Goal: Information Seeking & Learning: Compare options

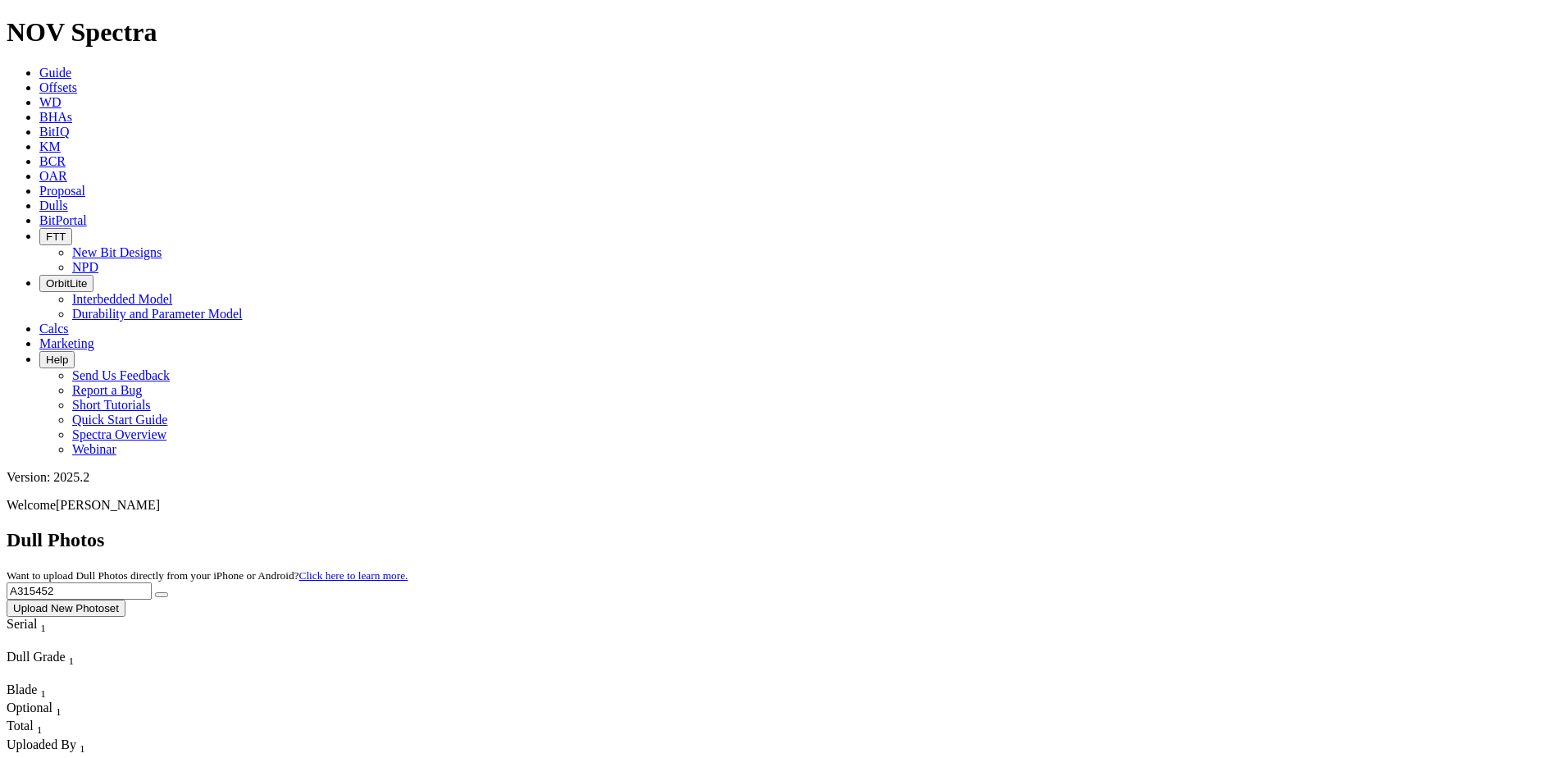
drag, startPoint x: 1323, startPoint y: 73, endPoint x: 1191, endPoint y: 73, distance: 132.0
click at [152, 582] on input "A315452" at bounding box center [79, 590] width 145 height 17
type input "A320537"
click at [168, 592] on button "submit" at bounding box center [161, 594] width 13 height 5
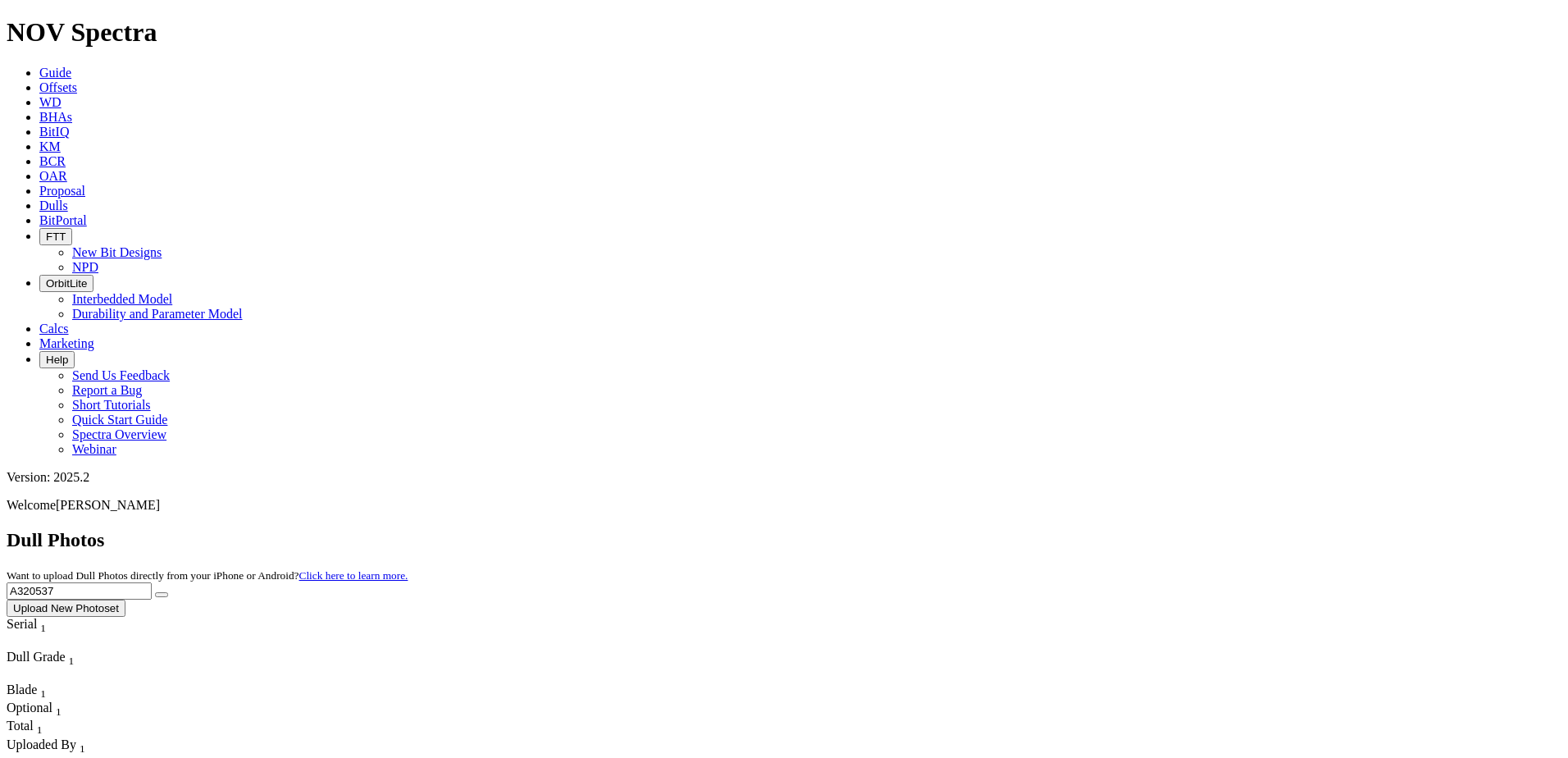
click at [152, 582] on input "A320537" at bounding box center [79, 590] width 145 height 17
click at [168, 592] on button "submit" at bounding box center [161, 594] width 13 height 5
click at [77, 81] on span "Offsets" at bounding box center [58, 87] width 38 height 14
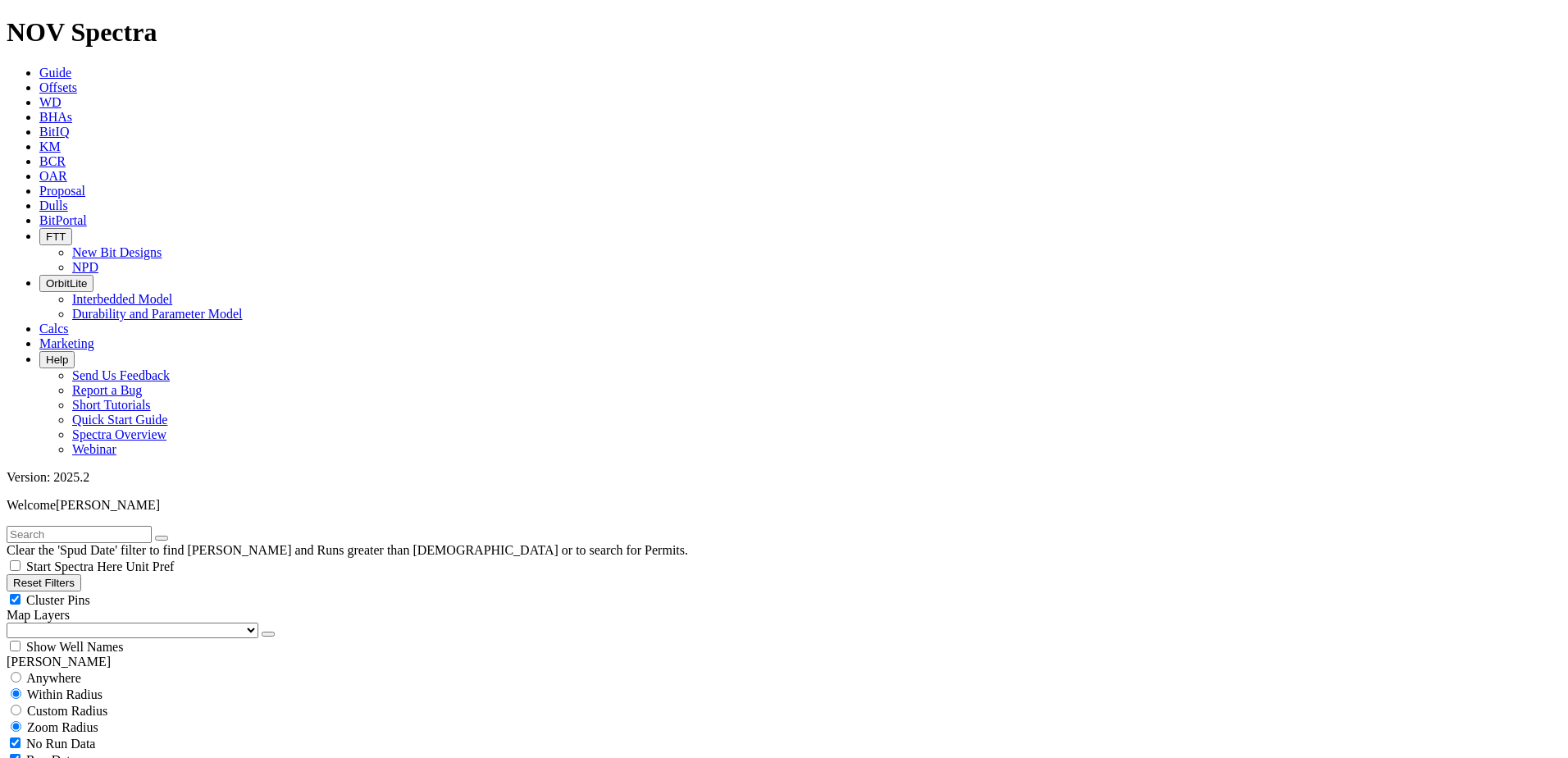
click at [82, 525] on input "text" at bounding box center [79, 533] width 145 height 17
paste input "MAMA JO 3531 FED COM 204H"
type input "MAMA JO 3531 FED COM 204H"
click at [40, 671] on span "Anywhere" at bounding box center [53, 677] width 55 height 14
radio input "true"
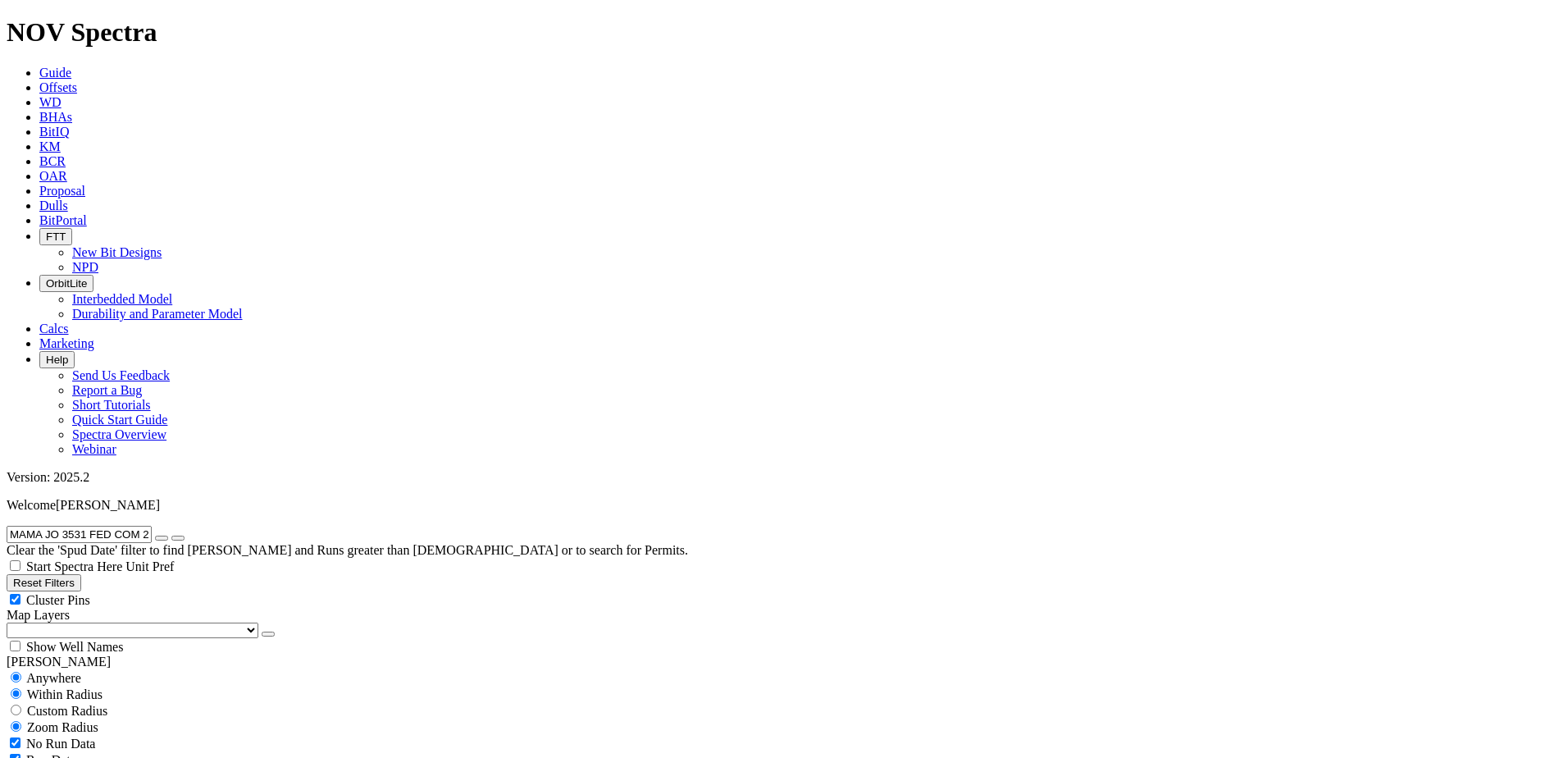
radio input "false"
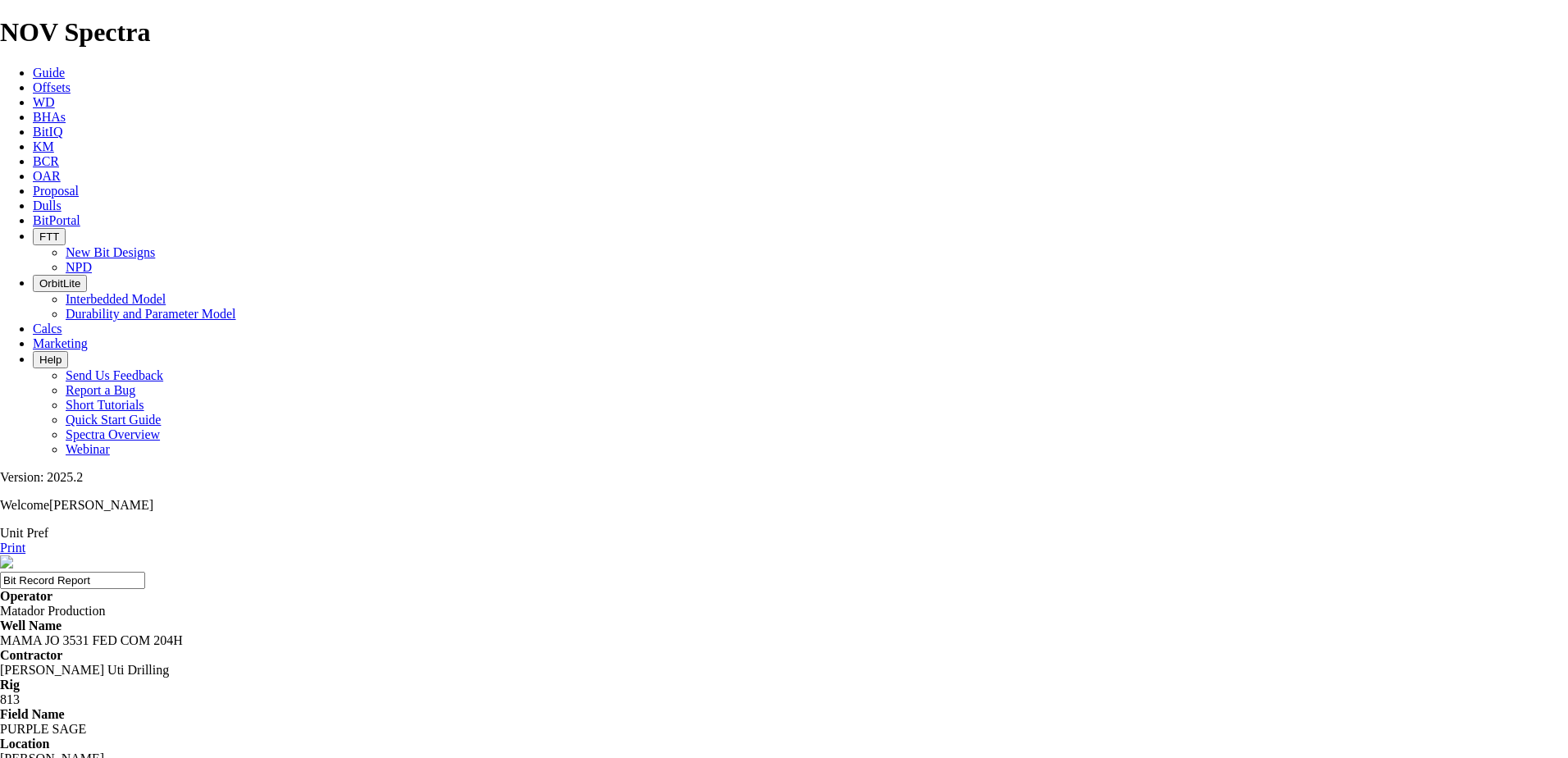
click at [33, 198] on icon at bounding box center [33, 205] width 0 height 14
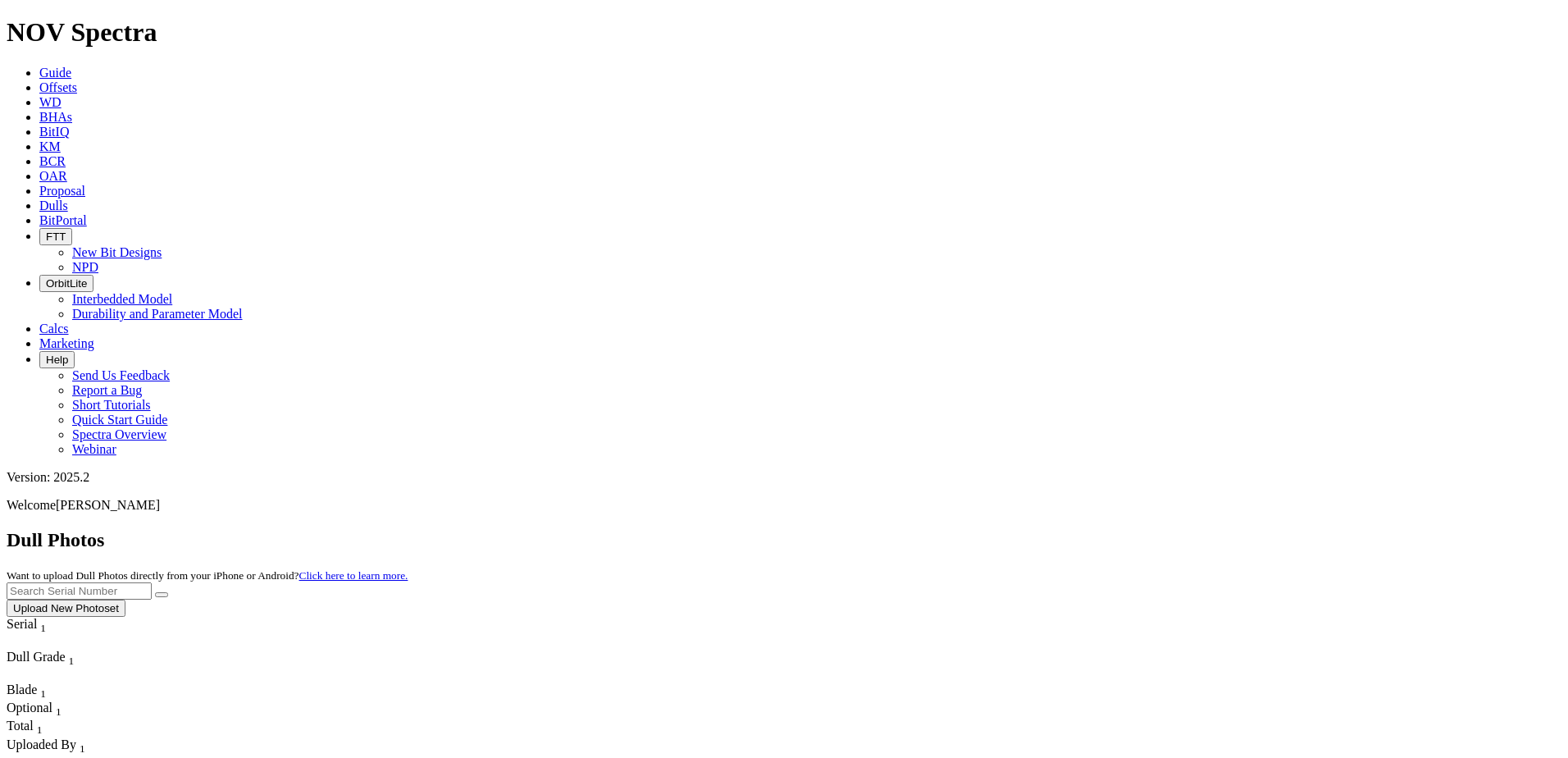
click at [39, 81] on icon at bounding box center [39, 87] width 0 height 14
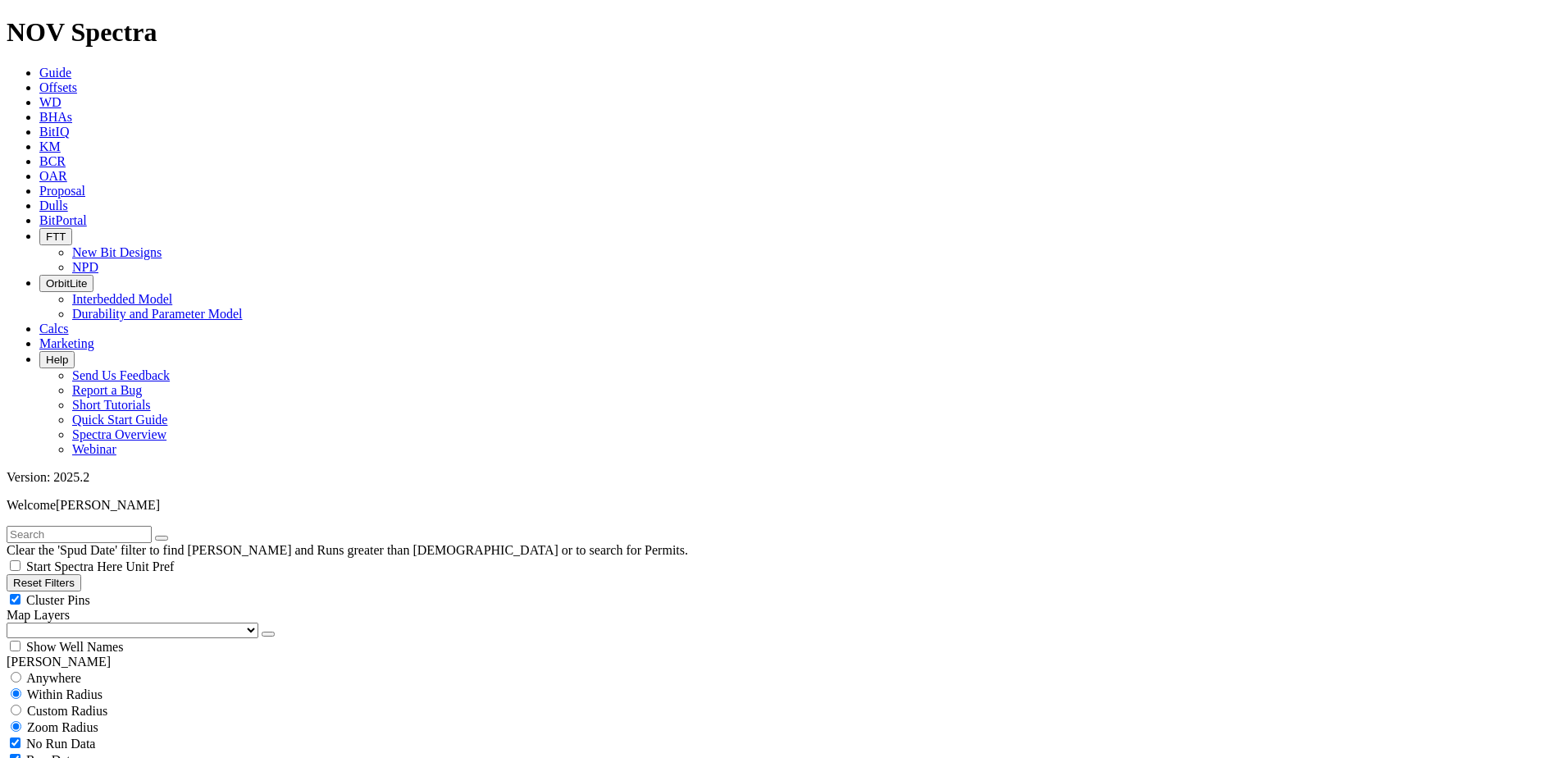
click at [140, 525] on input "text" at bounding box center [79, 533] width 145 height 17
paste input "19174489"
type input "19174489"
click at [117, 525] on input "19174489" at bounding box center [79, 533] width 145 height 17
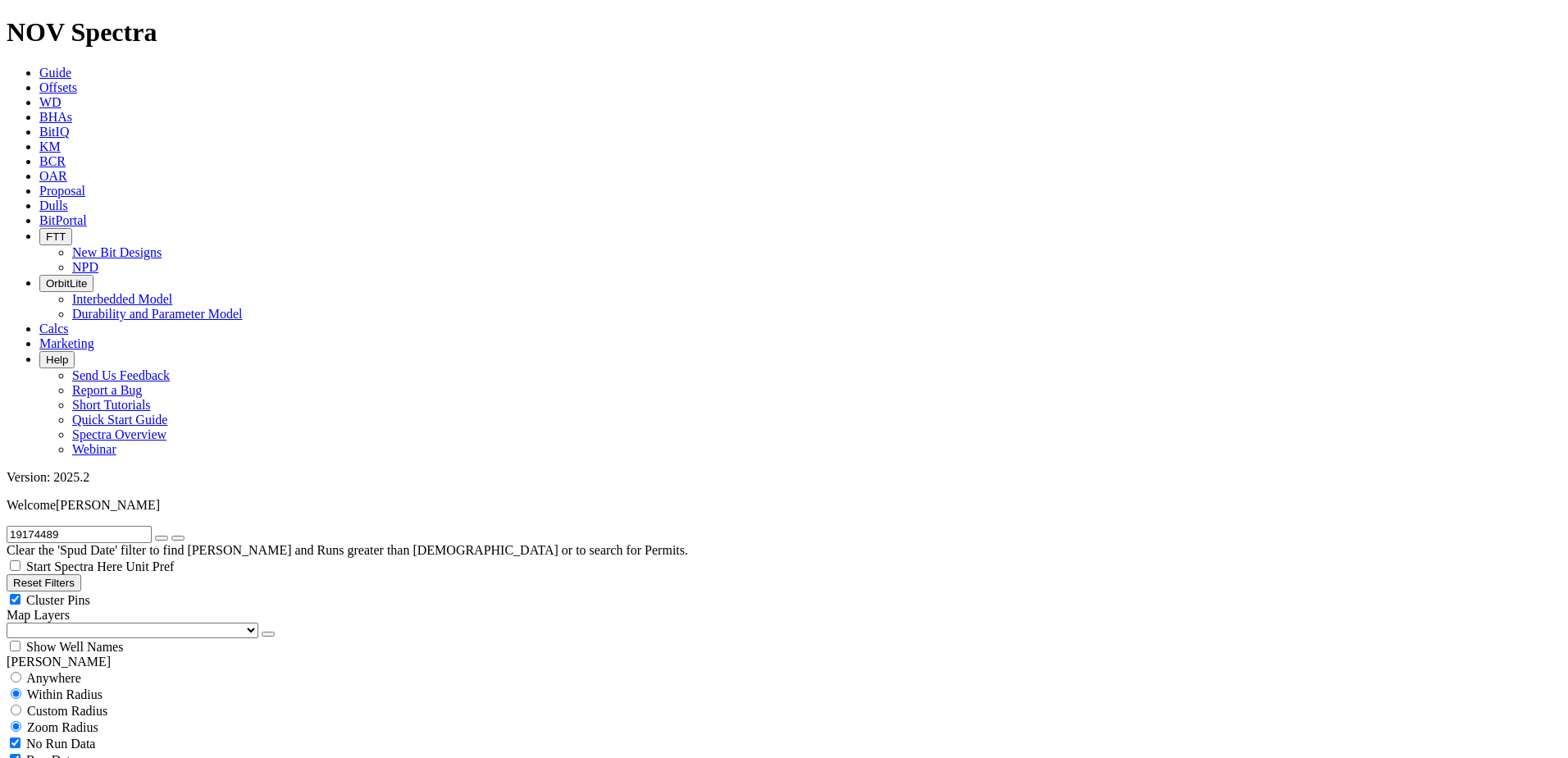
click at [106, 622] on select "US Counties [GEOGRAPHIC_DATA], [GEOGRAPHIC_DATA] [GEOGRAPHIC_DATA], [GEOGRAPHIC…" at bounding box center [132, 629] width 252 height 15
click at [13, 622] on select "US Counties [GEOGRAPHIC_DATA], [GEOGRAPHIC_DATA] [GEOGRAPHIC_DATA], [GEOGRAPHIC…" at bounding box center [132, 629] width 252 height 15
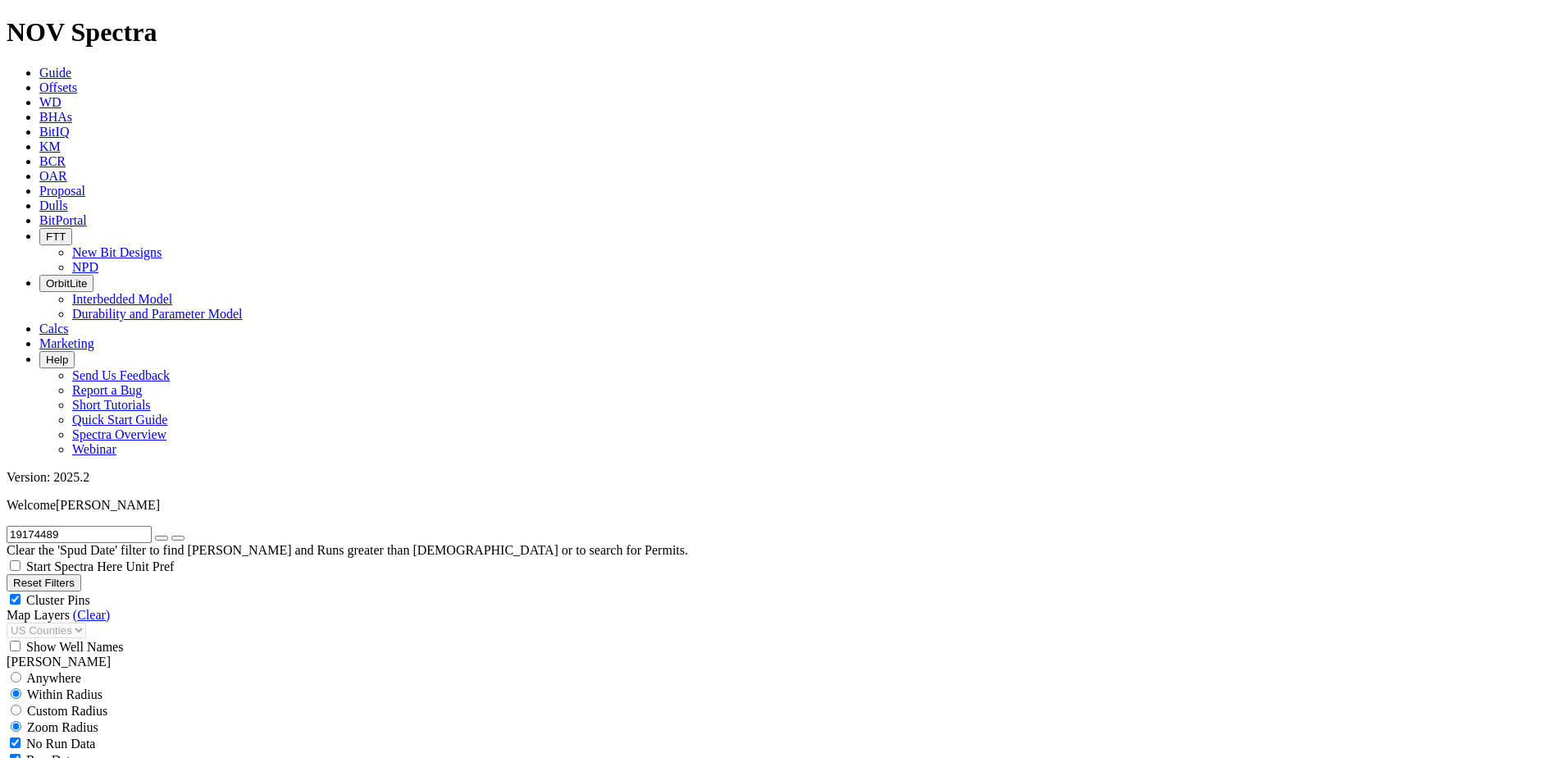
scroll to position [19329, 0]
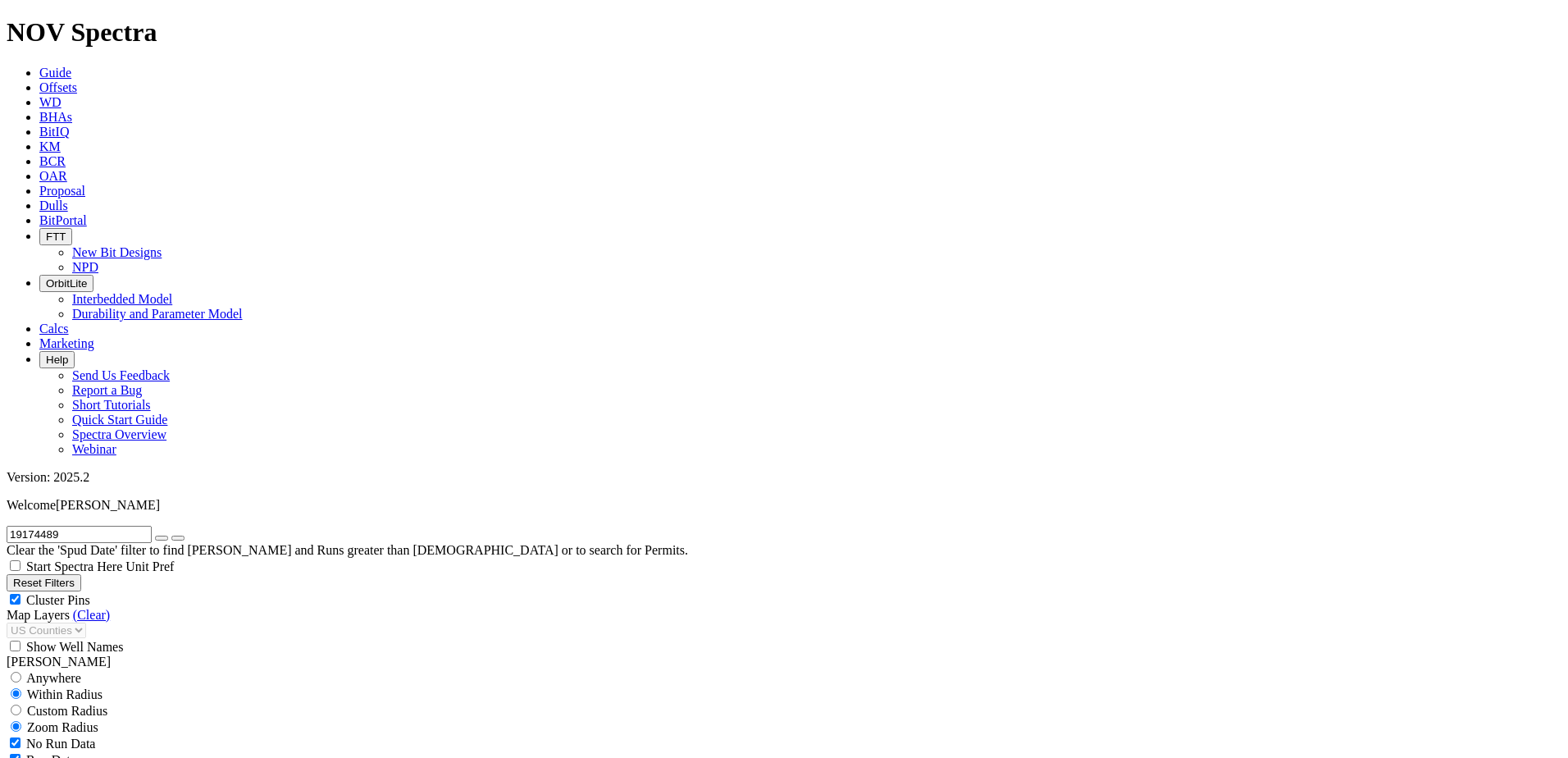
scroll to position [19329, 0]
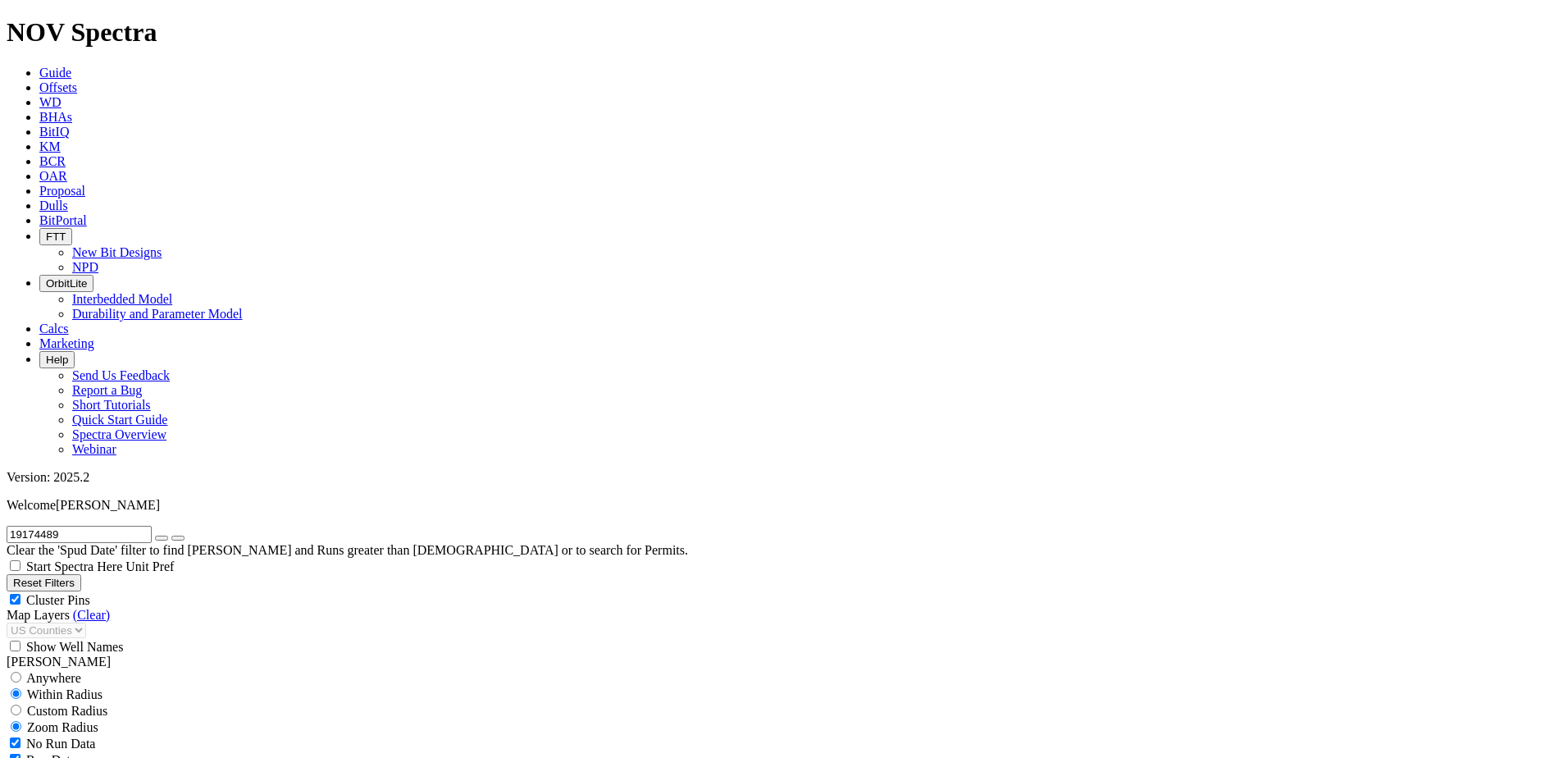
scroll to position [164, 0]
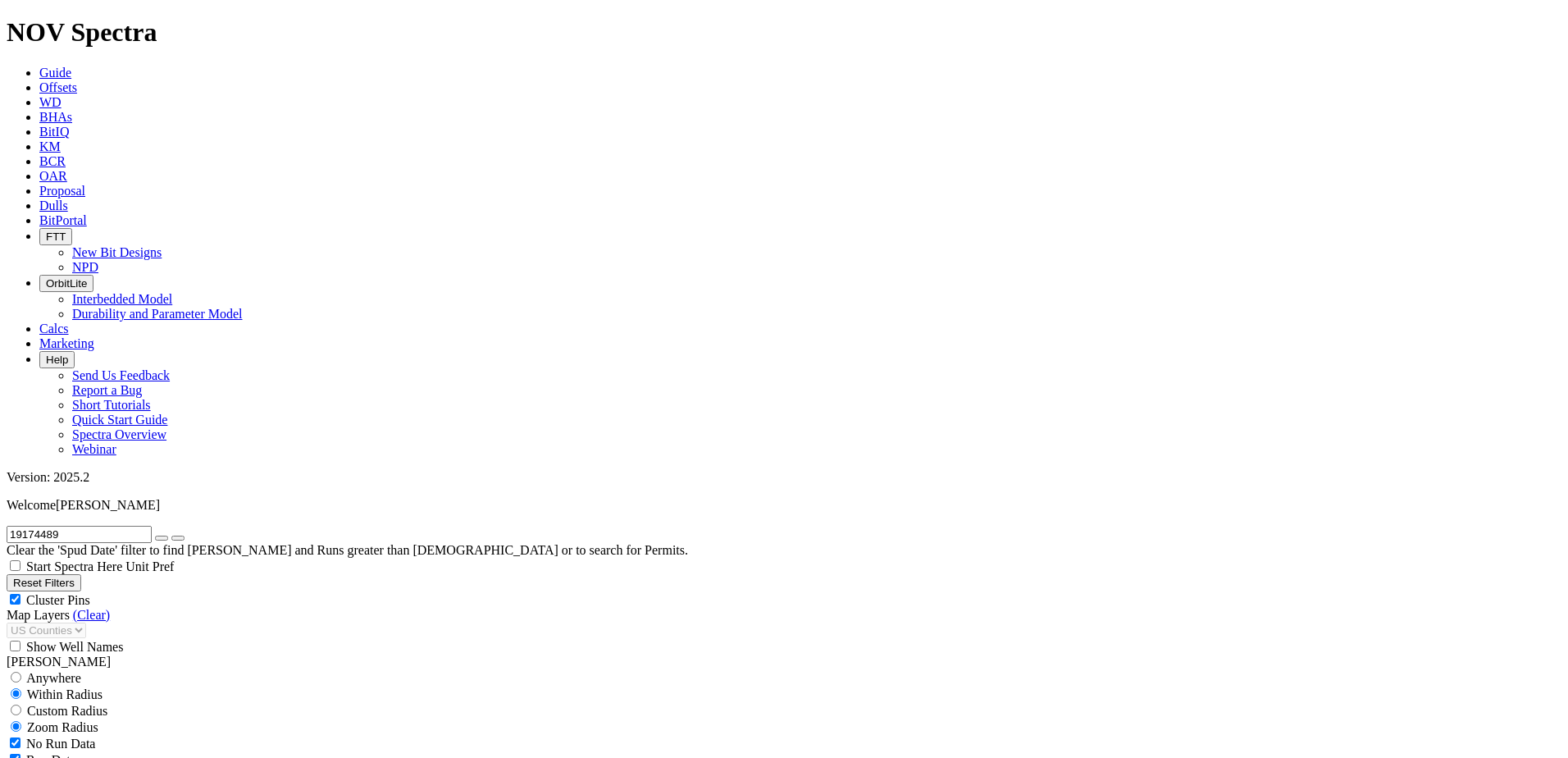
scroll to position [13974, 0]
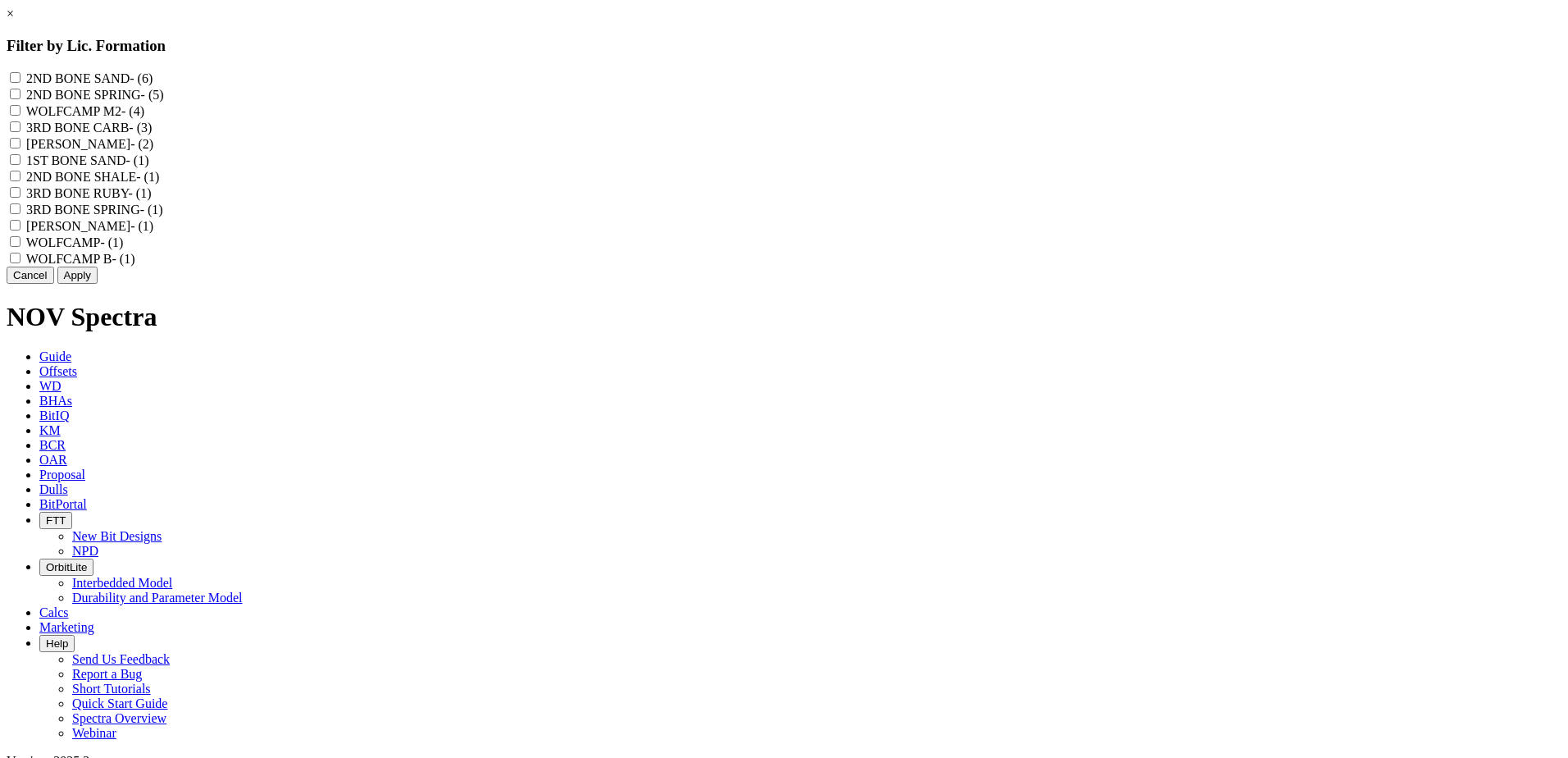
click at [54, 283] on button "Cancel" at bounding box center [30, 274] width 48 height 17
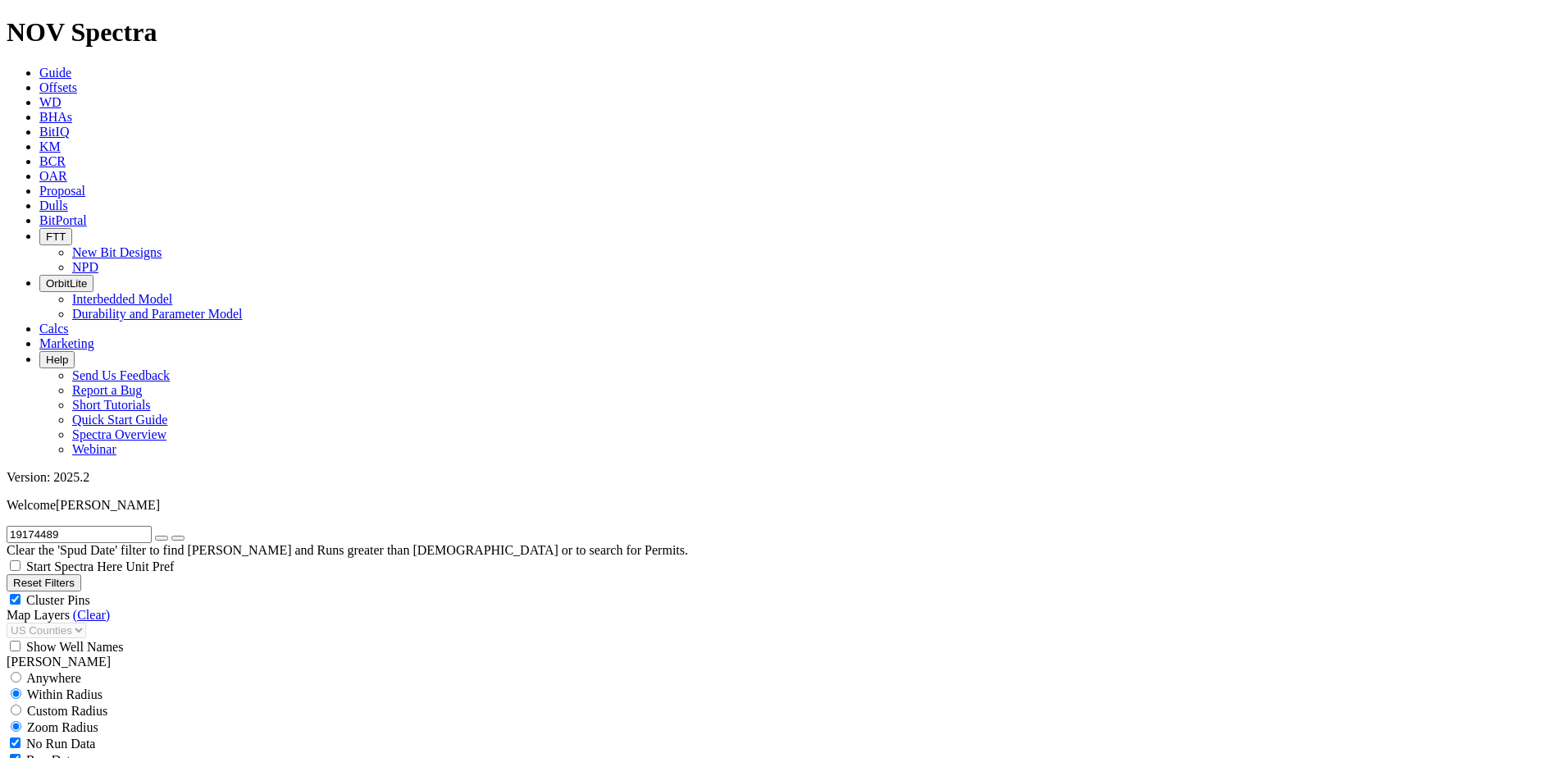
scroll to position [12005, 0]
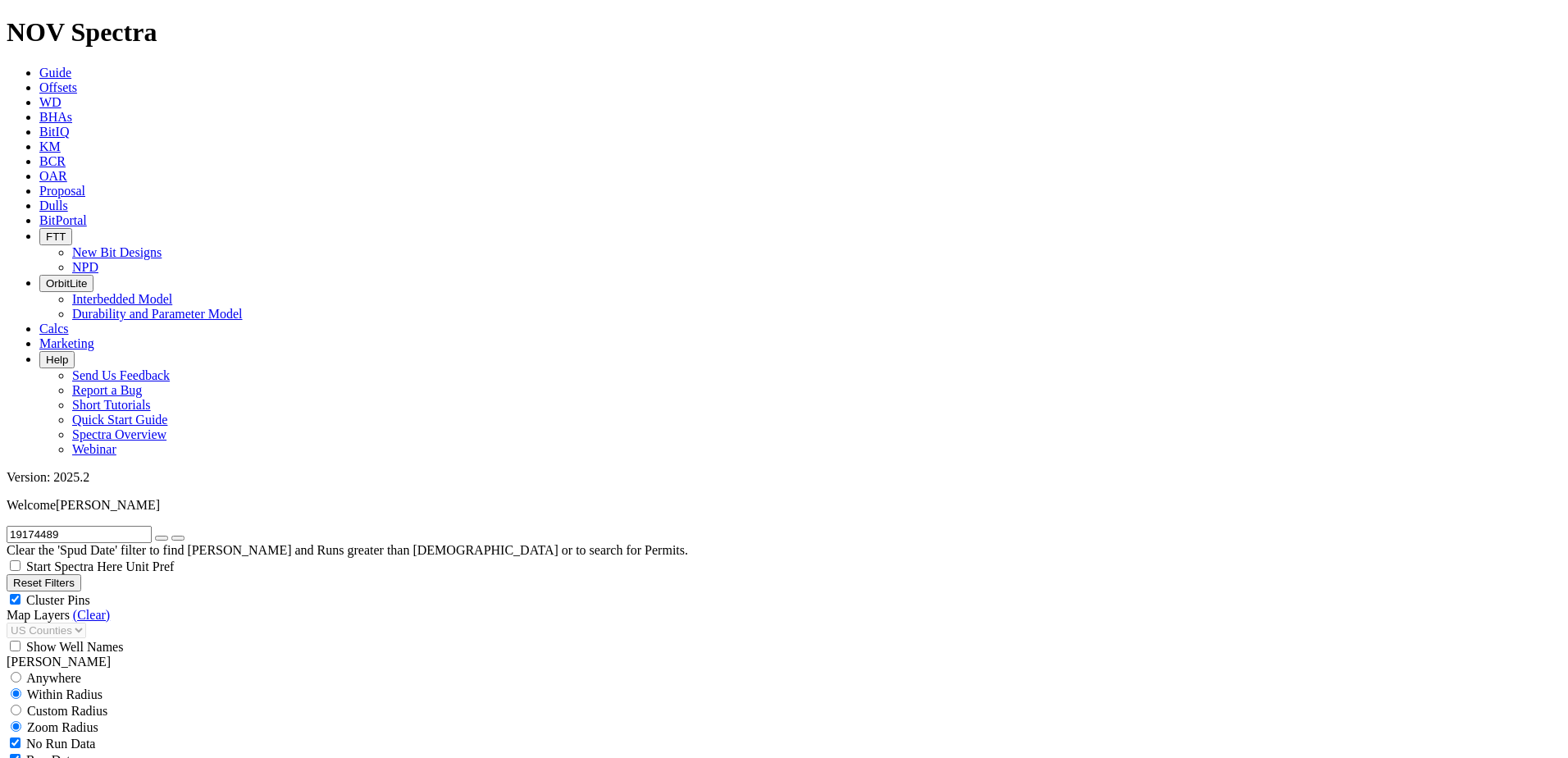
scroll to position [1148, 0]
type input "250"
checkbox input "false"
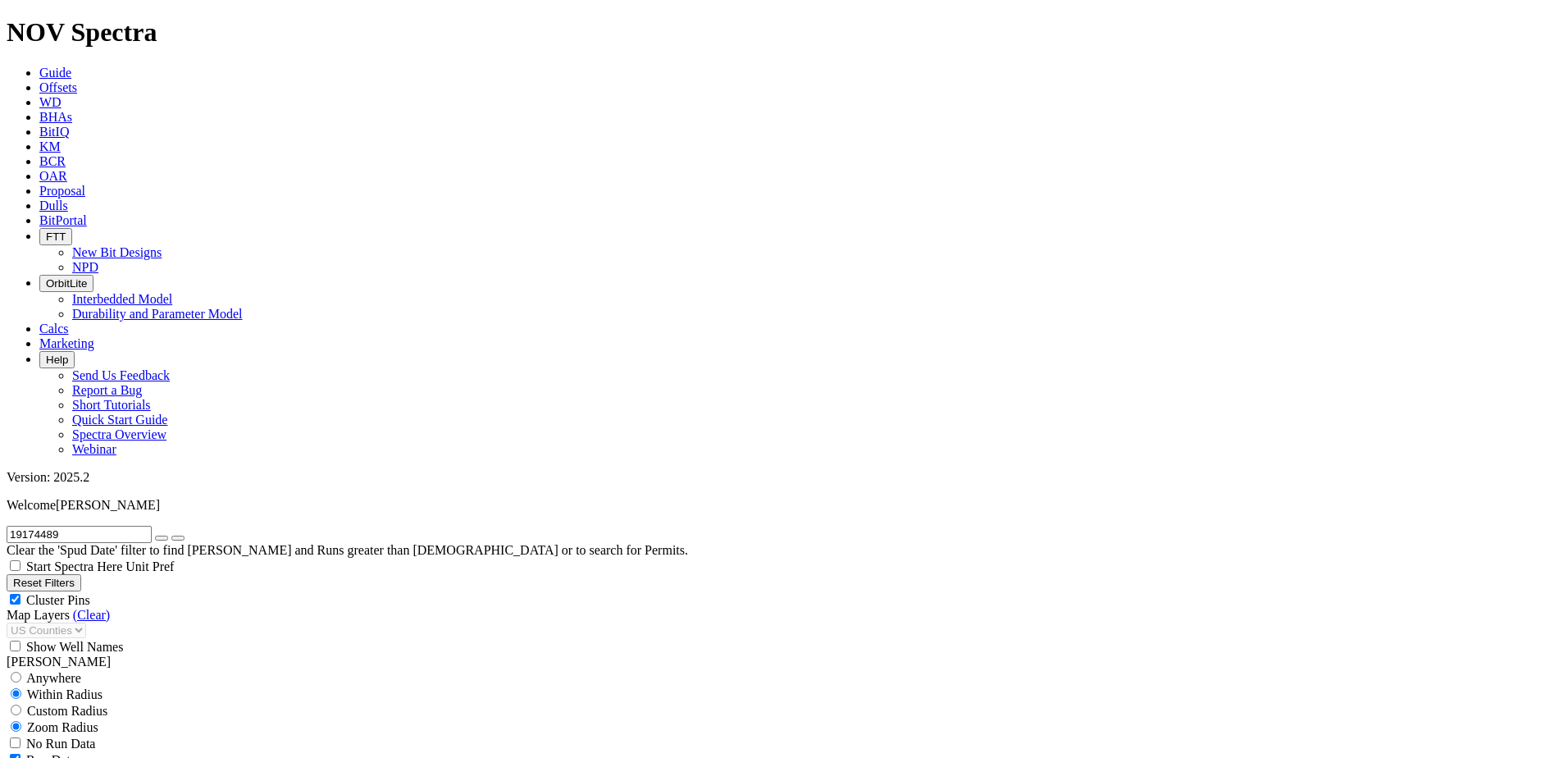
scroll to position [1351, 0]
type input "200"
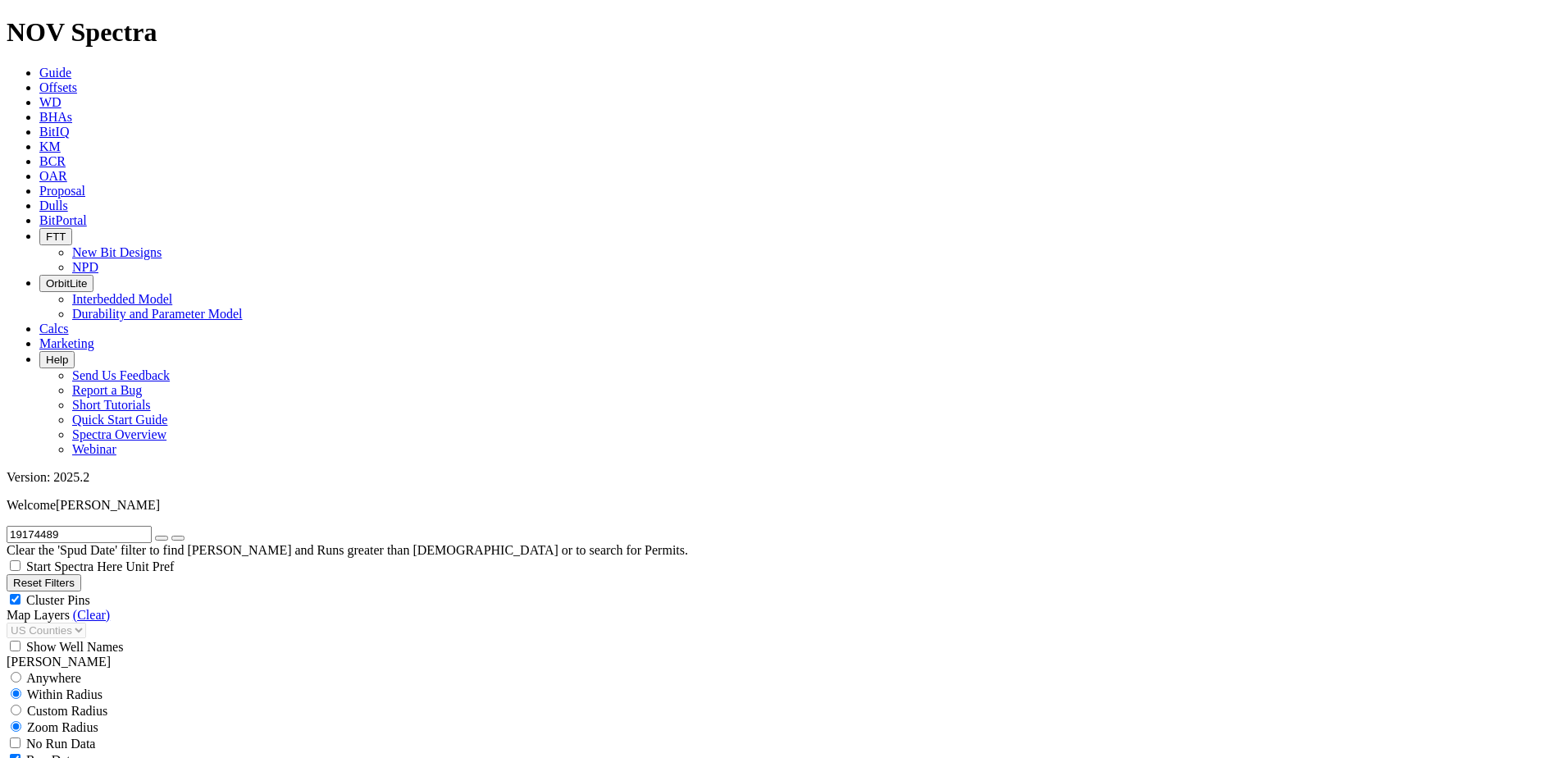
type input "2500"
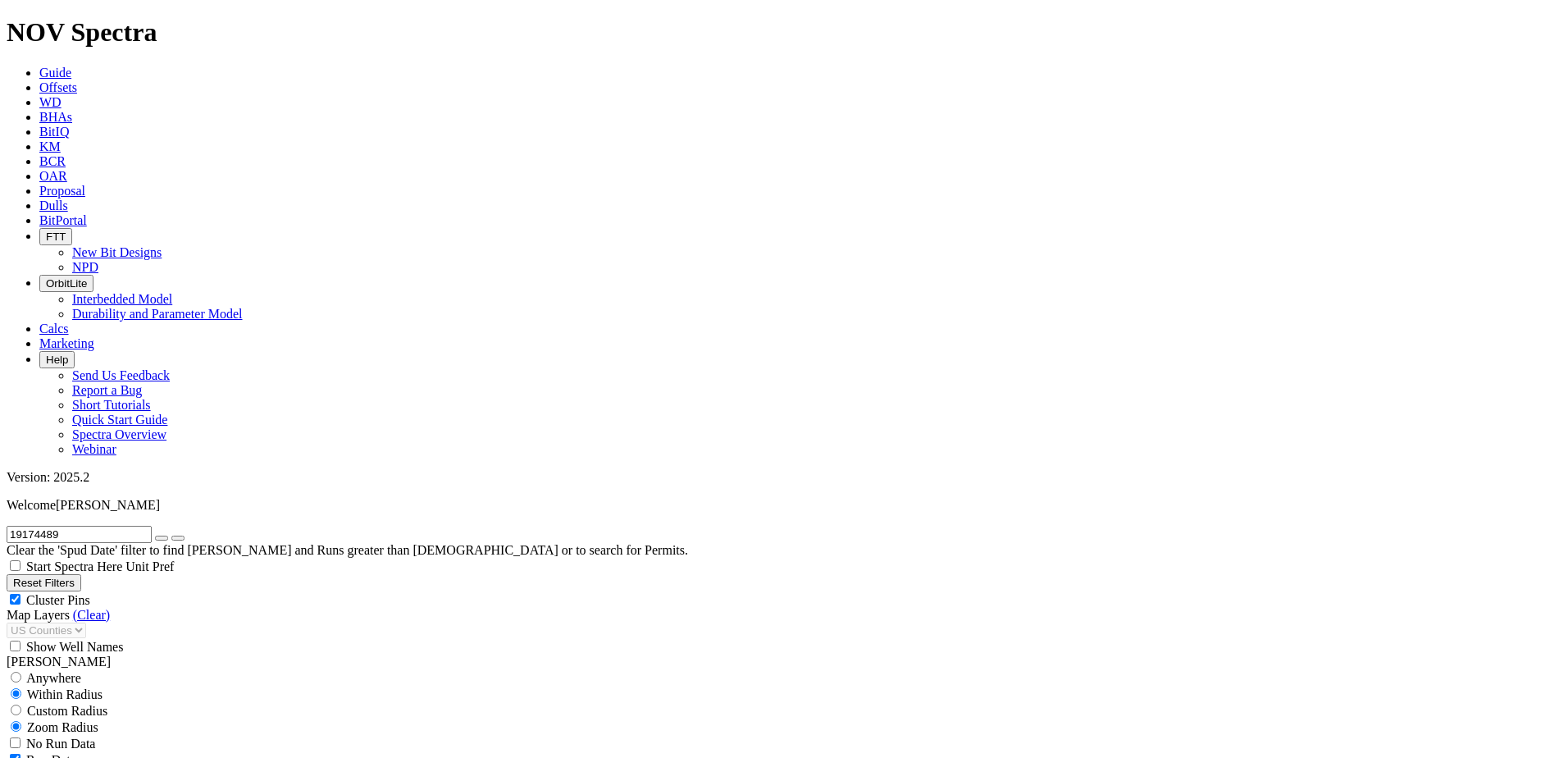
scroll to position [4694, 0]
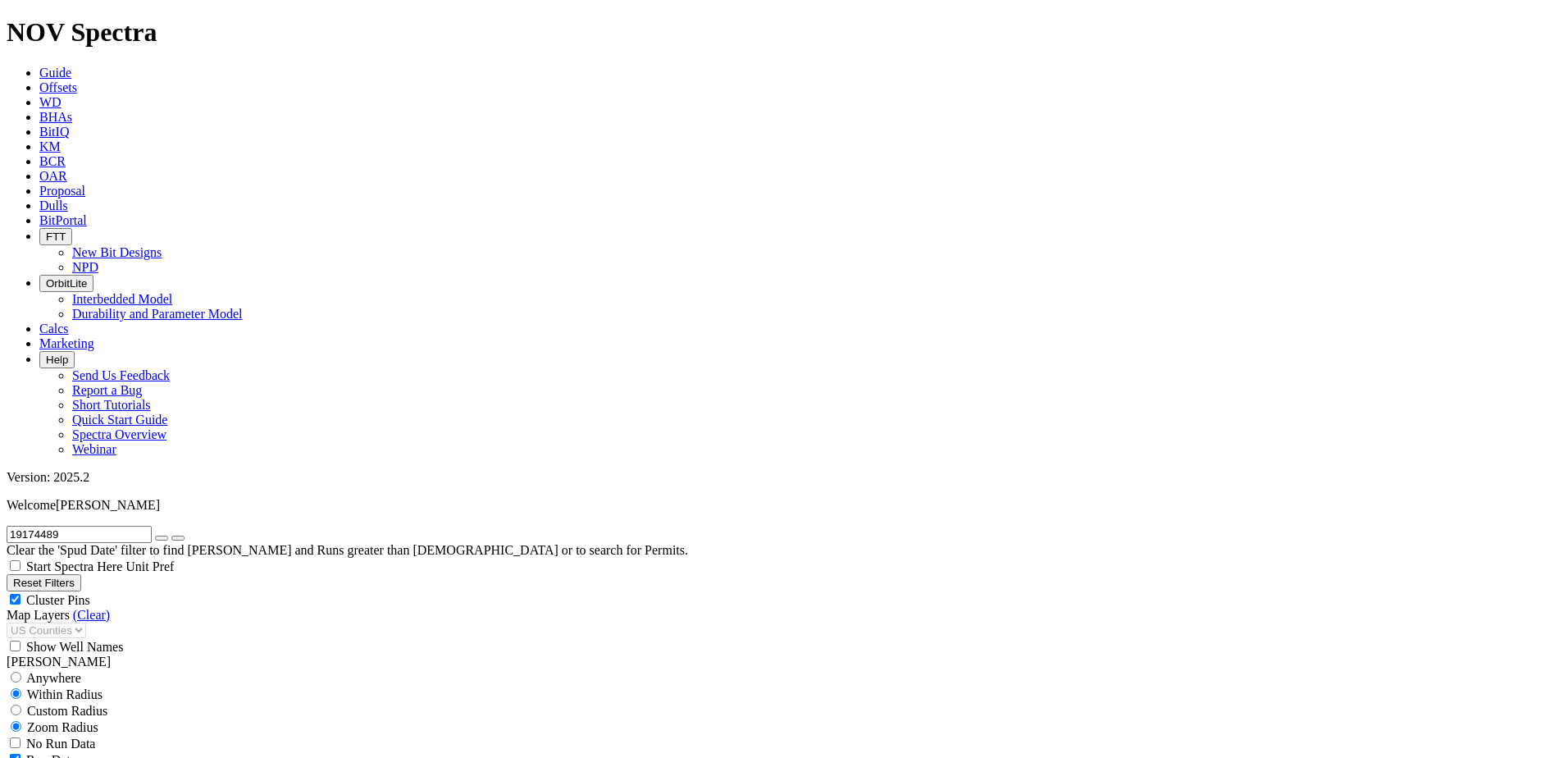
scroll to position [2129, 0]
type input "250"
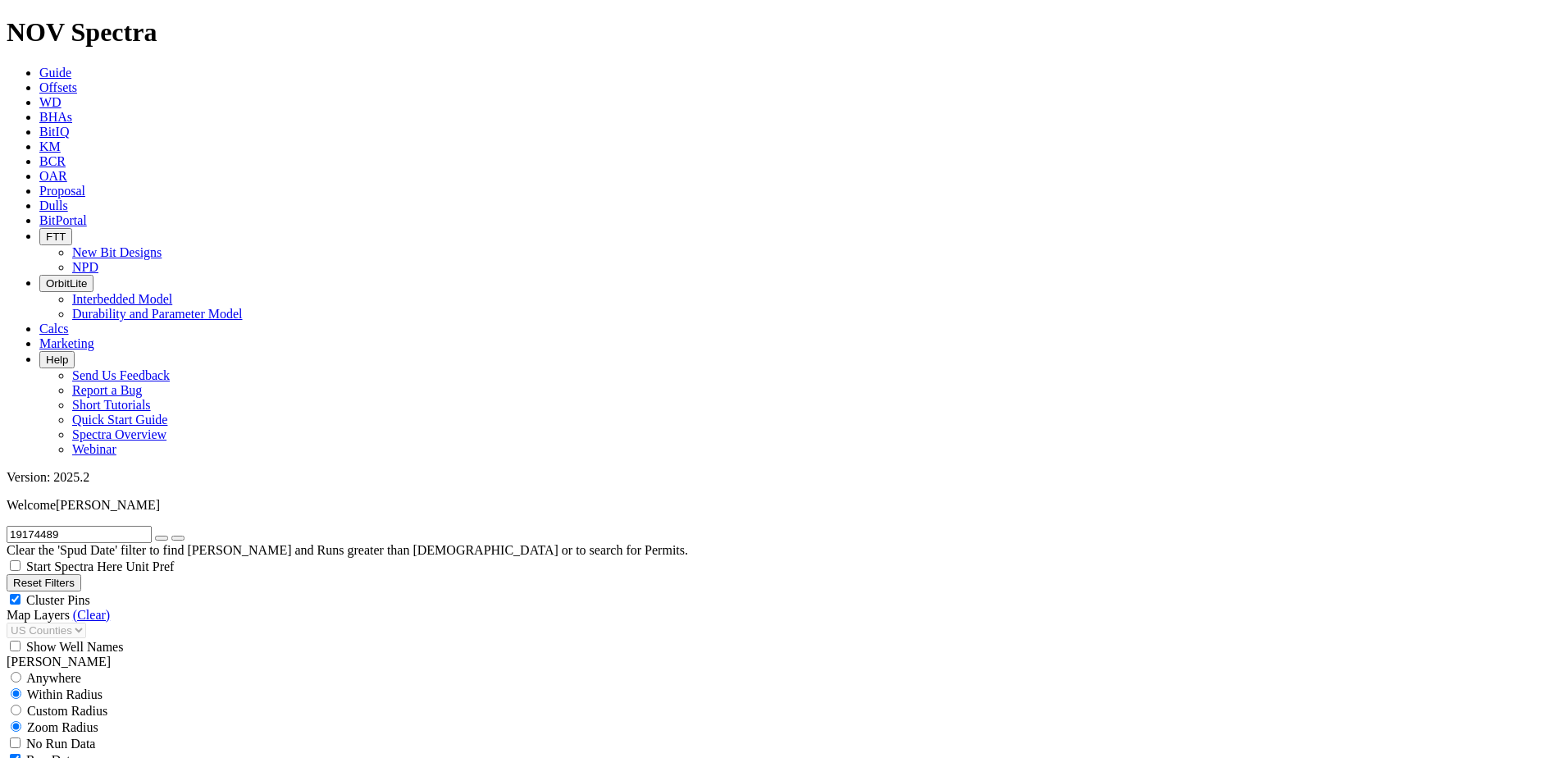
scroll to position [1978, 0]
type input "100"
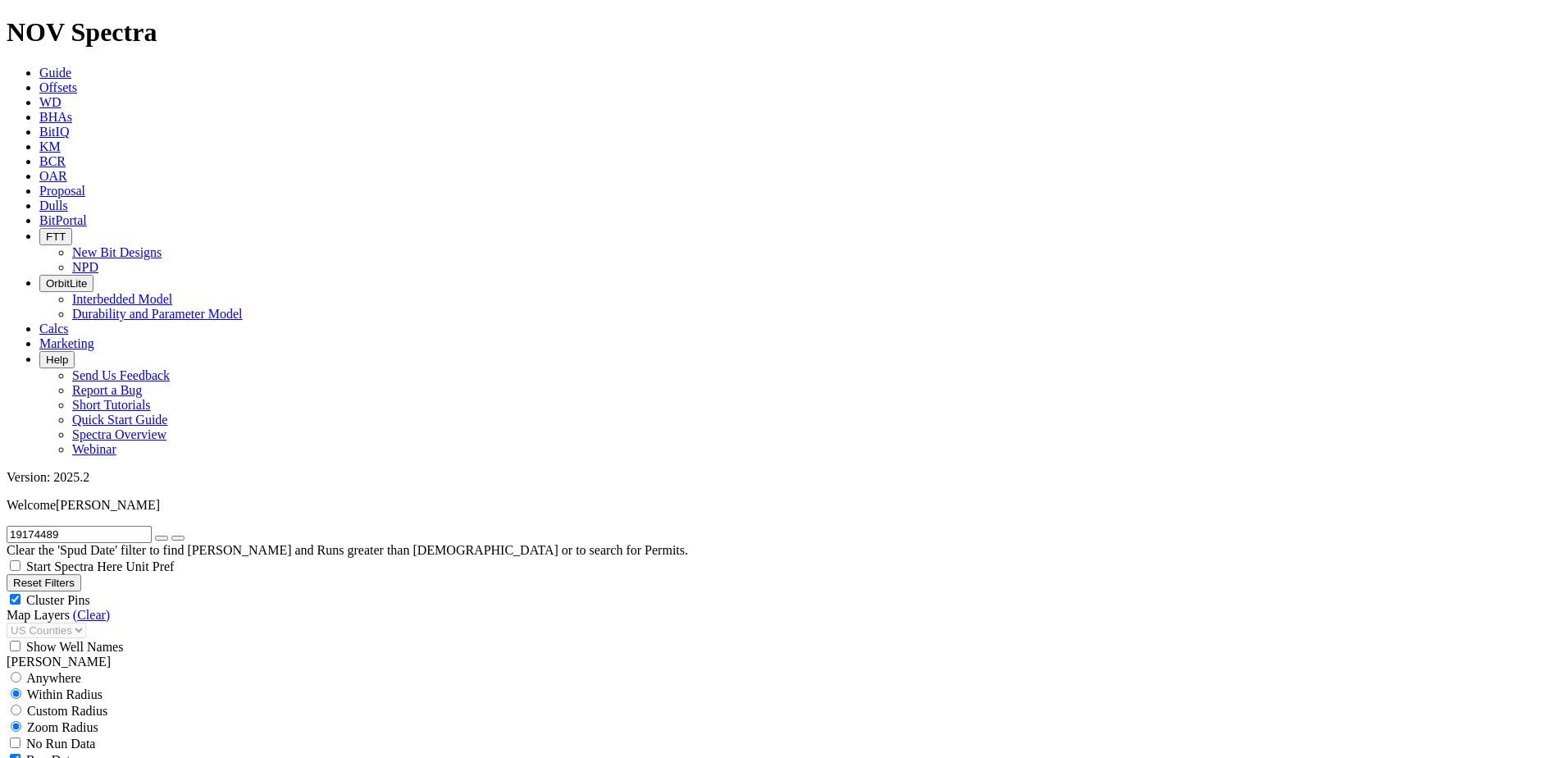
scroll to position [0, 0]
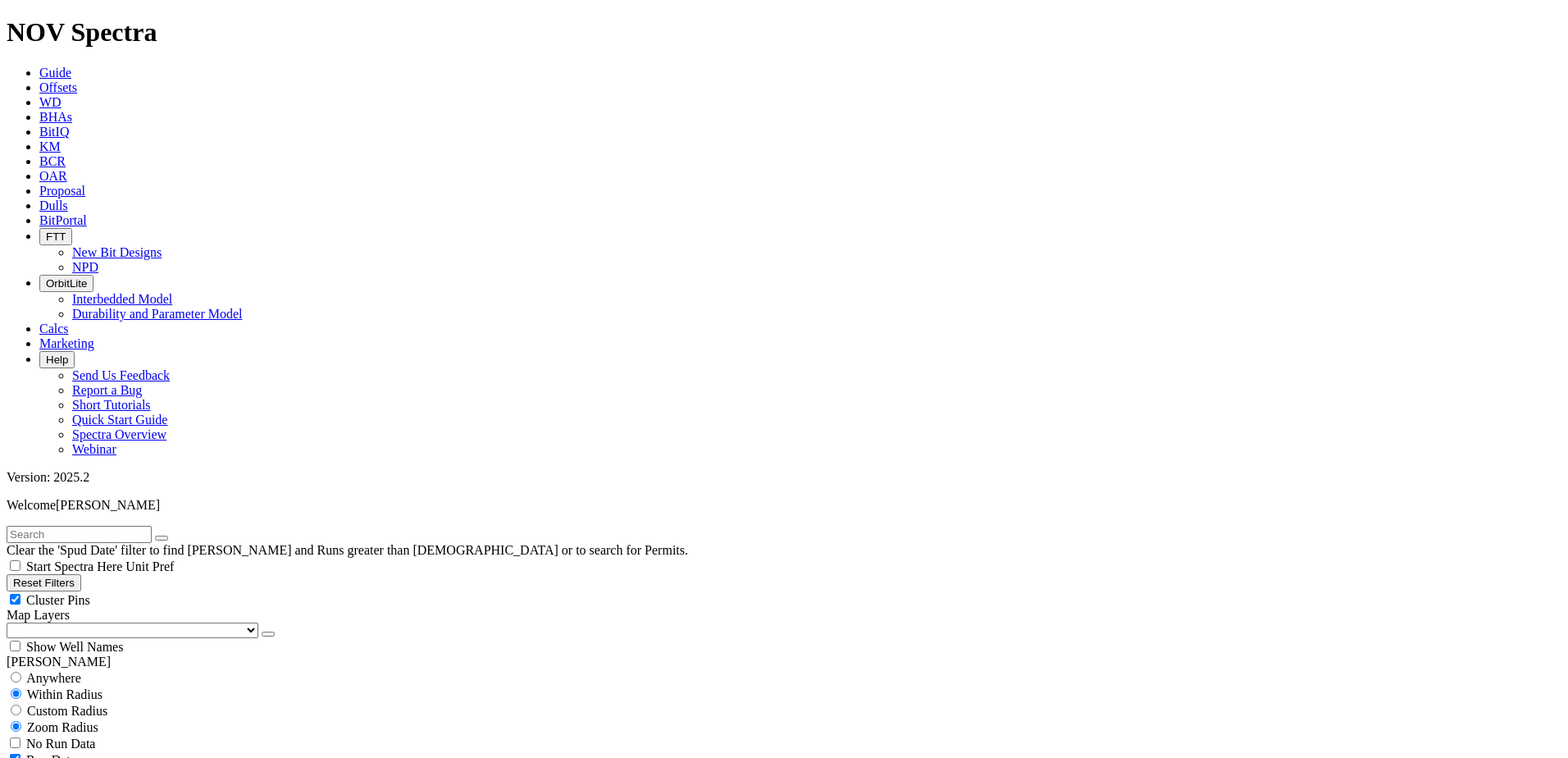
scroll to position [1148, 0]
type input "2000"
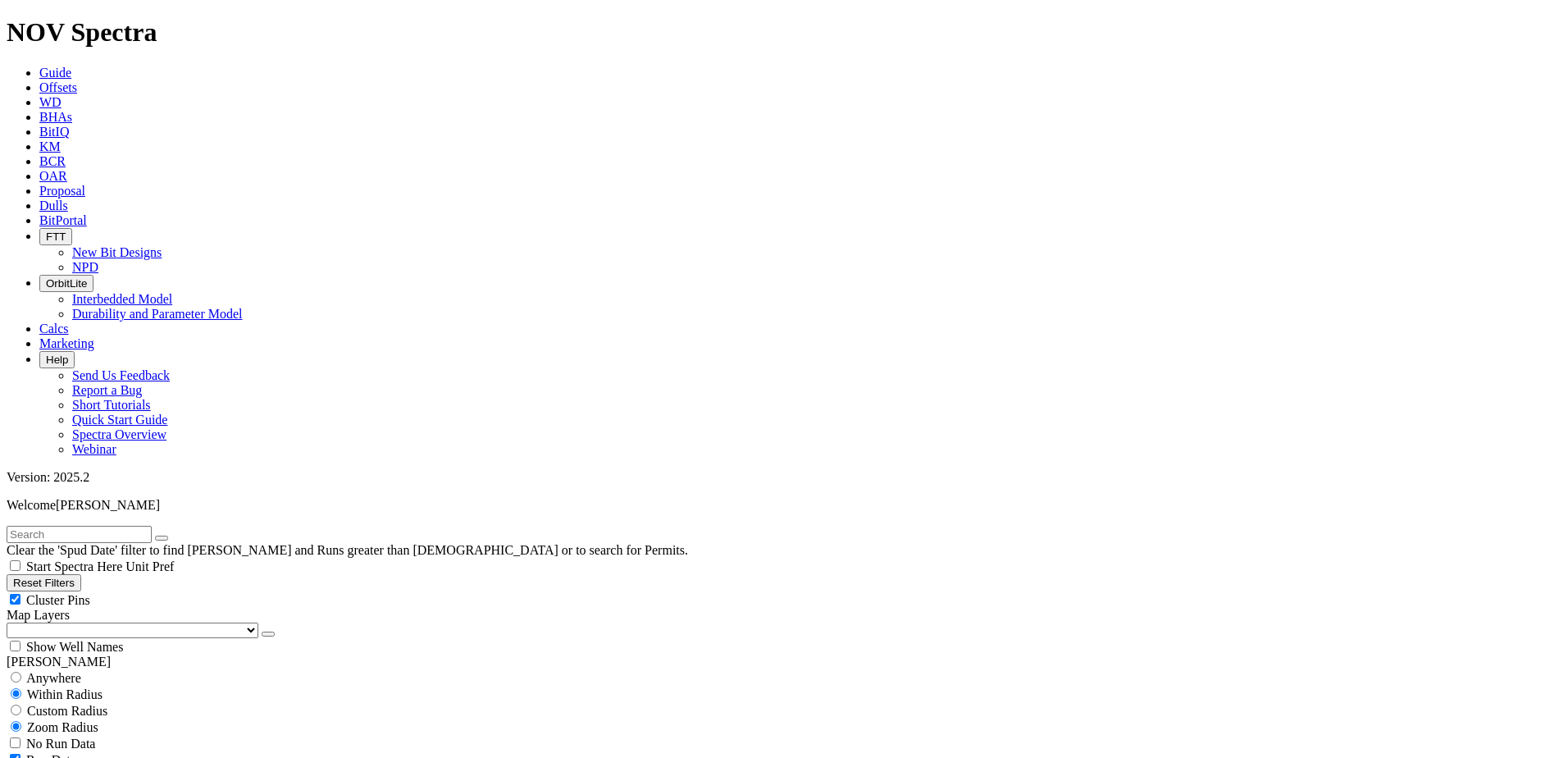
click at [119, 525] on input "text" at bounding box center [79, 533] width 145 height 17
paste input "19174489"
type input "19174489"
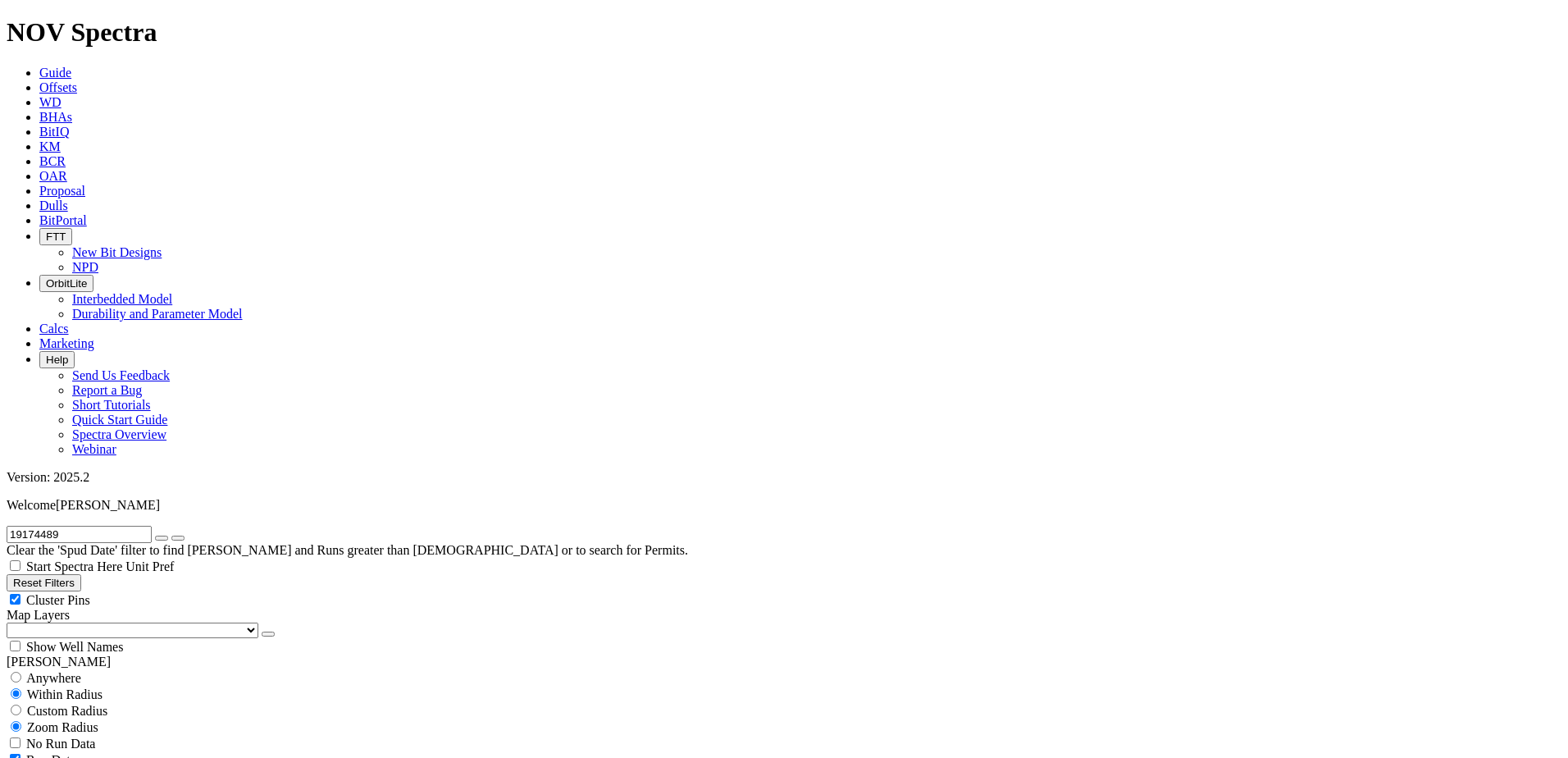
type input "300"
click at [161, 538] on icon "button" at bounding box center [161, 538] width 0 height 0
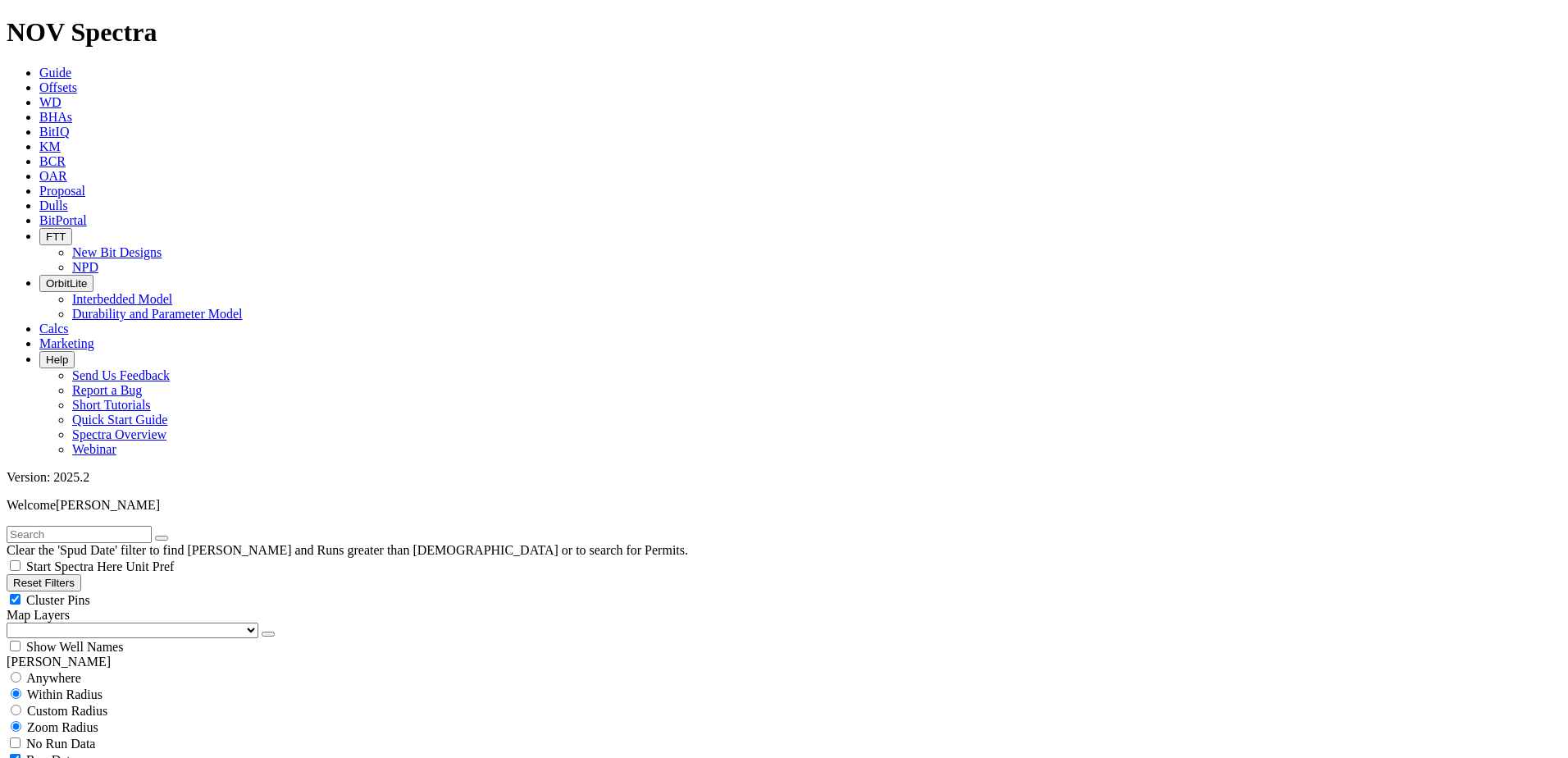
type input "4000"
click at [82, 525] on input "text" at bounding box center [79, 533] width 145 height 17
paste input "19174489"
type input "19174489"
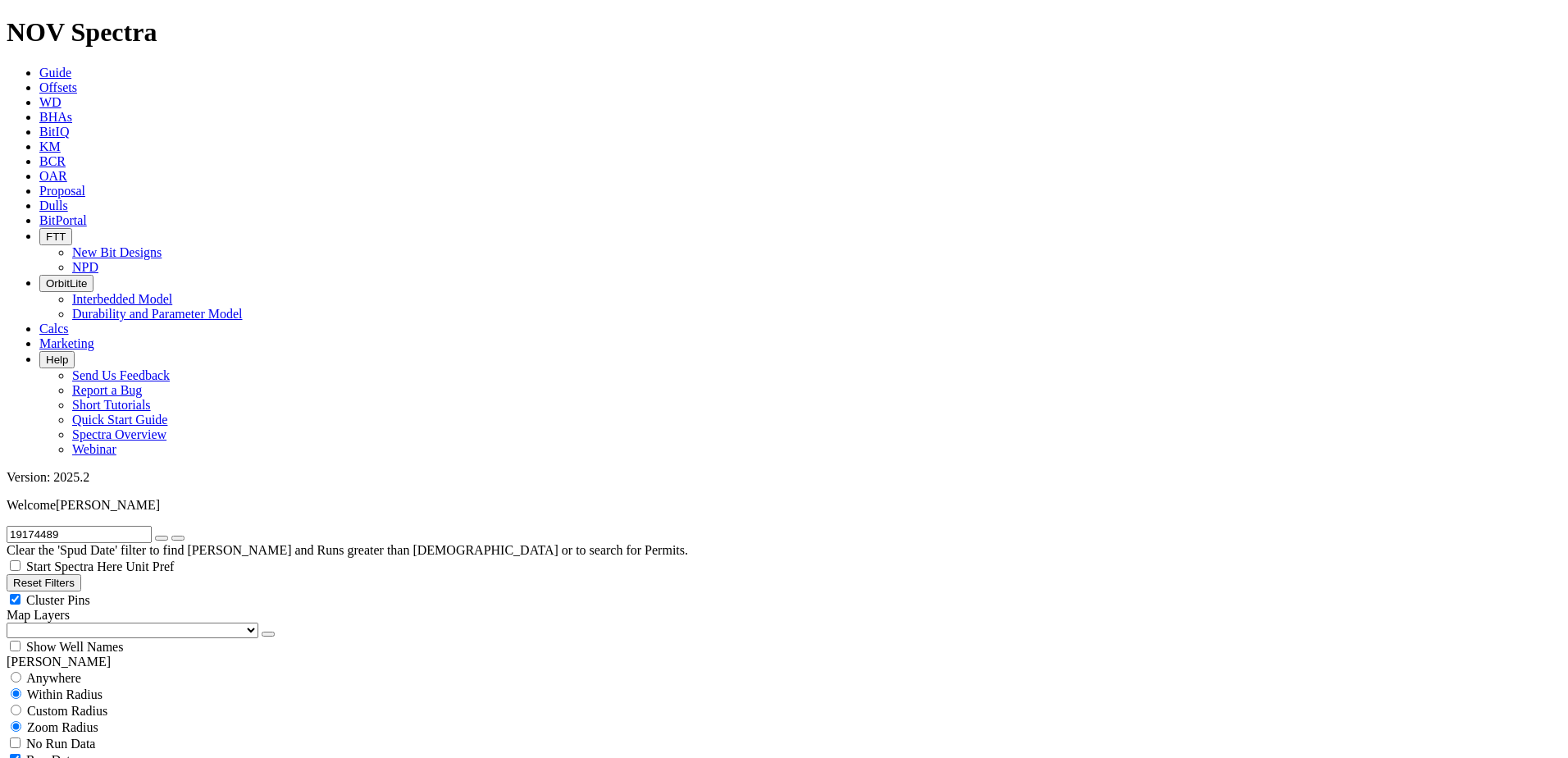
type input "250"
click at [161, 538] on icon "button" at bounding box center [161, 538] width 0 height 0
click at [100, 525] on input "text" at bounding box center [79, 533] width 145 height 17
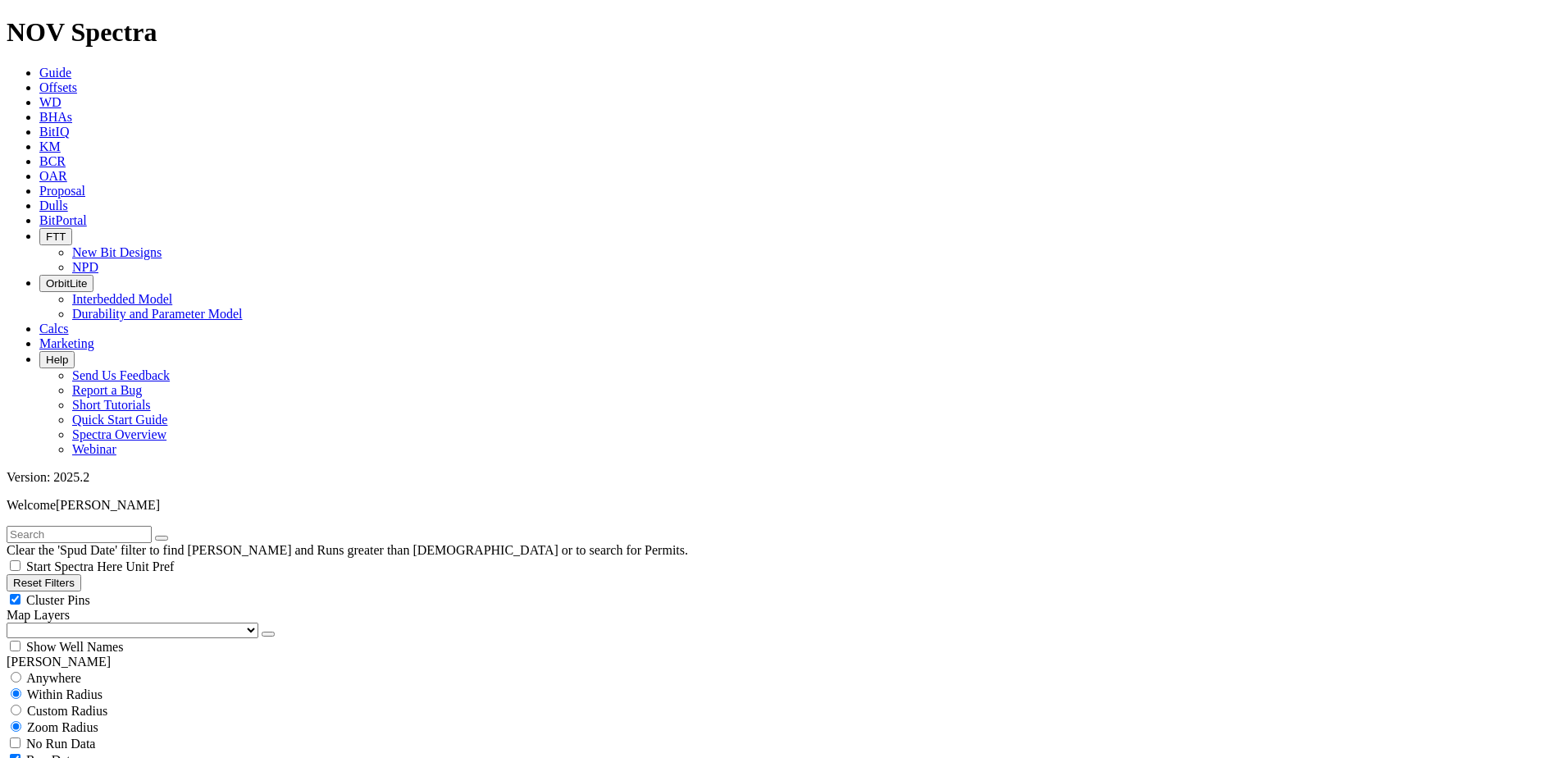
paste input "19174489"
type input "19174489"
type input "4000"
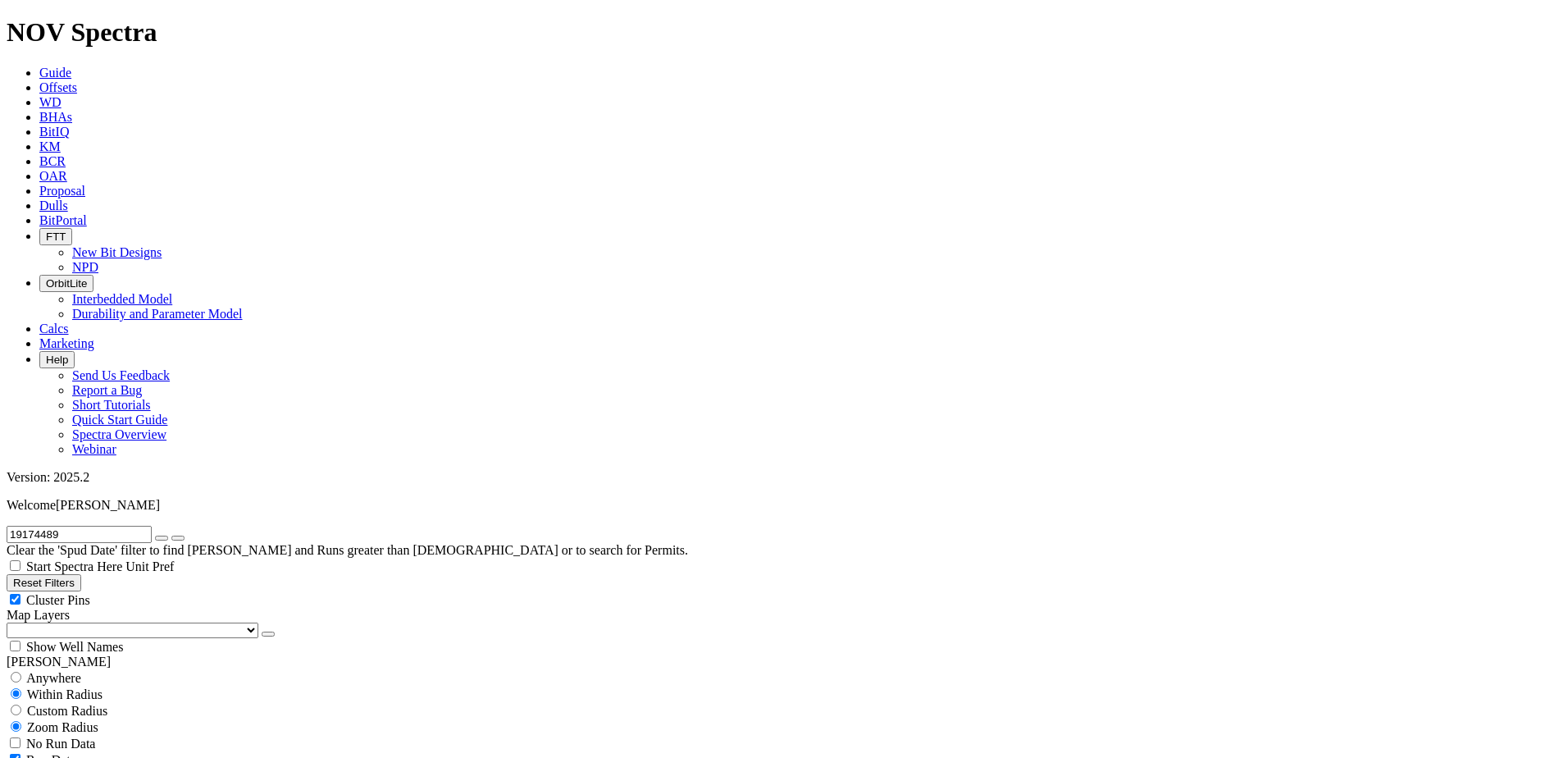
type input "260"
click at [161, 538] on icon "button" at bounding box center [161, 538] width 0 height 0
click at [123, 525] on input "text" at bounding box center [79, 533] width 145 height 17
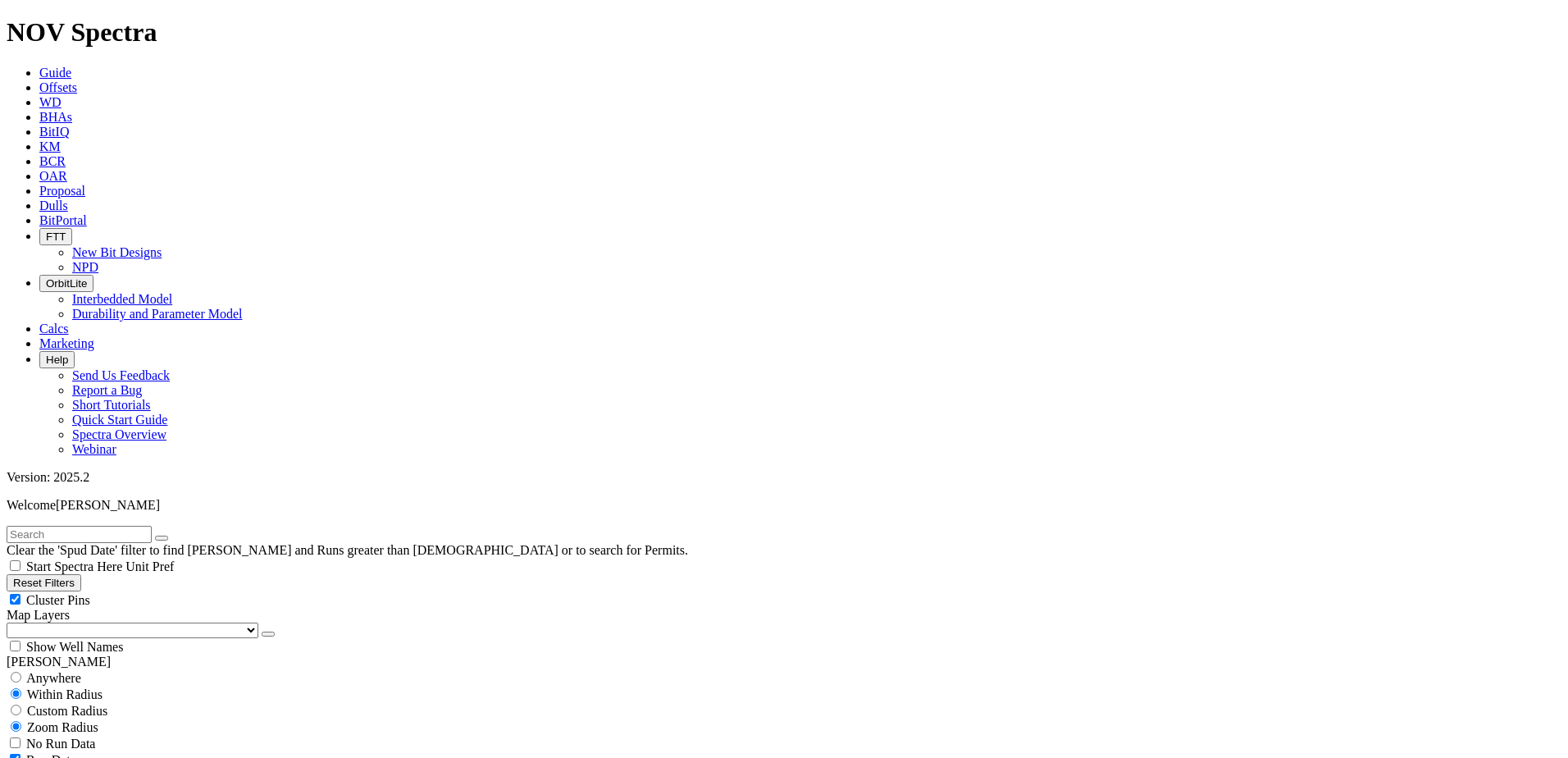
paste input "19174489"
type input "19174489"
click at [161, 538] on icon "button" at bounding box center [161, 538] width 0 height 0
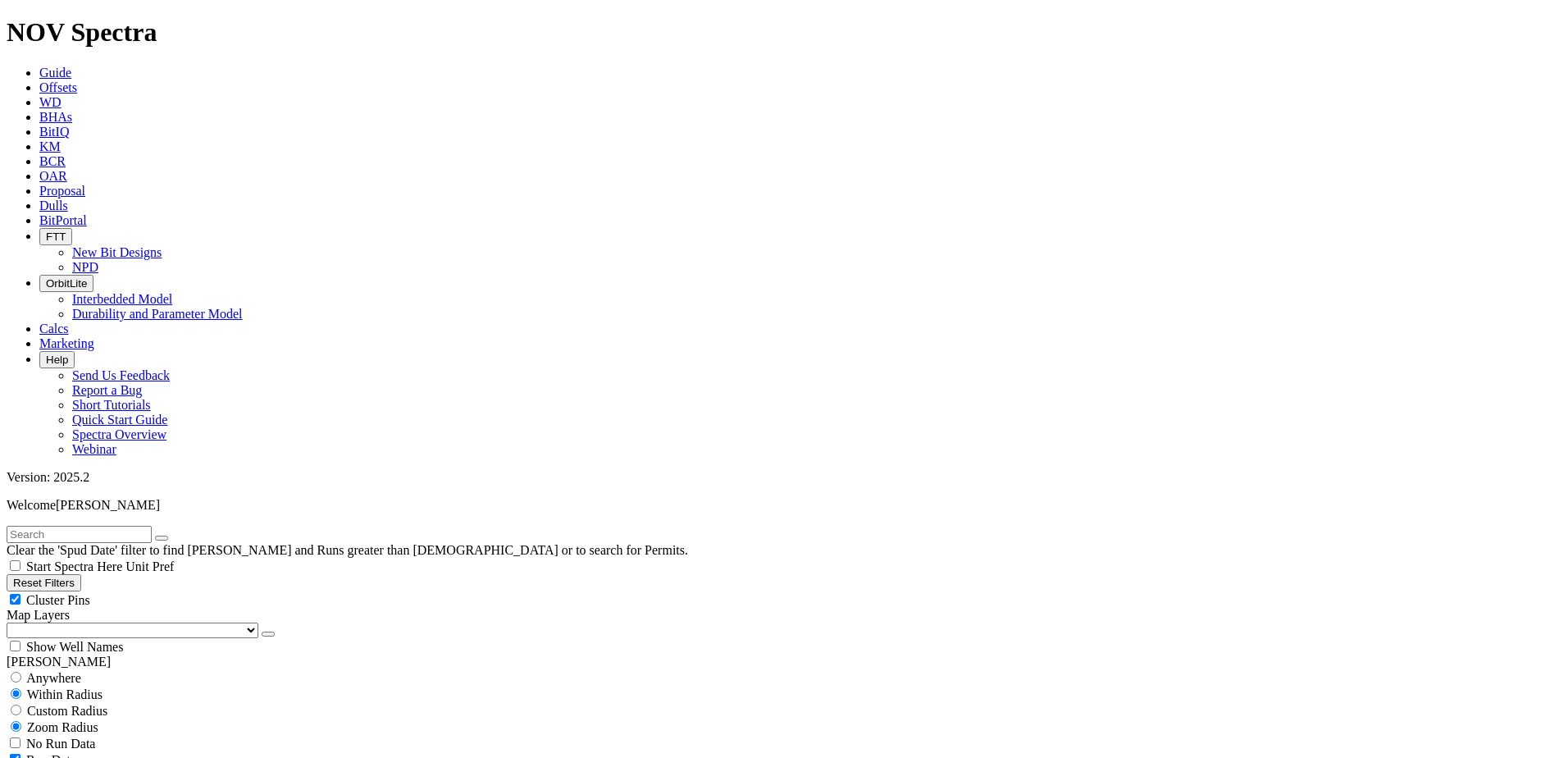
scroll to position [574, 0]
click at [125, 525] on input "text" at bounding box center [79, 533] width 145 height 17
paste input "19174489"
type input "19174489"
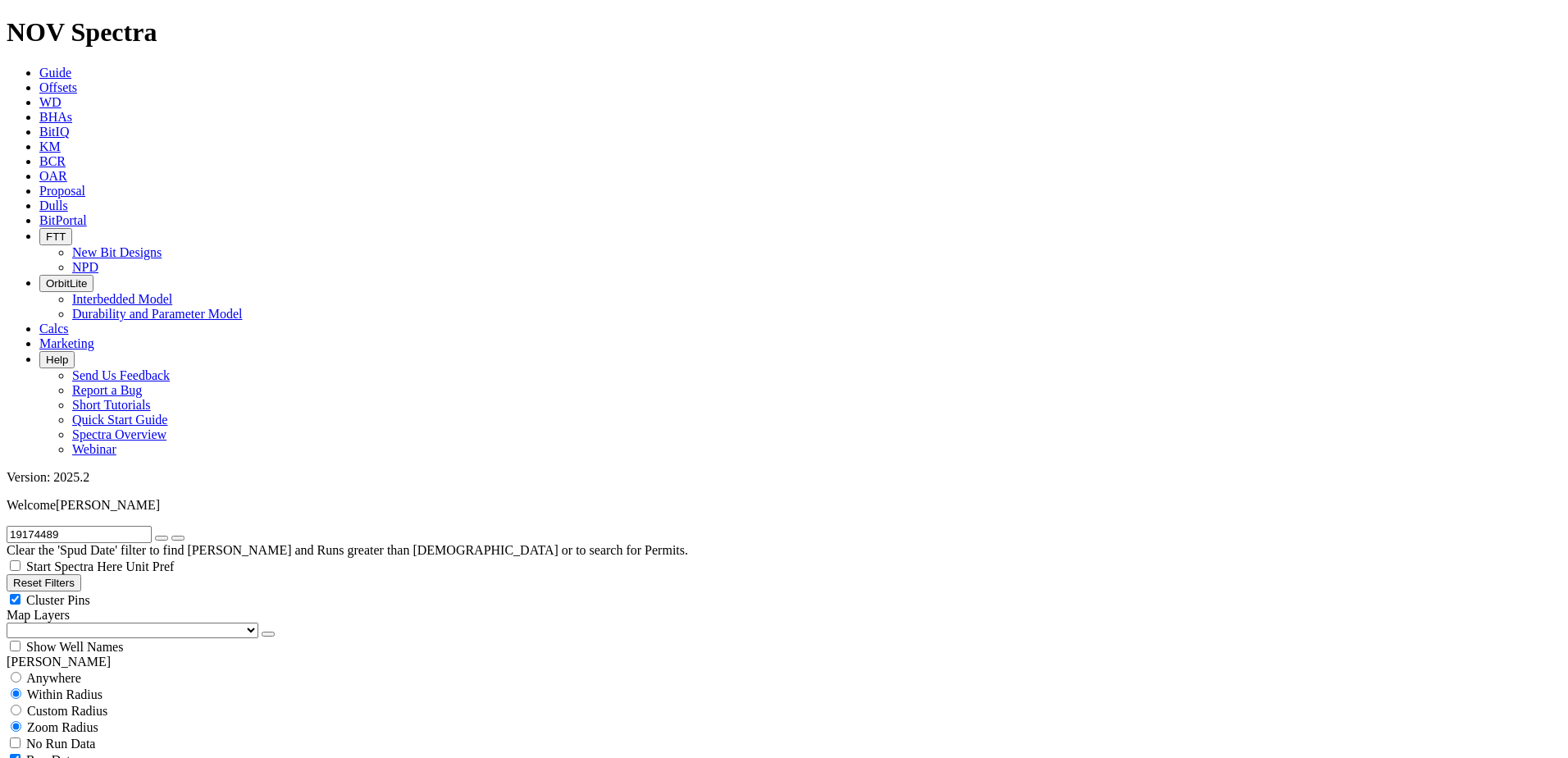
click at [64, 574] on button "Reset Filters" at bounding box center [43, 582] width 74 height 17
checkbox input "true"
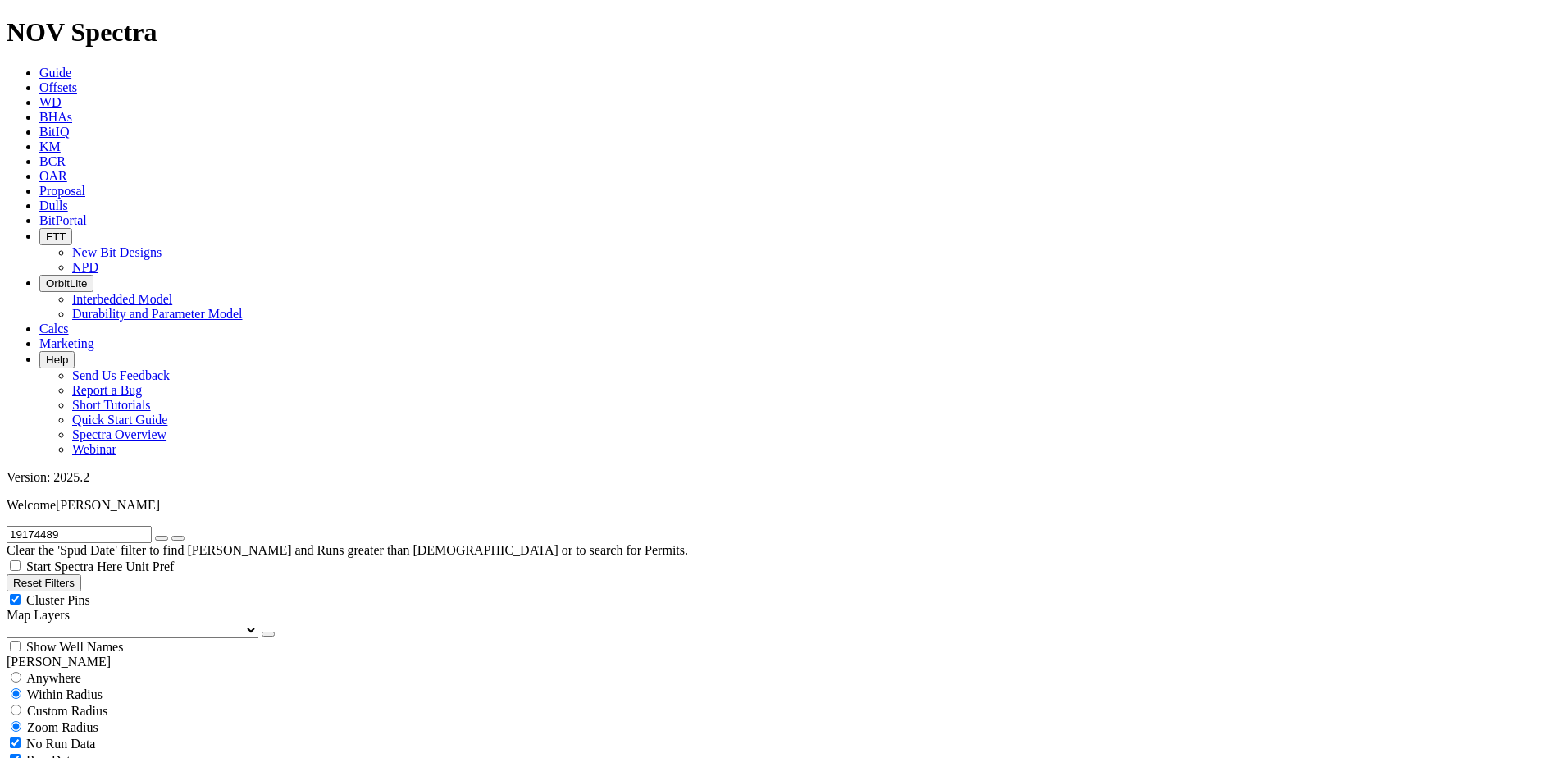
select select
click at [130, 525] on input "text" at bounding box center [79, 533] width 145 height 17
paste input "19174489"
type input "19174489"
click at [101, 622] on select "US Counties Alberta, CA Townships British Columbia, CA Townships British Columb…" at bounding box center [132, 629] width 252 height 15
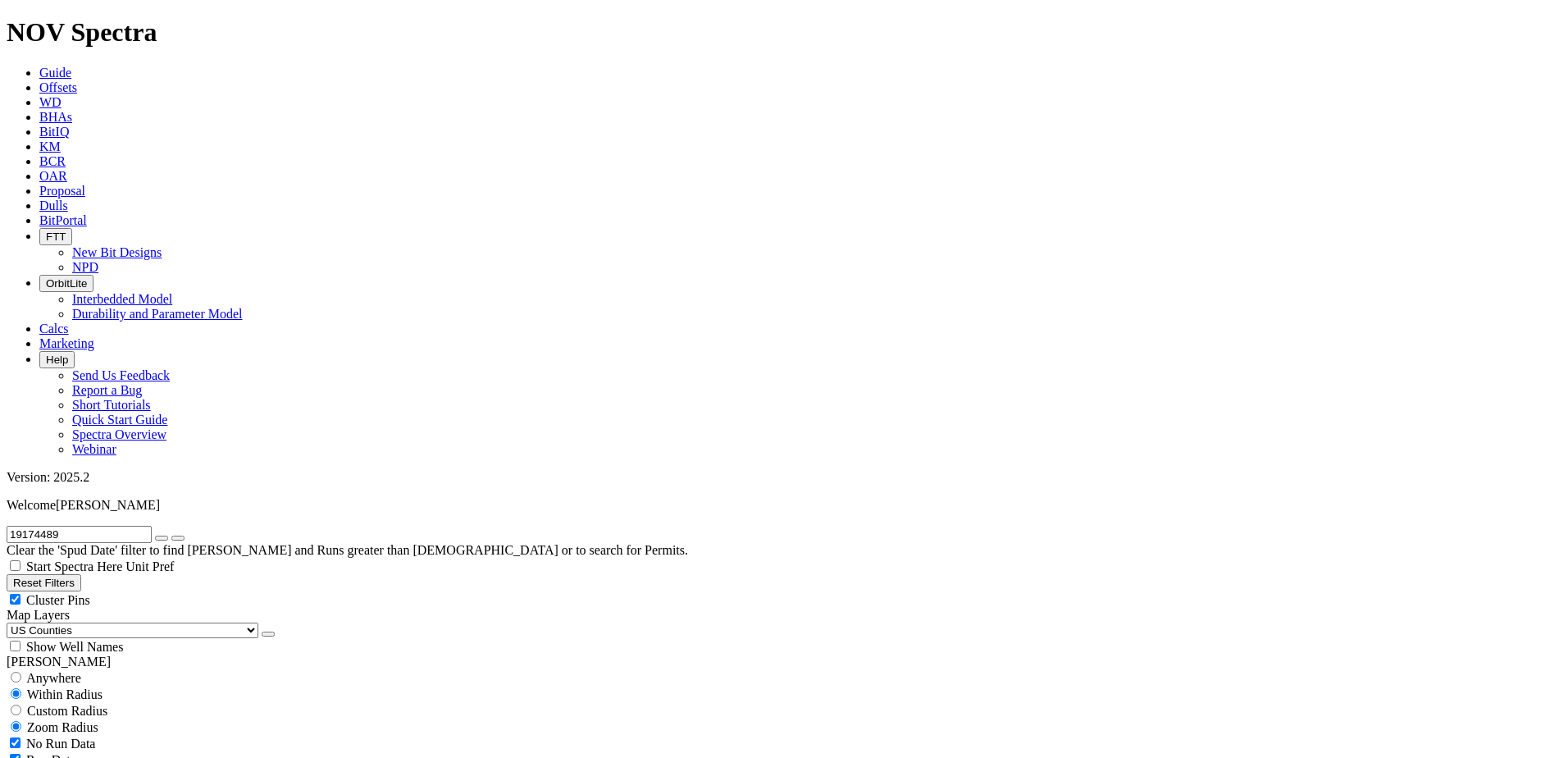
click at [13, 622] on select "US Counties Alberta, CA Townships British Columbia, CA Townships British Columb…" at bounding box center [132, 629] width 252 height 15
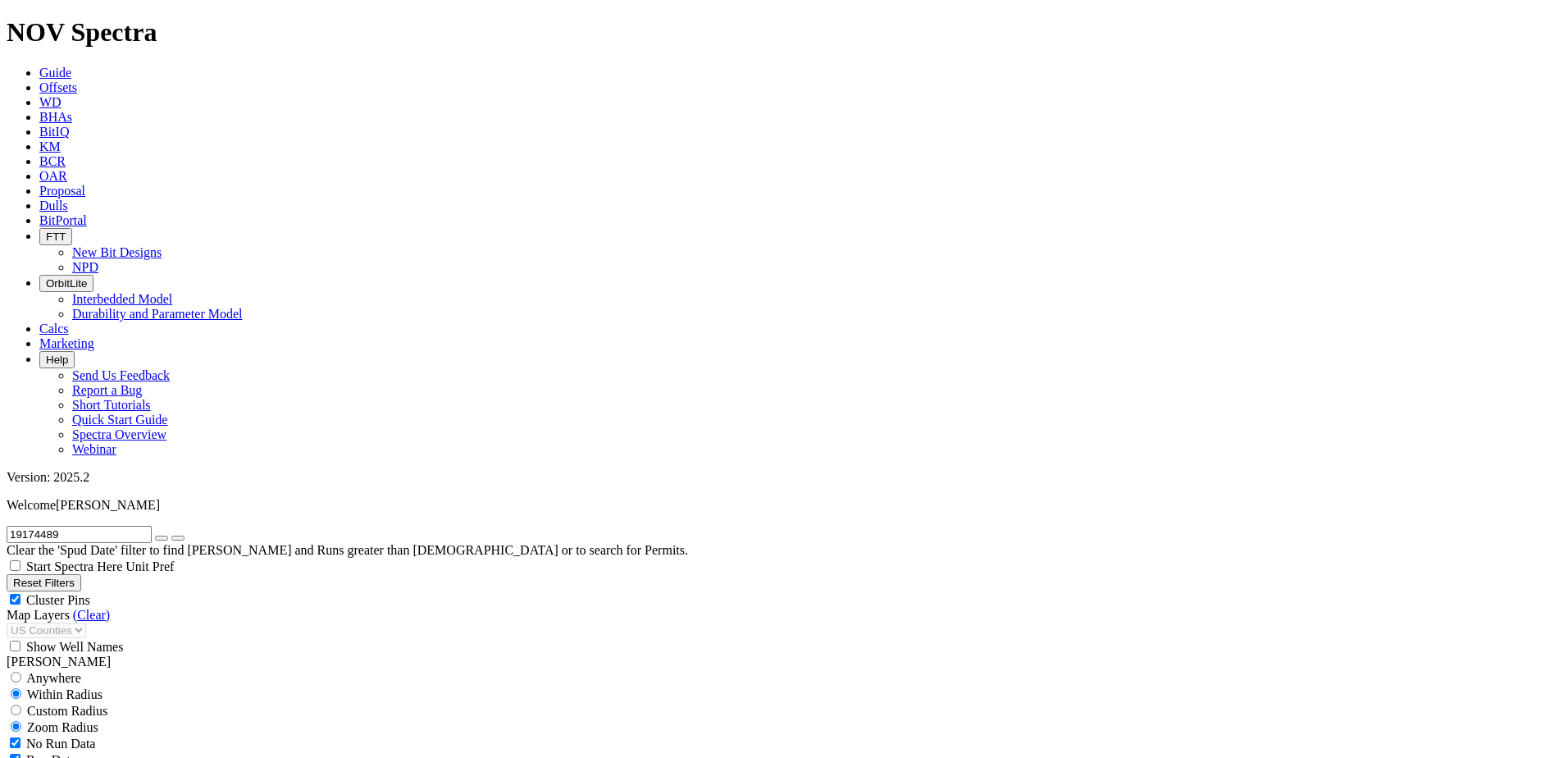
select select "7.875"
checkbox input "false"
select select "? number:7.875 ?"
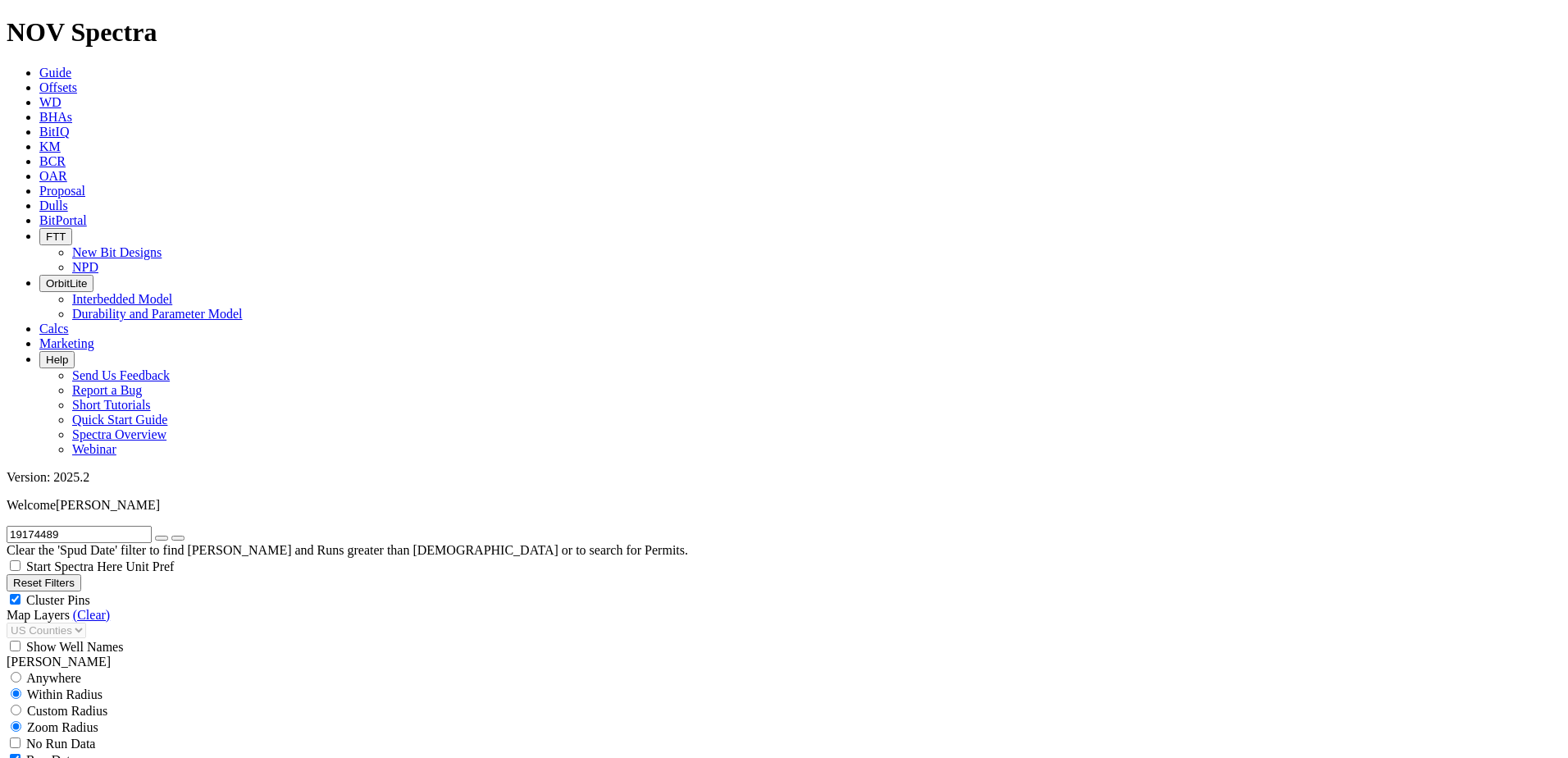
scroll to position [328, 0]
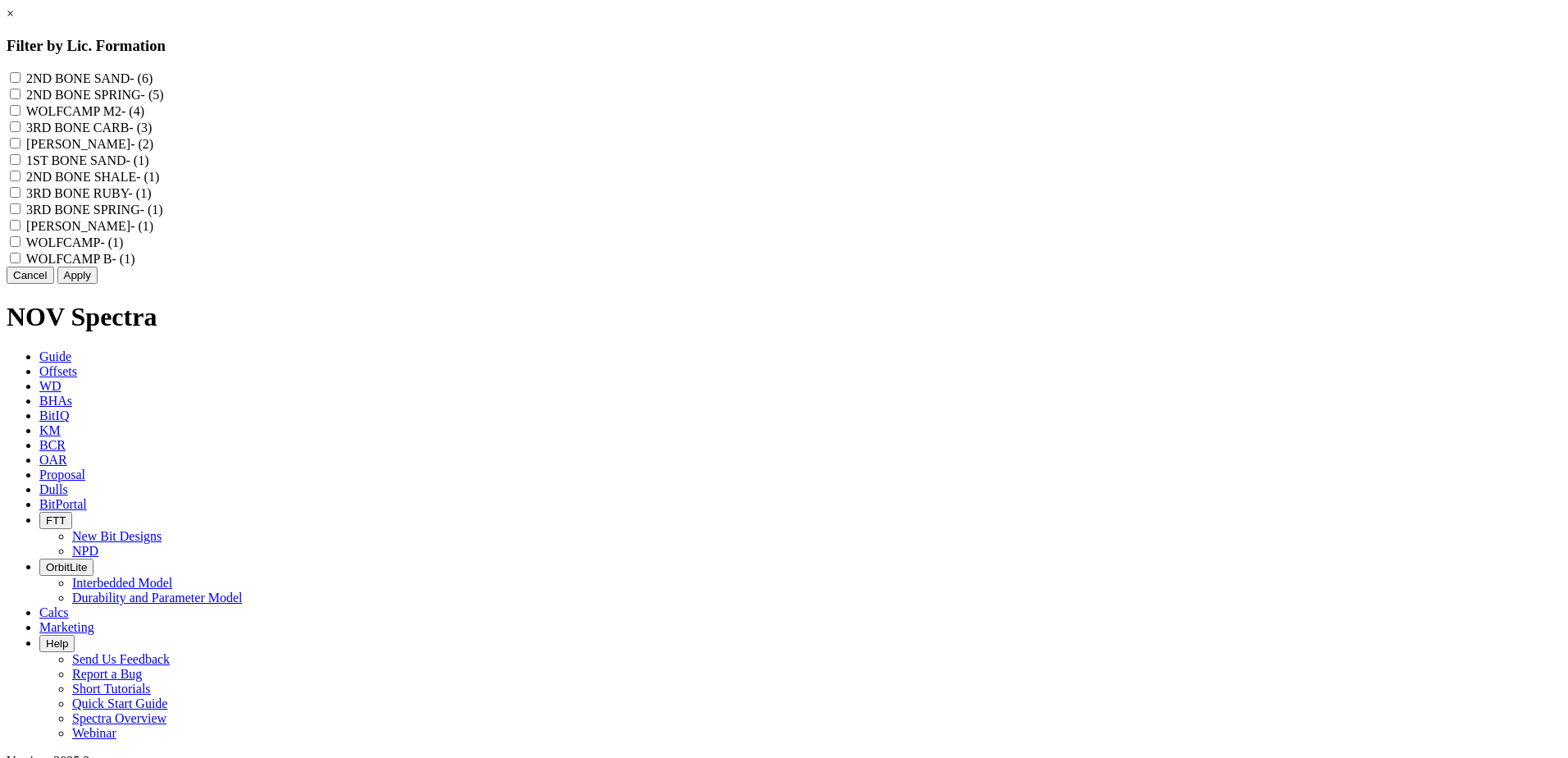
click at [14, 21] on link "×" at bounding box center [10, 13] width 7 height 14
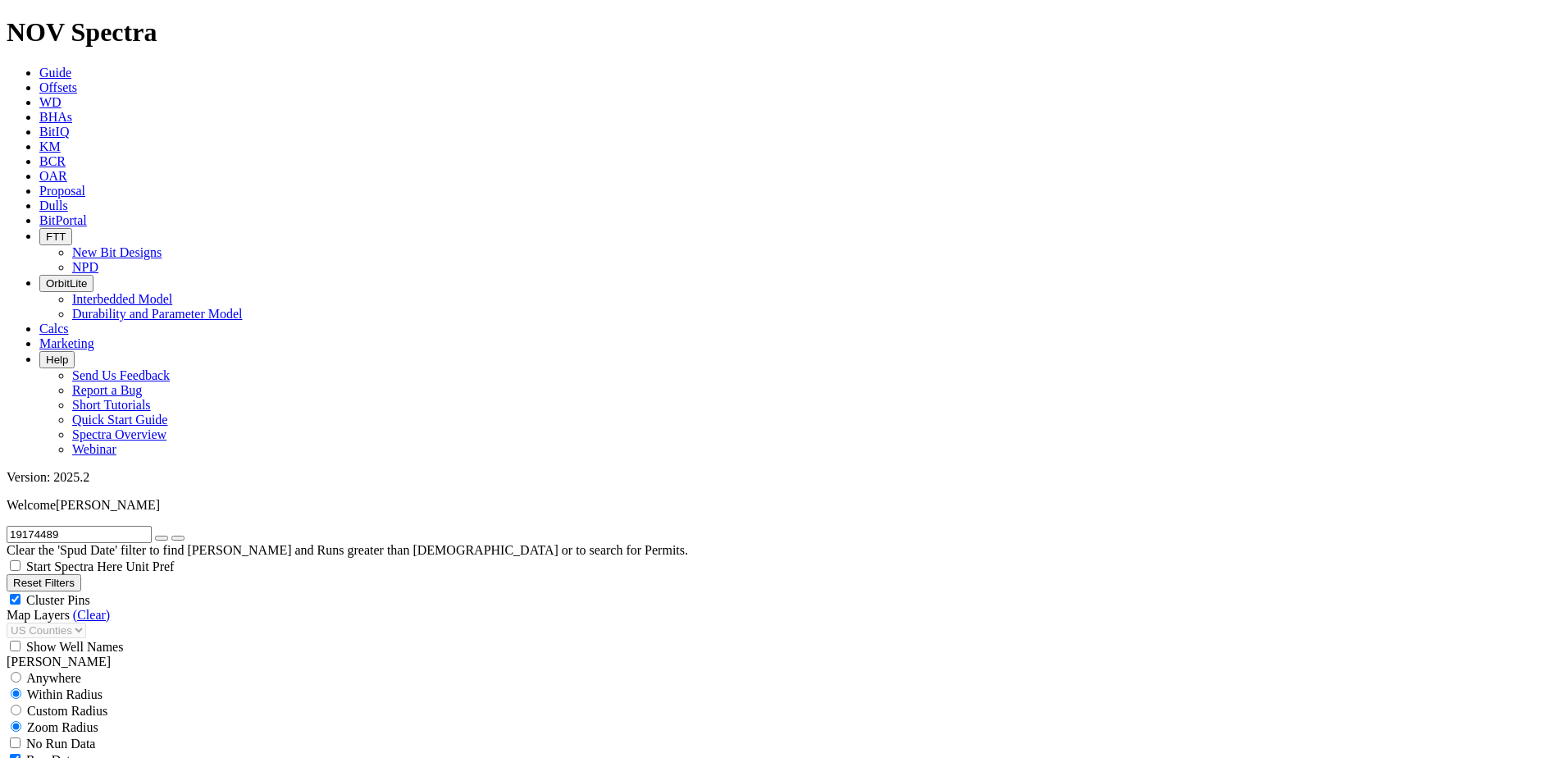
scroll to position [3854, 0]
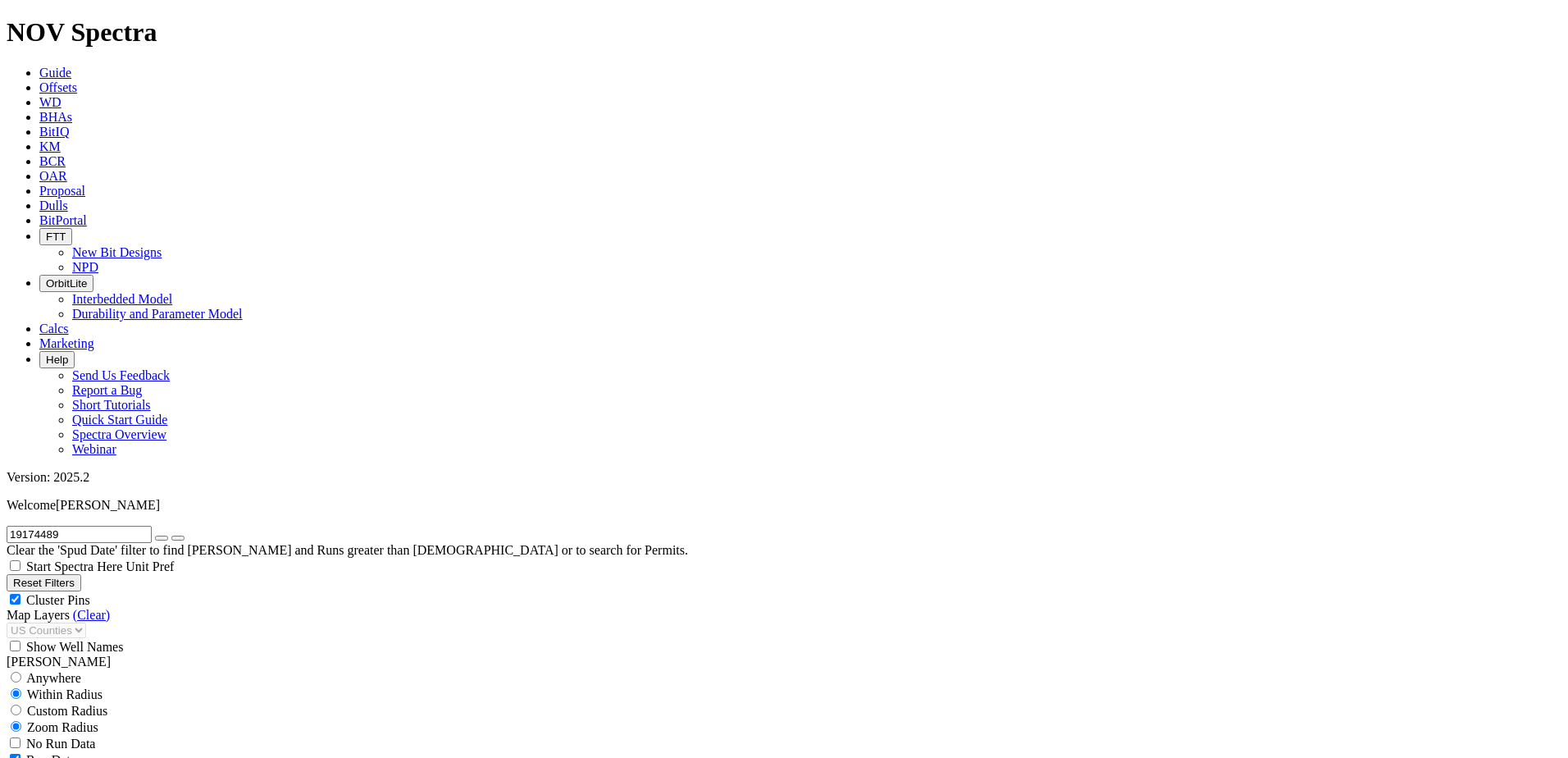
type input "5000"
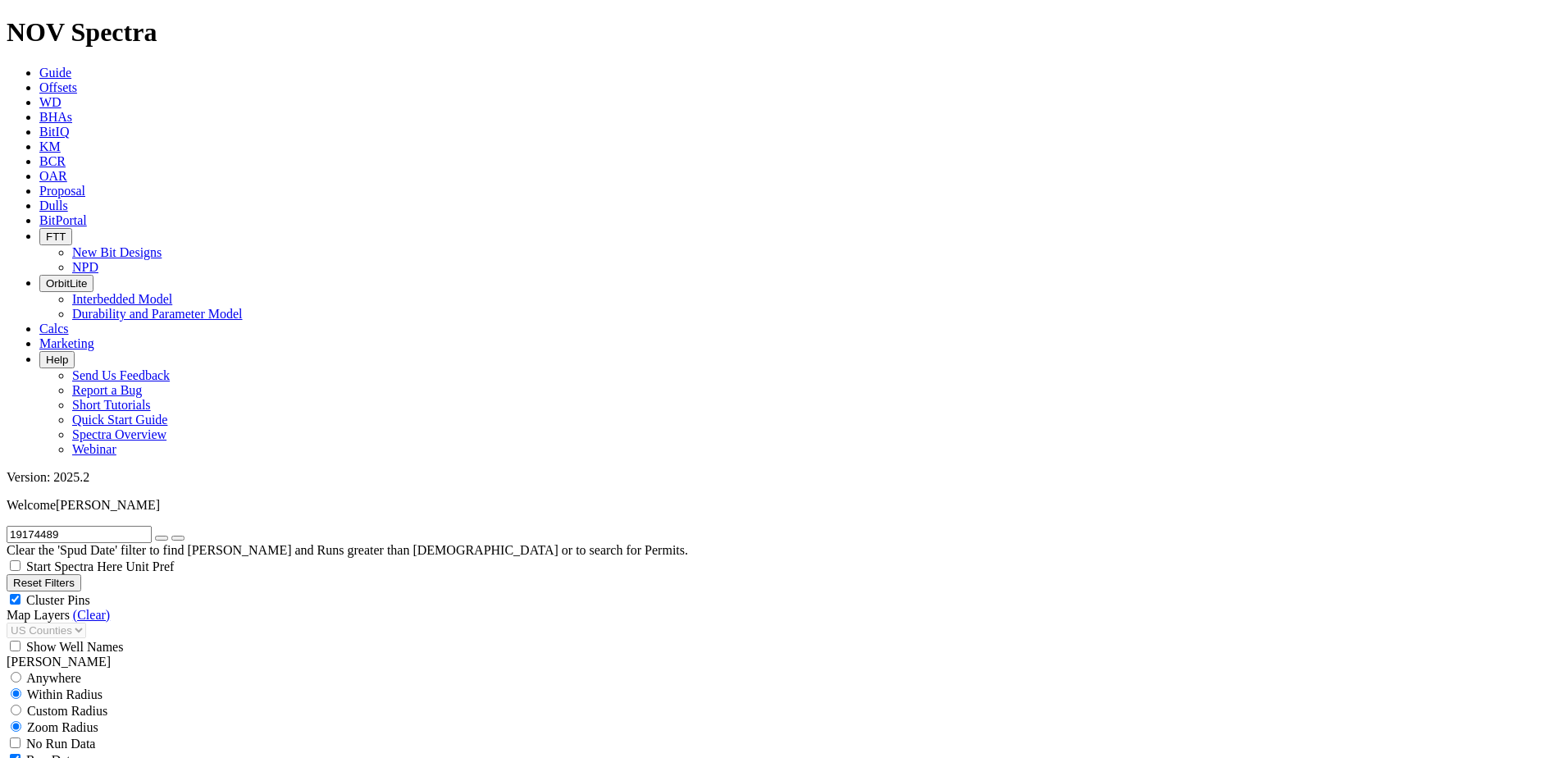
scroll to position [1312, 0]
type input "100"
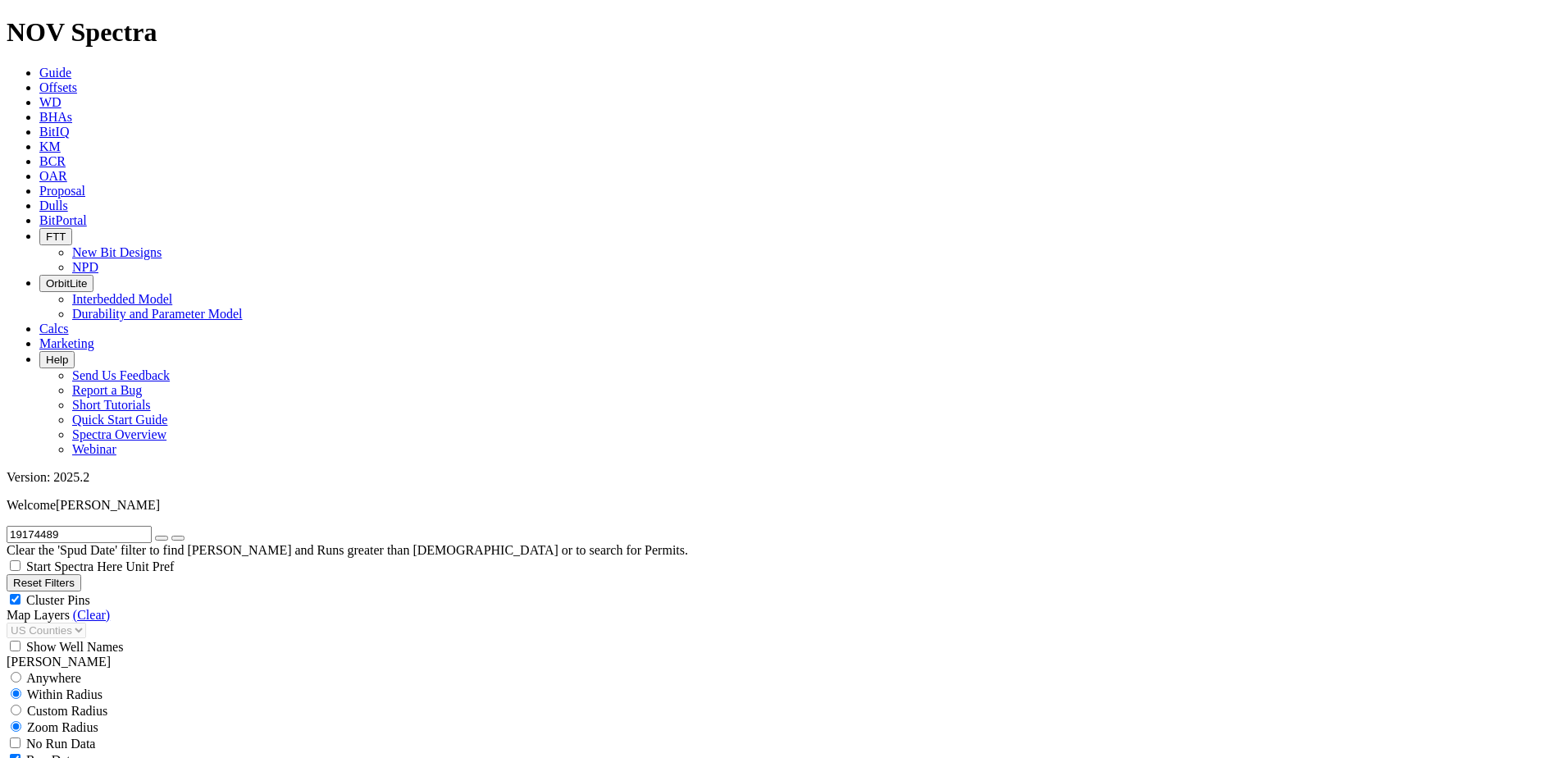
click at [161, 538] on icon "button" at bounding box center [161, 538] width 0 height 0
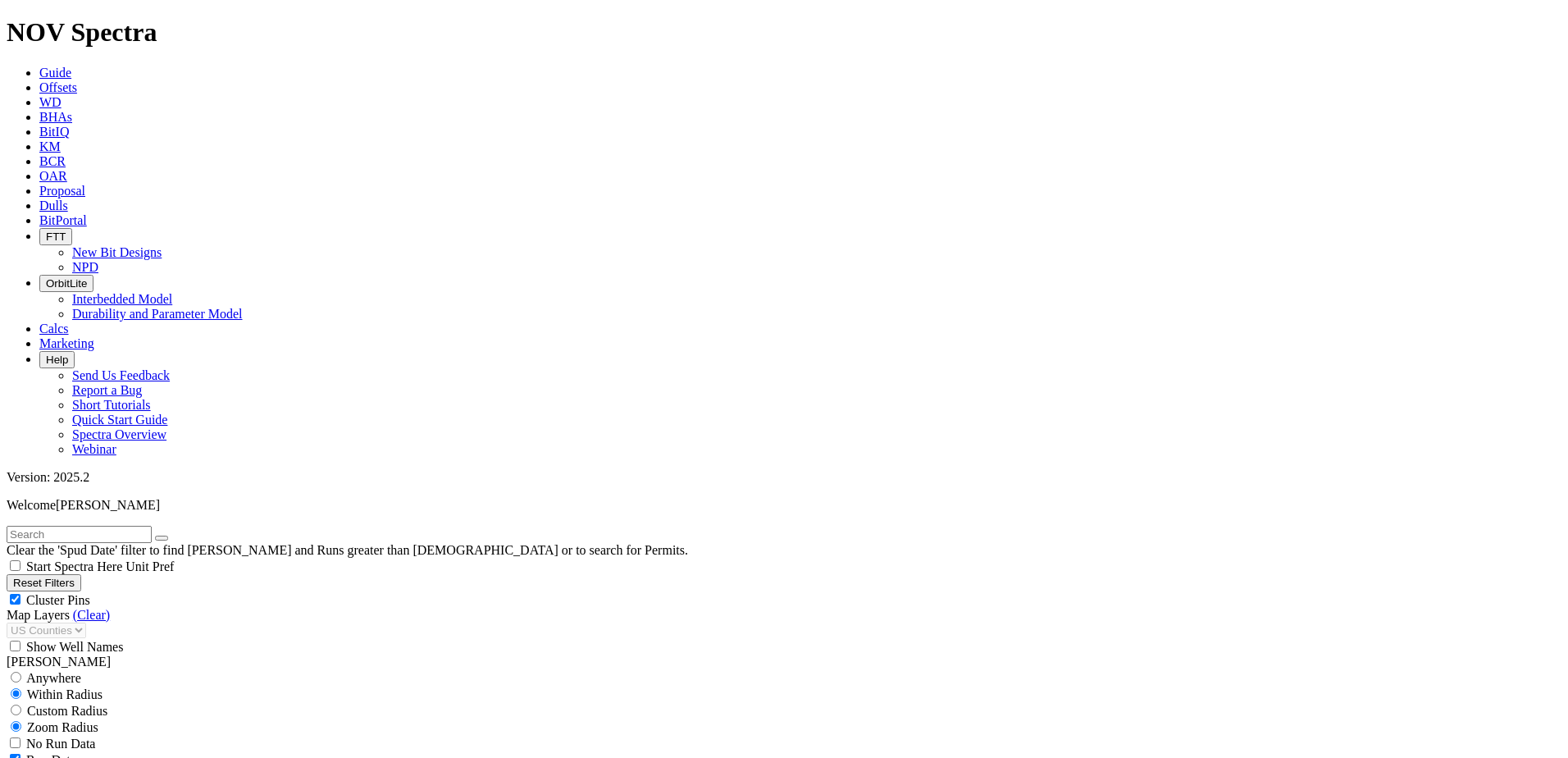
type input "5000"
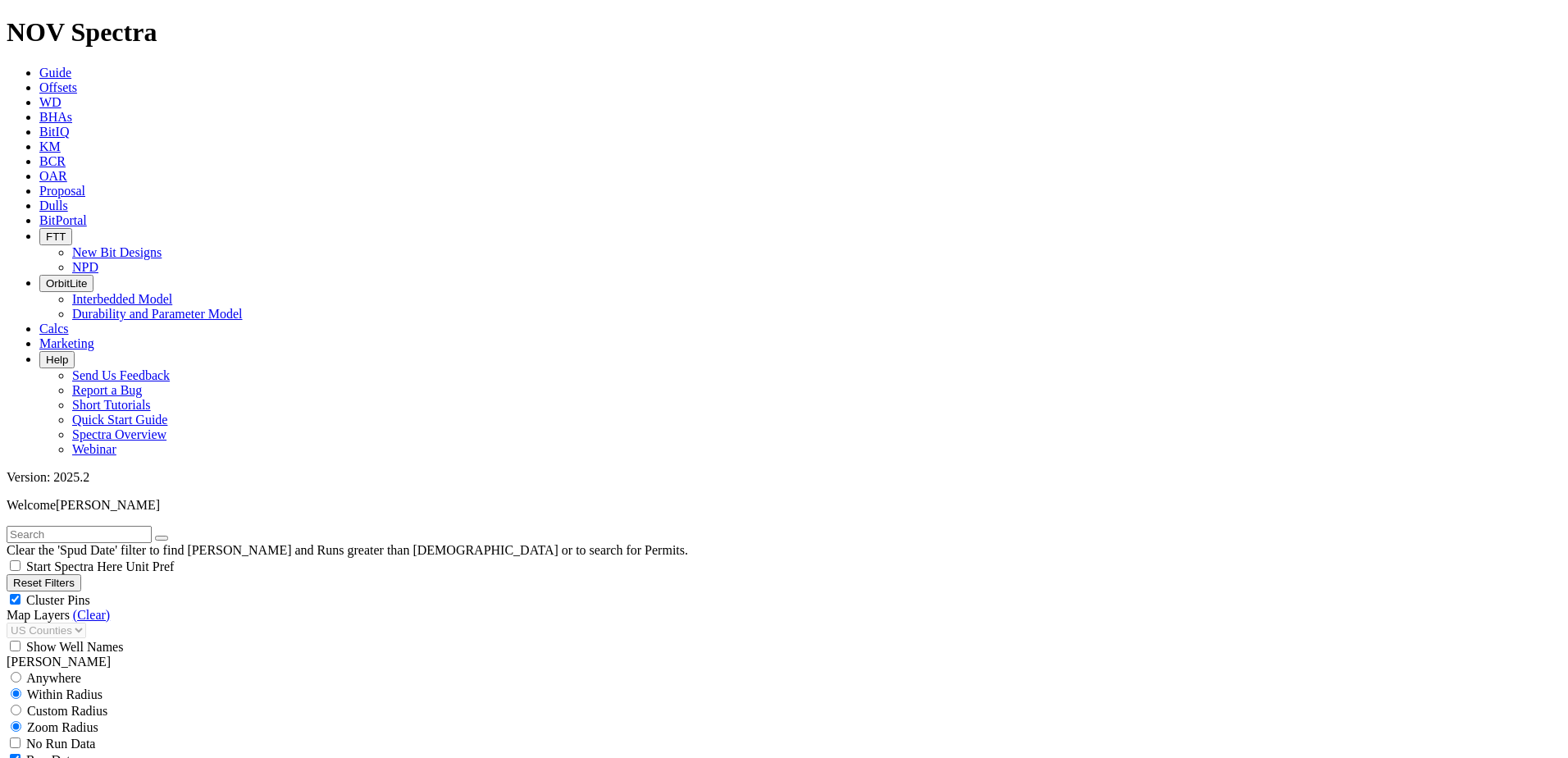
scroll to position [10126, 0]
type input "160"
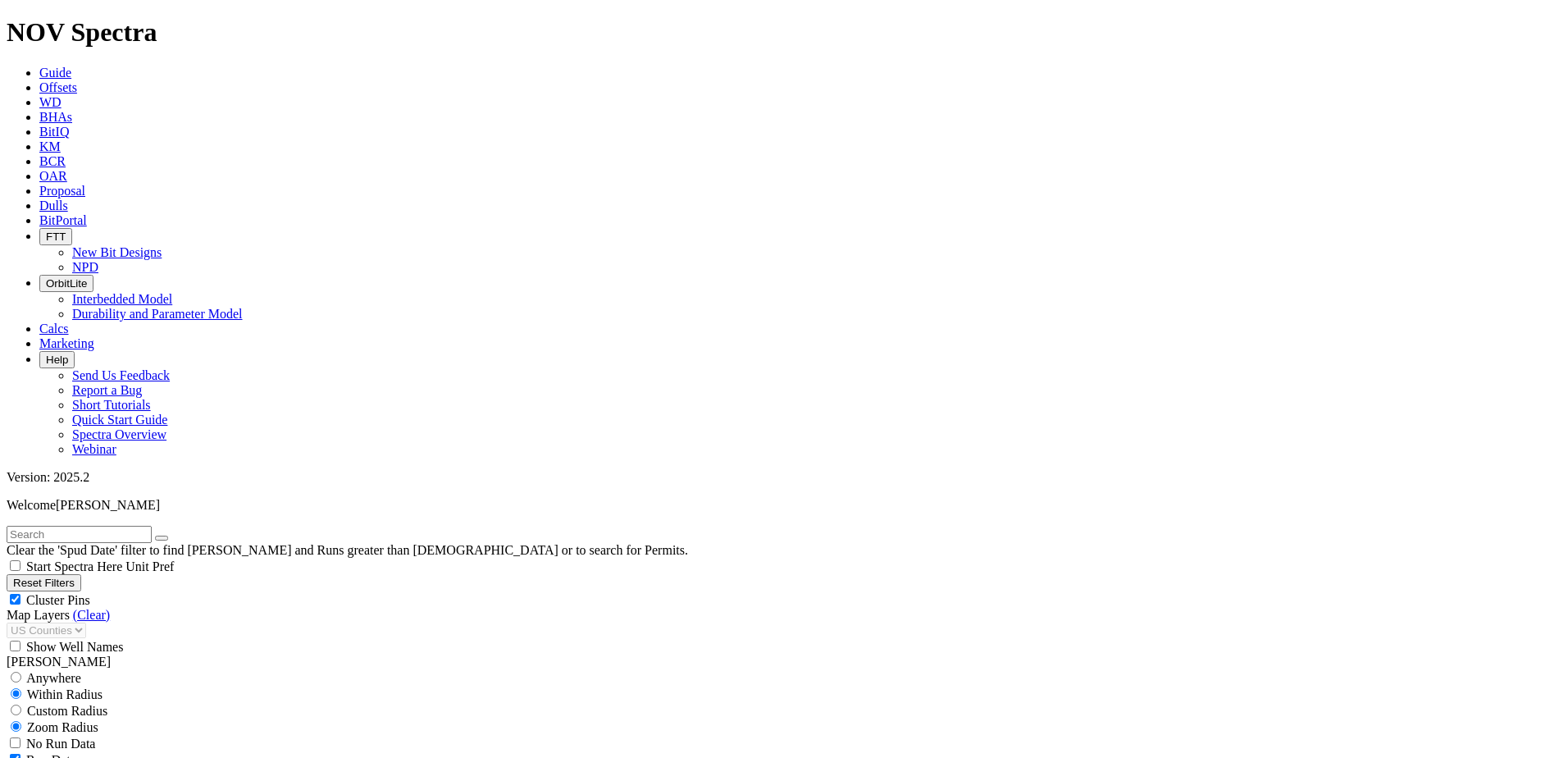
type input "6000"
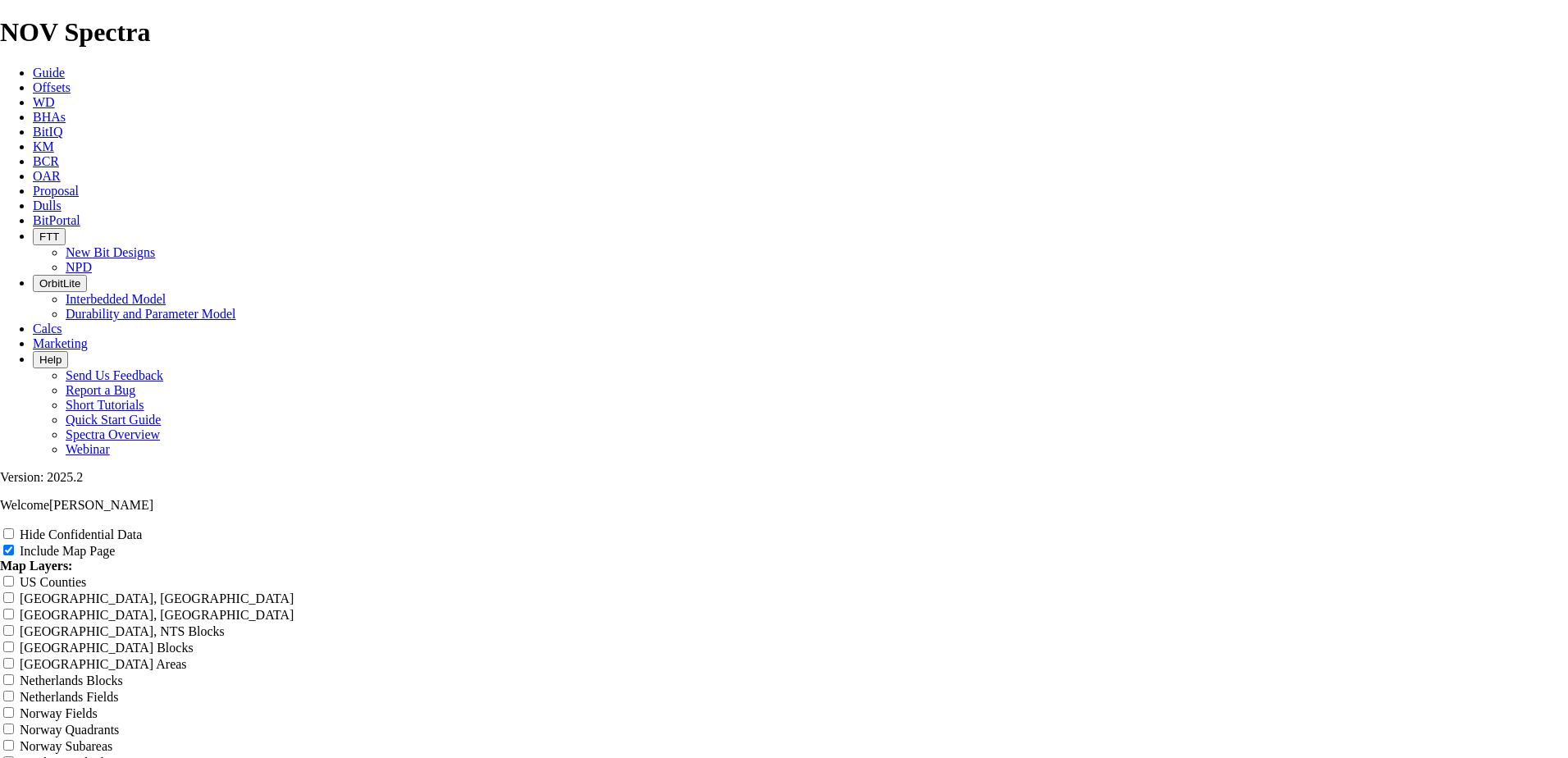
scroll to position [2050, 0]
radio input "true"
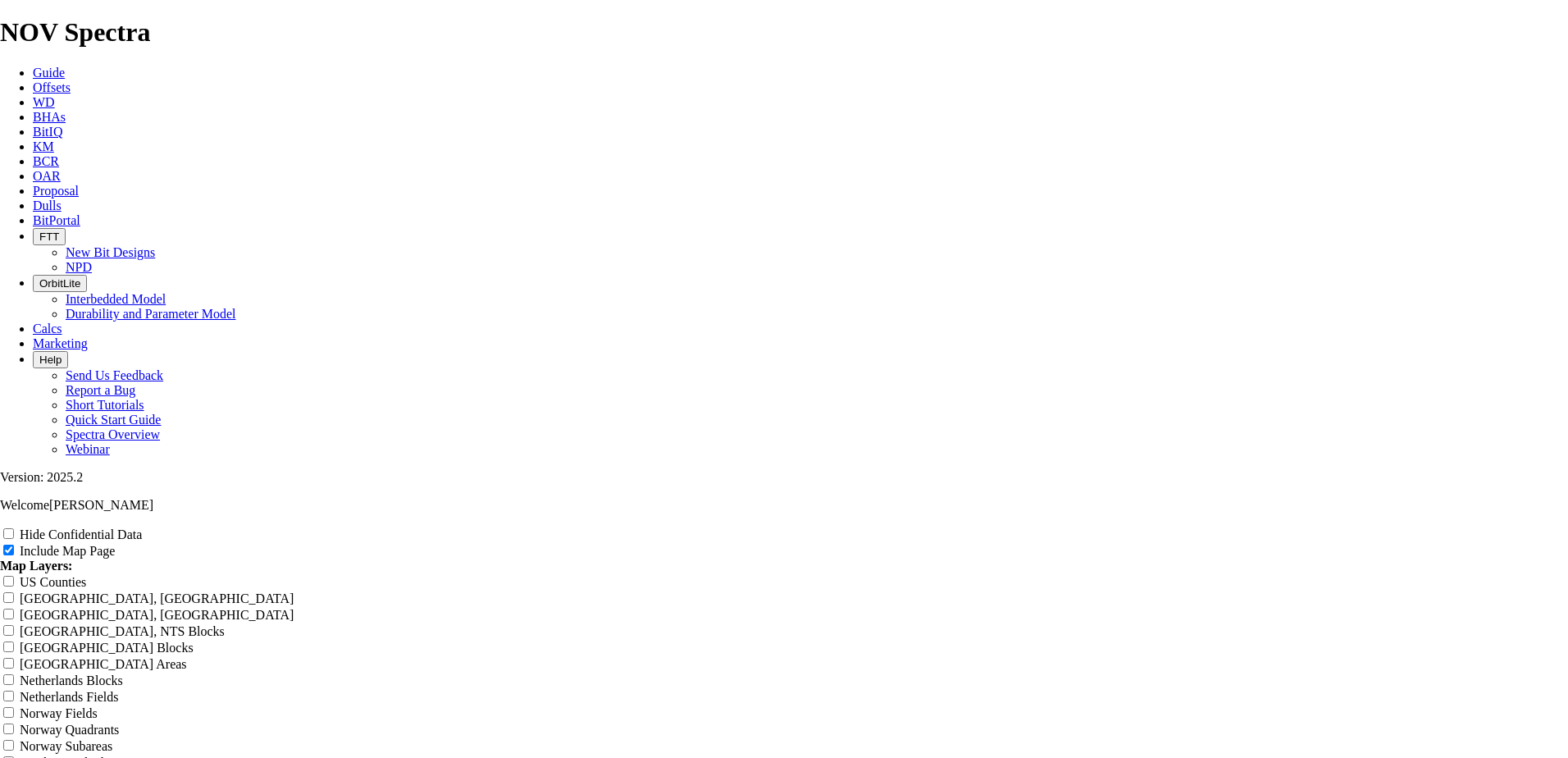
radio input "true"
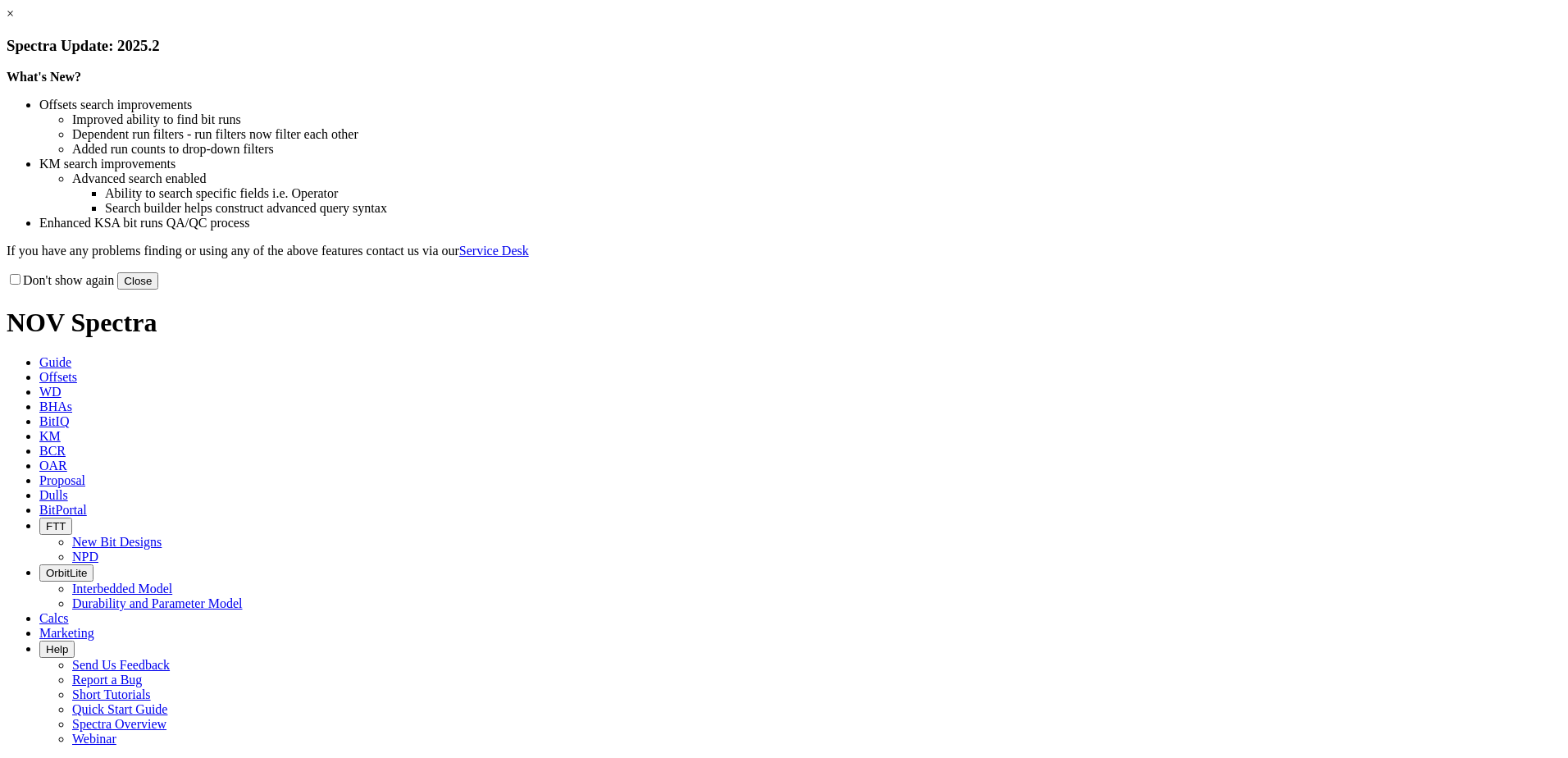
click at [159, 290] on button "Close" at bounding box center [137, 281] width 41 height 17
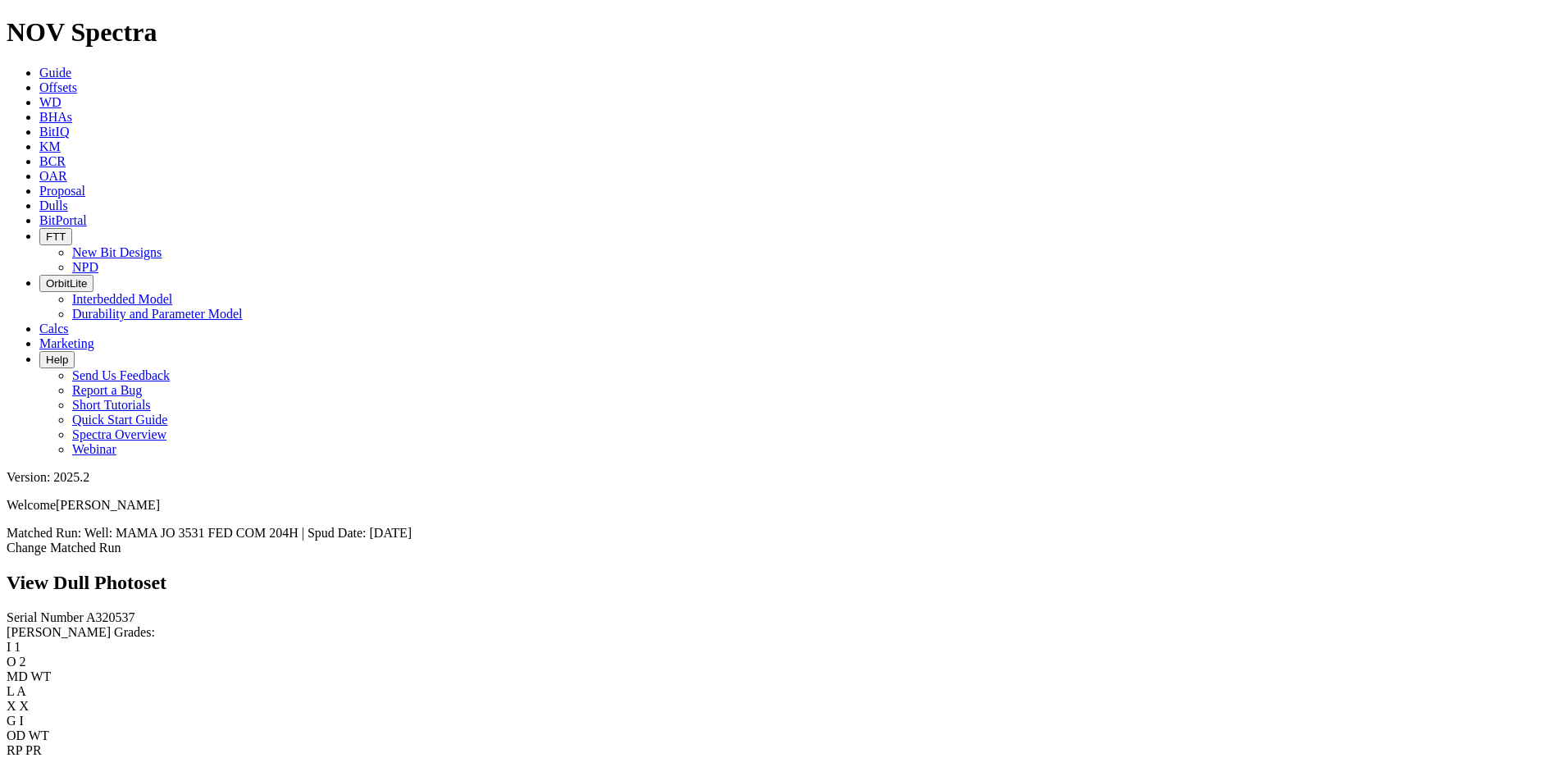
drag, startPoint x: 250, startPoint y: 24, endPoint x: 390, endPoint y: 109, distance: 163.8
click at [77, 81] on span "Offsets" at bounding box center [58, 87] width 38 height 14
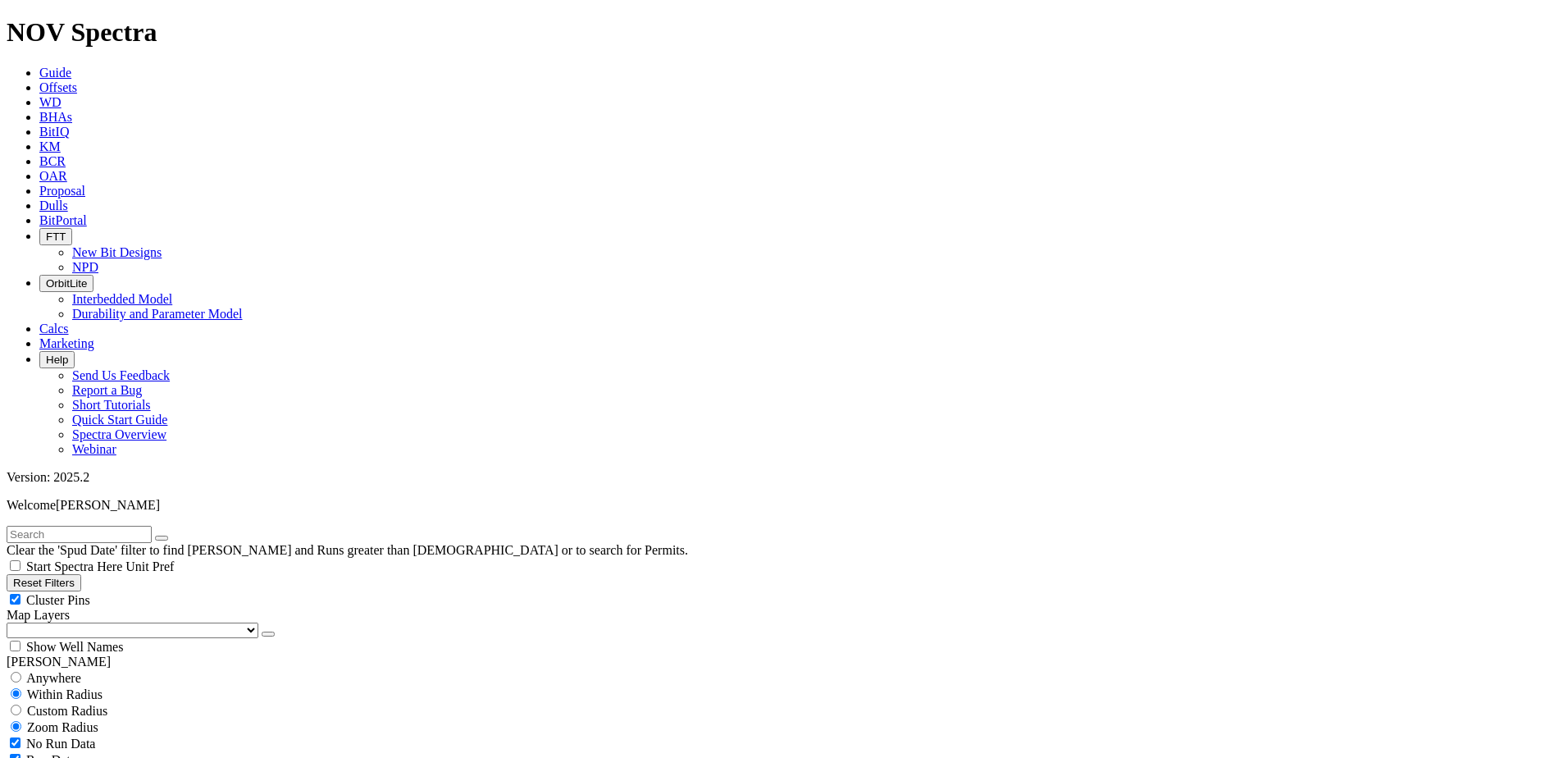
click at [91, 525] on input "text" at bounding box center [79, 533] width 145 height 17
paste input "A320537"
type input "A320537"
click at [185, 535] on button "submit" at bounding box center [178, 537] width 13 height 5
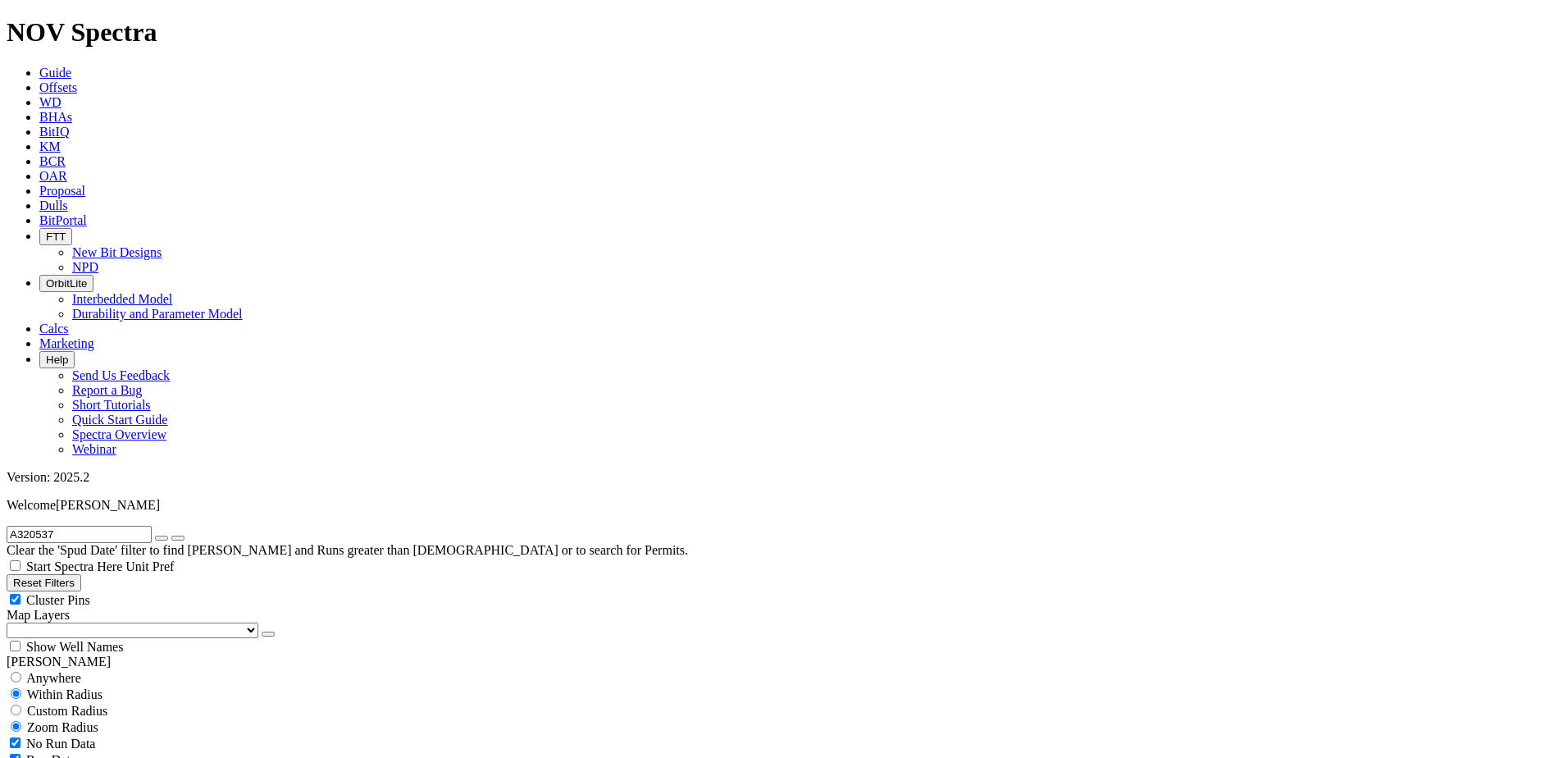
click at [75, 622] on select "US Counties [GEOGRAPHIC_DATA], [GEOGRAPHIC_DATA] [GEOGRAPHIC_DATA], [GEOGRAPHIC…" at bounding box center [132, 629] width 252 height 15
click at [13, 622] on select "US Counties [GEOGRAPHIC_DATA], [GEOGRAPHIC_DATA] [GEOGRAPHIC_DATA], [GEOGRAPHIC…" at bounding box center [132, 629] width 252 height 15
click at [84, 704] on span "Custom Radius" at bounding box center [67, 710] width 81 height 14
radio input "true"
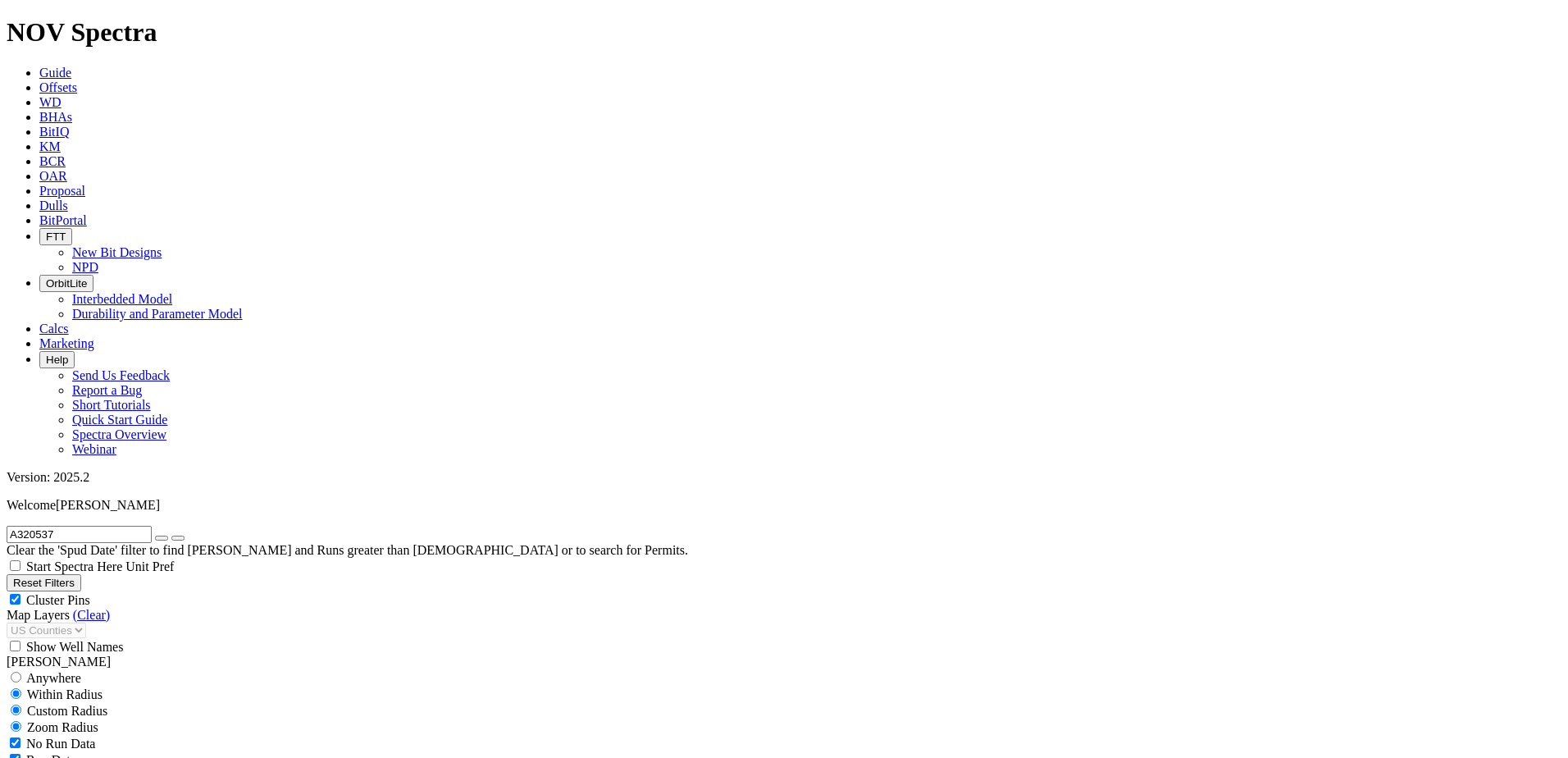
radio input "false"
click at [124, 734] on input "number" at bounding box center [79, 743] width 145 height 17
type input "5"
click at [45, 752] on button "Miles" at bounding box center [25, 760] width 39 height 17
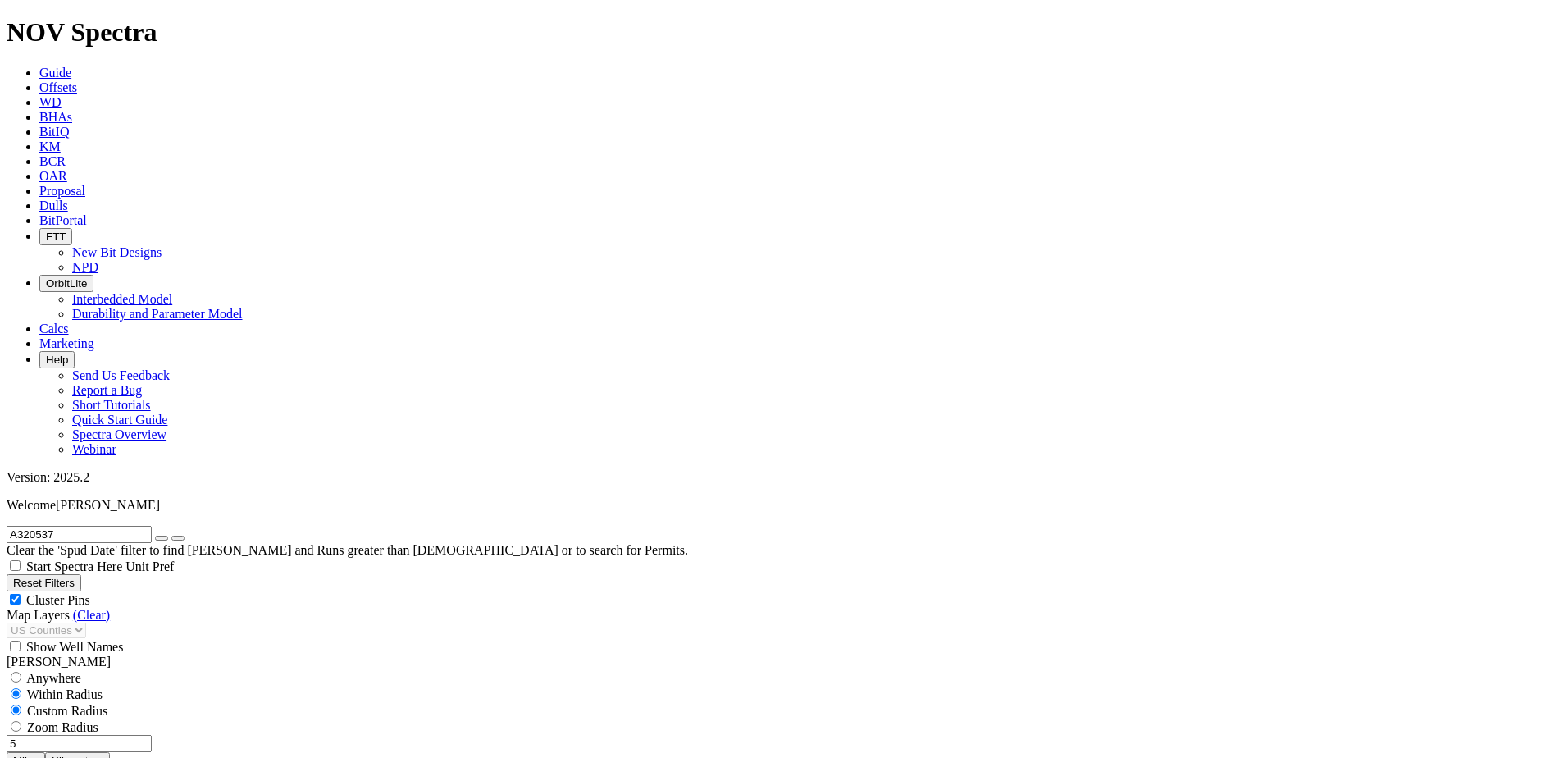
click at [161, 538] on icon "button" at bounding box center [161, 538] width 0 height 0
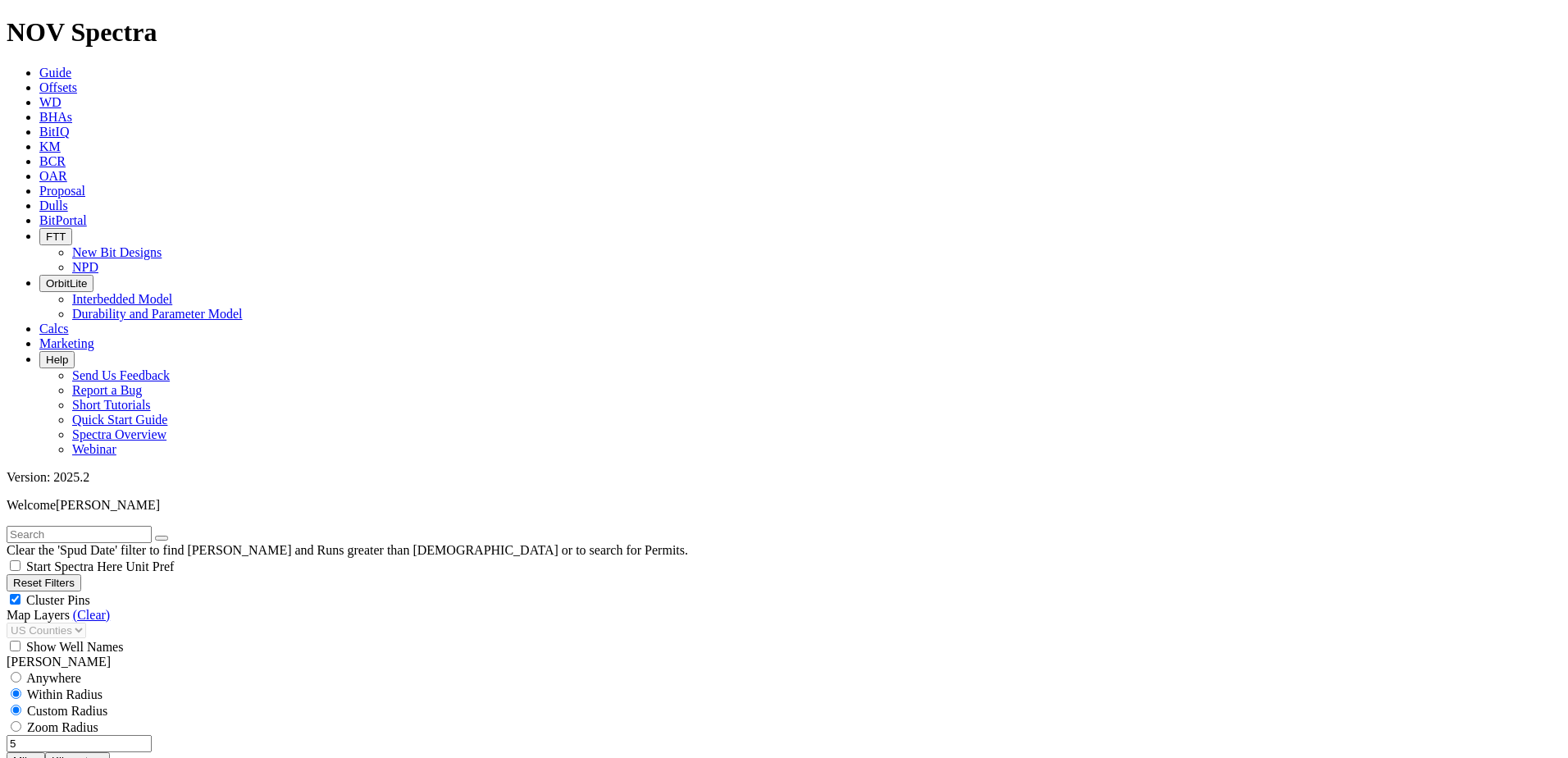
select select "6.75"
checkbox input "false"
select select "? number:6.75 ?"
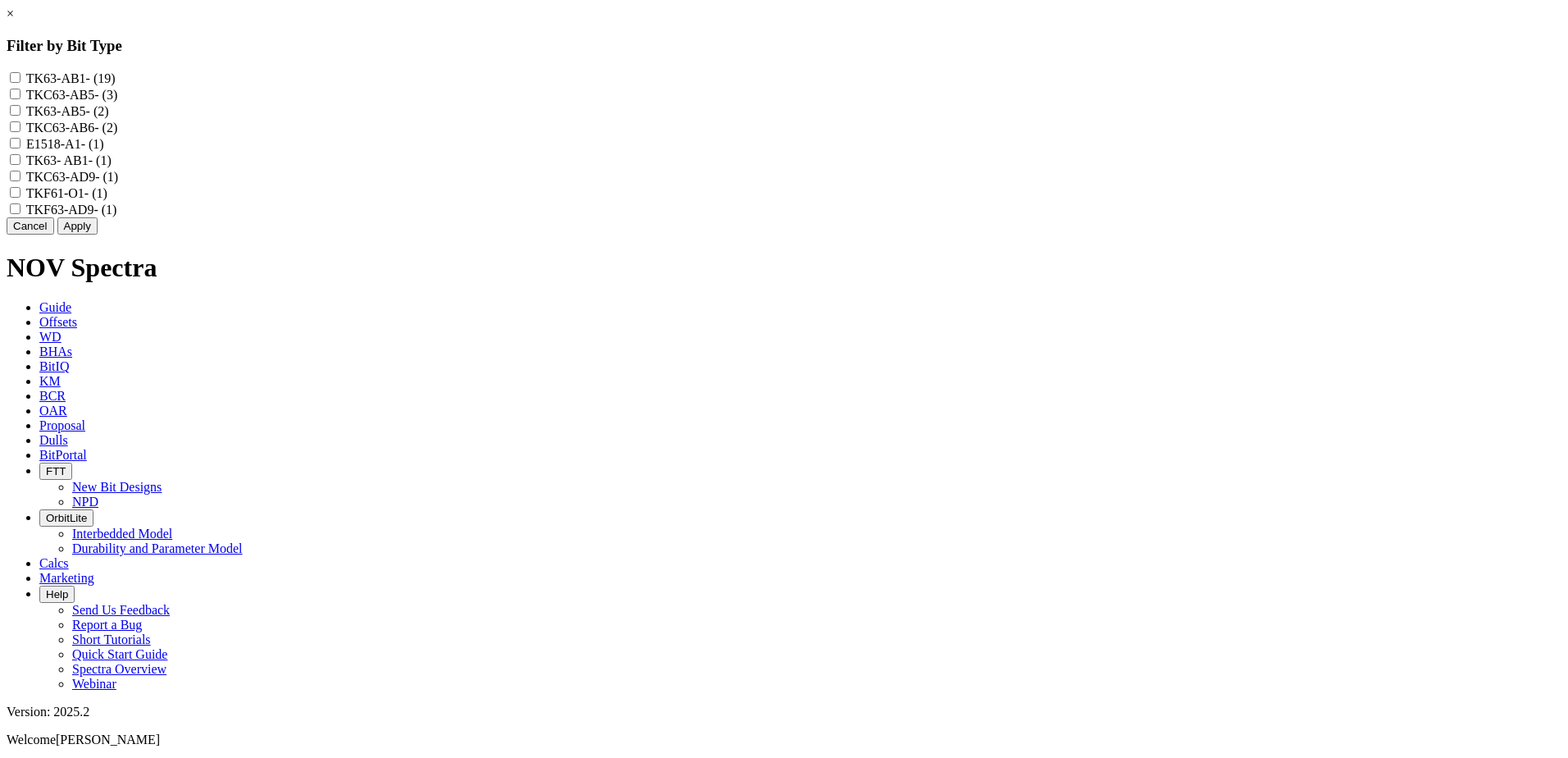
click at [21, 214] on input "TKF63-AD9 - (1)" at bounding box center [15, 209] width 11 height 11
checkbox input "true"
click at [21, 181] on input "TKC63-AD9 - (1)" at bounding box center [15, 176] width 11 height 11
checkbox input "true"
click at [21, 149] on input "E1518-A1 - (1)" at bounding box center [15, 143] width 11 height 11
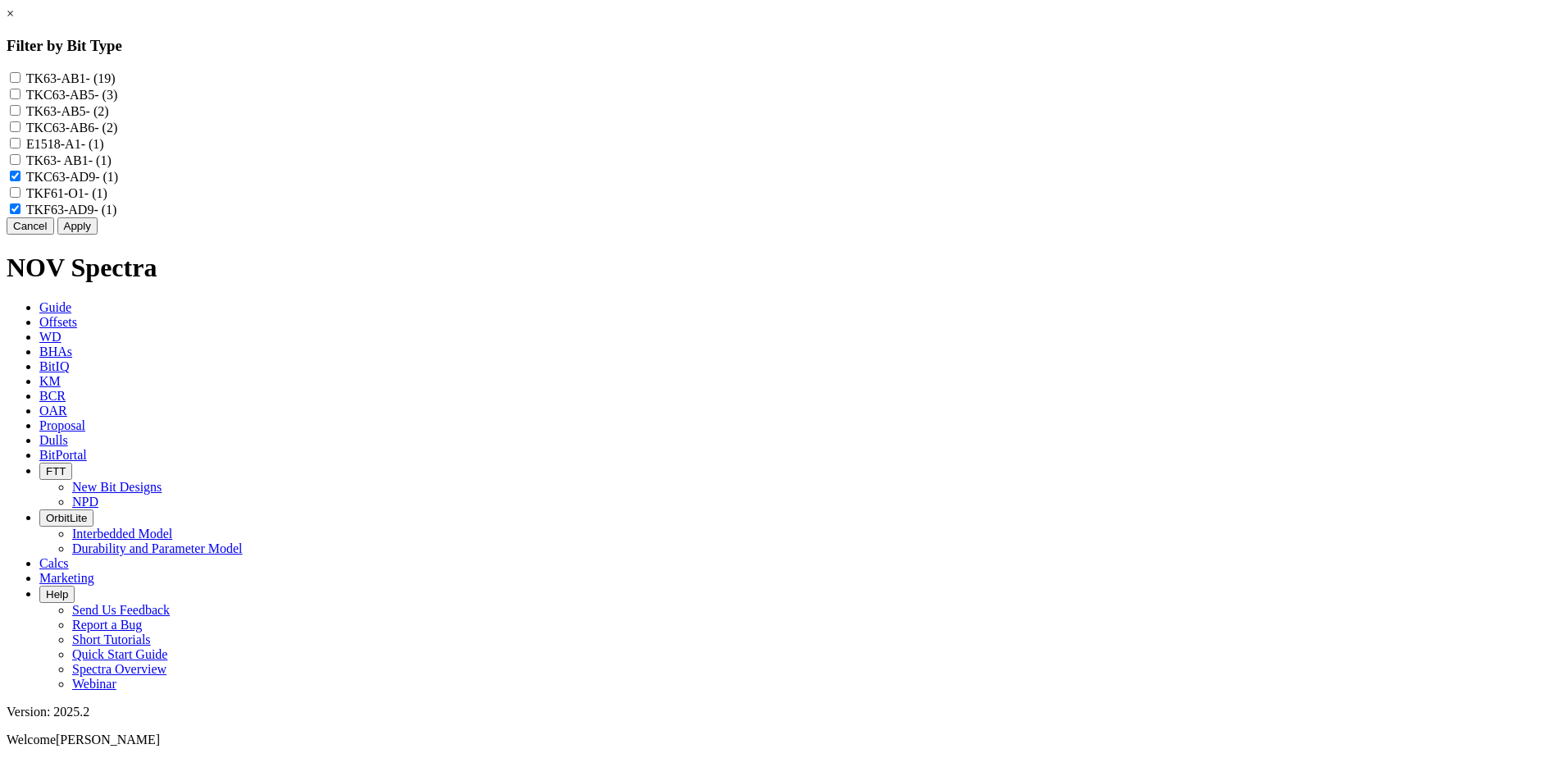
checkbox input "true"
click at [98, 235] on button "Apply" at bounding box center [77, 225] width 40 height 17
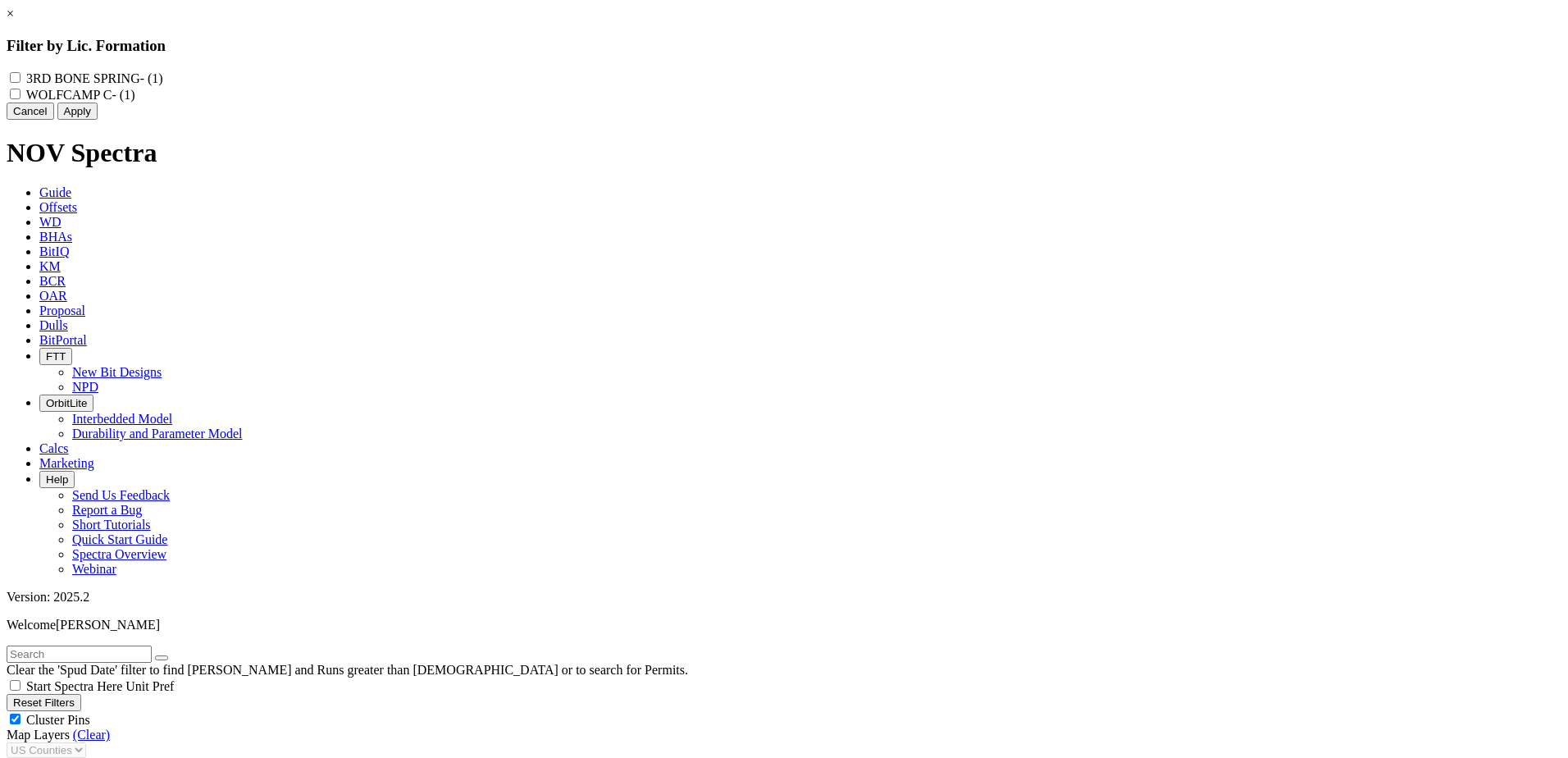
click at [245, 120] on div "× Filter by Lic. Formation 3RD BONE SPRING - (1) WOLFCAMP C - (1) Cancel Apply" at bounding box center [784, 62] width 1555 height 113
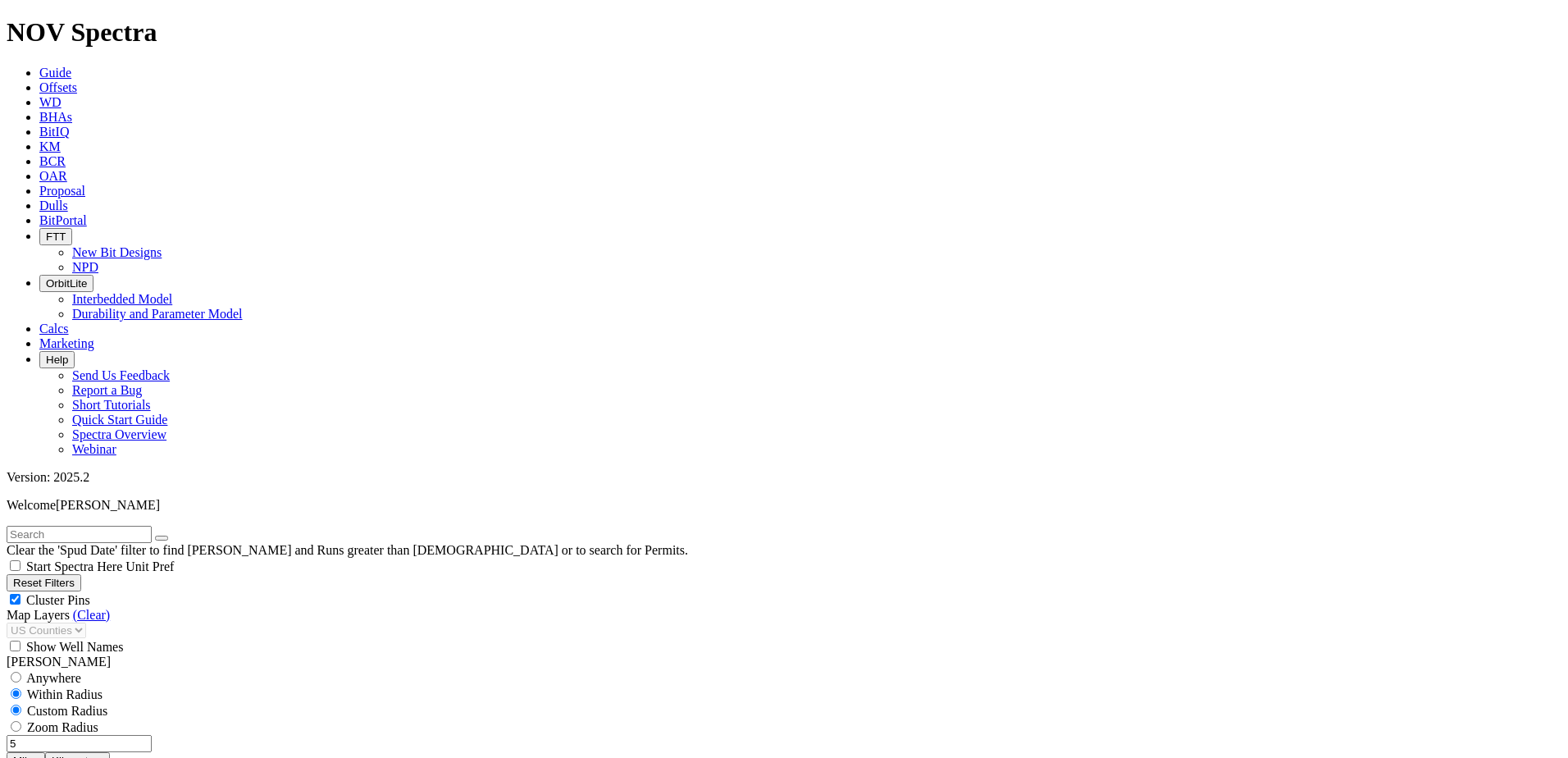
scroll to position [984, 0]
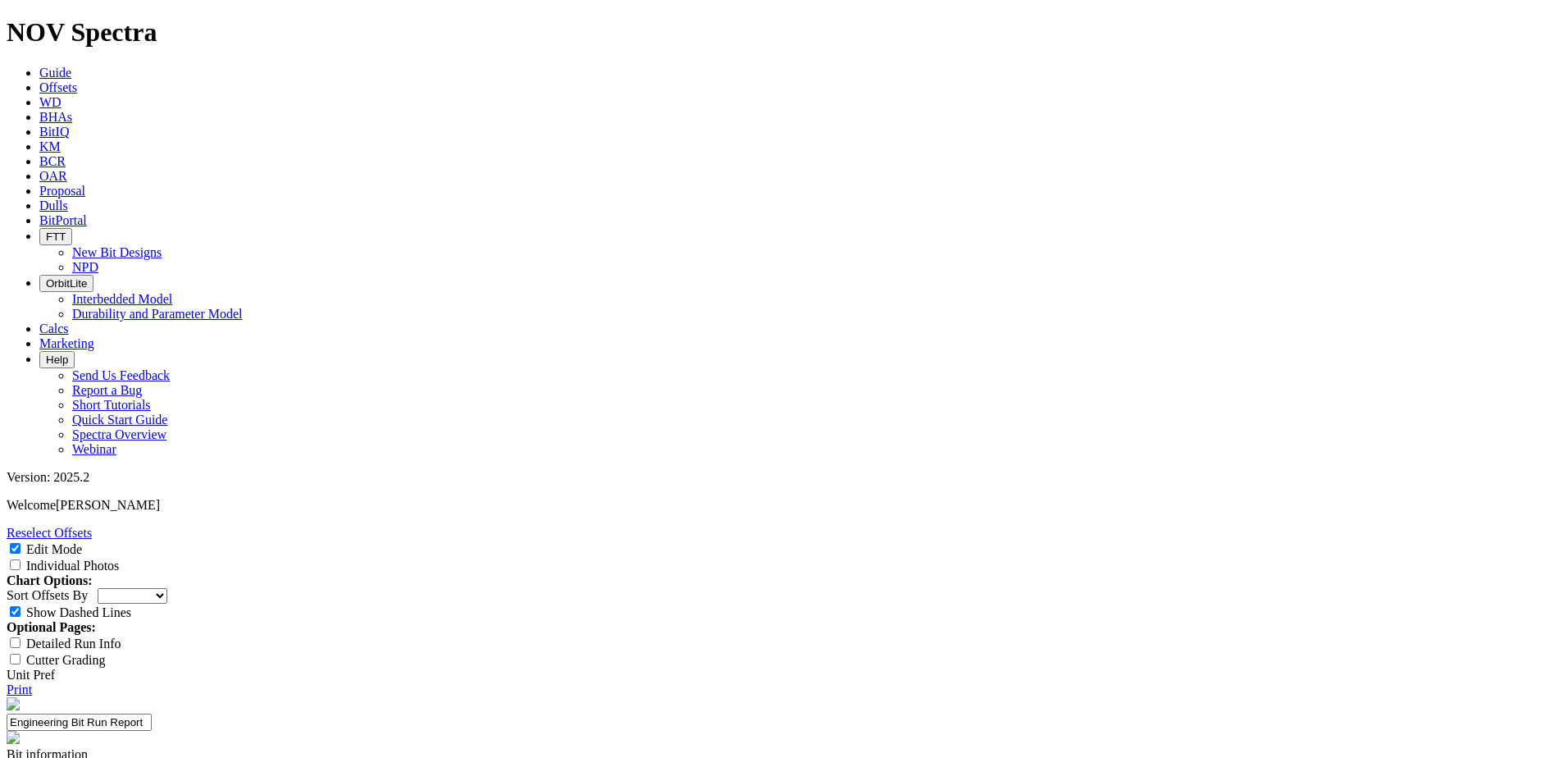
select select "Other"
type input "Polaris Gauge"
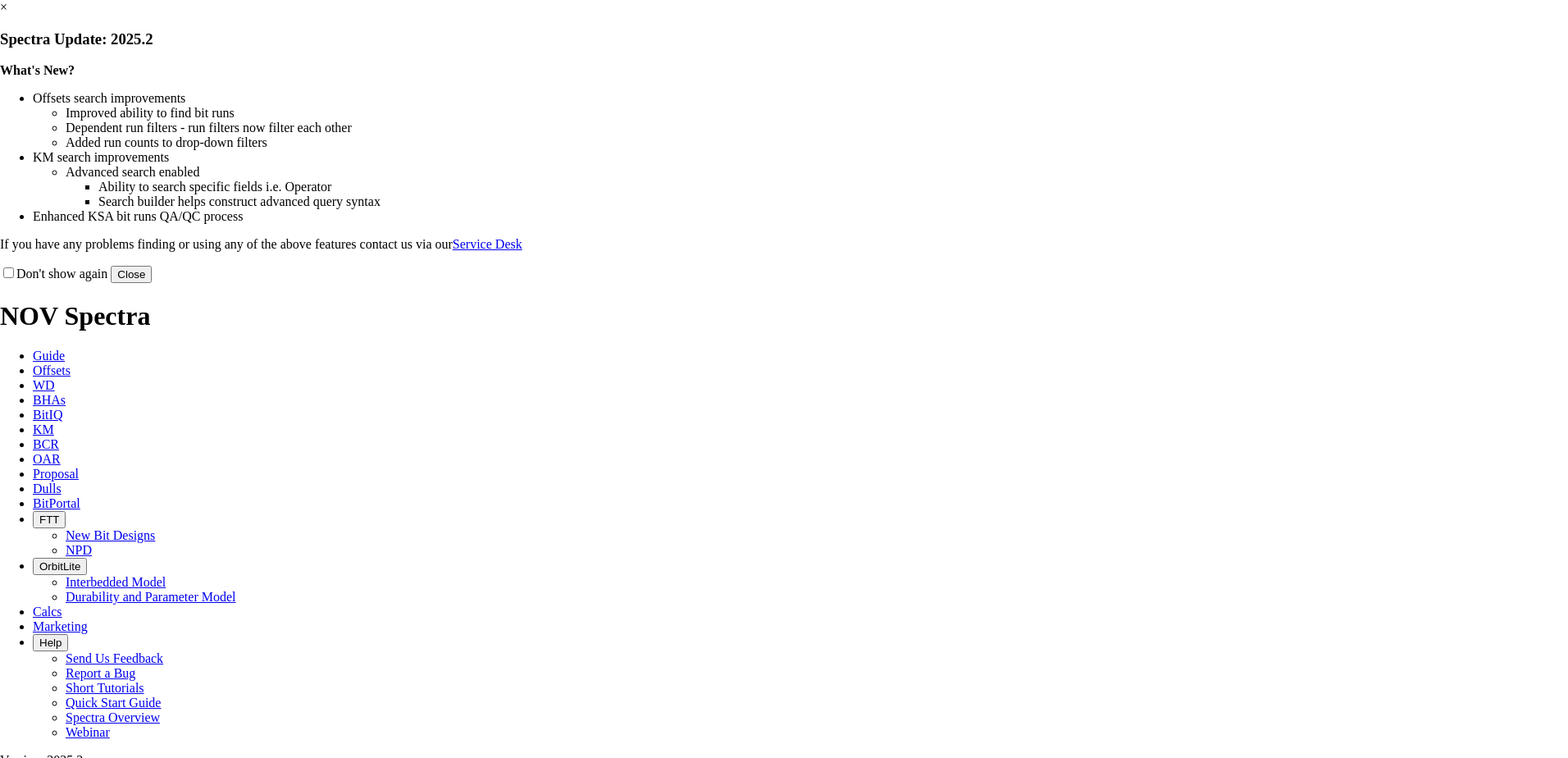
click at [152, 283] on button "Close" at bounding box center [130, 273] width 41 height 17
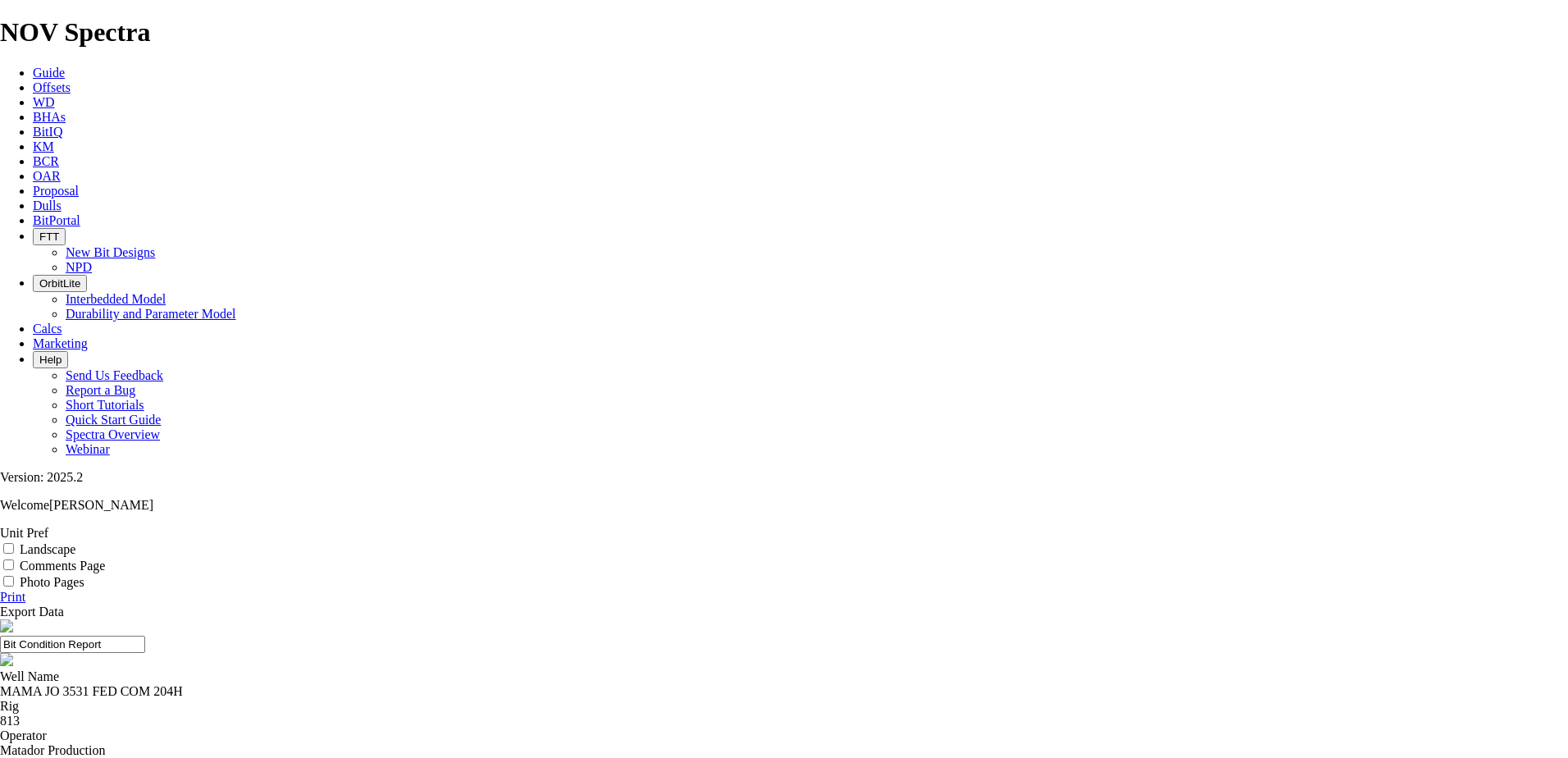
drag, startPoint x: 785, startPoint y: 169, endPoint x: 779, endPoint y: 176, distance: 9.2
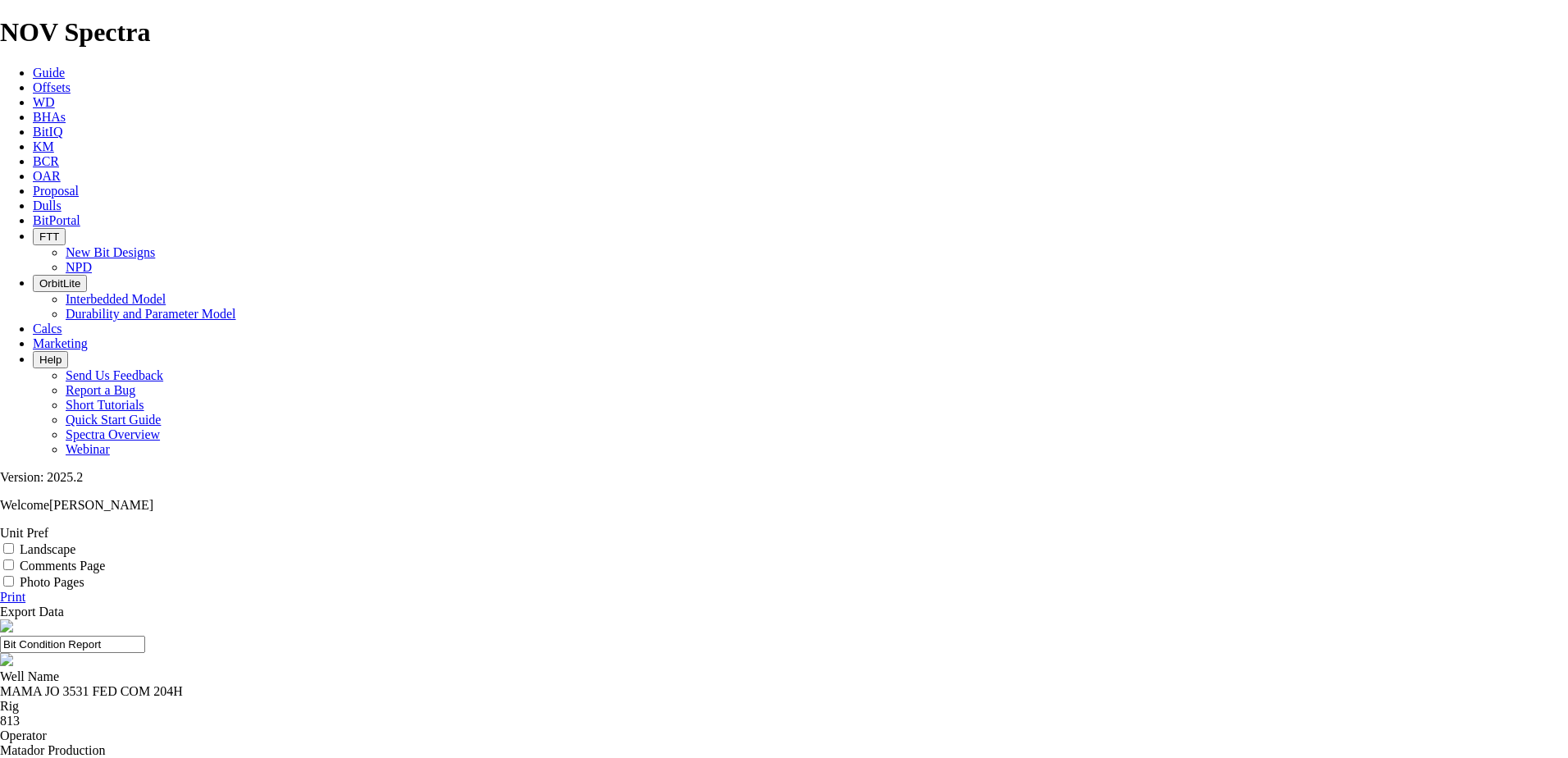
drag, startPoint x: 779, startPoint y: 176, endPoint x: 791, endPoint y: 175, distance: 12.0
copy div "E1518-A1"
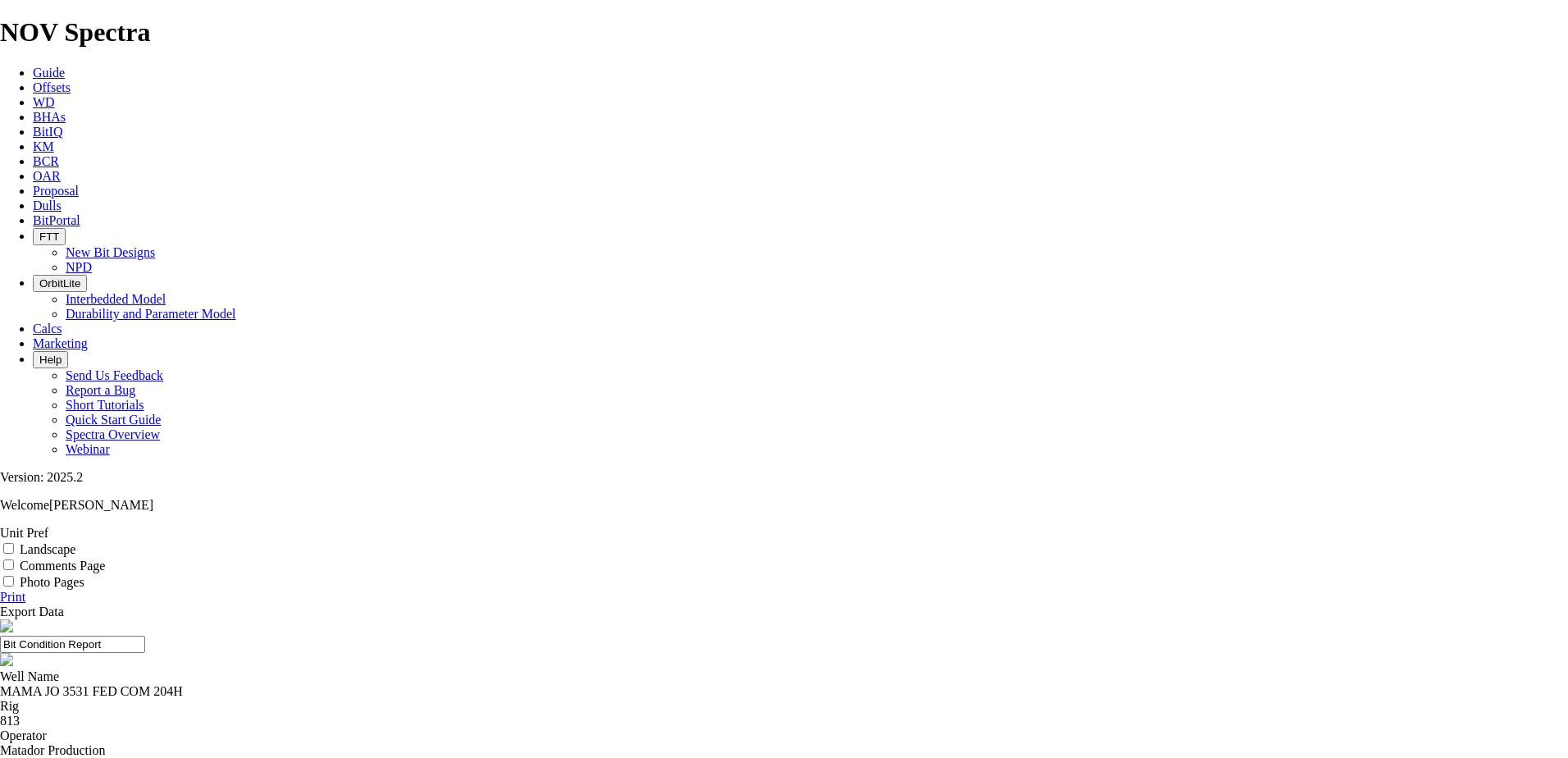
copy div "A320537"
copy div "19207439"
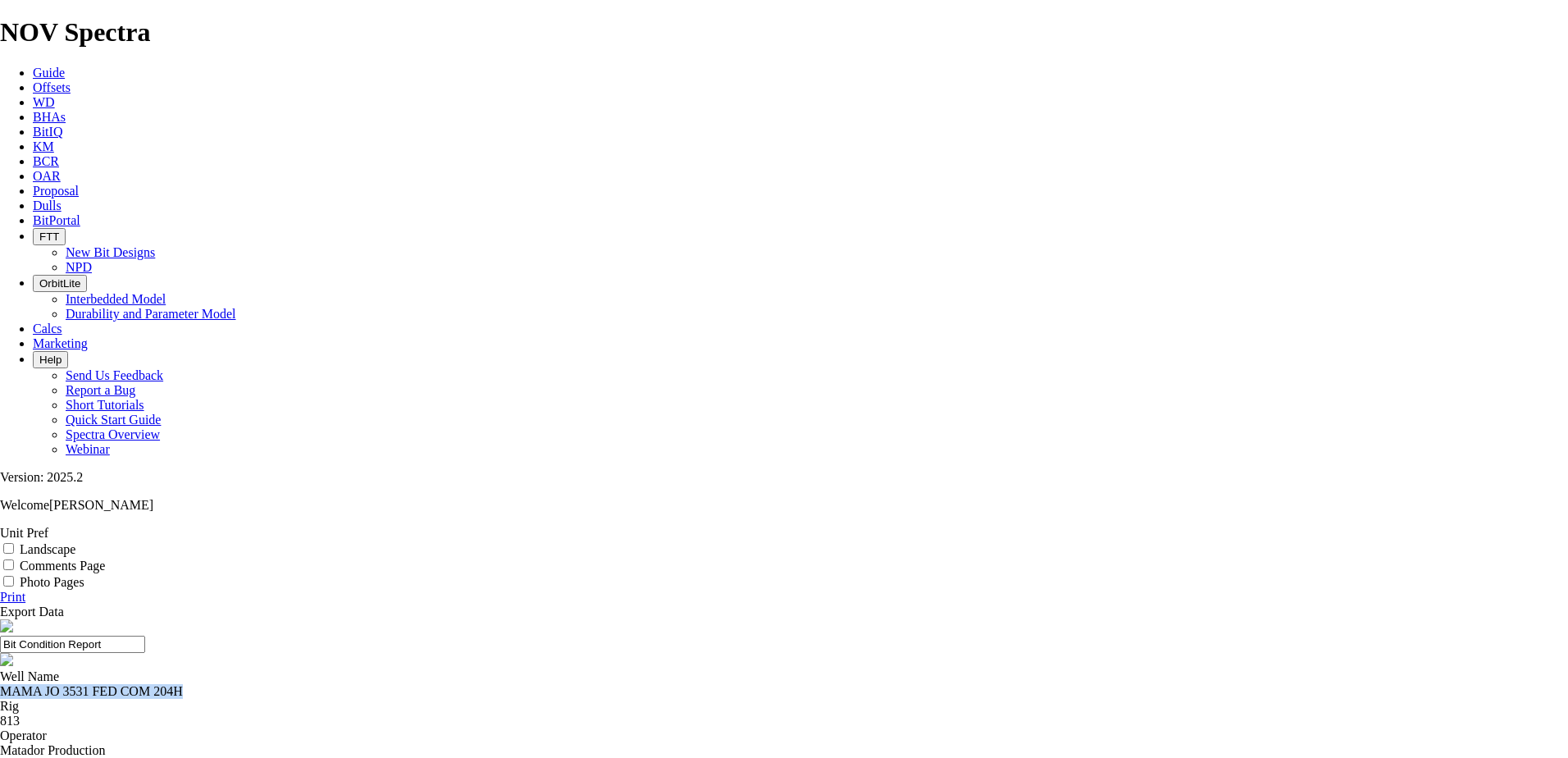
drag, startPoint x: 547, startPoint y: 158, endPoint x: 682, endPoint y: 158, distance: 135.0
click at [682, 684] on div "MAMA JO 3531 FED COM 204H" at bounding box center [784, 691] width 1568 height 14
copy div "MAMA JO 3531 FED COM 204H"
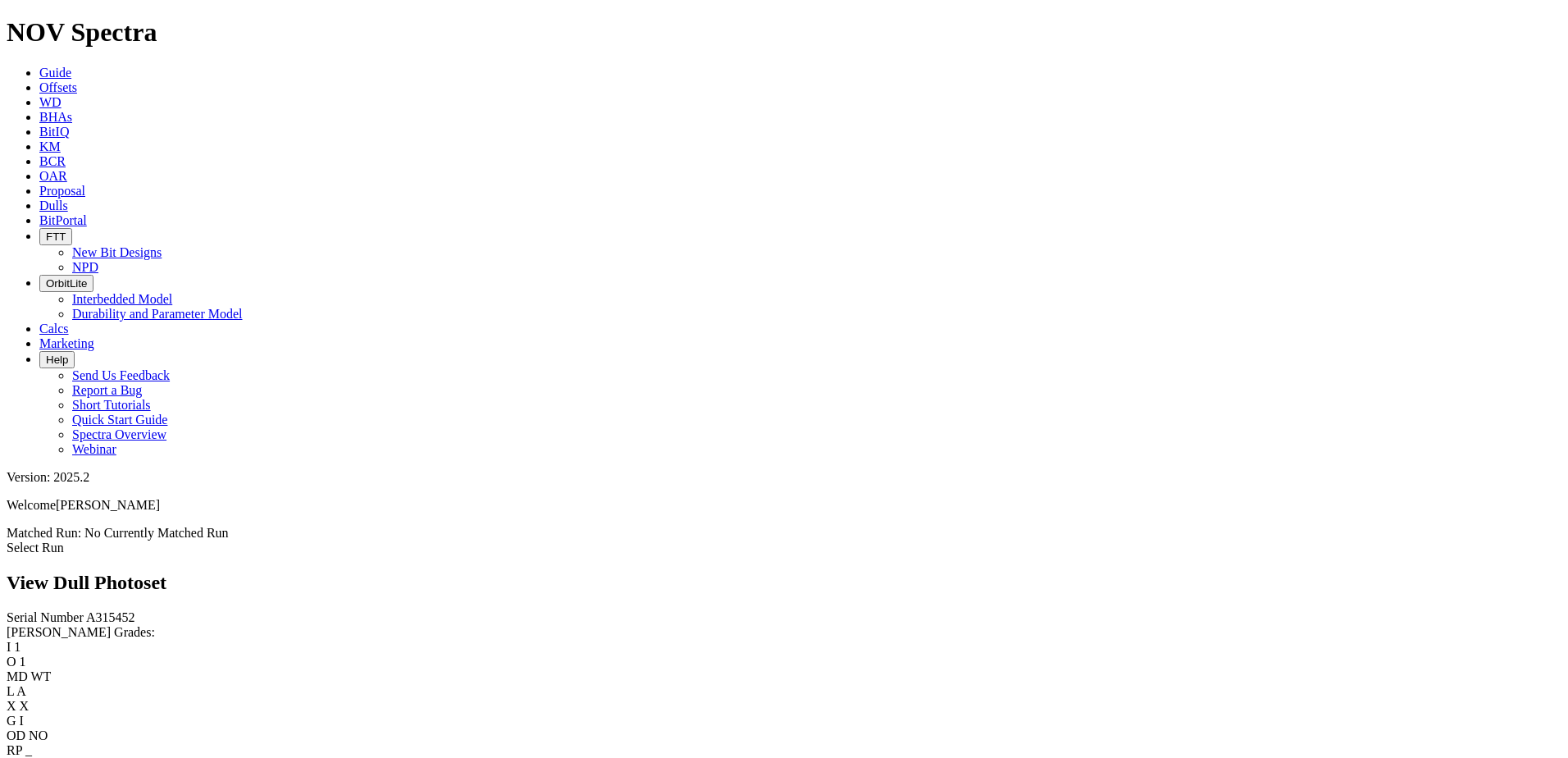
scroll to position [164, 0]
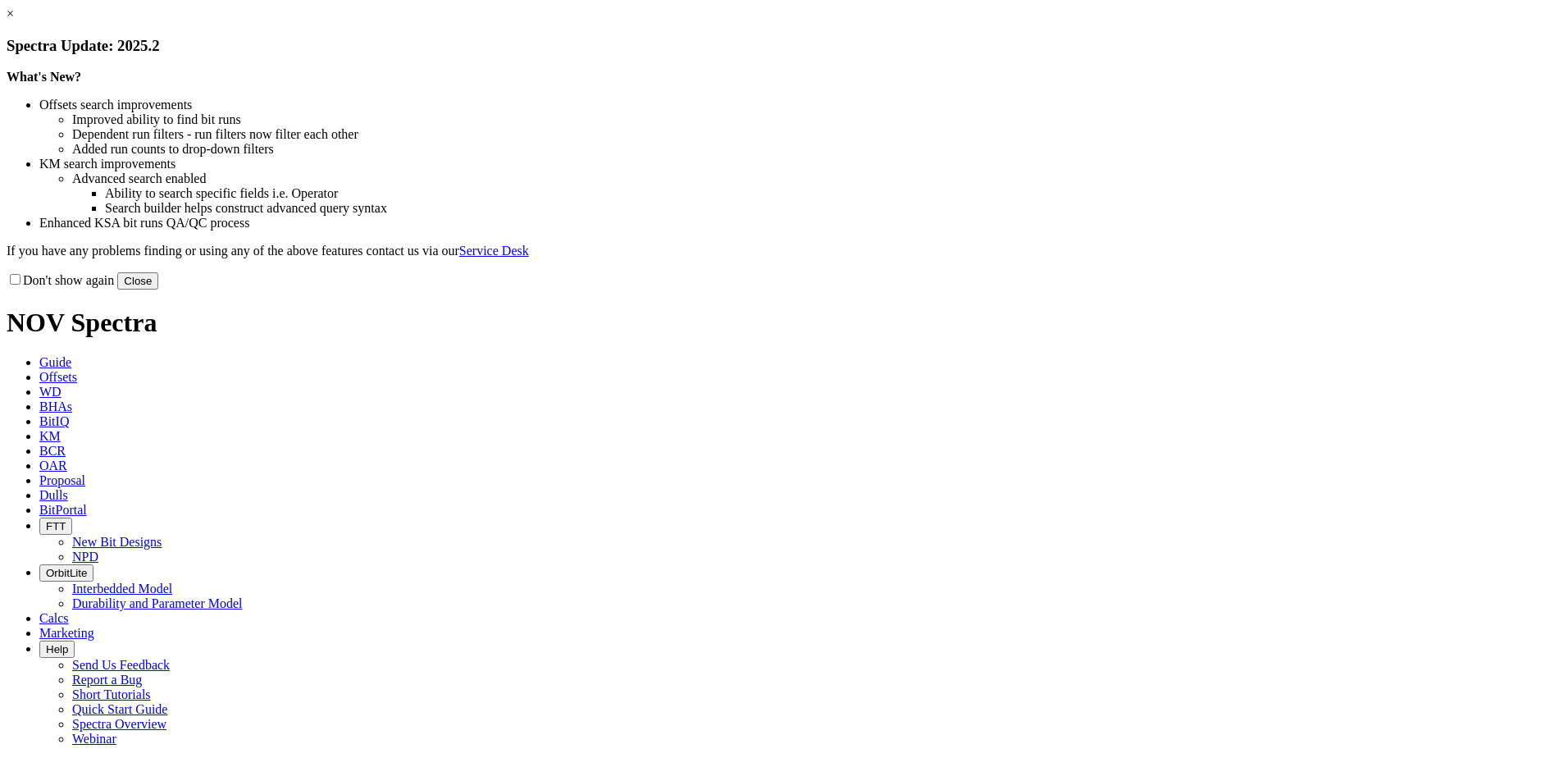
click at [14, 21] on link "×" at bounding box center [10, 13] width 7 height 14
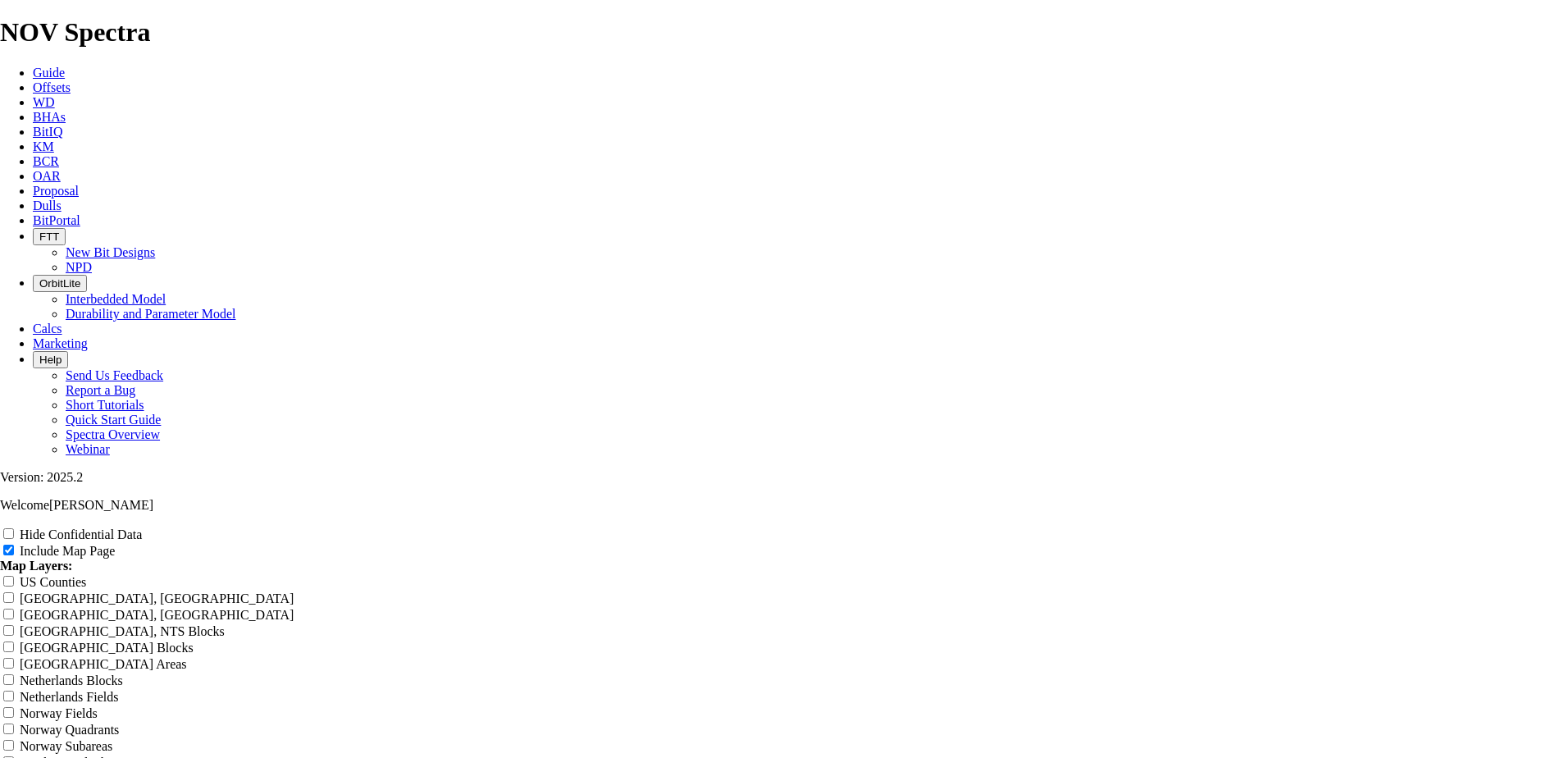
radio input "true"
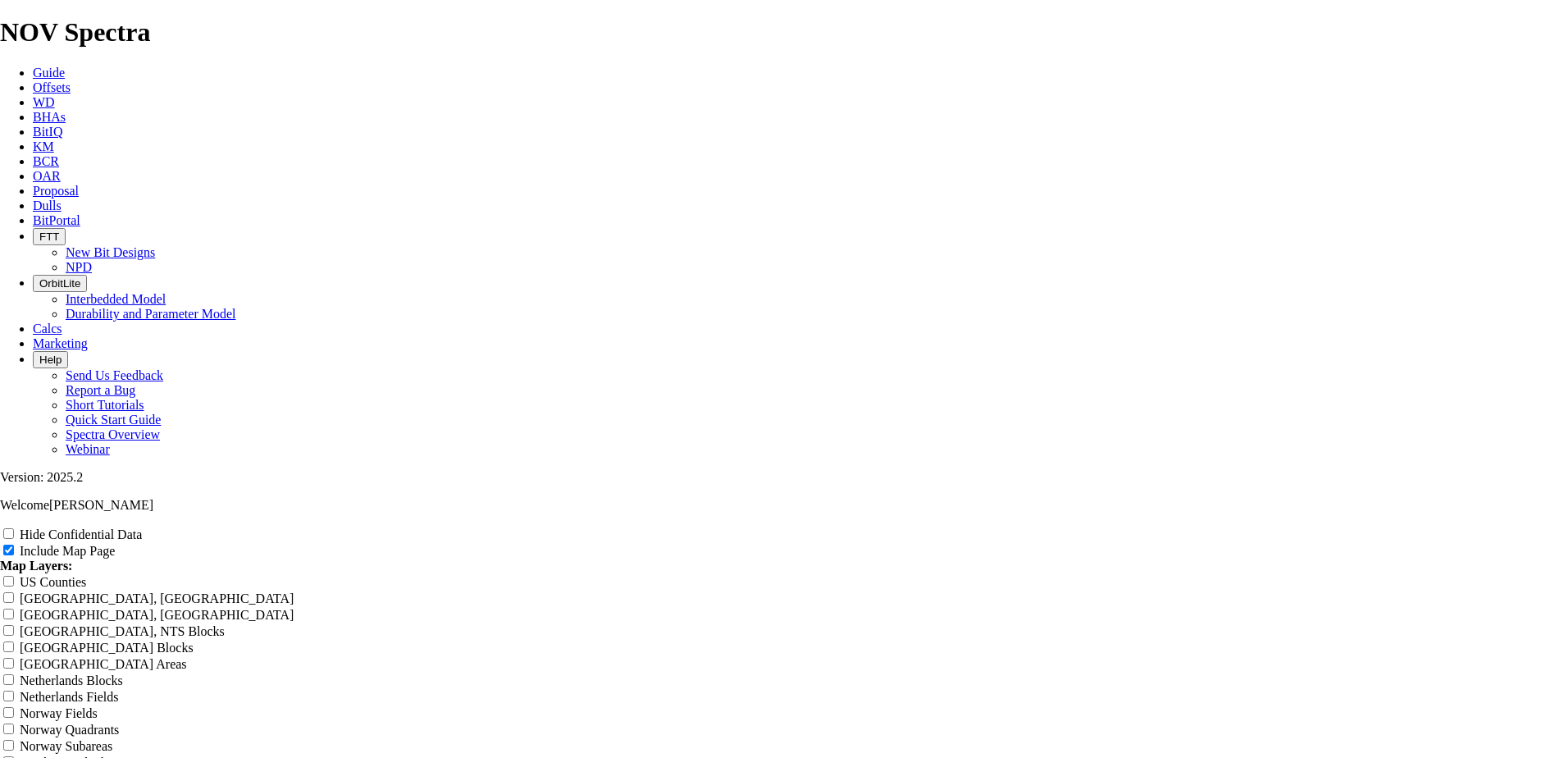
radio input "true"
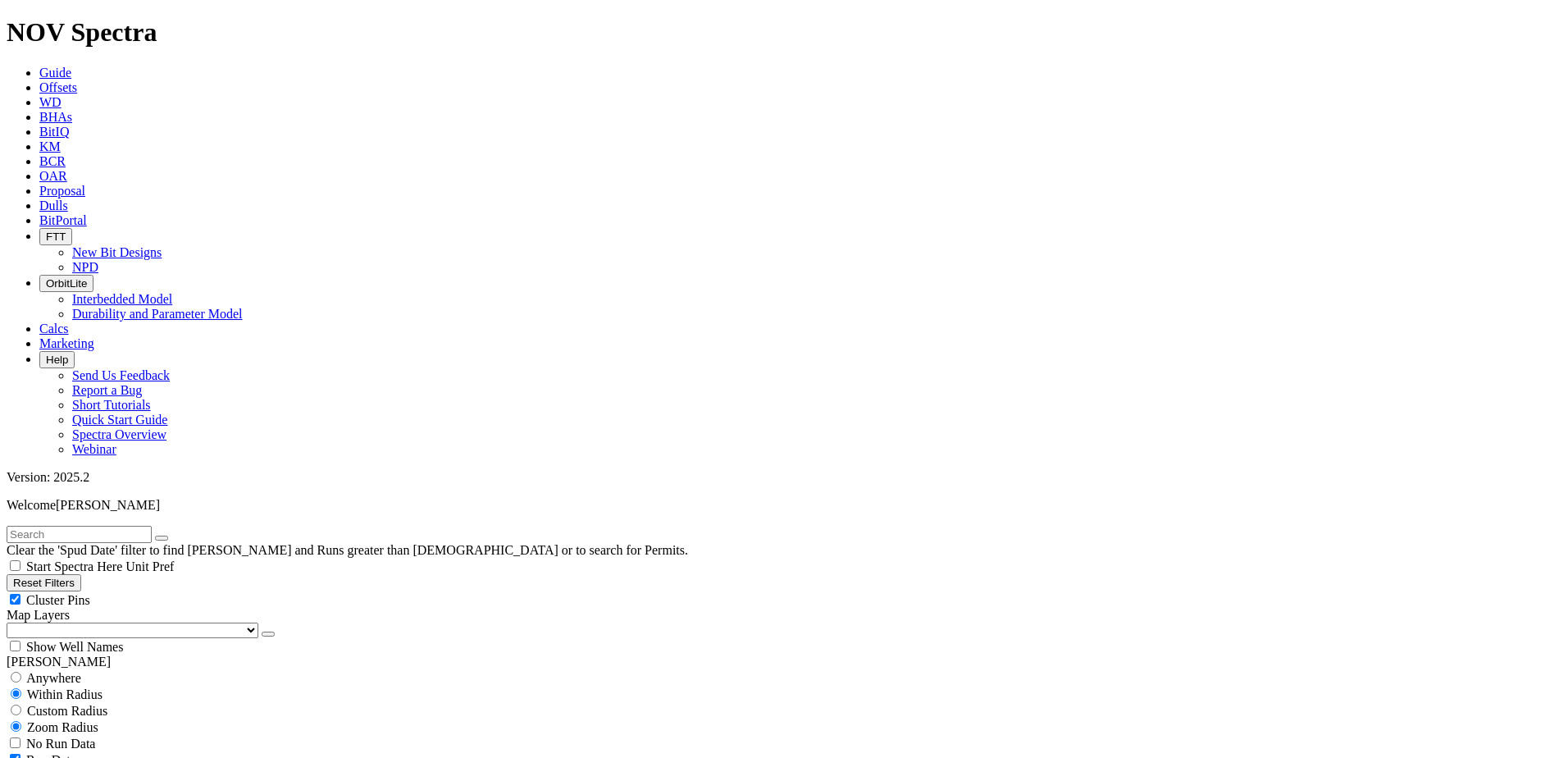
click at [100, 622] on select "US Counties [GEOGRAPHIC_DATA], [GEOGRAPHIC_DATA] [GEOGRAPHIC_DATA], [GEOGRAPHIC…" at bounding box center [132, 629] width 252 height 15
click at [13, 622] on select "US Counties [GEOGRAPHIC_DATA], [GEOGRAPHIC_DATA] [GEOGRAPHIC_DATA], [GEOGRAPHIC…" at bounding box center [132, 629] width 252 height 15
click at [48, 525] on input "text" at bounding box center [79, 533] width 145 height 17
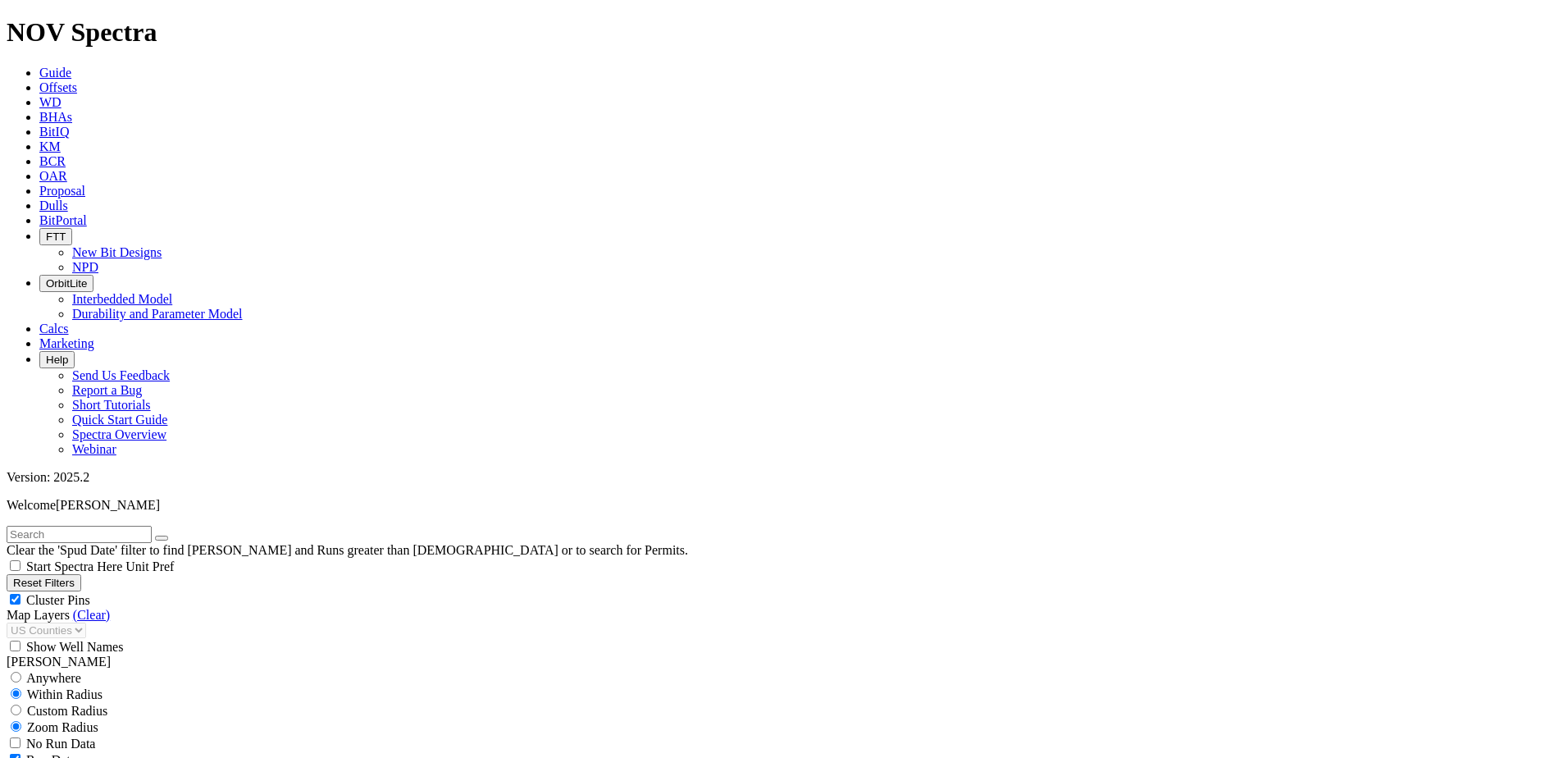
paste input "19174489"
type input "19174489"
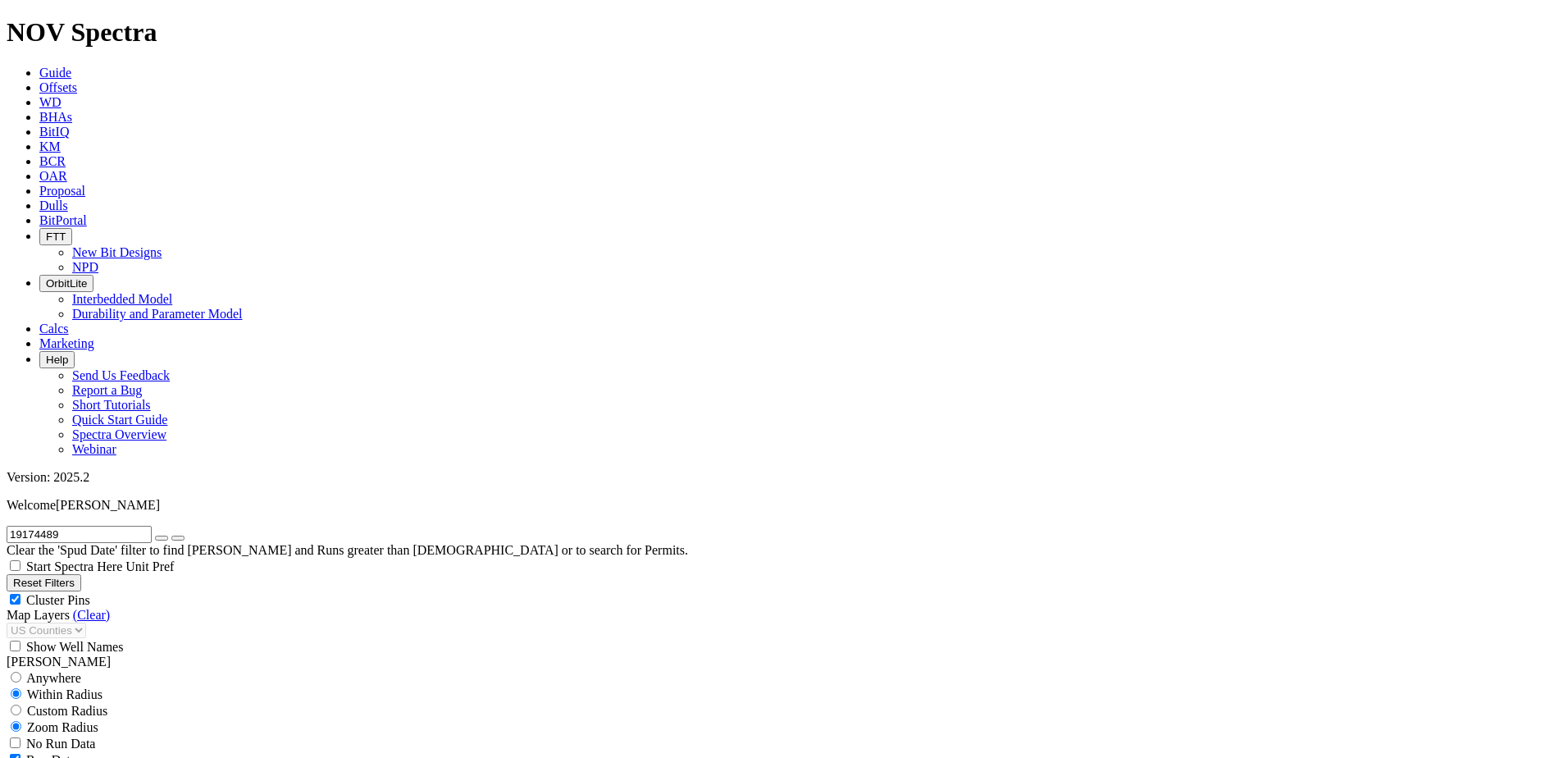
type input "3997"
type input "5000"
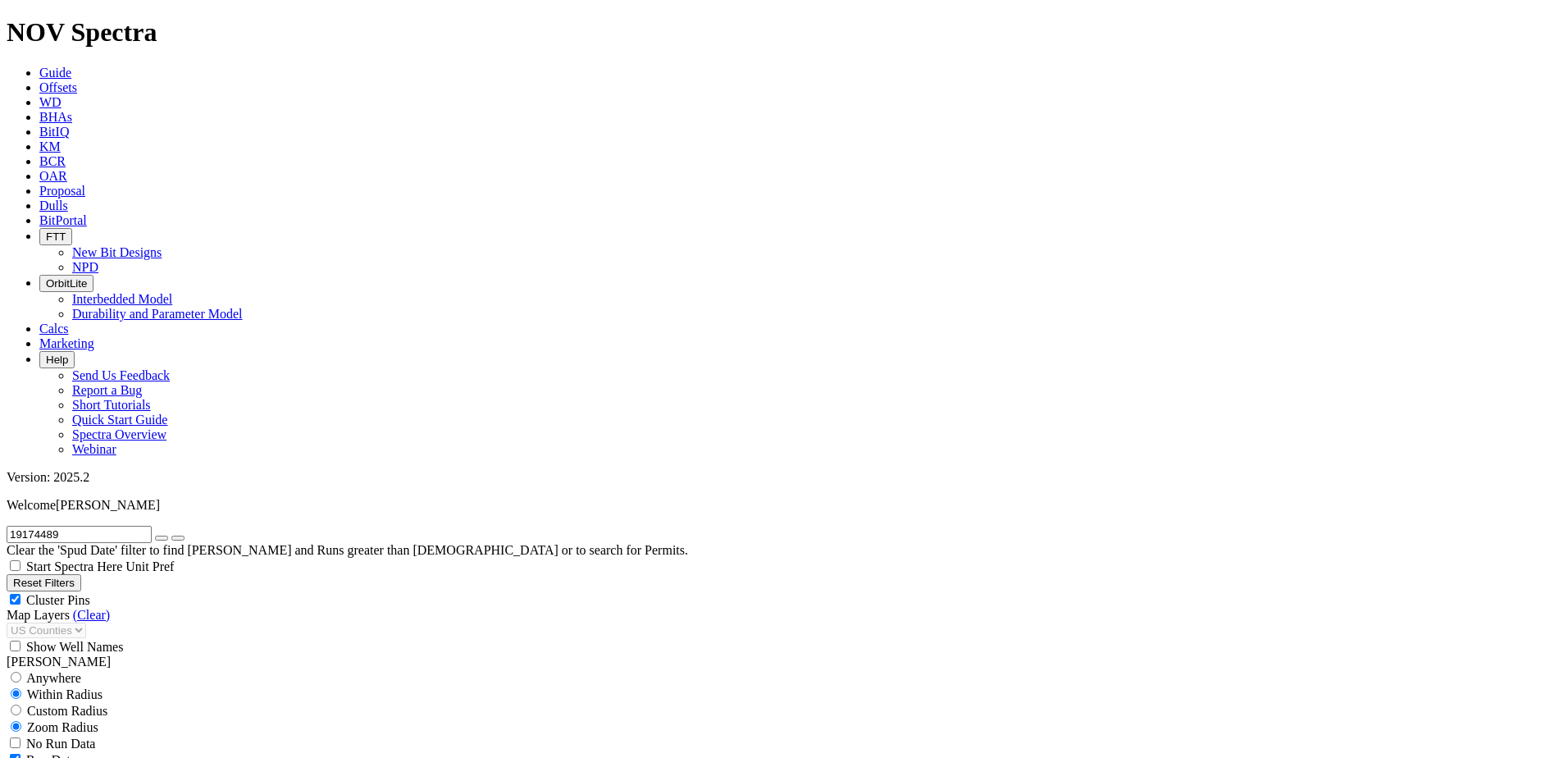
scroll to position [302, 0]
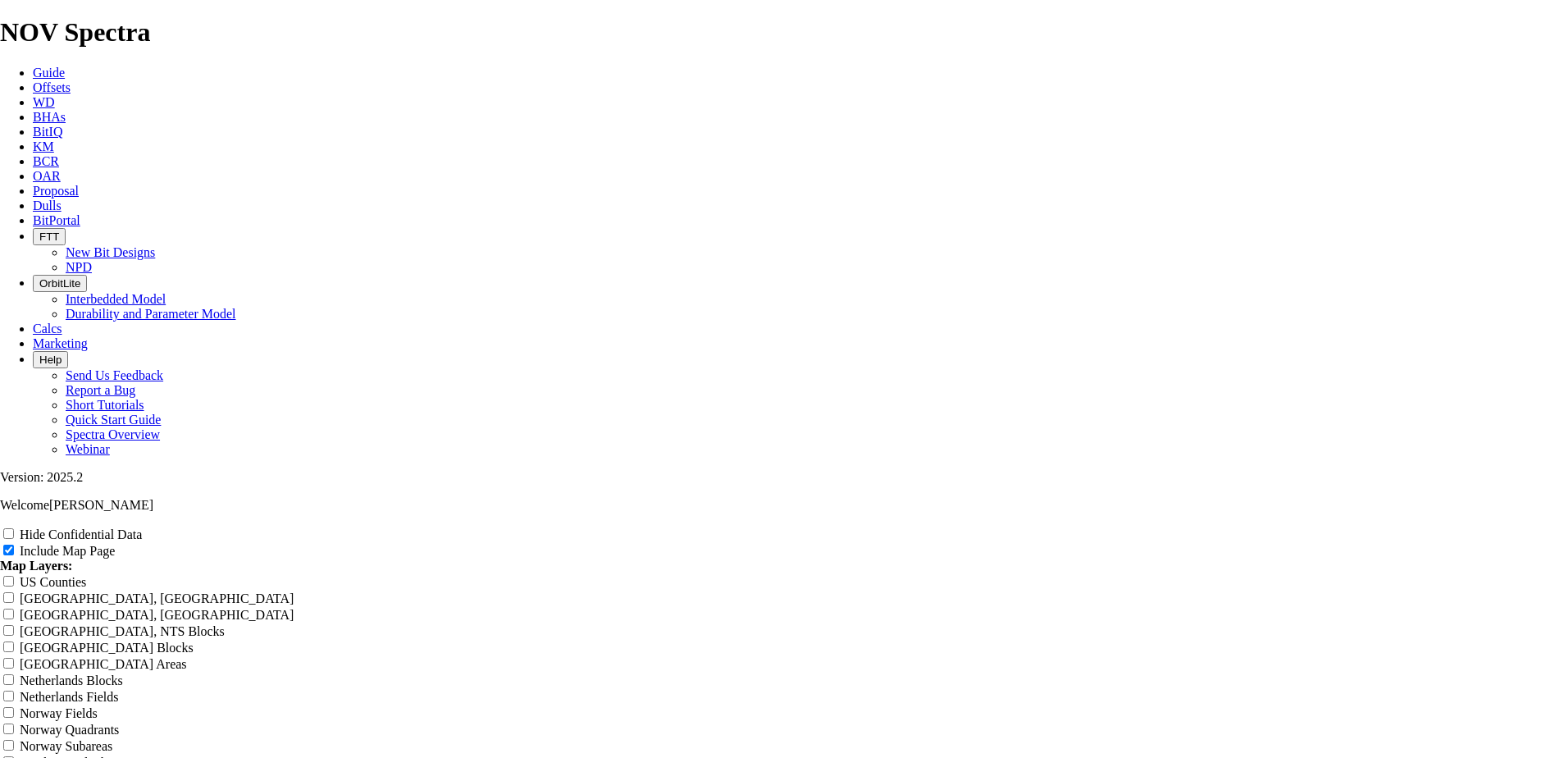
scroll to position [1968, 0]
radio input "true"
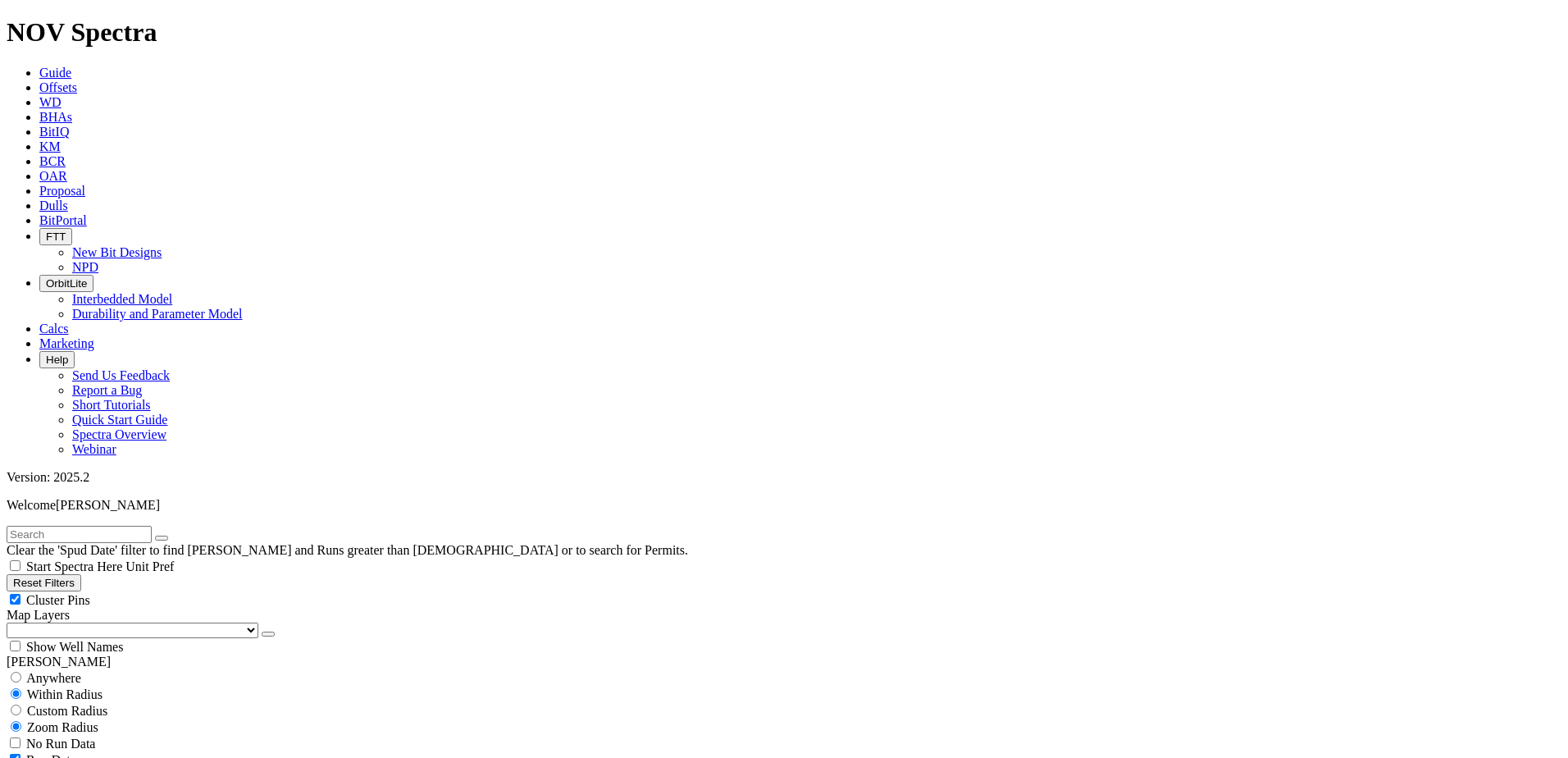
scroll to position [1230, 0]
drag, startPoint x: 93, startPoint y: 506, endPoint x: 126, endPoint y: 505, distance: 33.0
type input "3000"
click at [112, 525] on input "text" at bounding box center [79, 533] width 145 height 17
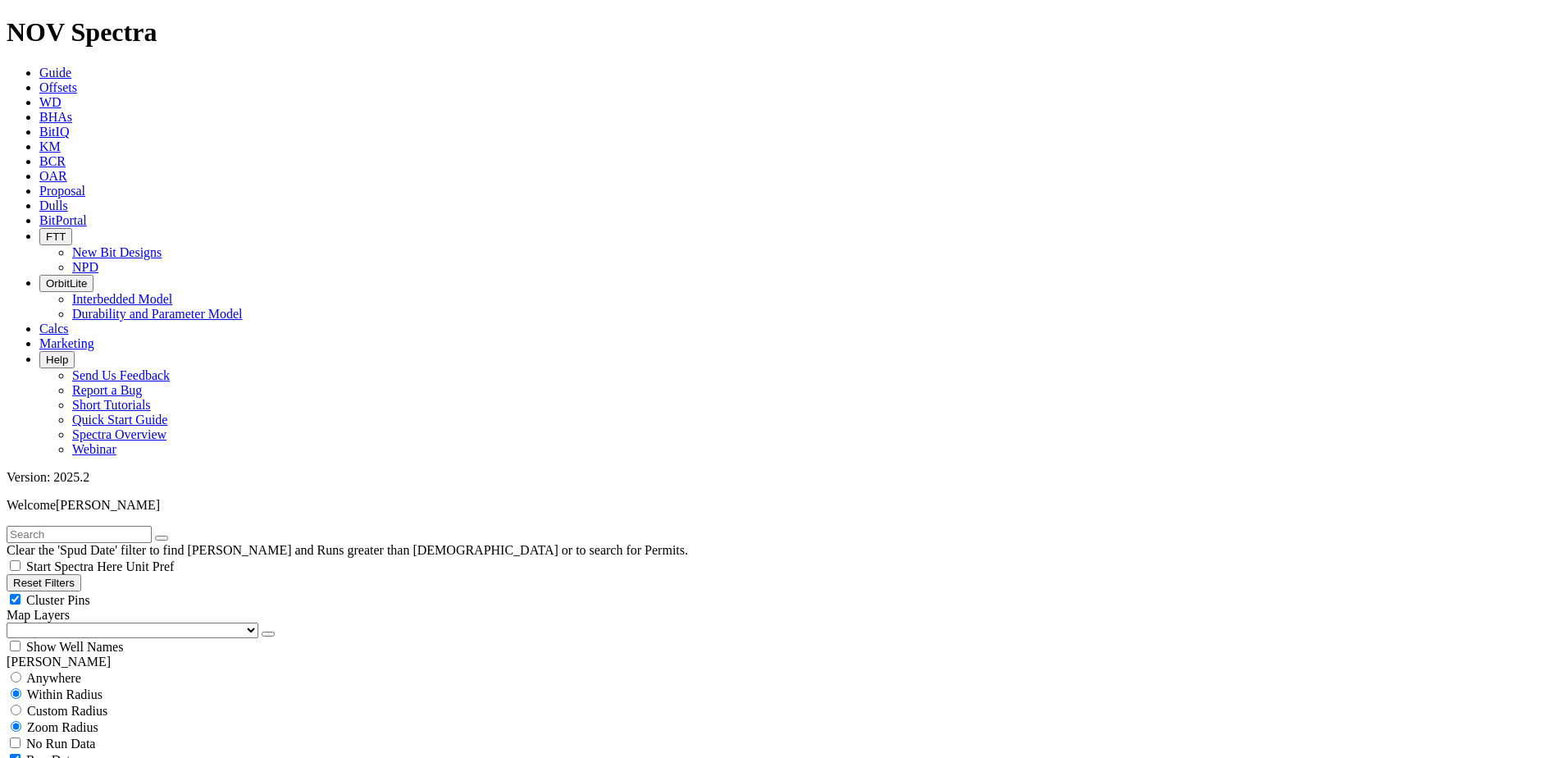
paste input "19174489"
type input "19174489"
type input "150"
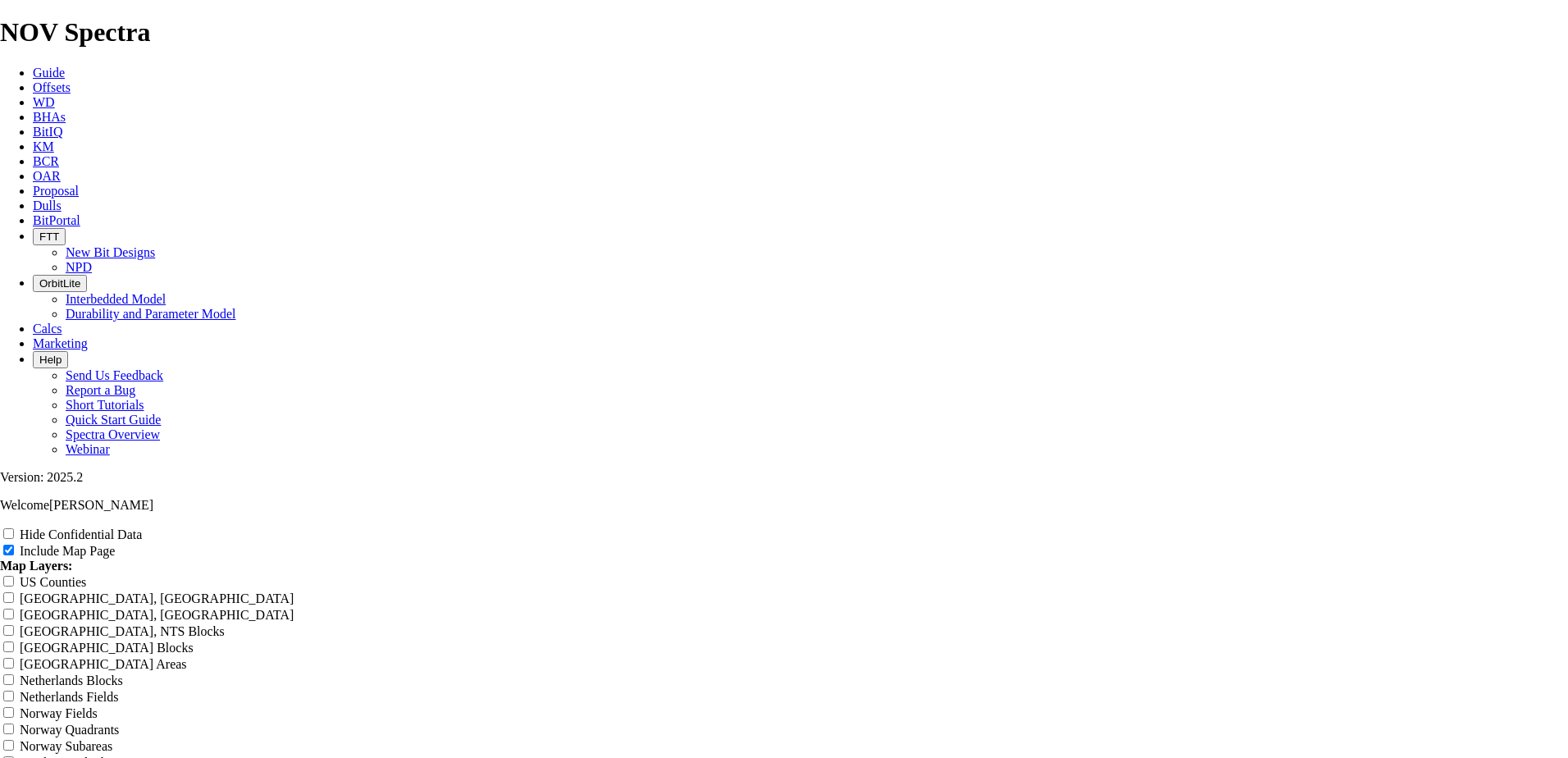
scroll to position [2132, 0]
radio input "true"
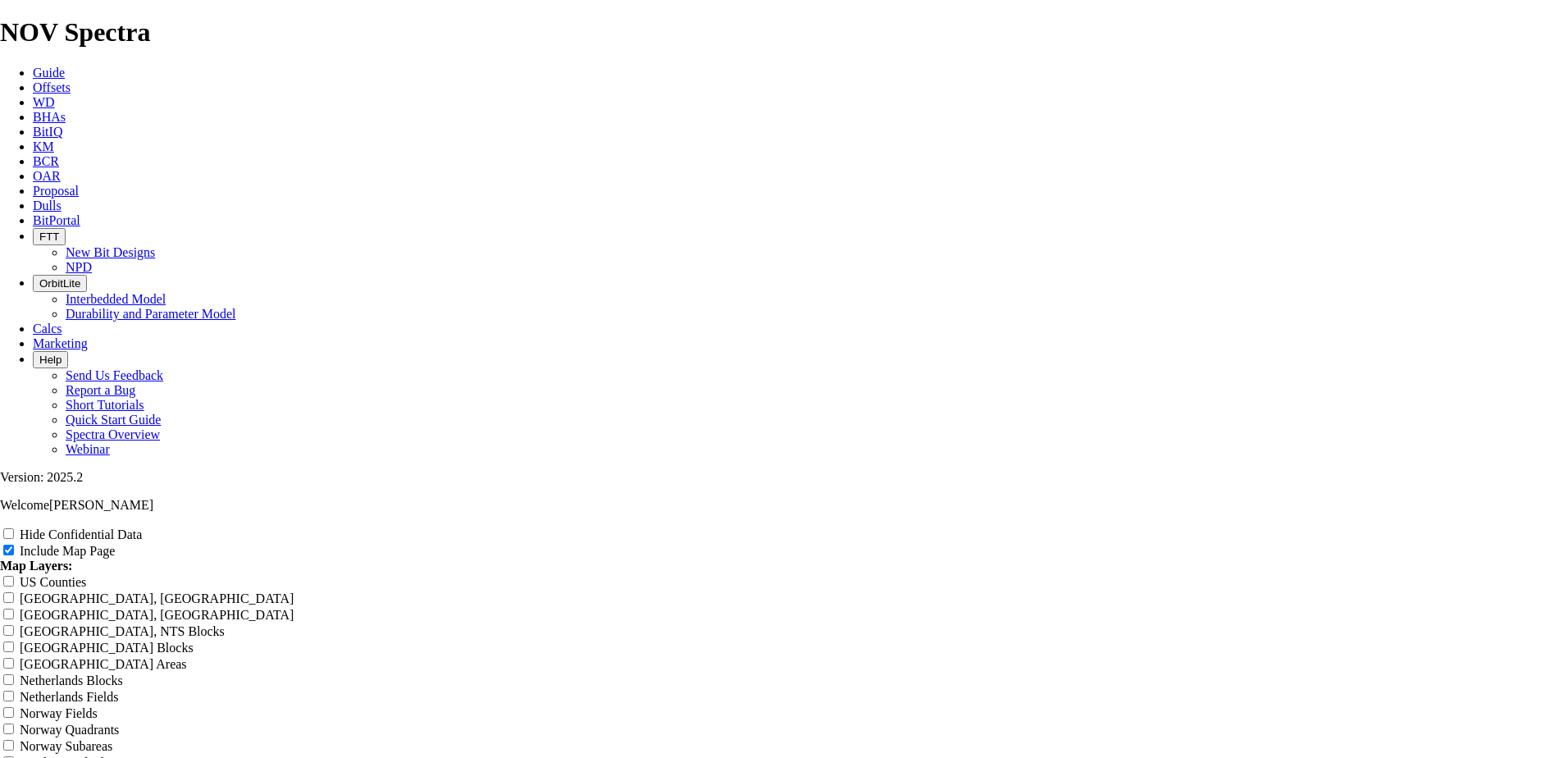
radio input "true"
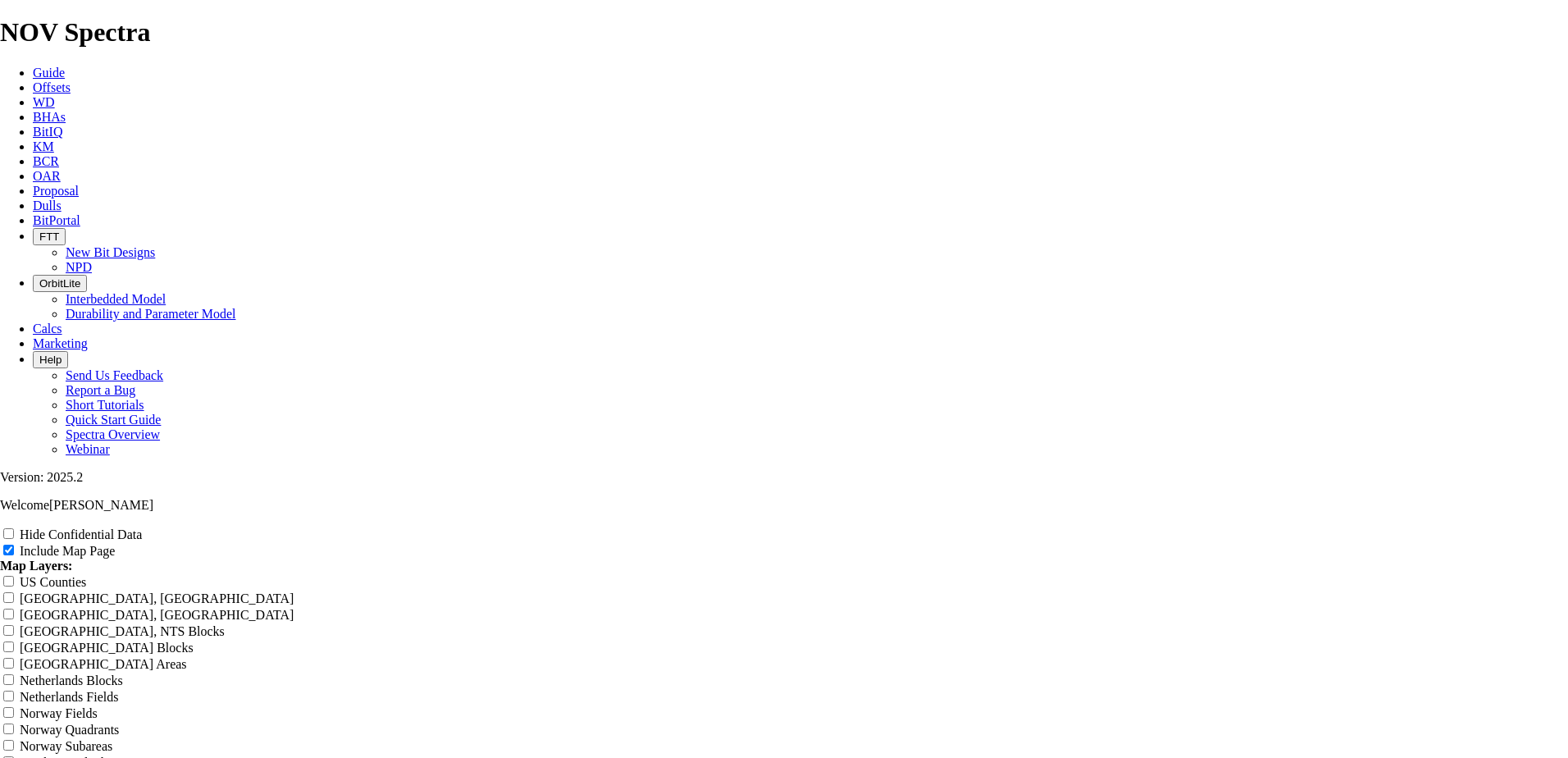
scroll to position [0, 0]
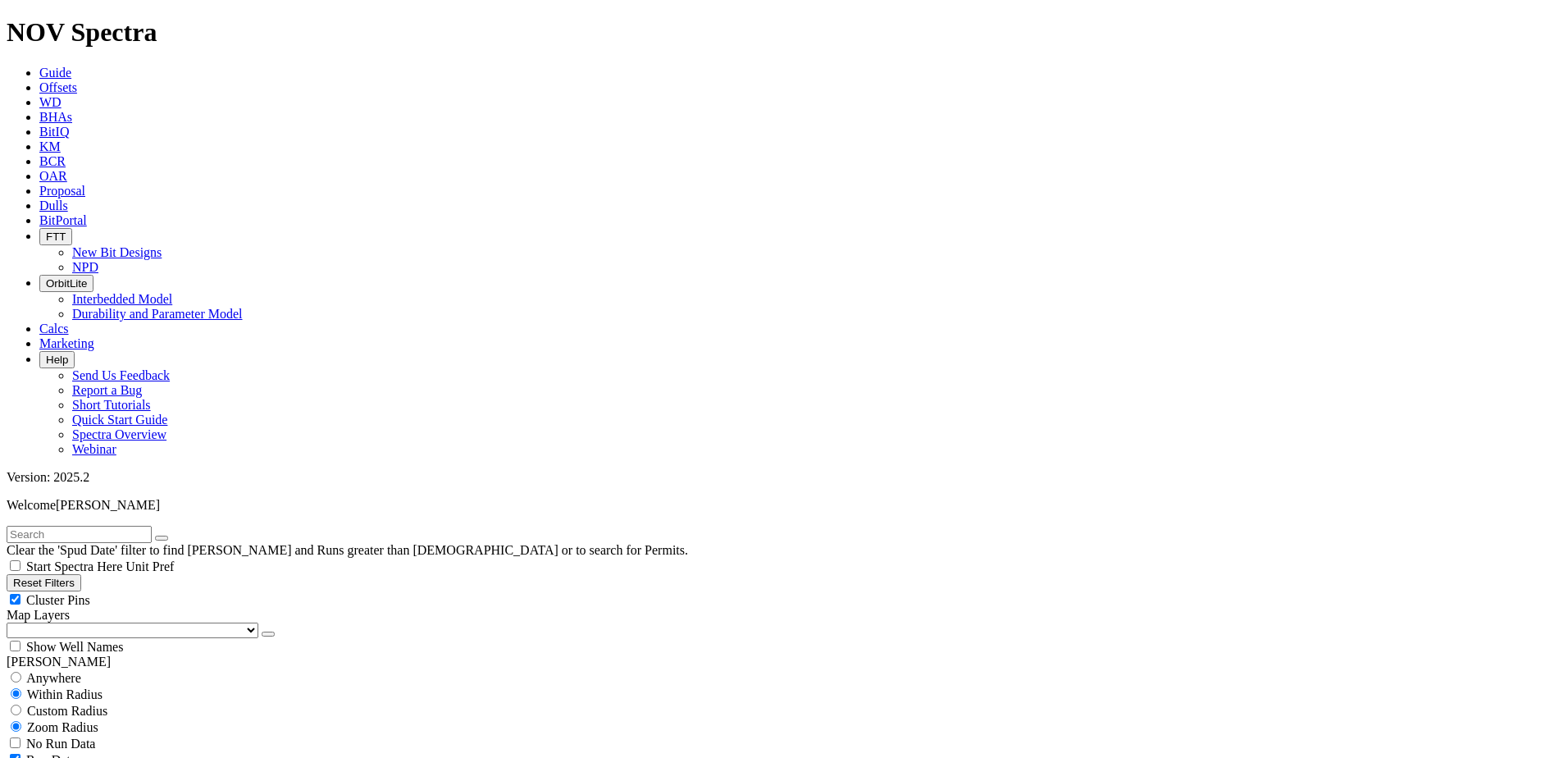
scroll to position [1230, 0]
drag, startPoint x: 91, startPoint y: 661, endPoint x: 151, endPoint y: 660, distance: 60.0
type input "100"
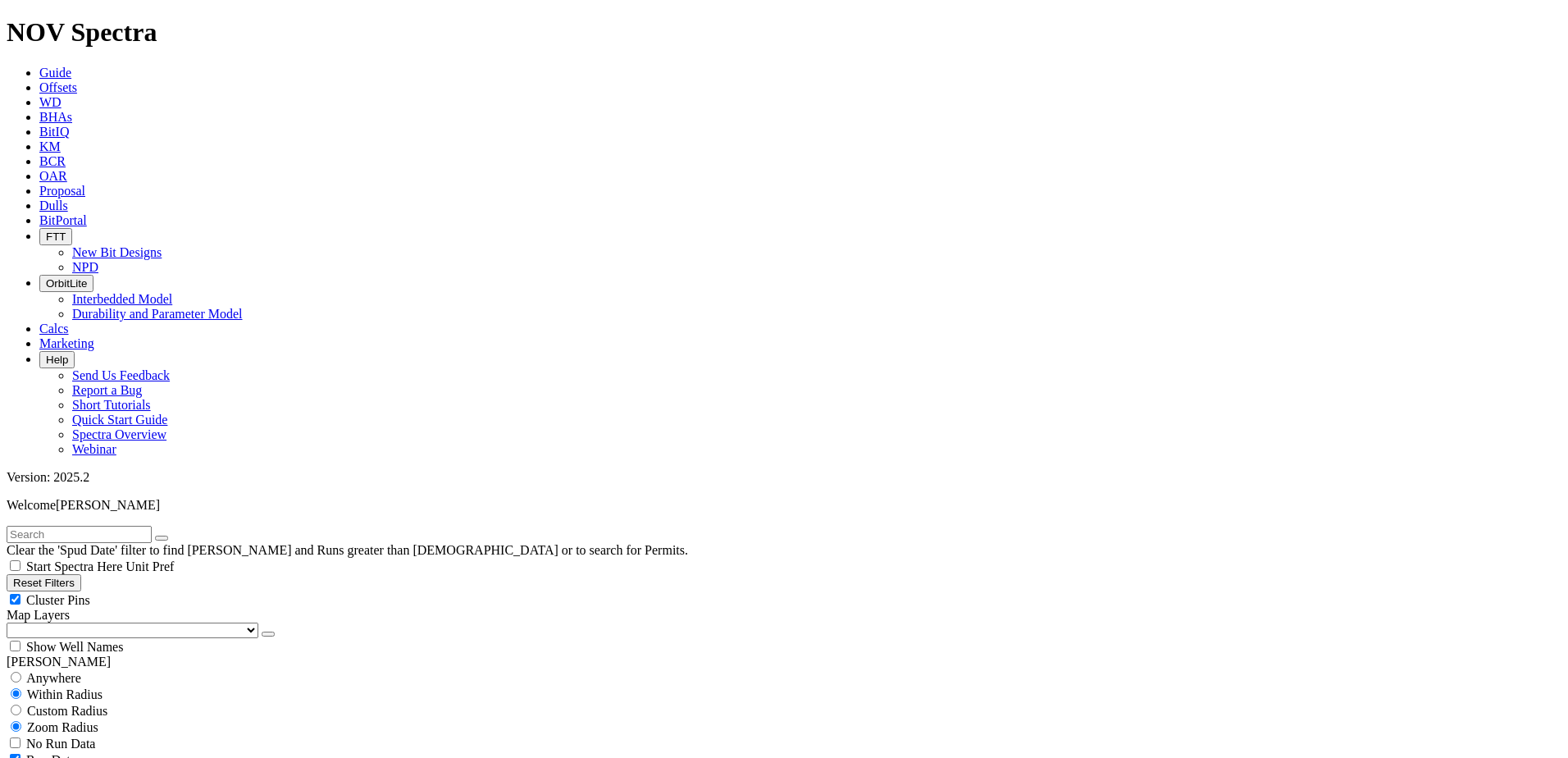
type input "1000"
type input "120"
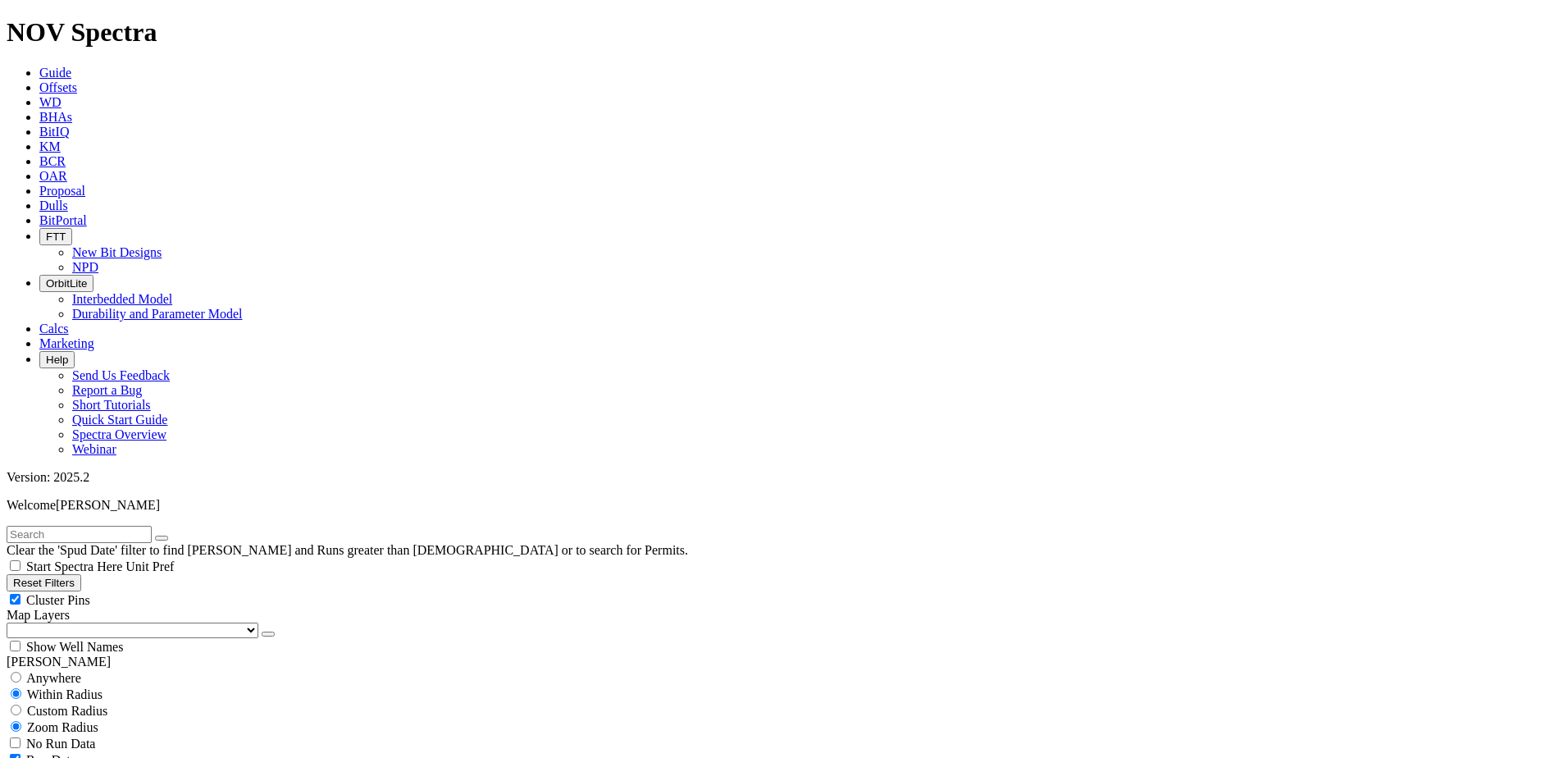
click at [111, 525] on input "text" at bounding box center [79, 533] width 145 height 17
paste input "19174489"
type input "19174489"
click at [99, 622] on select "US Counties [GEOGRAPHIC_DATA], [GEOGRAPHIC_DATA] [GEOGRAPHIC_DATA], [GEOGRAPHIC…" at bounding box center [132, 629] width 252 height 15
click at [13, 622] on select "US Counties [GEOGRAPHIC_DATA], [GEOGRAPHIC_DATA] [GEOGRAPHIC_DATA], [GEOGRAPHIC…" at bounding box center [132, 629] width 252 height 15
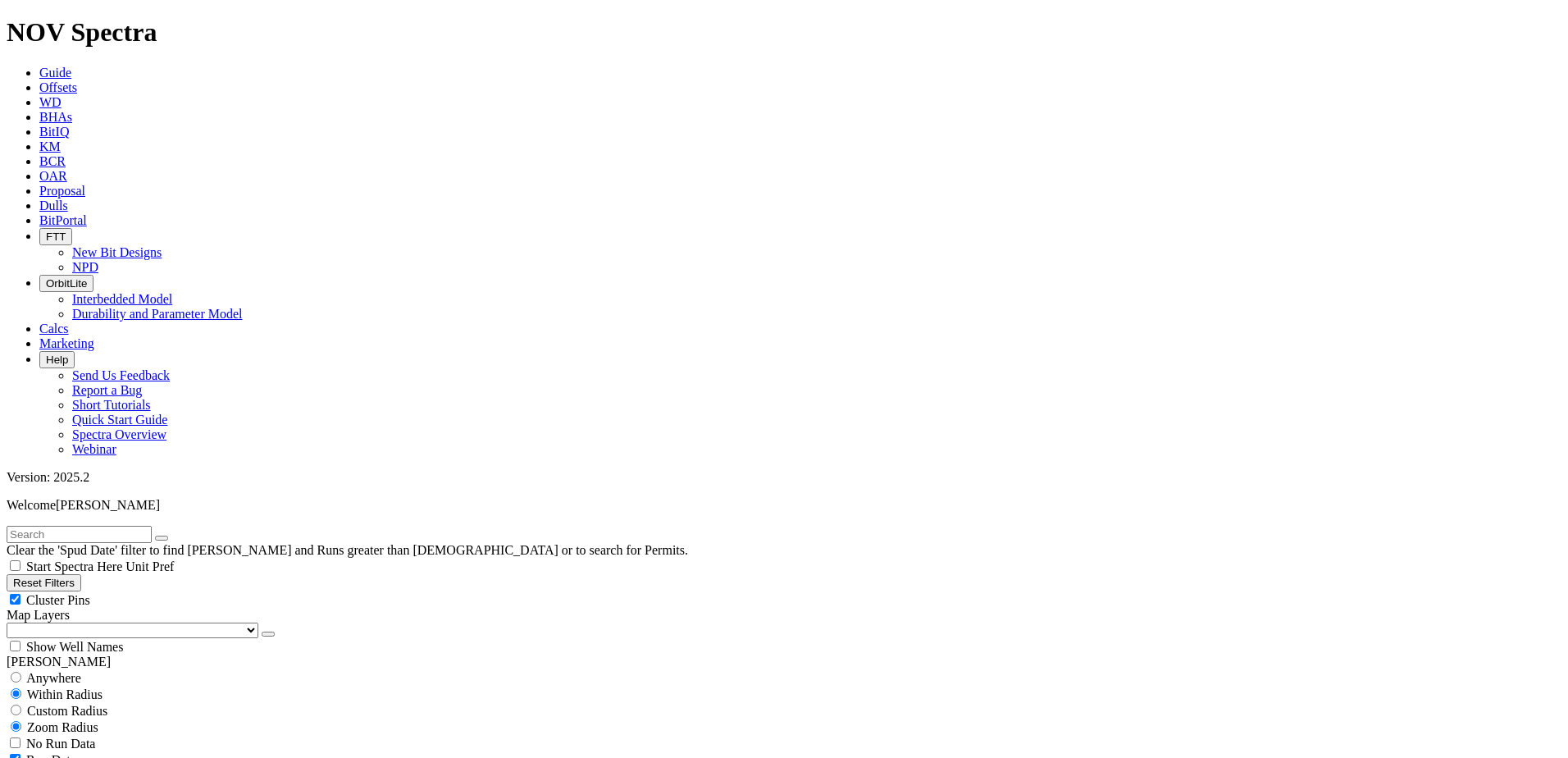
scroll to position [820, 0]
click at [92, 525] on input "text" at bounding box center [79, 533] width 145 height 17
paste input "19174489"
type input "19174489"
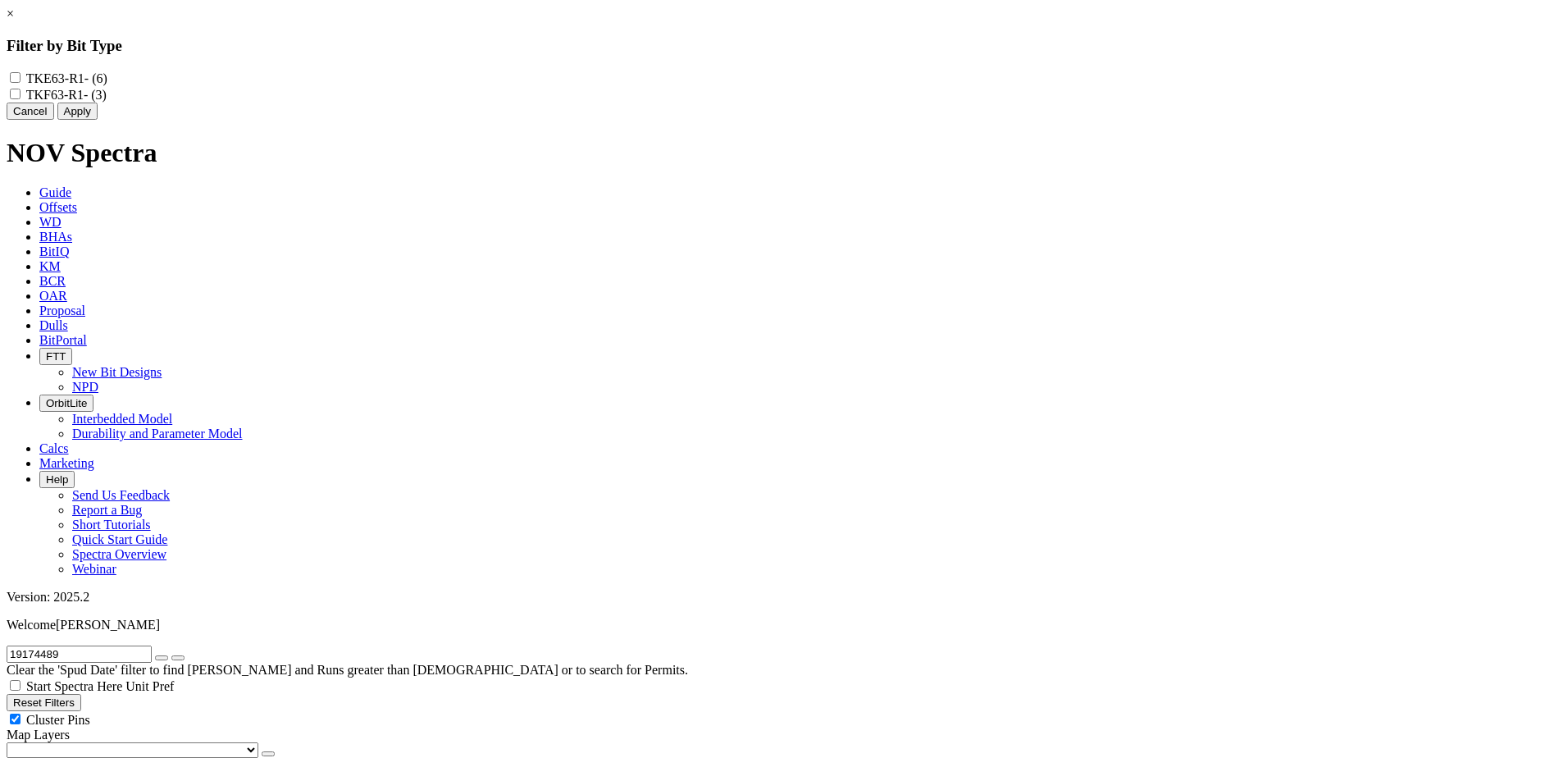
click at [21, 80] on input "TKE63-R1 - (6)" at bounding box center [15, 78] width 11 height 11
checkbox input "true"
click at [21, 99] on input "TKF63-R1 - (3)" at bounding box center [15, 94] width 11 height 11
checkbox input "true"
click at [98, 120] on button "Apply" at bounding box center [77, 110] width 40 height 17
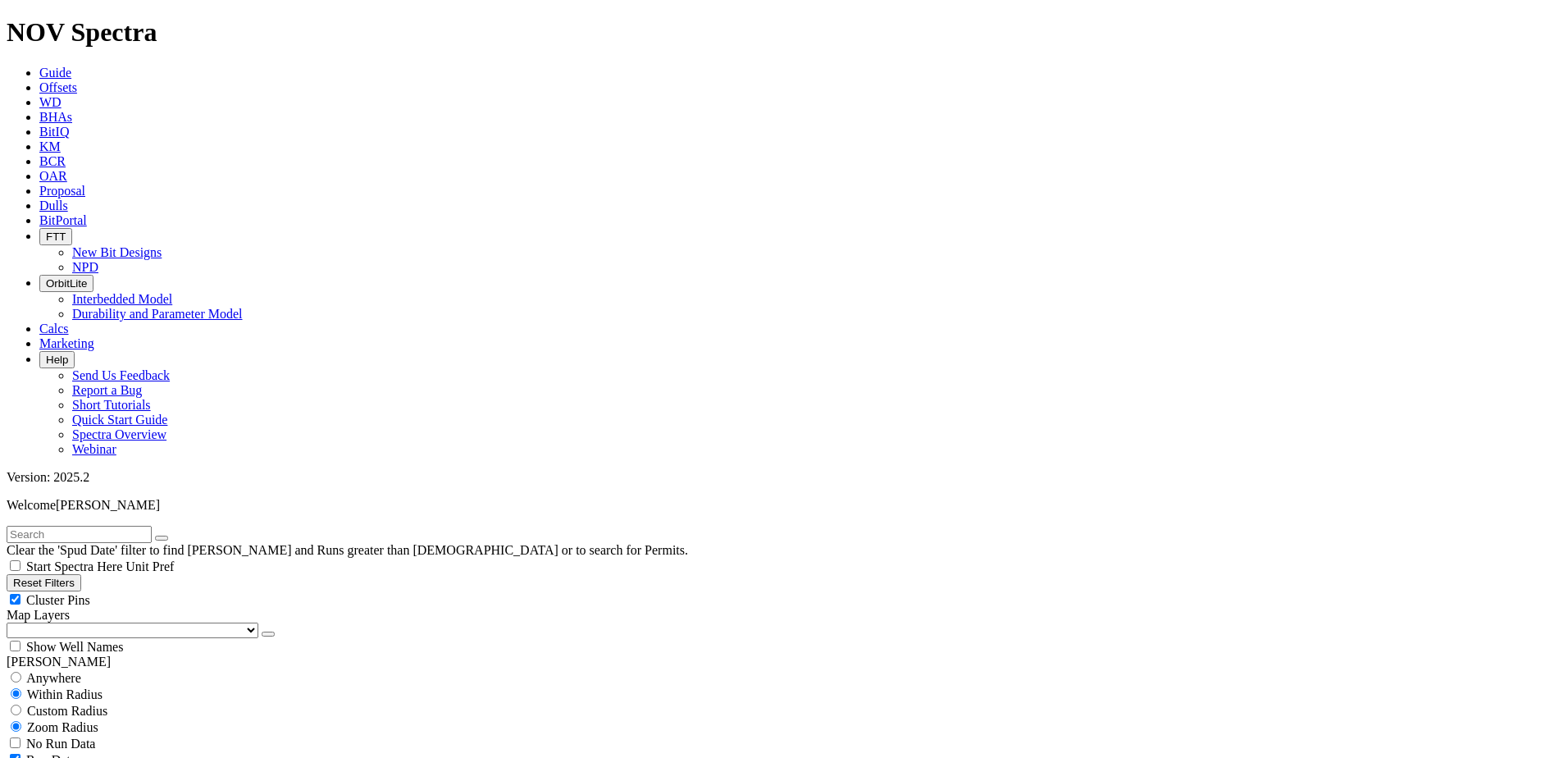
scroll to position [1148, 0]
type input "2000"
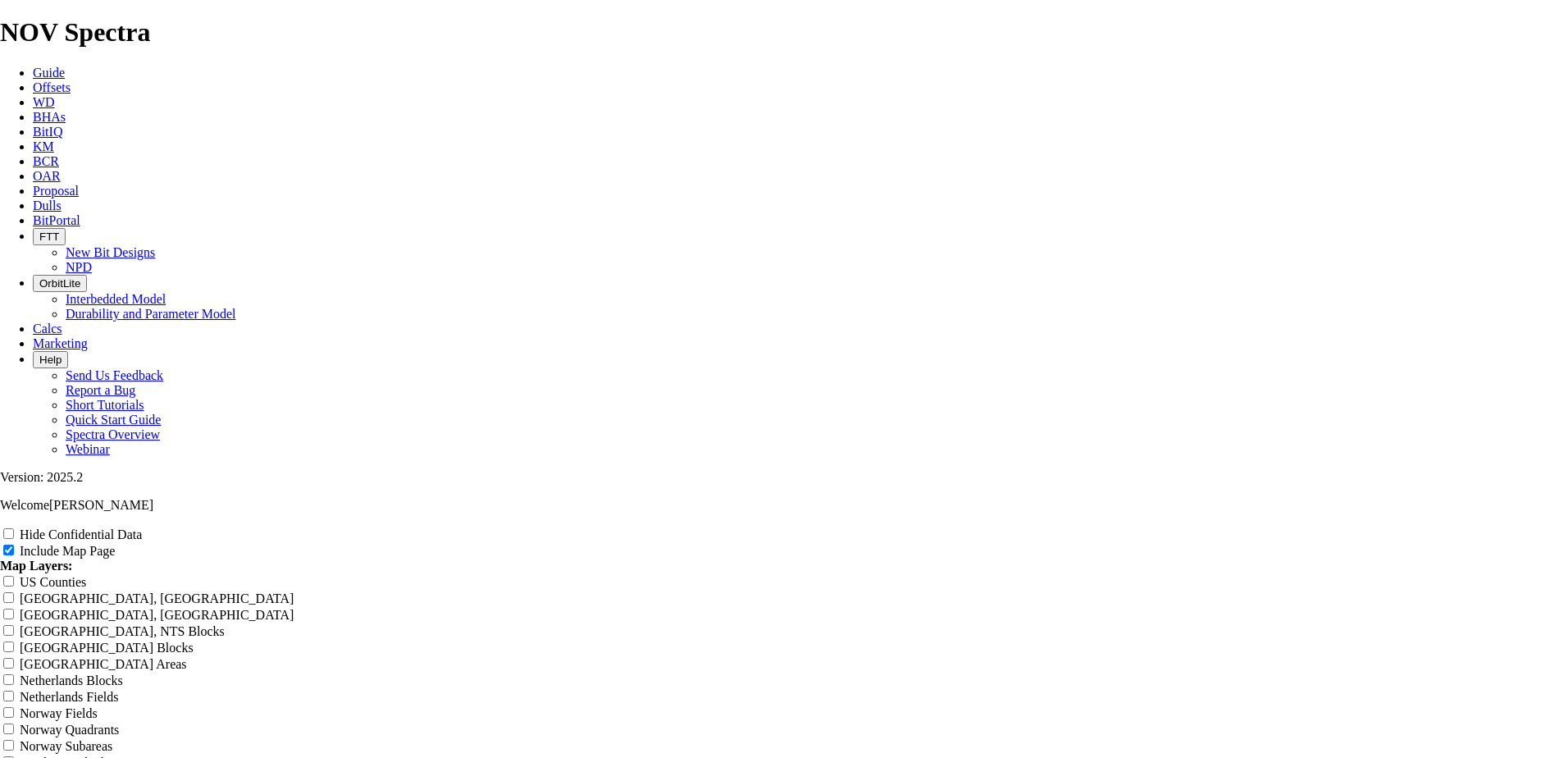
scroll to position [1968, 0]
radio input "true"
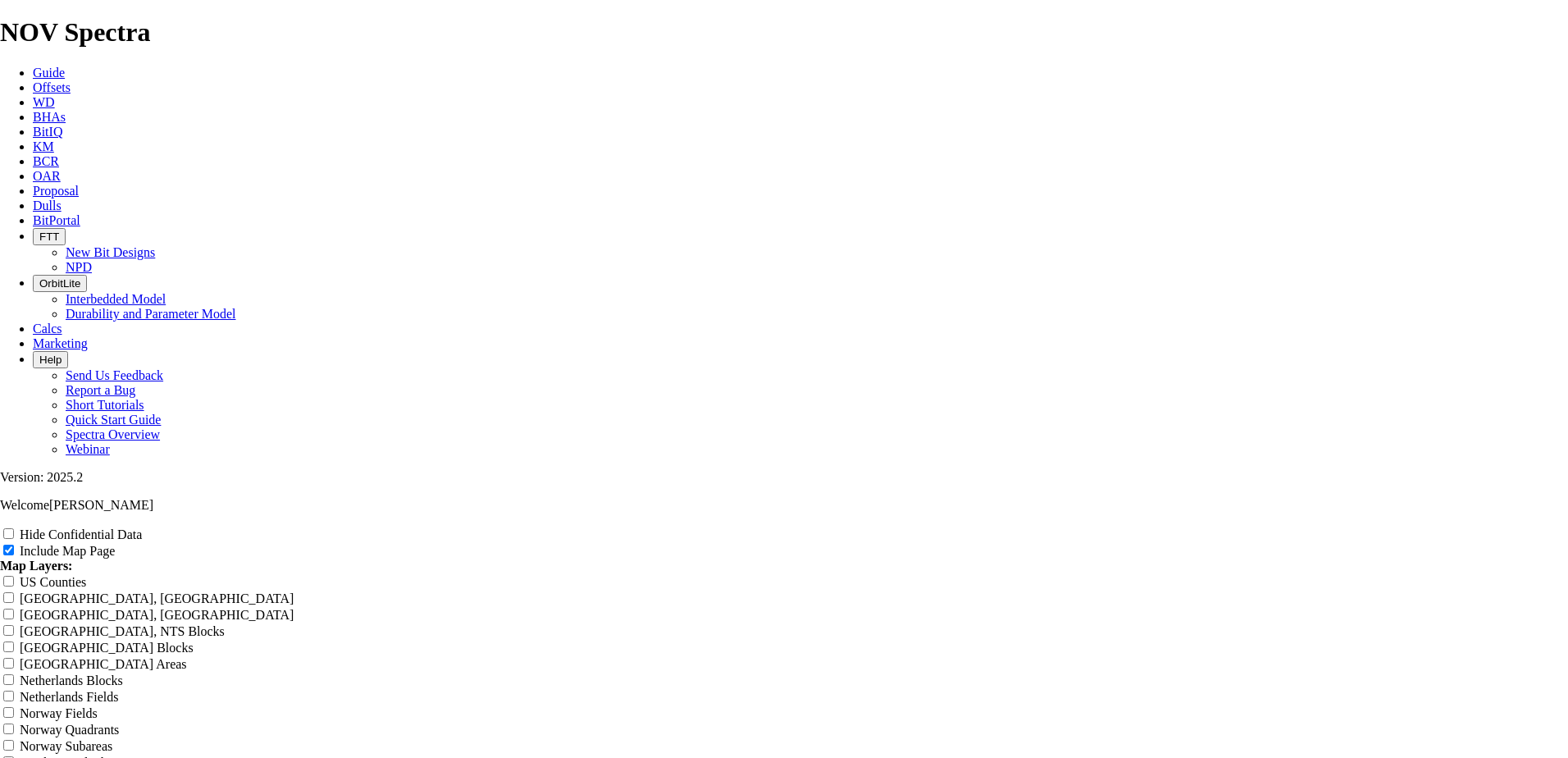
radio input "true"
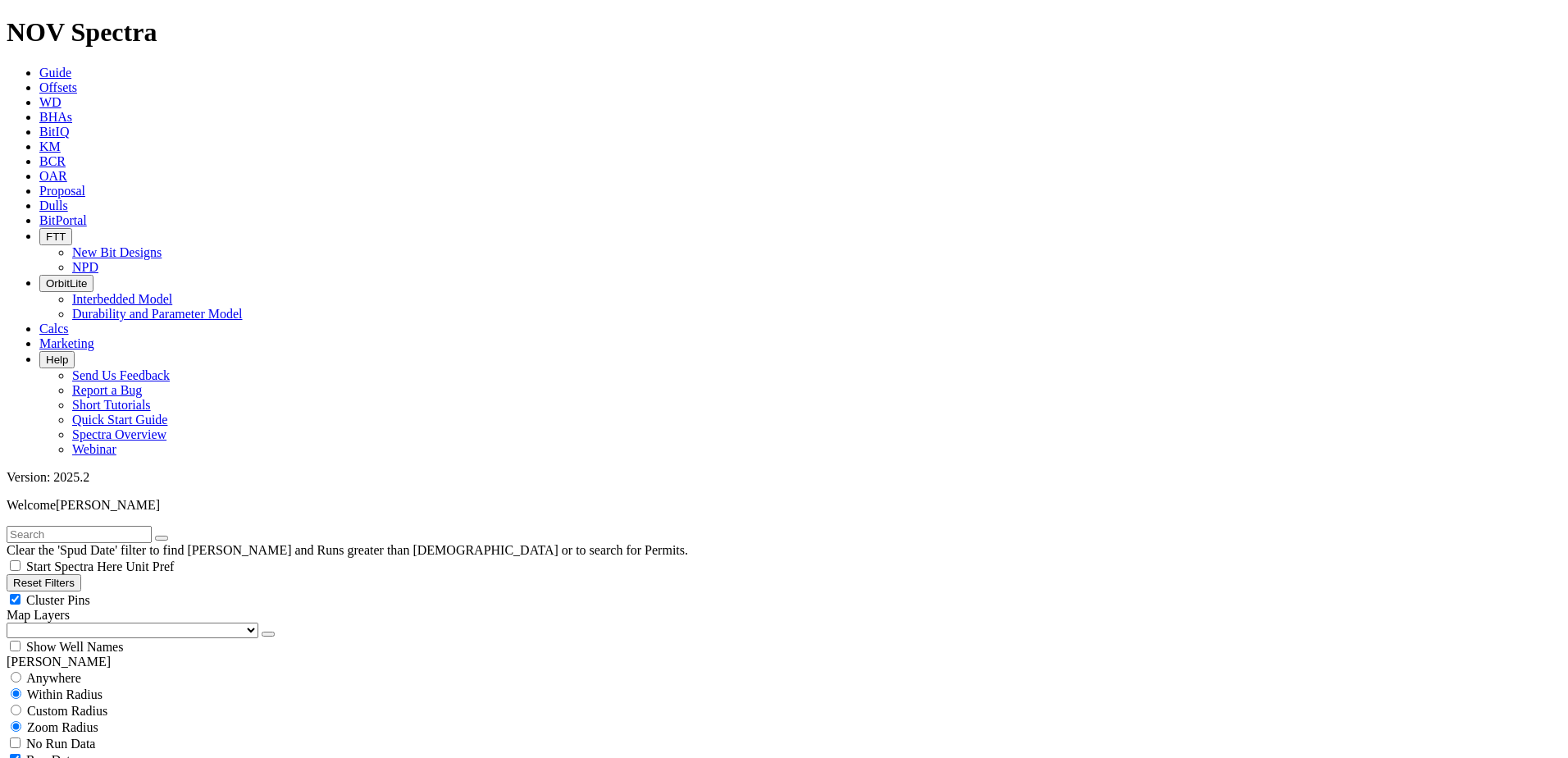
scroll to position [1148, 0]
type input "4000"
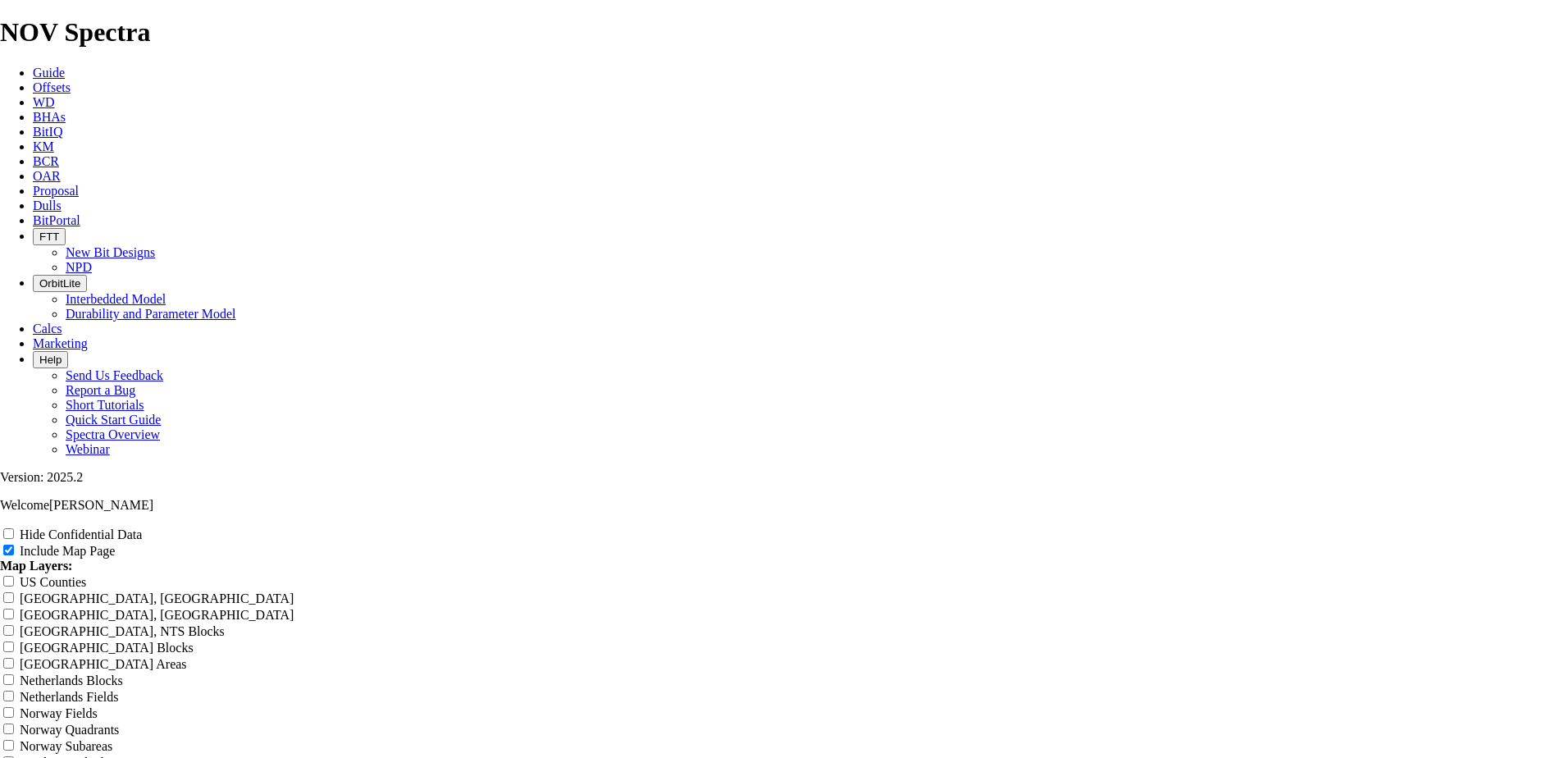
scroll to position [1968, 0]
radio input "true"
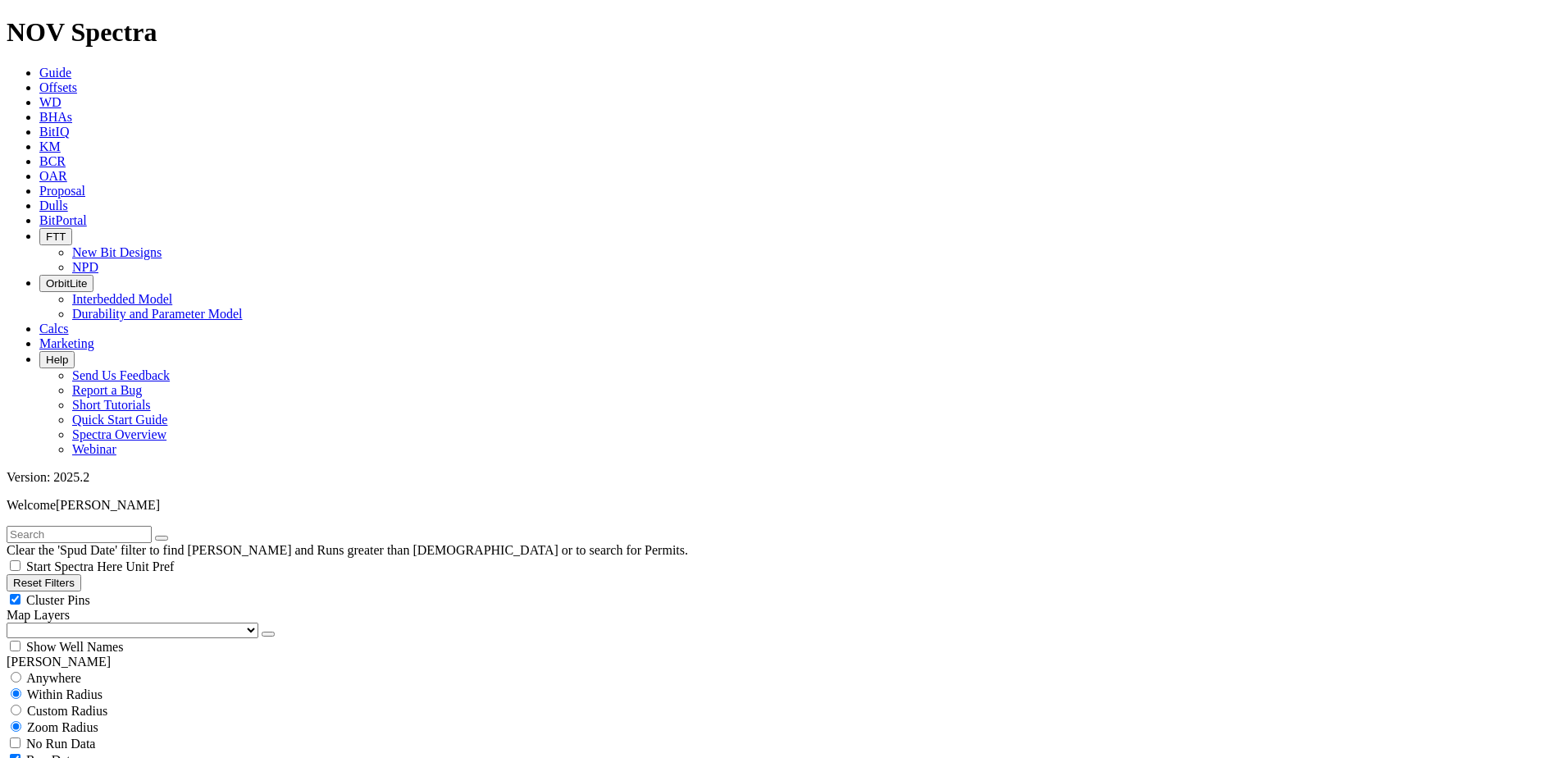
scroll to position [1066, 0]
type input "6000"
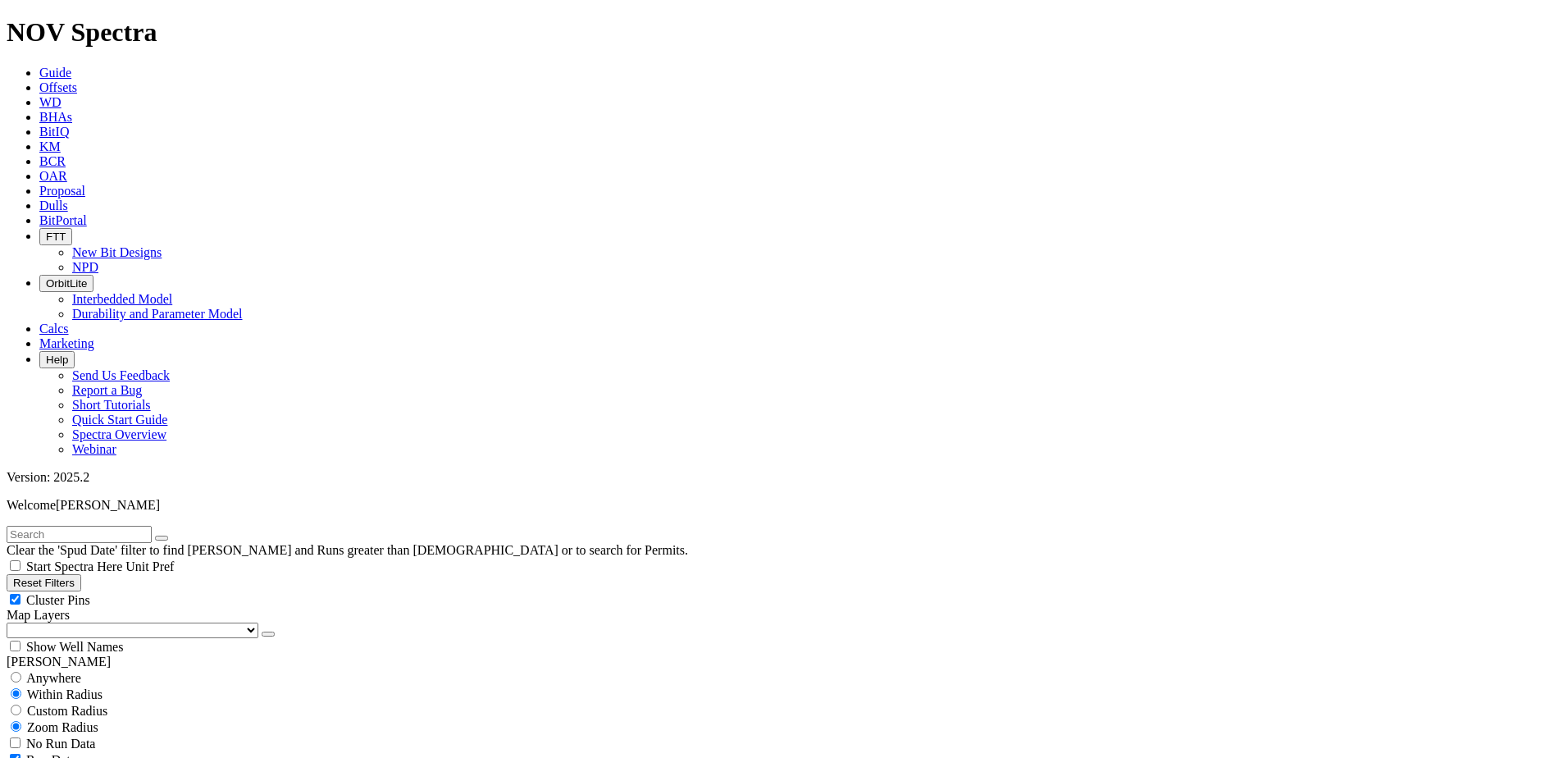
scroll to position [453, 0]
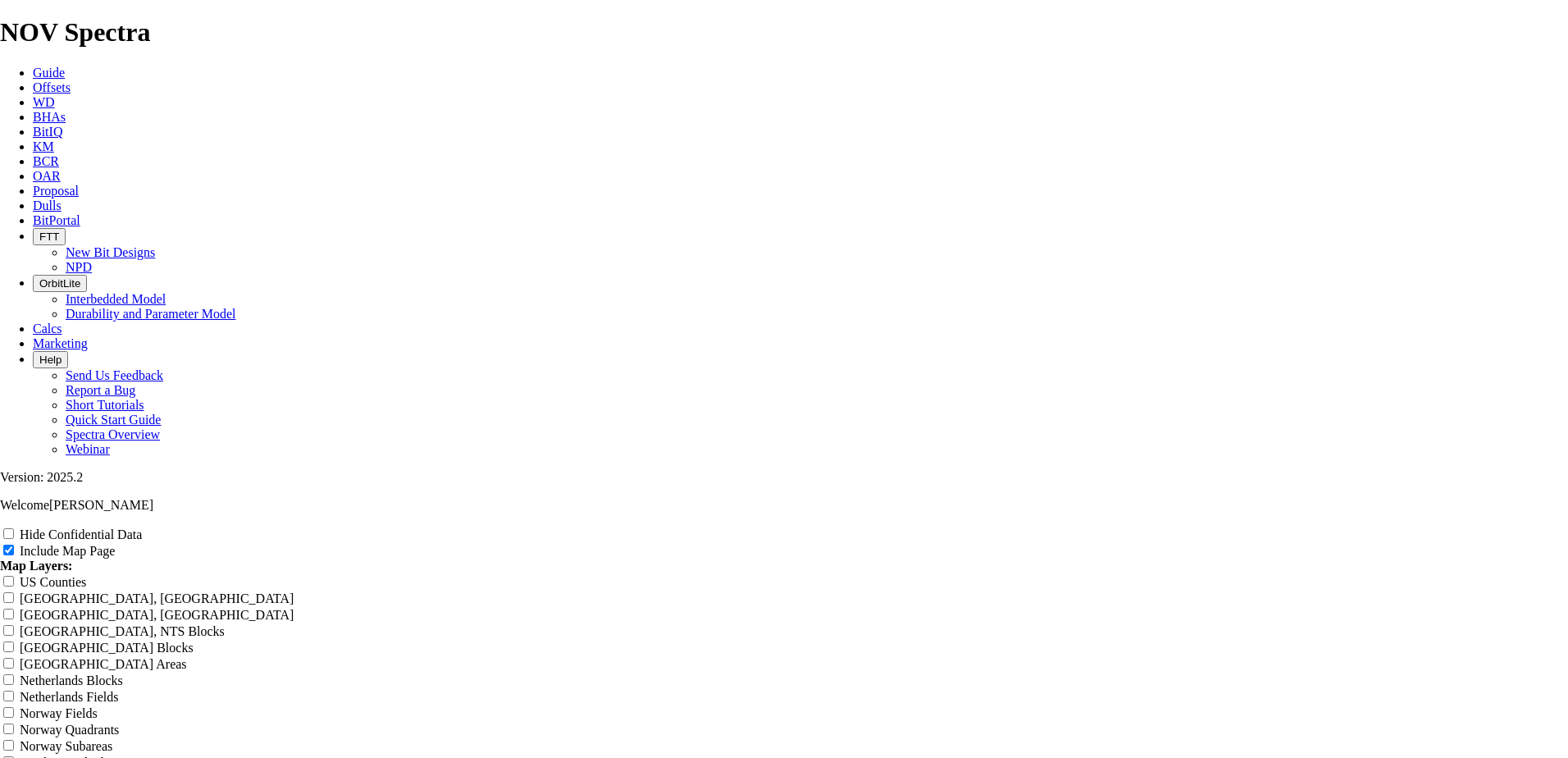
scroll to position [1886, 0]
radio input "true"
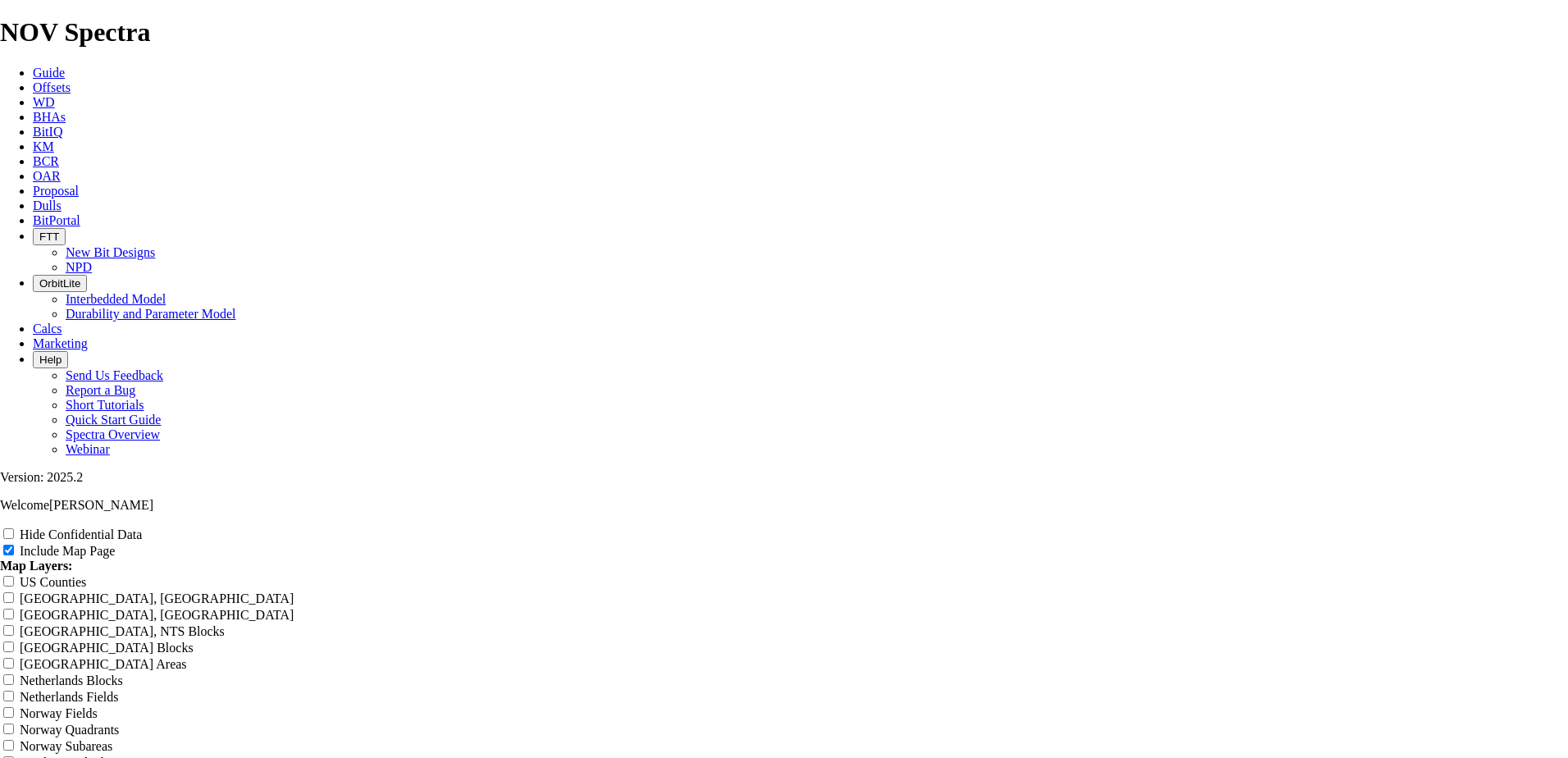
radio input "true"
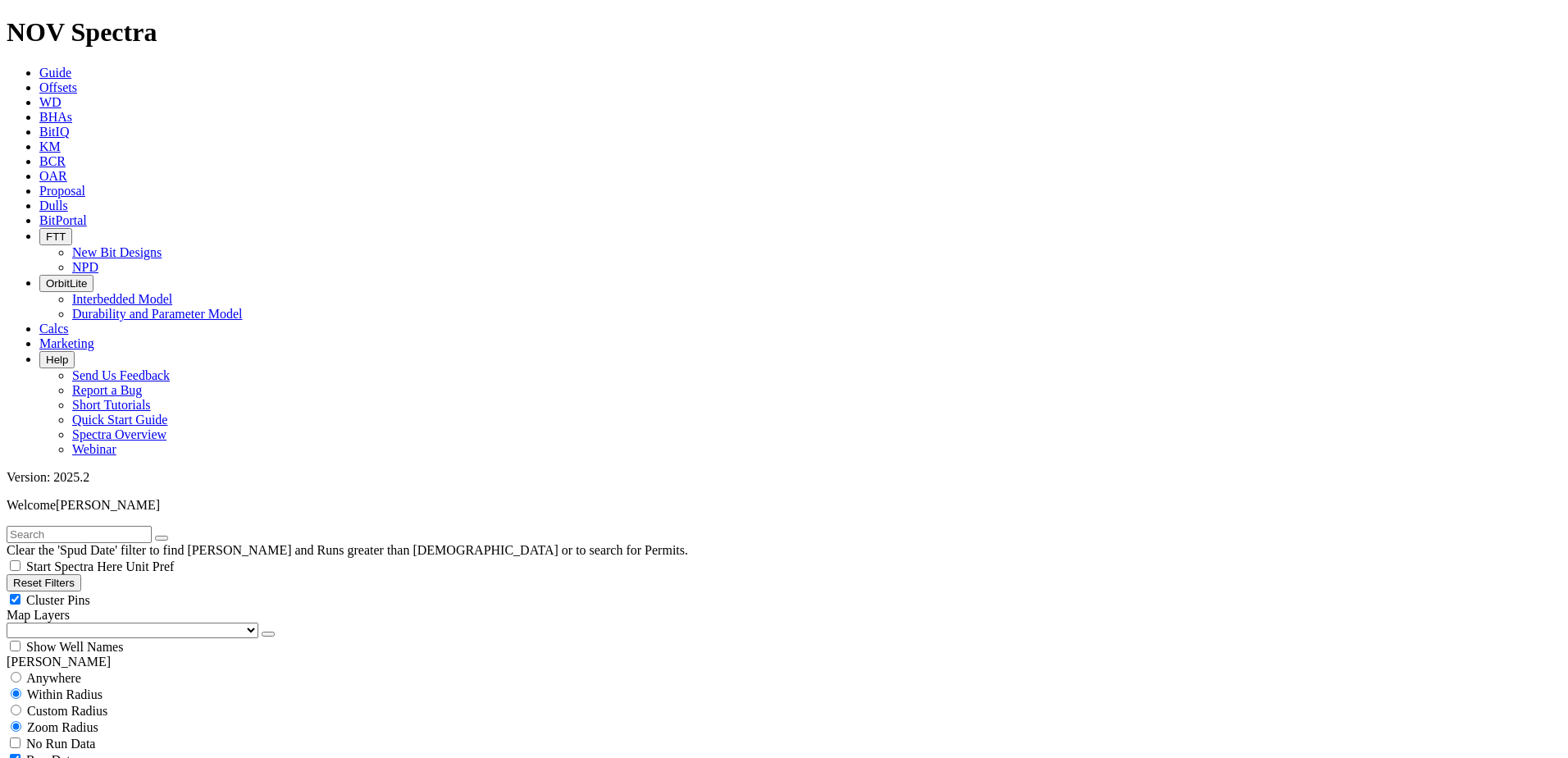
click at [48, 525] on input "text" at bounding box center [79, 533] width 145 height 17
paste input "19174489"
type input "19174489"
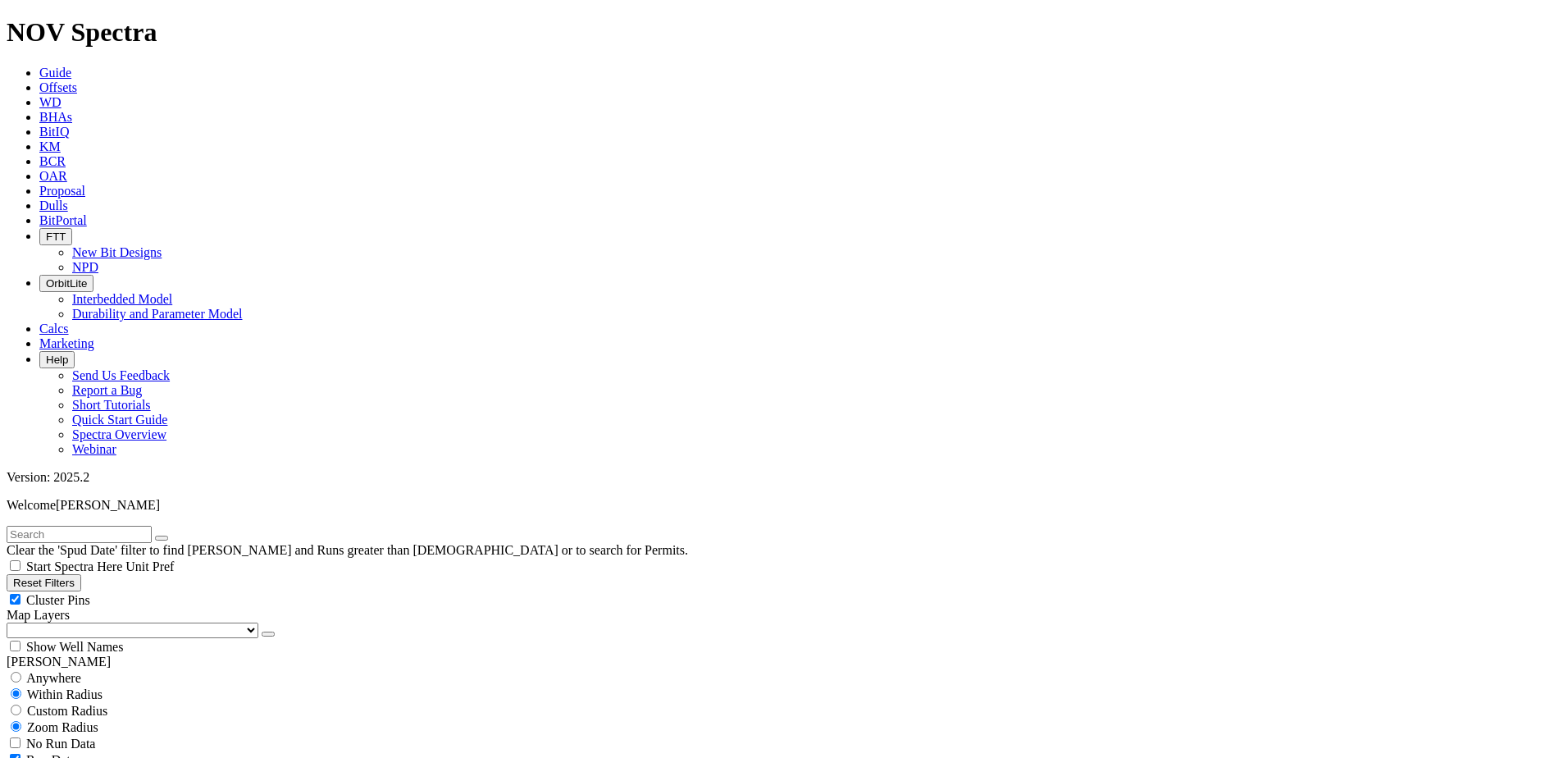
click at [98, 622] on select "US Counties Alberta, CA Townships British Columbia, CA Townships British Columb…" at bounding box center [132, 629] width 252 height 15
click at [13, 622] on select "US Counties Alberta, CA Townships British Columbia, CA Townships British Columb…" at bounding box center [132, 629] width 252 height 15
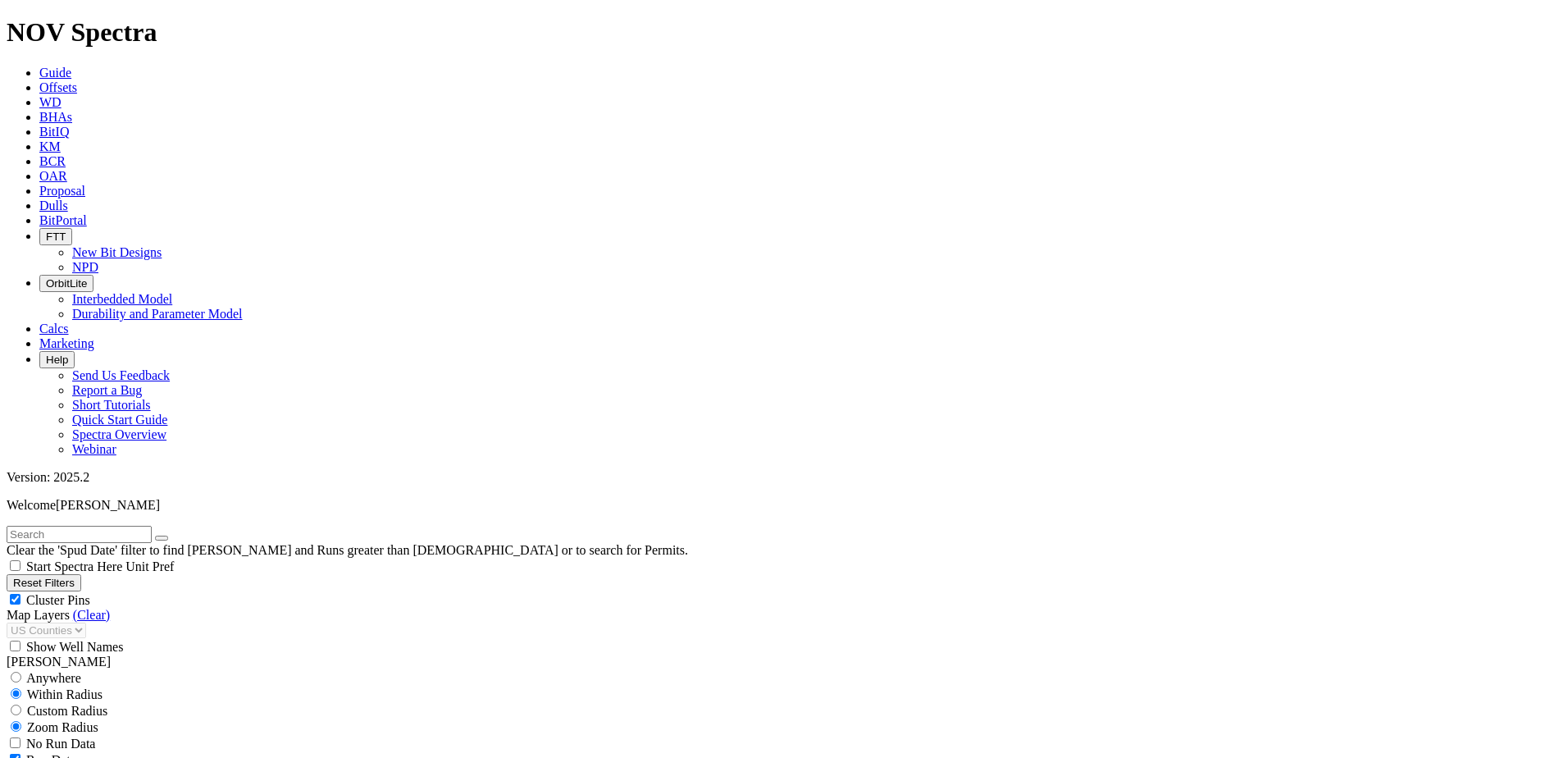
select select
drag, startPoint x: 98, startPoint y: 552, endPoint x: 126, endPoint y: 550, distance: 28.1
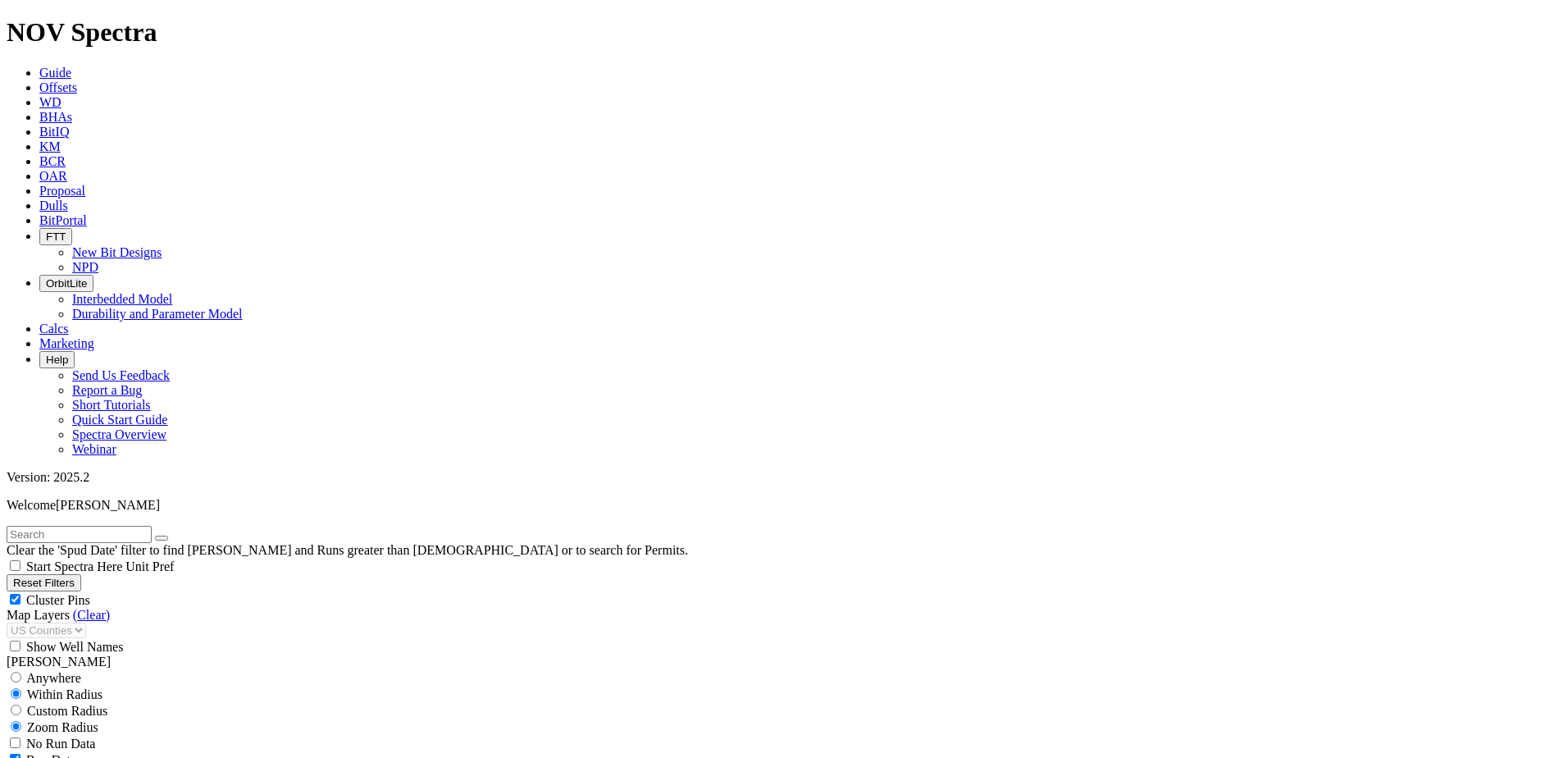
type input "7000"
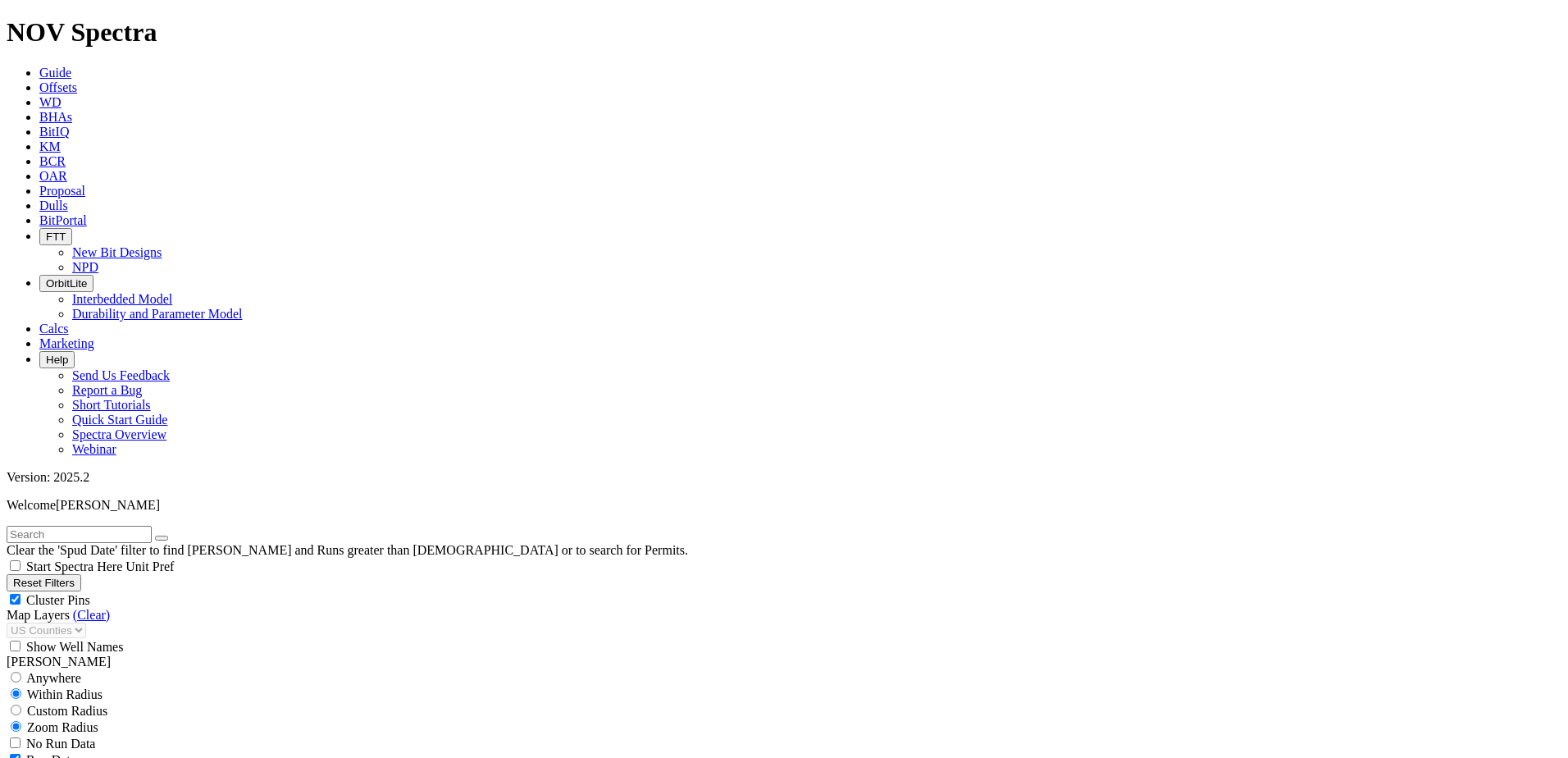
drag, startPoint x: 92, startPoint y: 668, endPoint x: 104, endPoint y: 668, distance: 12.0
drag, startPoint x: 98, startPoint y: 505, endPoint x: 108, endPoint y: 507, distance: 10.2
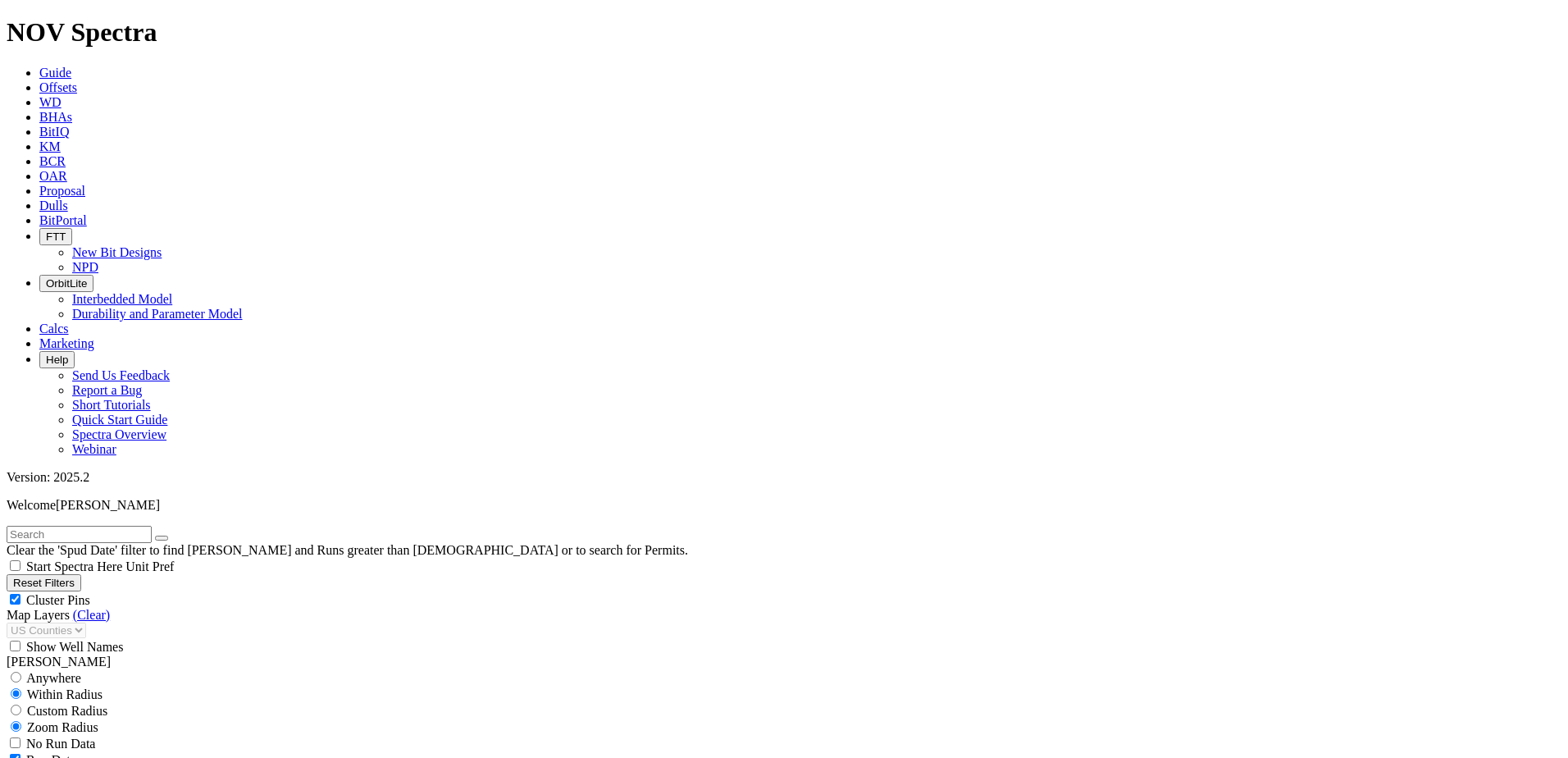
type input "6000"
click at [135, 525] on input "text" at bounding box center [79, 533] width 145 height 17
click at [143, 525] on input "text" at bounding box center [79, 533] width 145 height 17
paste input "19174489"
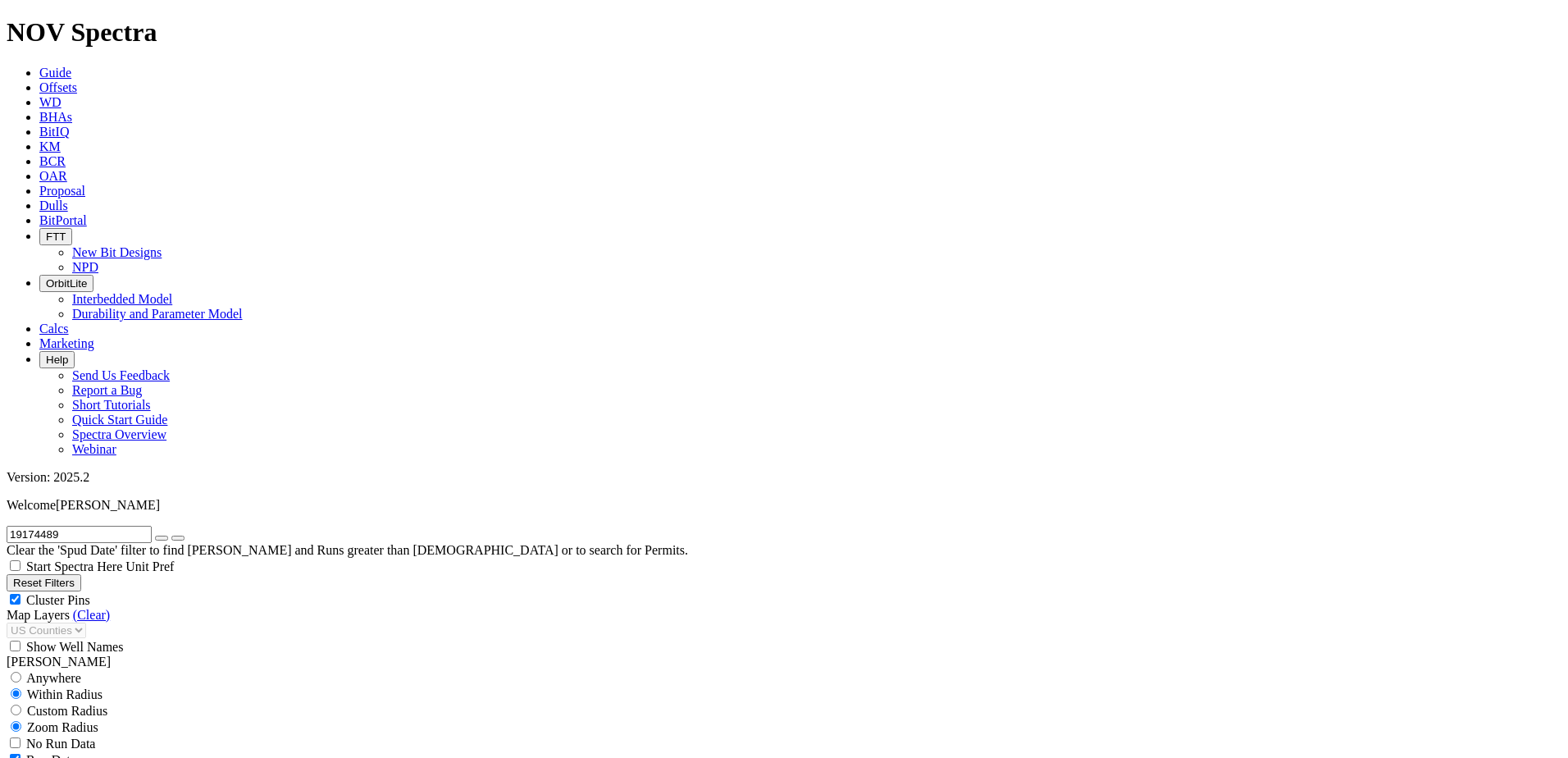
type input "19174489"
click at [161, 538] on icon "button" at bounding box center [161, 538] width 0 height 0
click at [96, 525] on input "text" at bounding box center [79, 533] width 145 height 17
paste input "19174489"
type input "19174489"
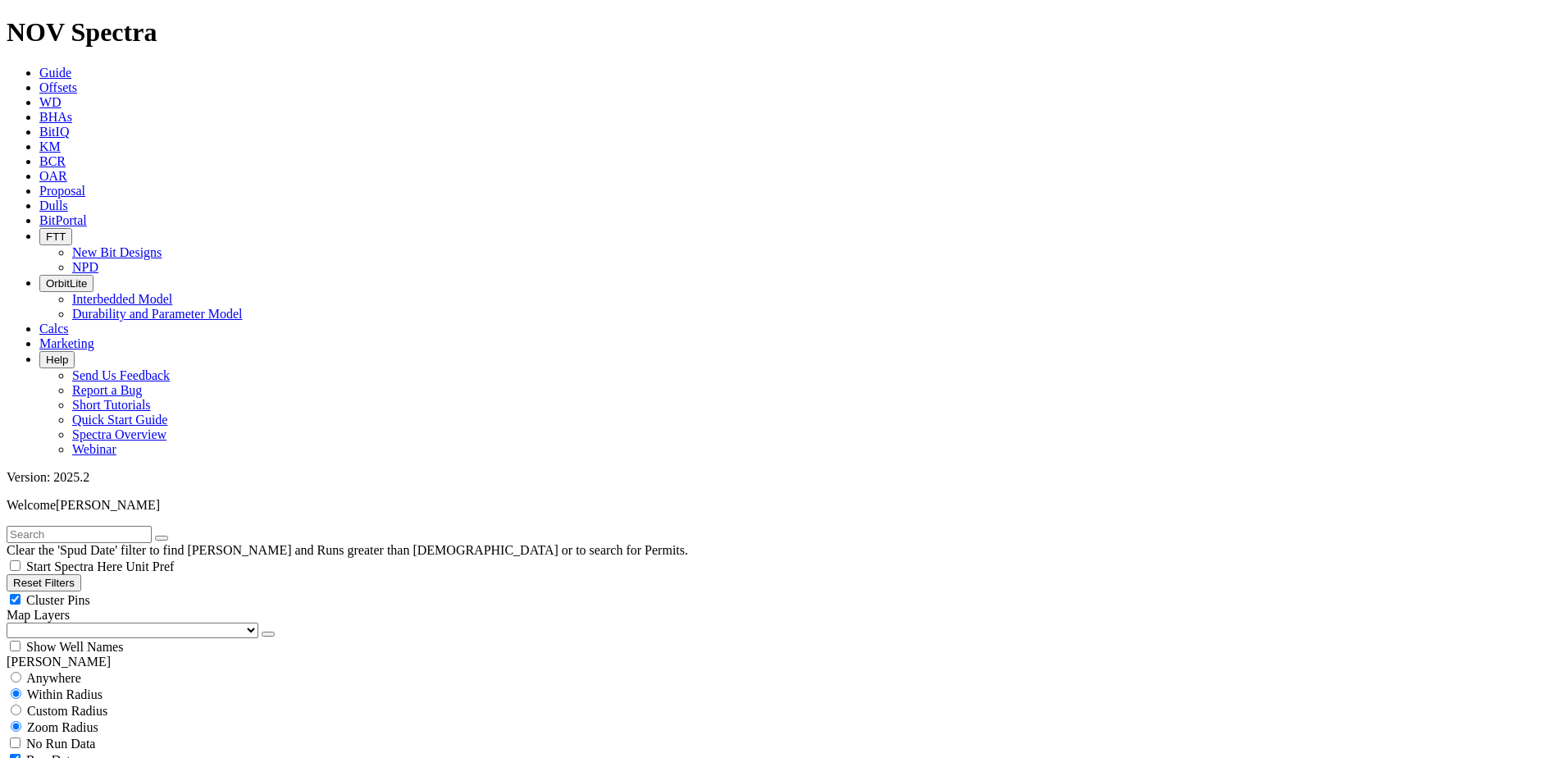
scroll to position [246, 0]
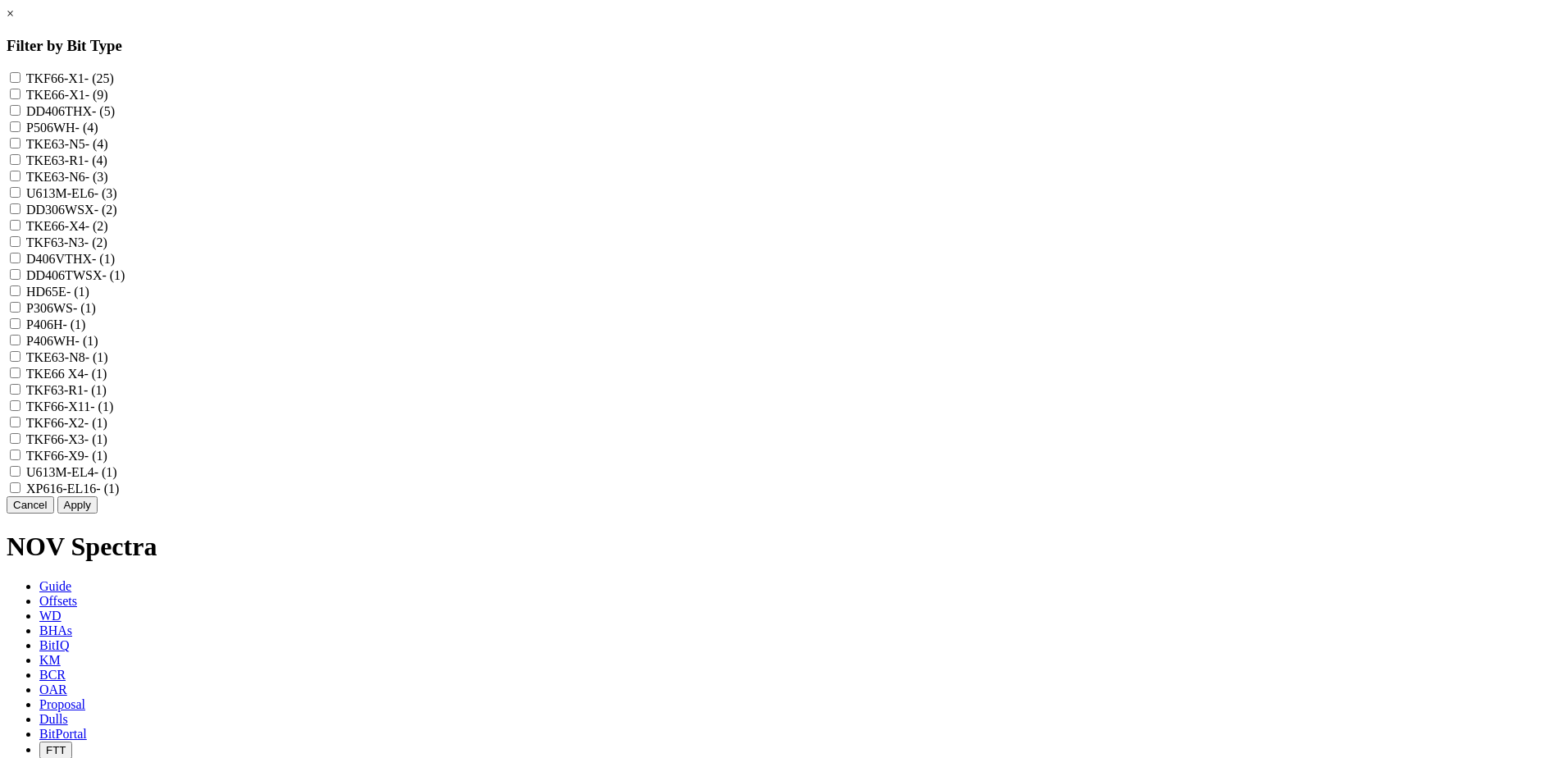
click at [54, 513] on button "Cancel" at bounding box center [30, 504] width 48 height 17
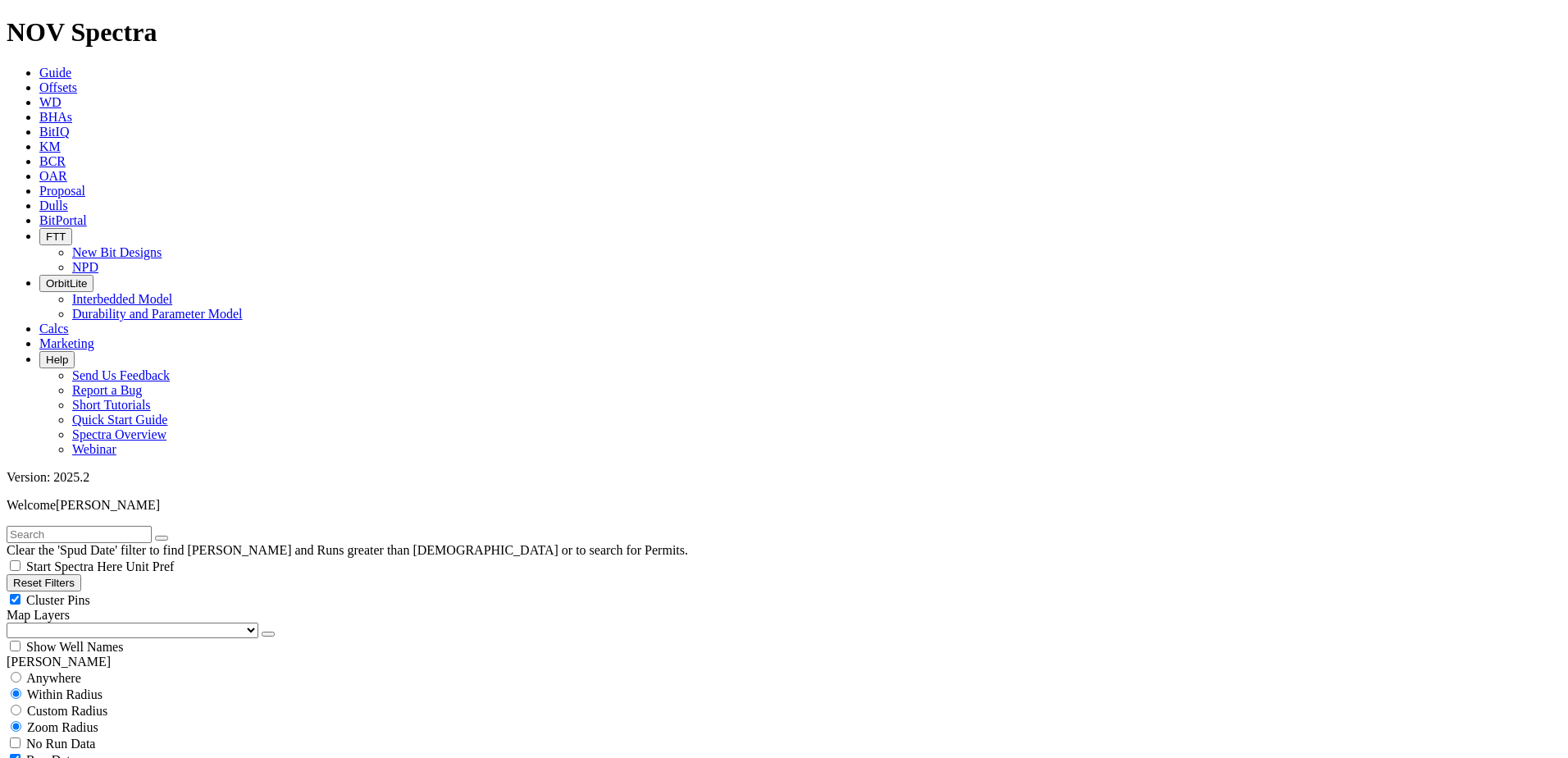
scroll to position [820, 0]
click at [56, 525] on input "text" at bounding box center [79, 533] width 145 height 17
paste input "19174489"
type input "19174489"
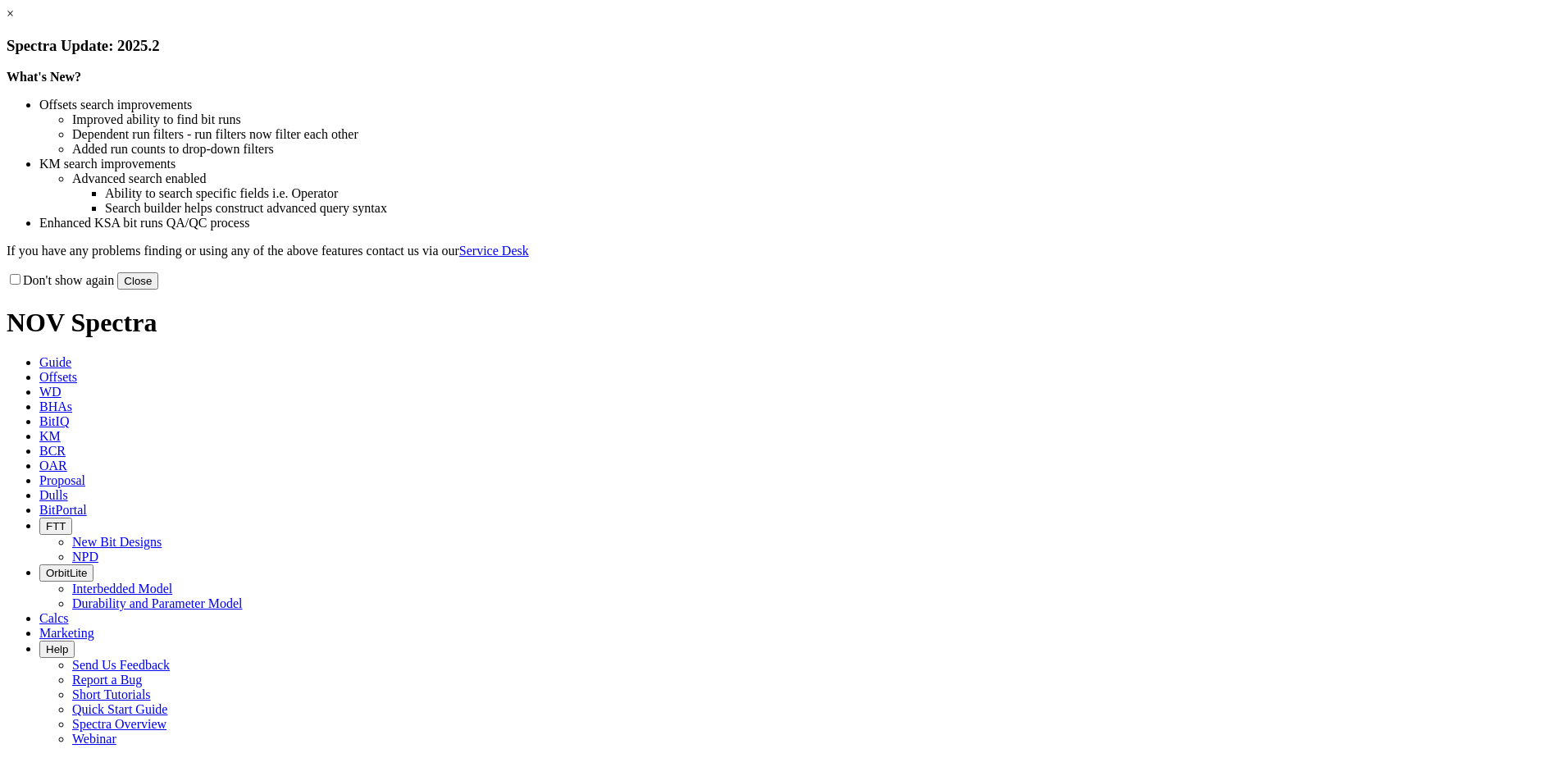
click at [159, 290] on button "Close" at bounding box center [137, 281] width 41 height 17
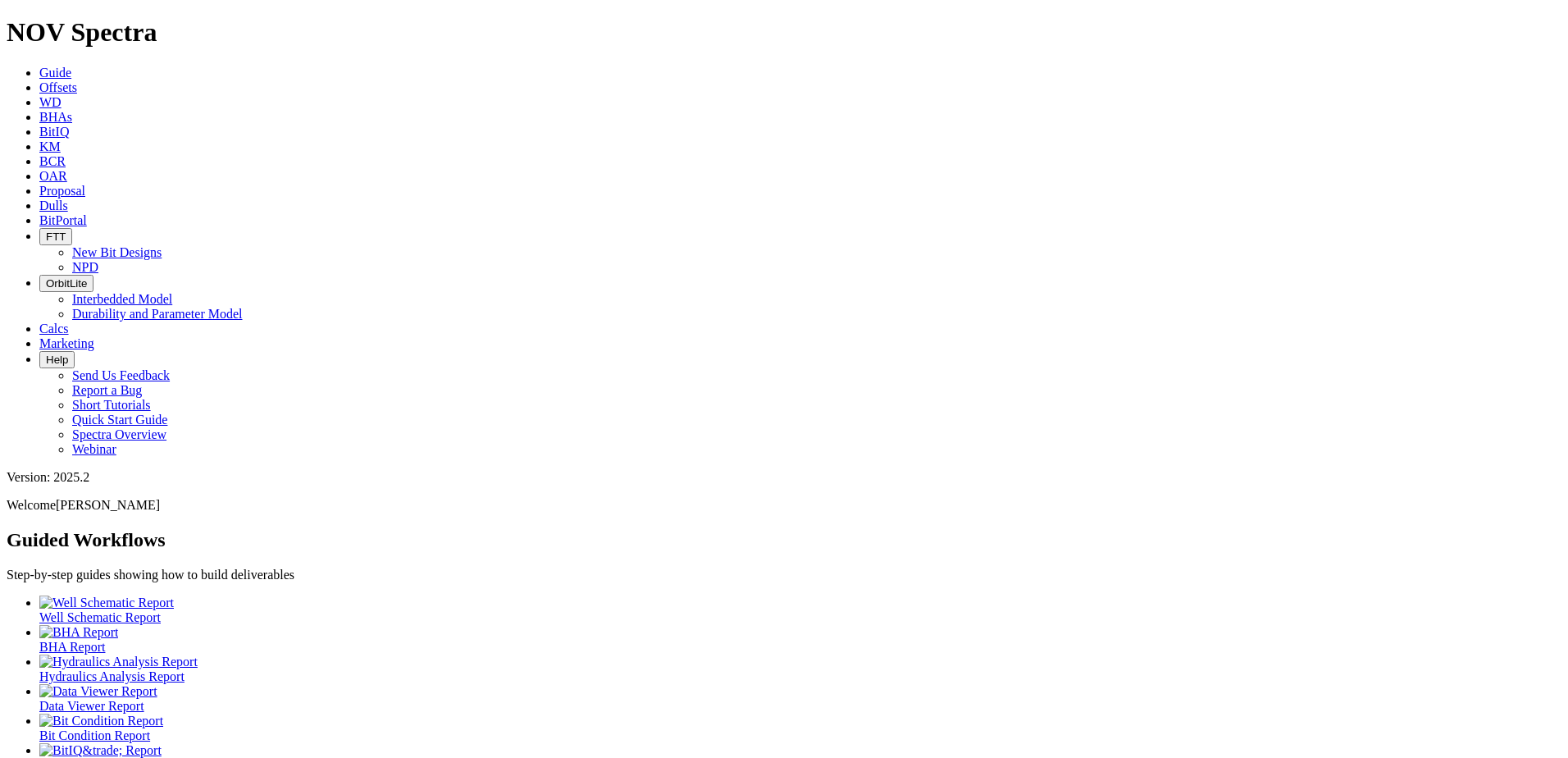
click at [77, 81] on span "Offsets" at bounding box center [58, 87] width 38 height 14
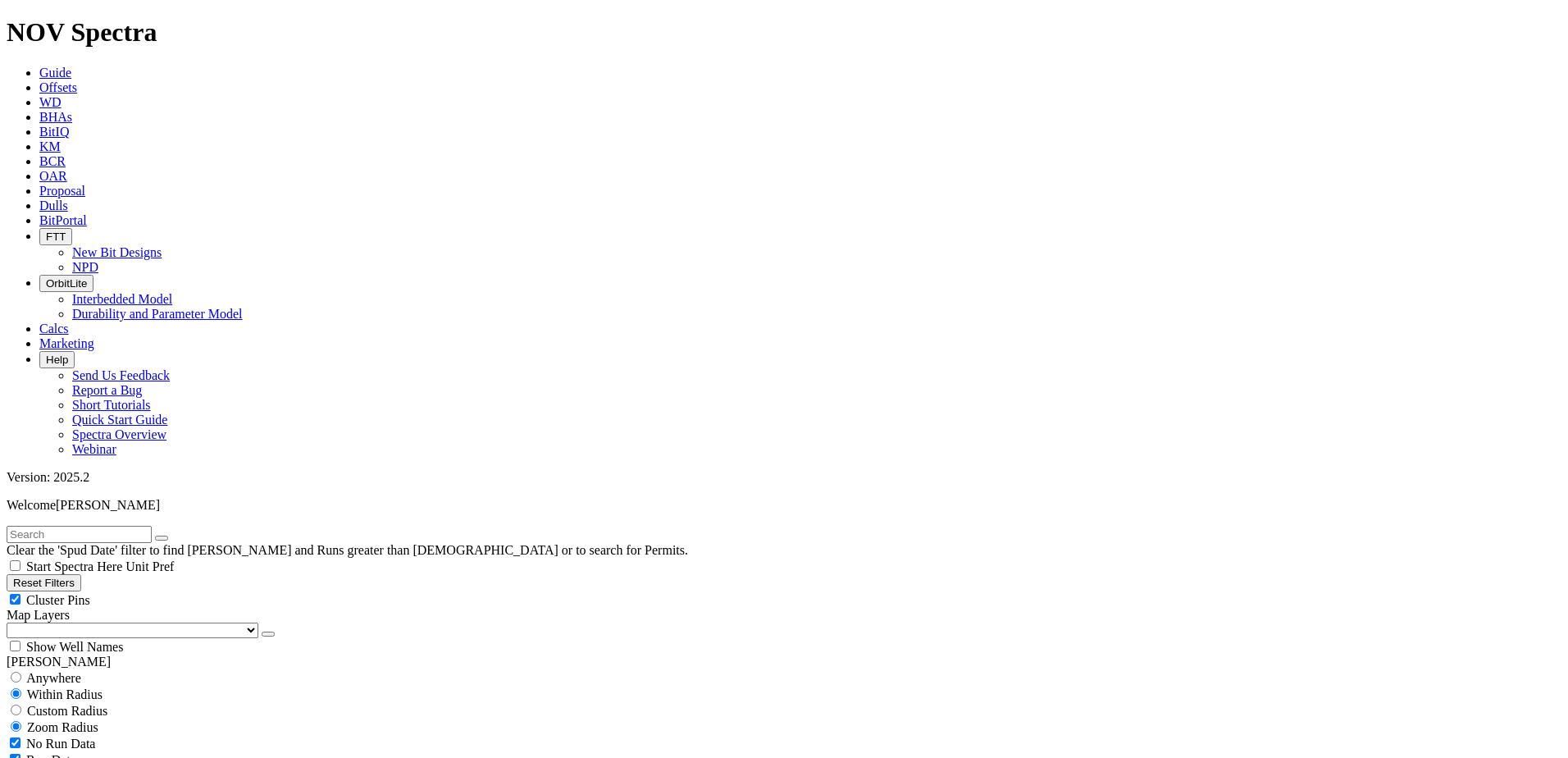
click at [121, 525] on input "text" at bounding box center [79, 533] width 145 height 17
paste input "19174489"
type input "19174489"
click at [65, 622] on select "US Counties [GEOGRAPHIC_DATA], [GEOGRAPHIC_DATA] [GEOGRAPHIC_DATA], [GEOGRAPHIC…" at bounding box center [132, 629] width 252 height 15
click at [13, 622] on select "US Counties [GEOGRAPHIC_DATA], [GEOGRAPHIC_DATA] [GEOGRAPHIC_DATA], [GEOGRAPHIC…" at bounding box center [132, 629] width 252 height 15
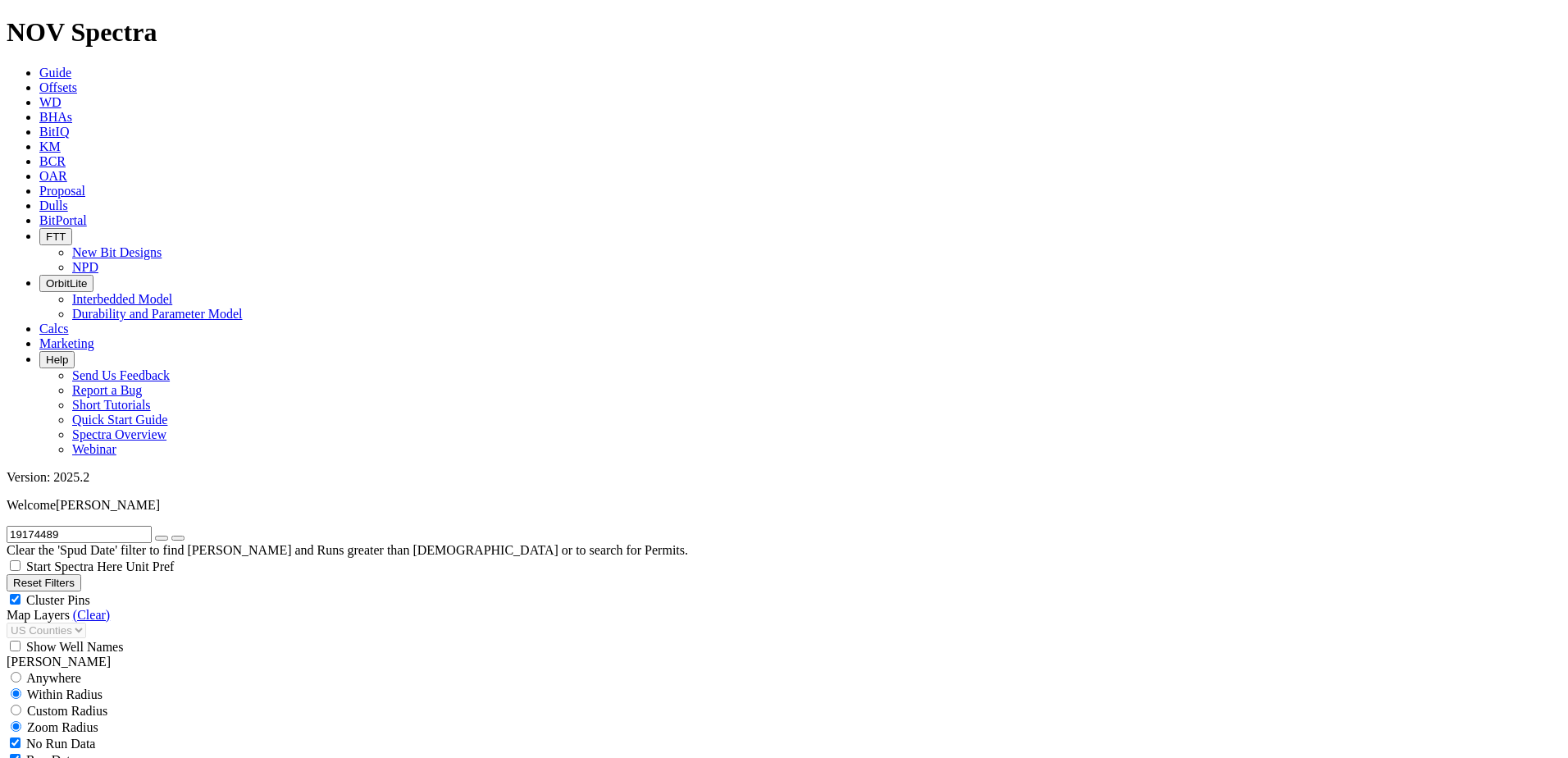
scroll to position [574, 0]
select select "7.875"
checkbox input "false"
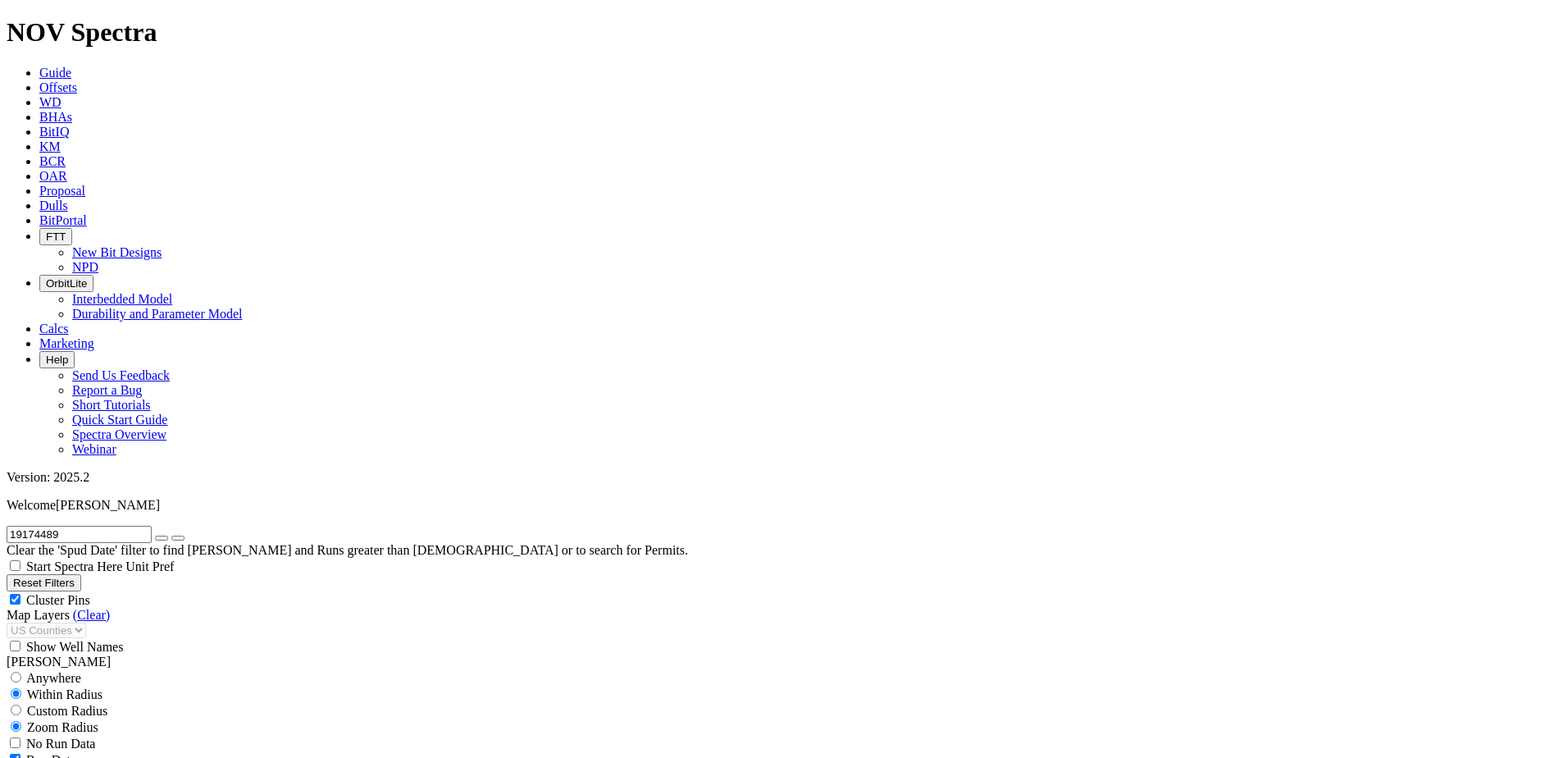
select select "? number:7.875 ?"
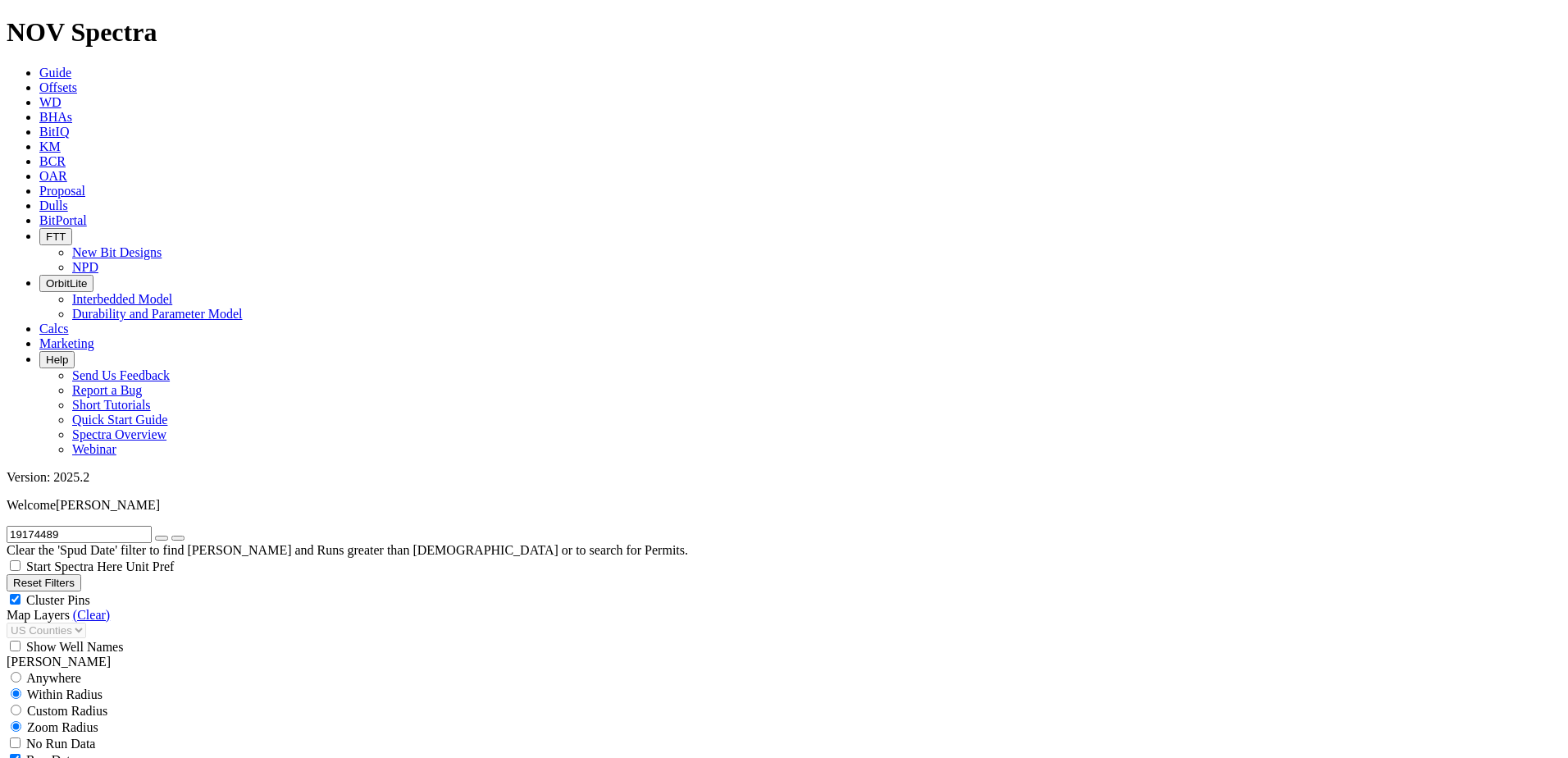
type input "100"
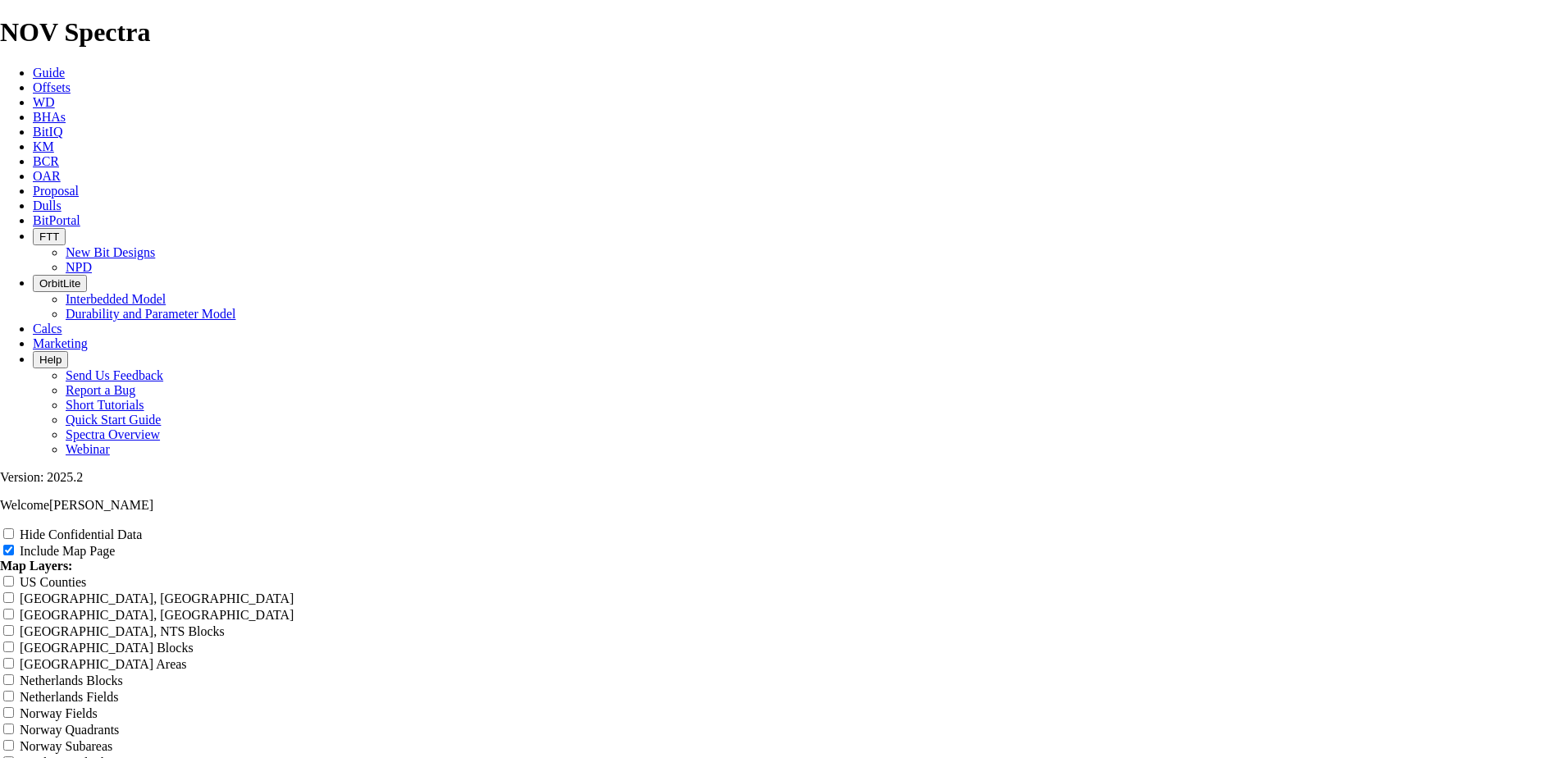
scroll to position [2050, 0]
radio input "true"
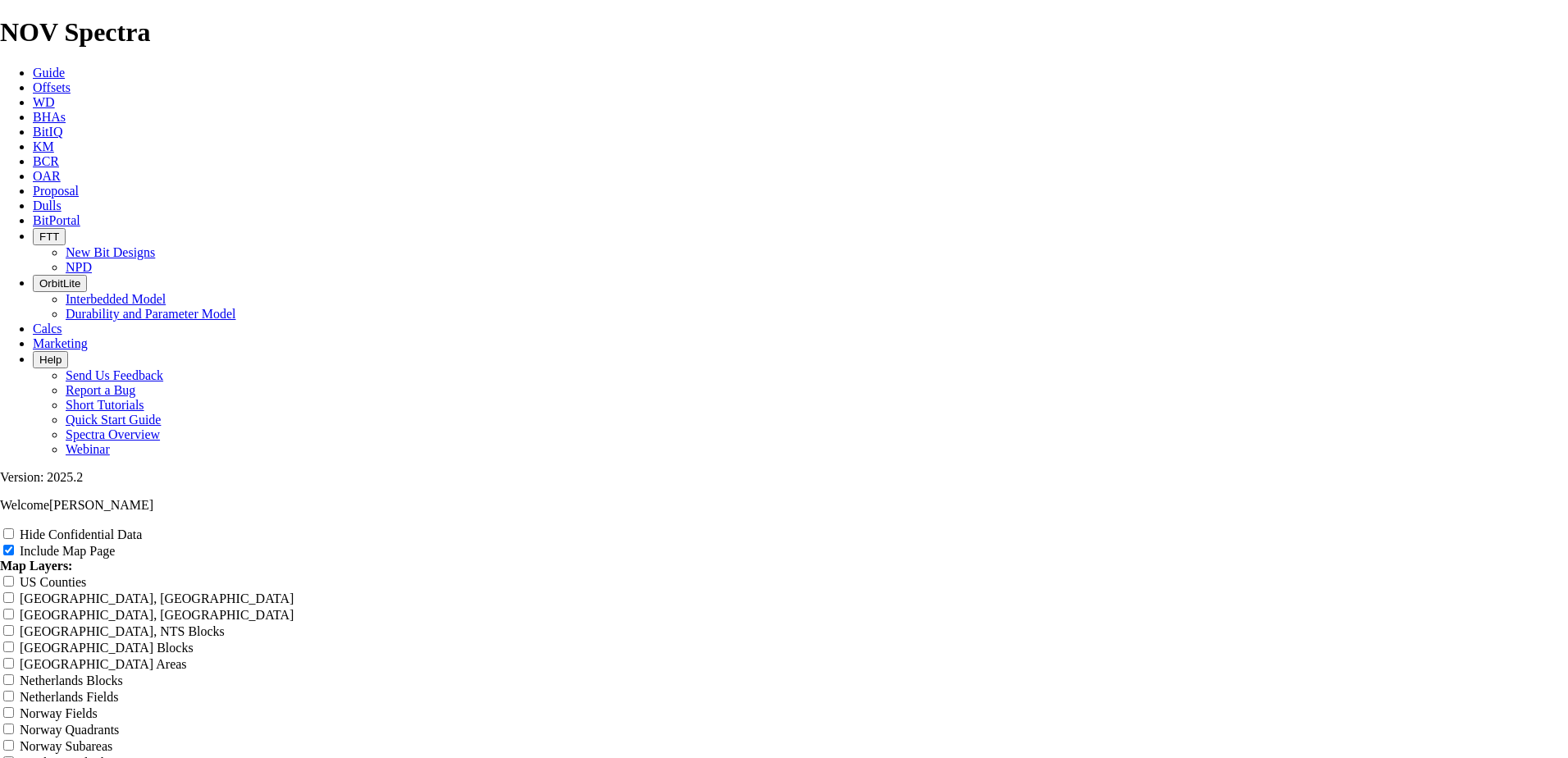
radio input "true"
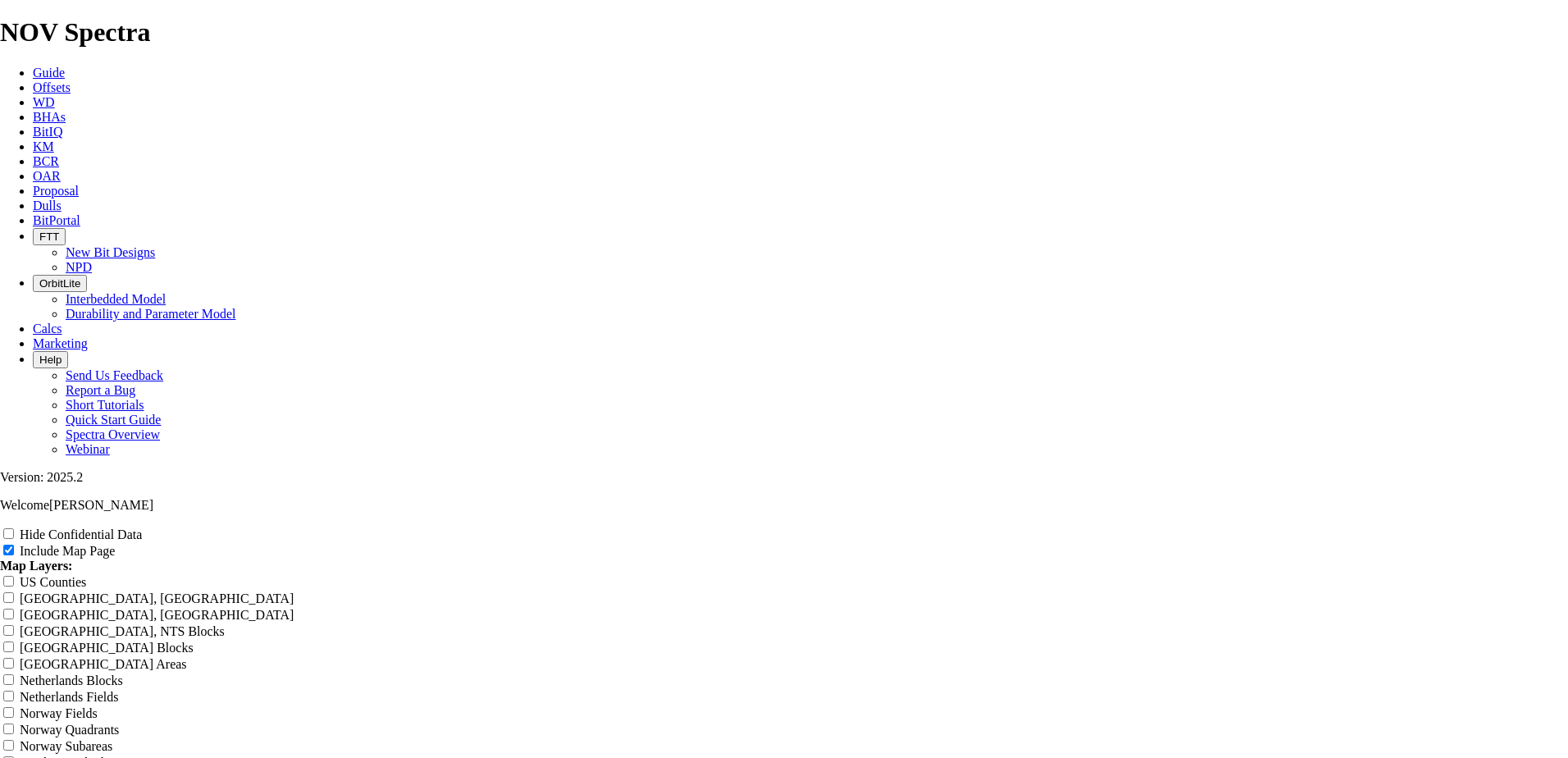
radio input "true"
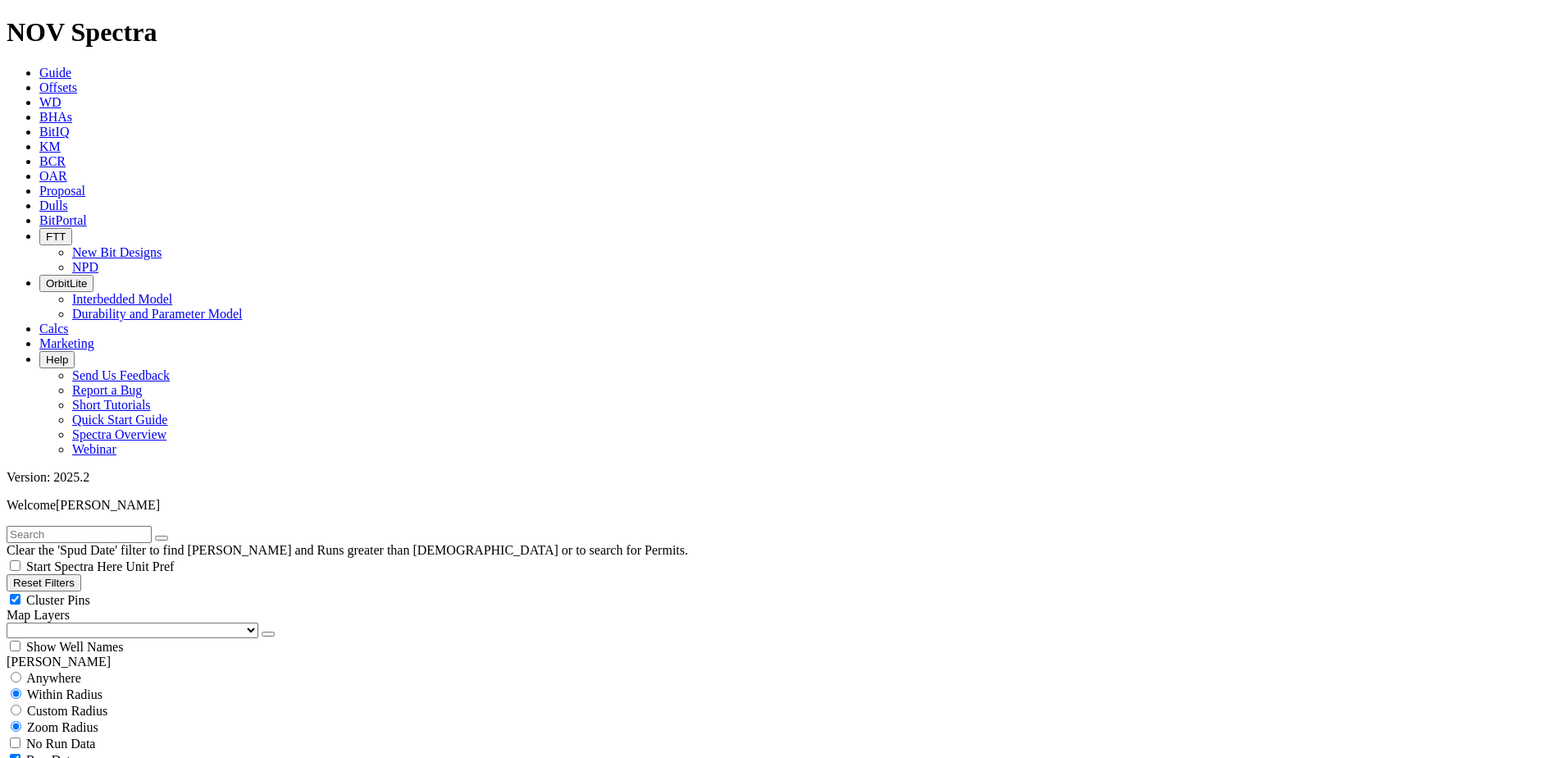
click at [105, 622] on select "US Counties Alberta, CA Townships British Columbia, CA Townships British Columb…" at bounding box center [132, 629] width 252 height 15
click at [13, 622] on select "US Counties Alberta, CA Townships British Columbia, CA Townships British Columb…" at bounding box center [132, 629] width 252 height 15
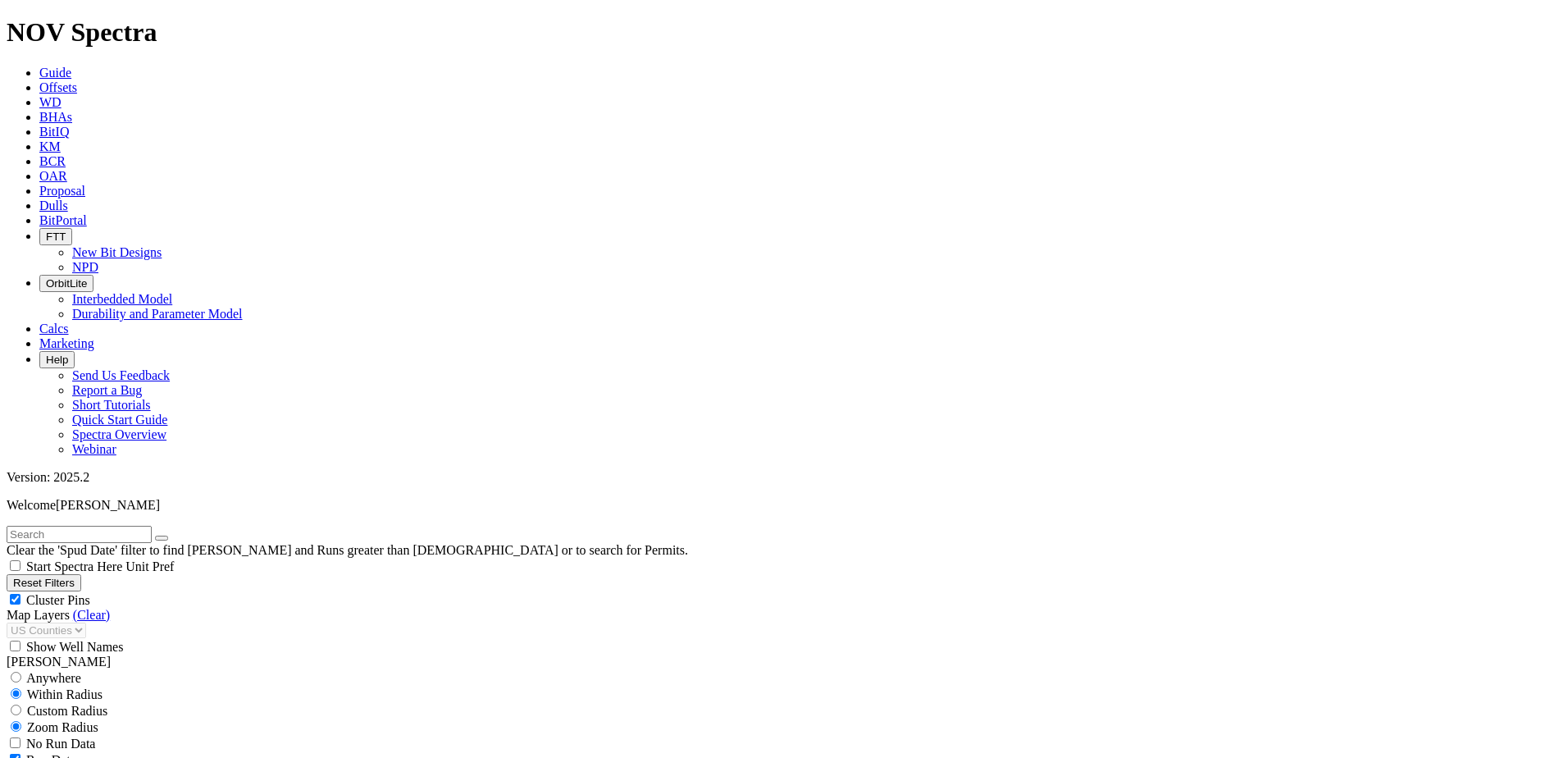
type input "3500"
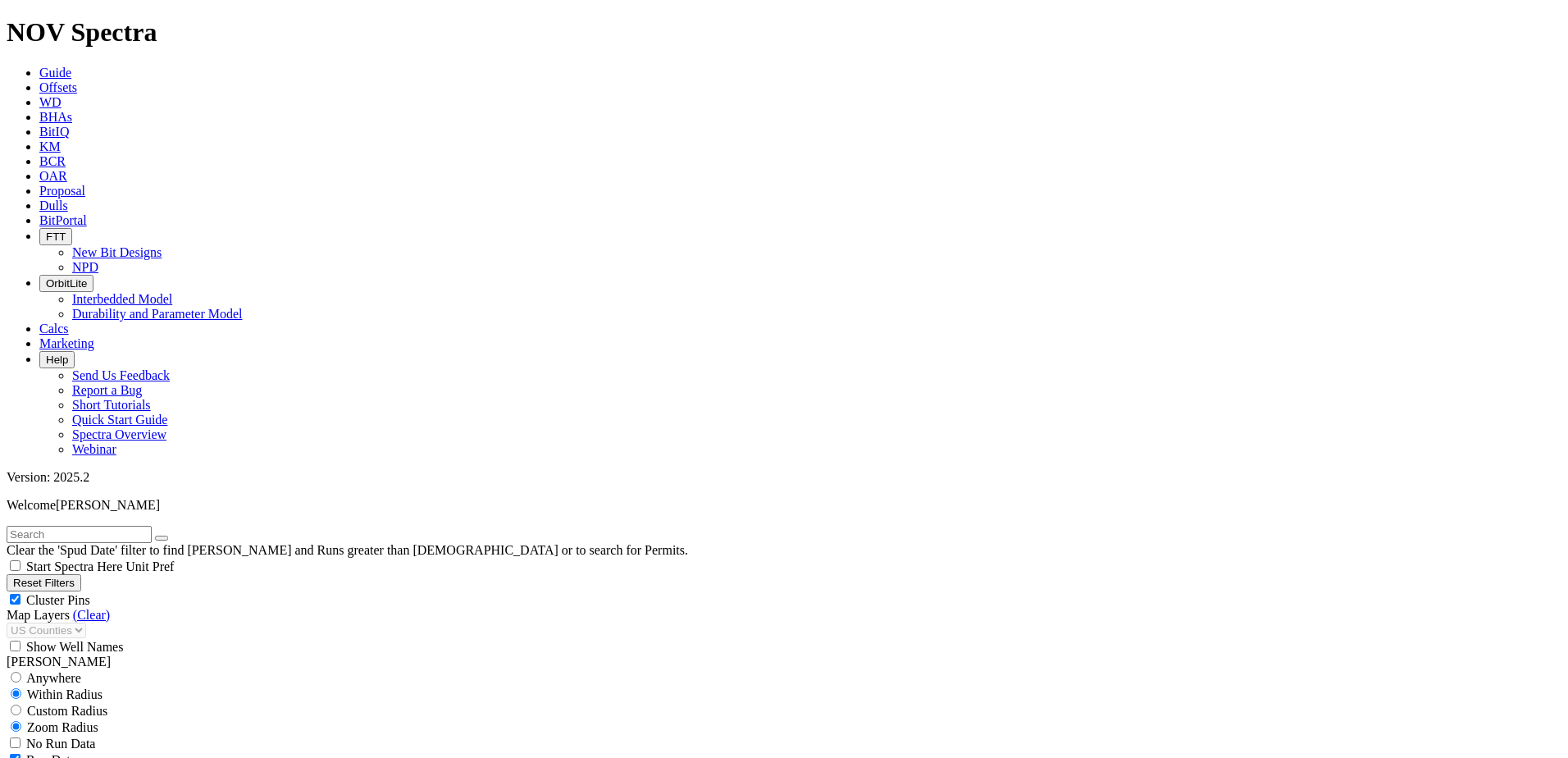
type input "3000"
type input "-1"
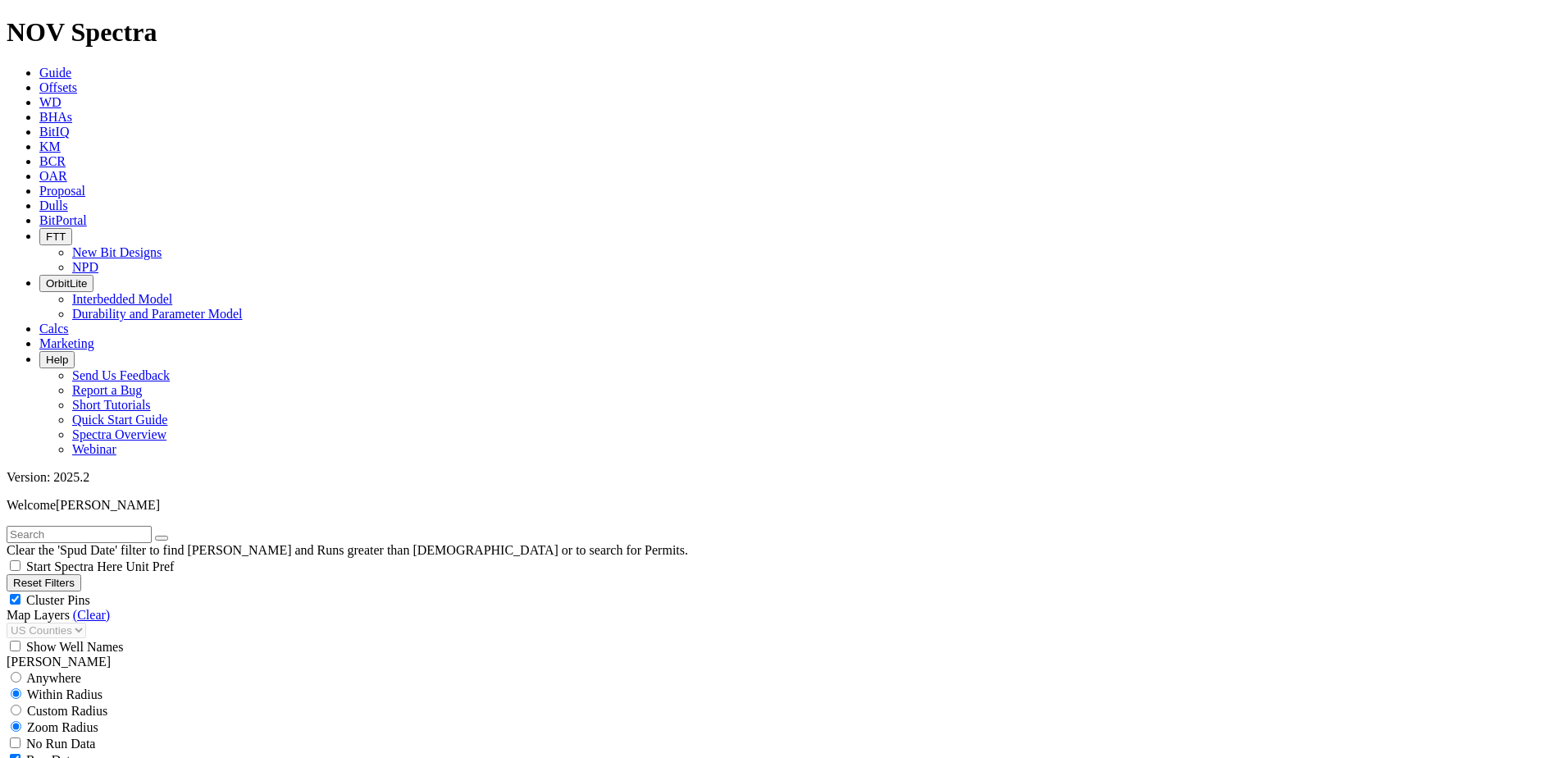
type input "-1"
type input "3000"
drag, startPoint x: 112, startPoint y: 512, endPoint x: 131, endPoint y: 508, distance: 19.4
type input "3000"
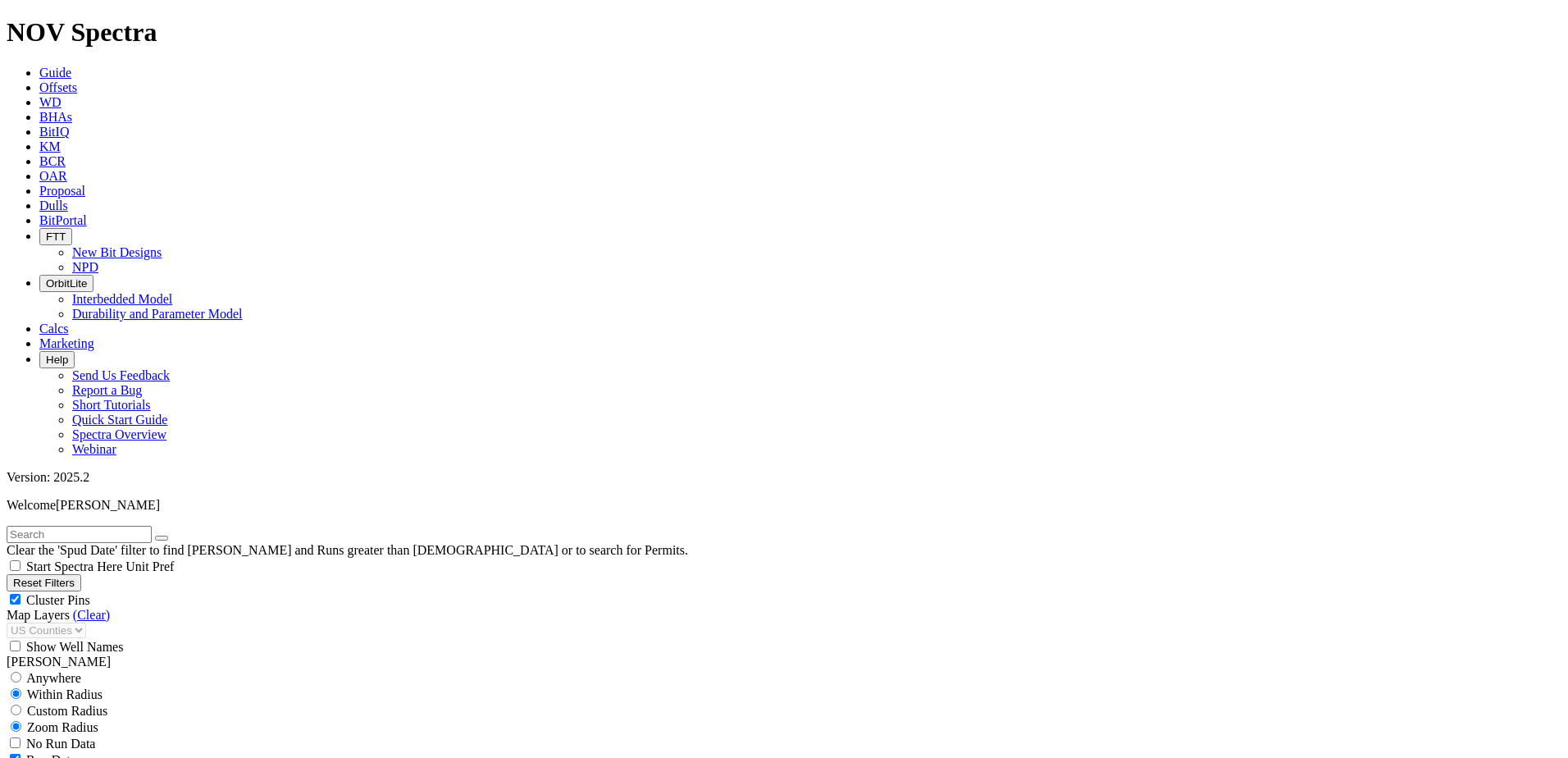
drag, startPoint x: 205, startPoint y: 504, endPoint x: 248, endPoint y: 507, distance: 43.1
drag, startPoint x: 74, startPoint y: 581, endPoint x: 126, endPoint y: 582, distance: 52.0
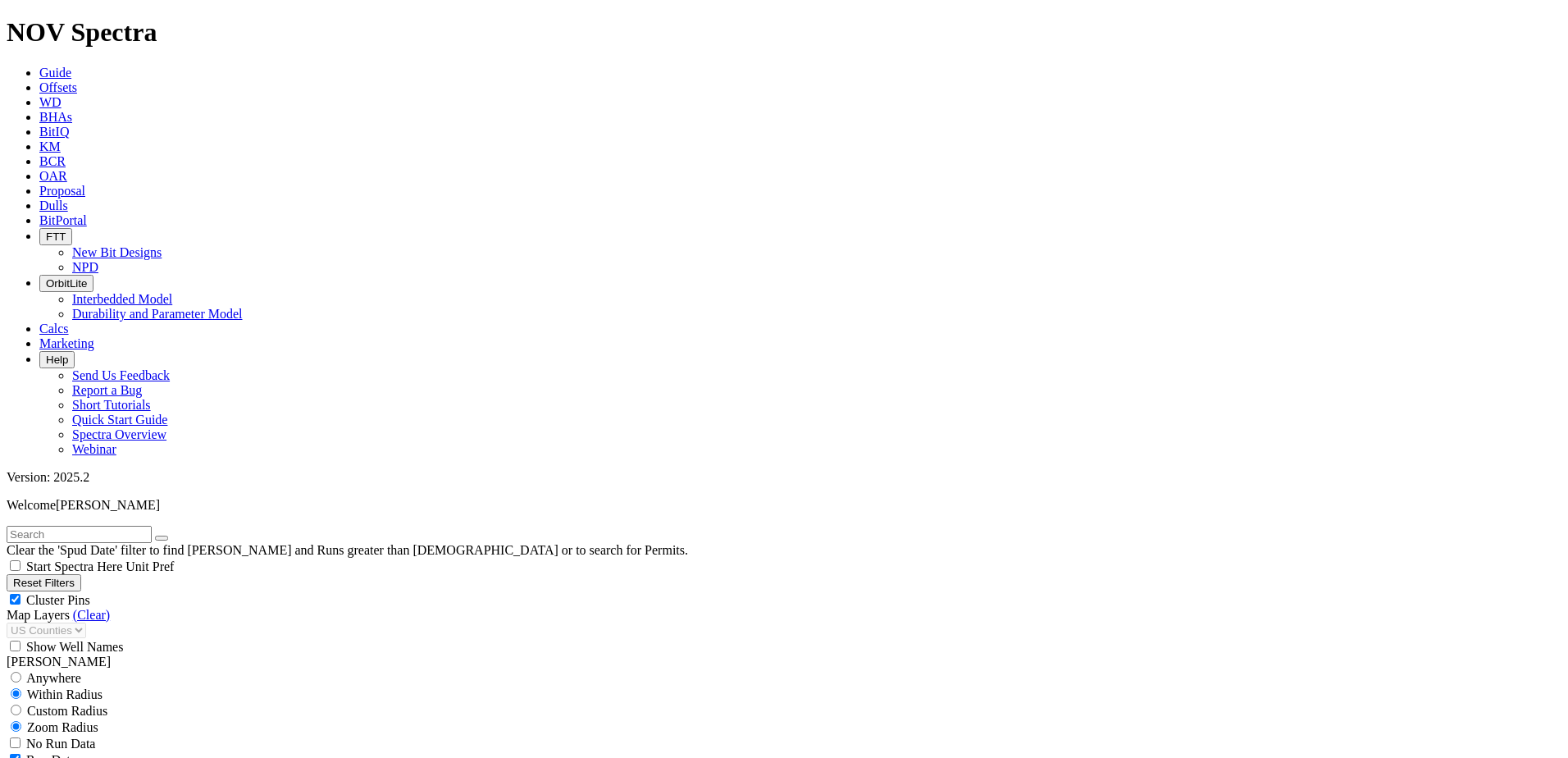
type input "250"
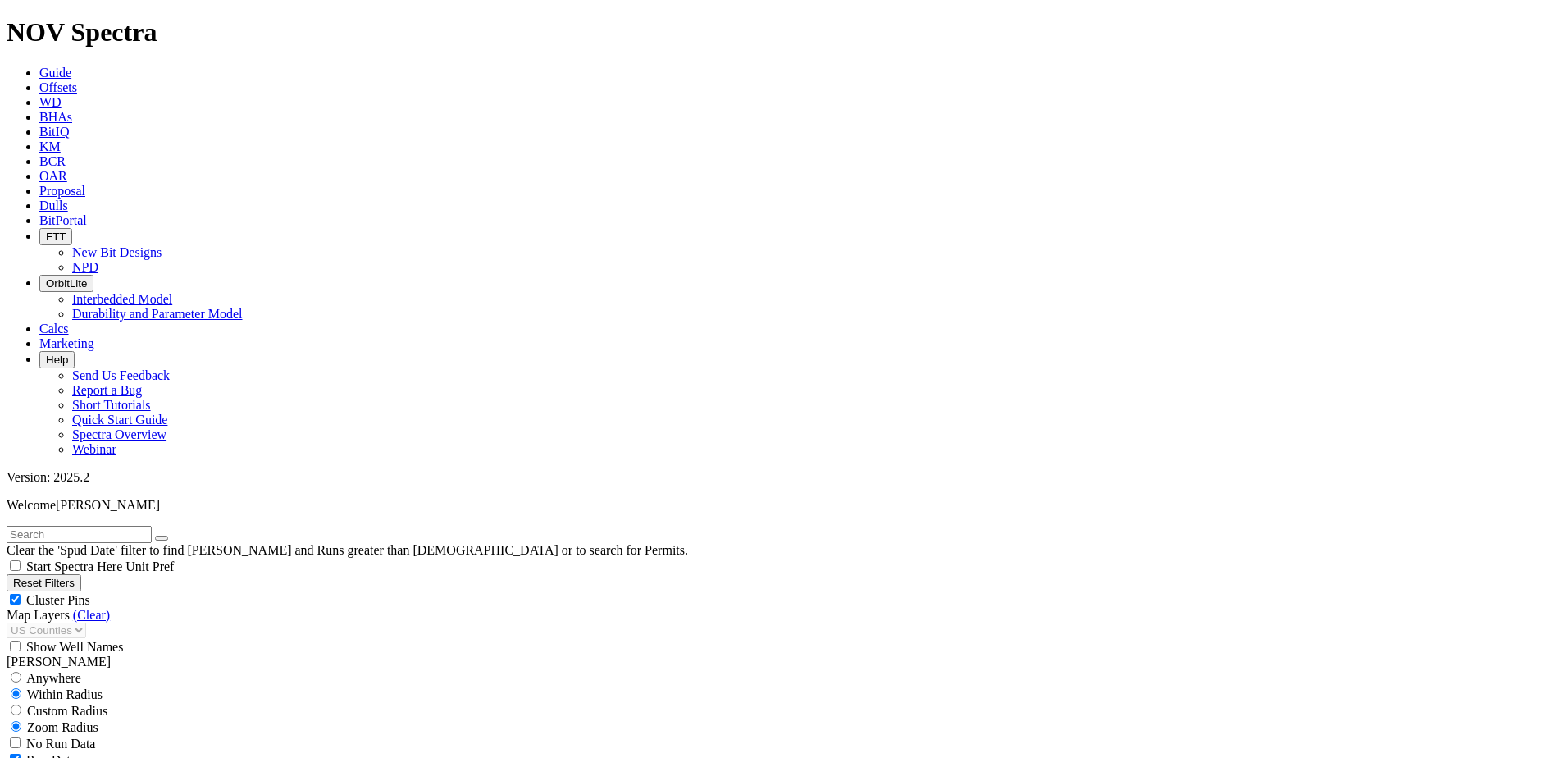
type input "4000"
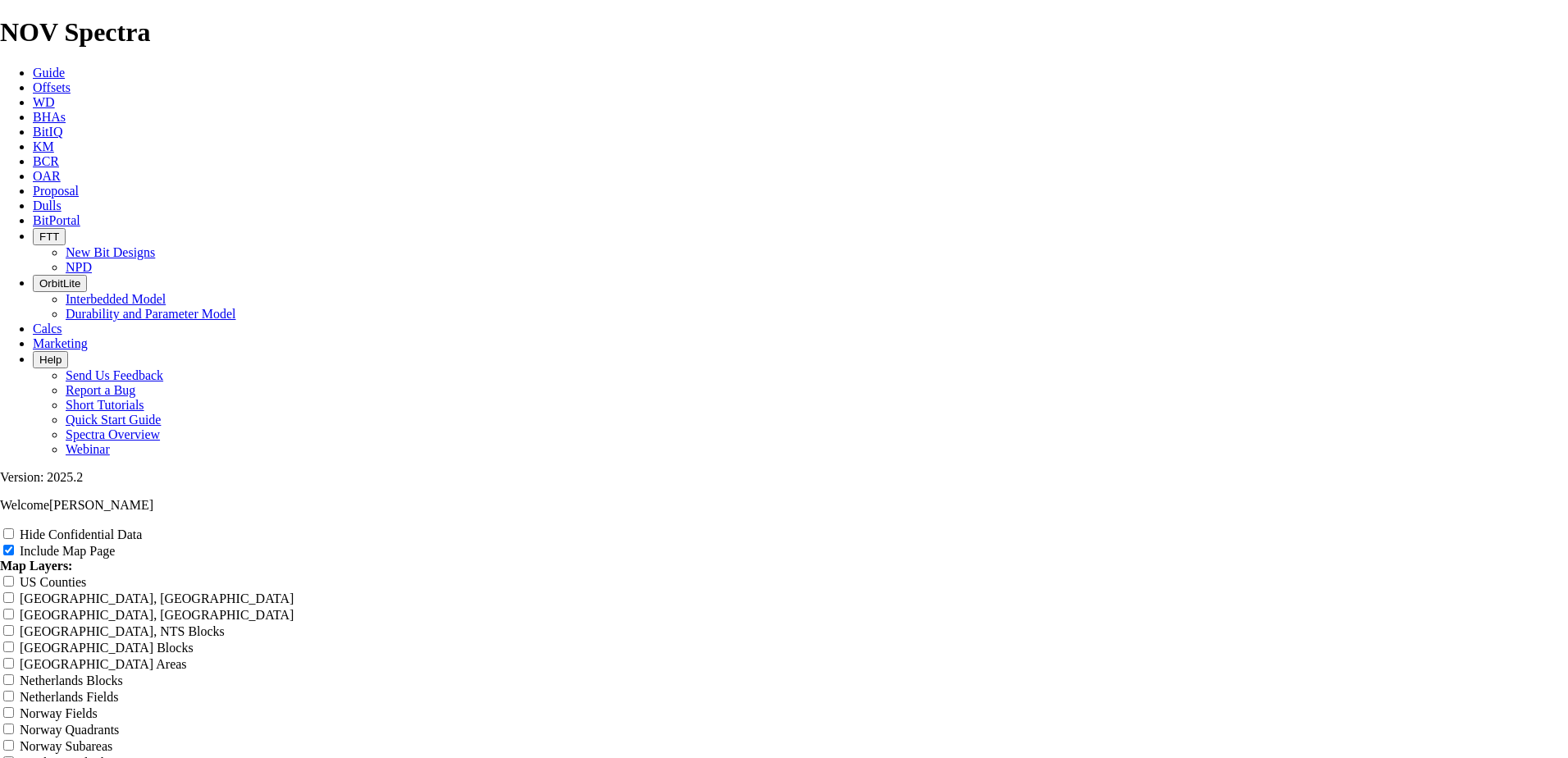
scroll to position [2050, 0]
radio input "true"
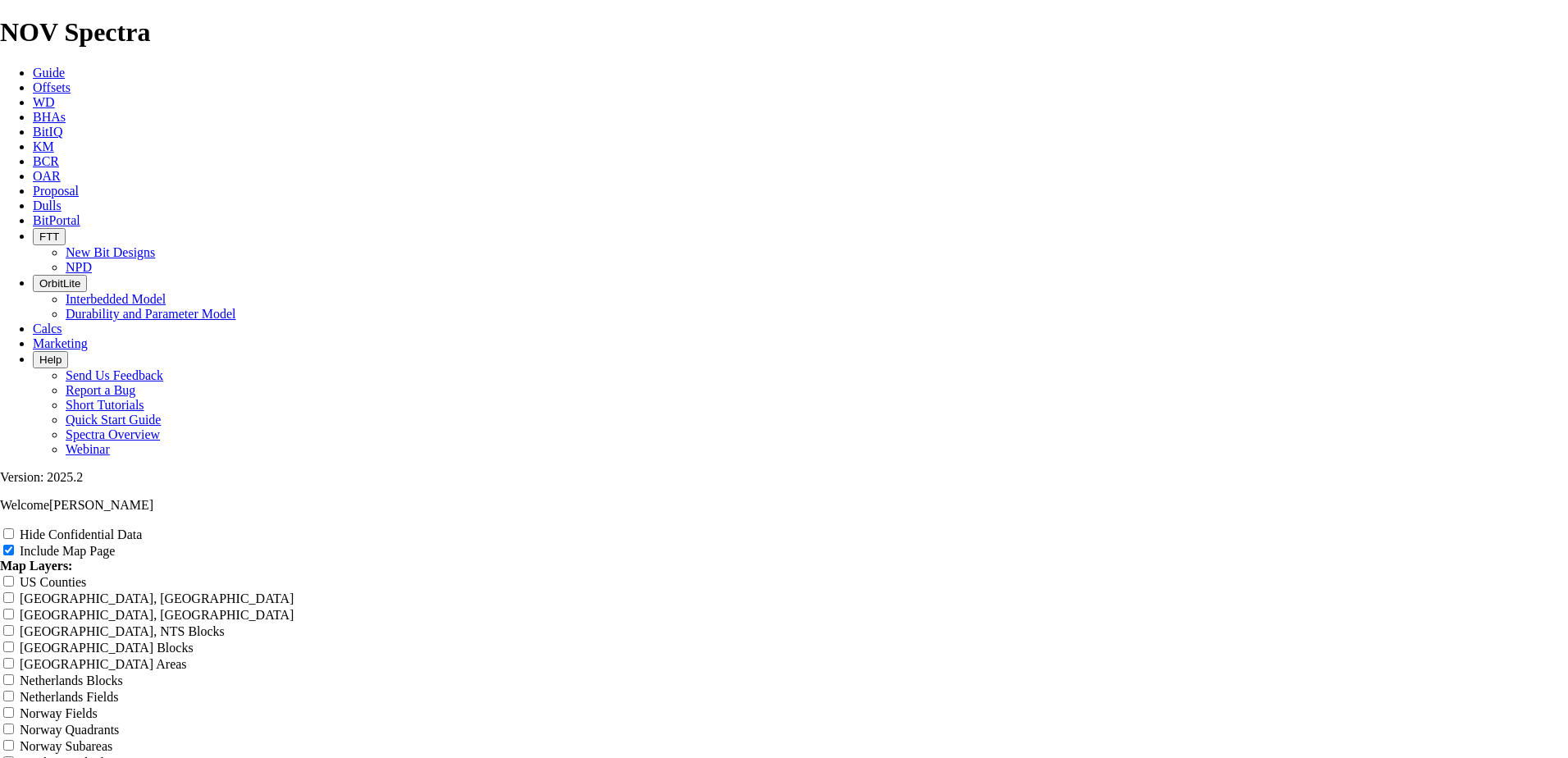
radio input "true"
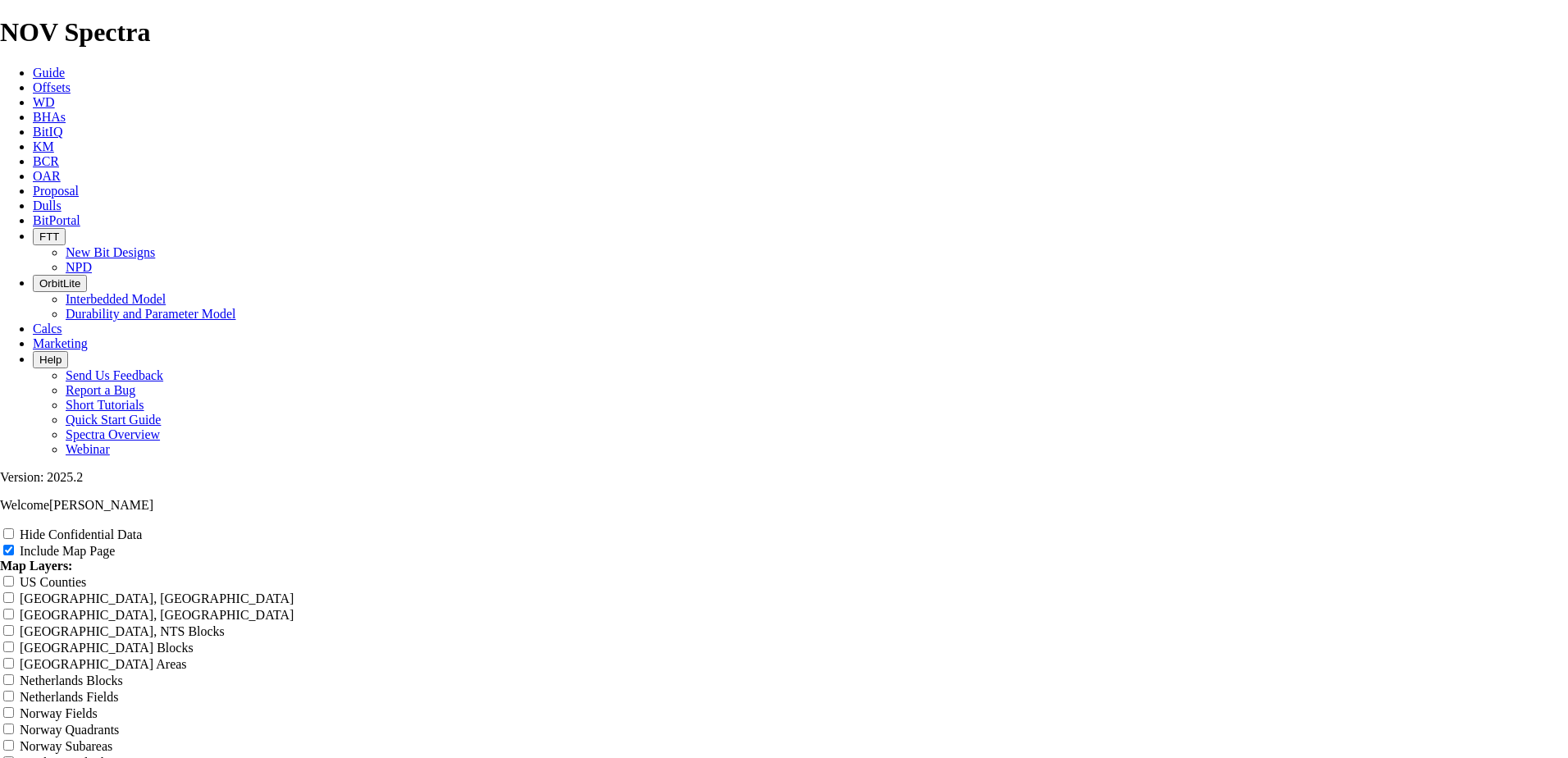
radio input "true"
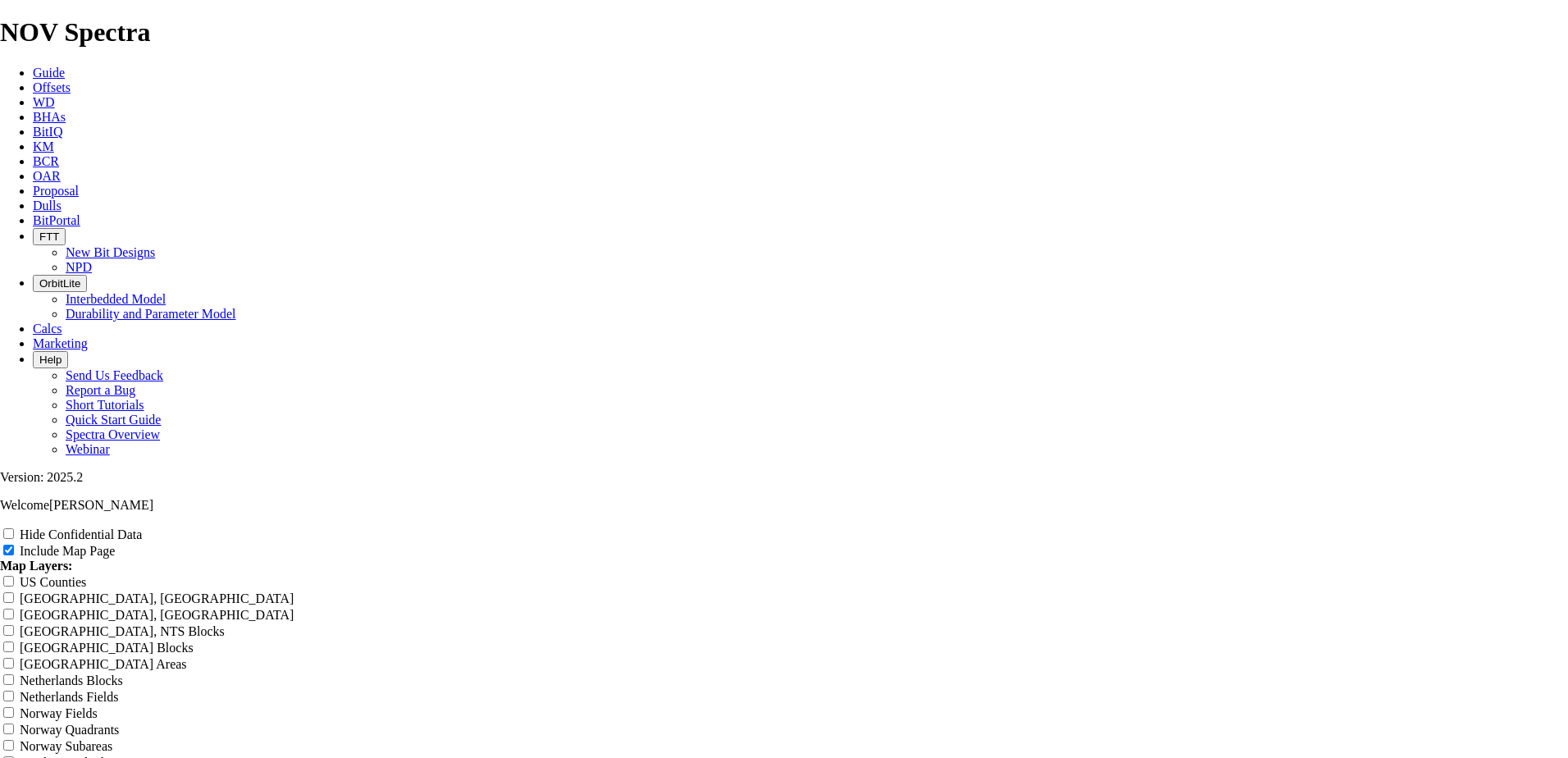
scroll to position [0, 0]
